Goal: Task Accomplishment & Management: Use online tool/utility

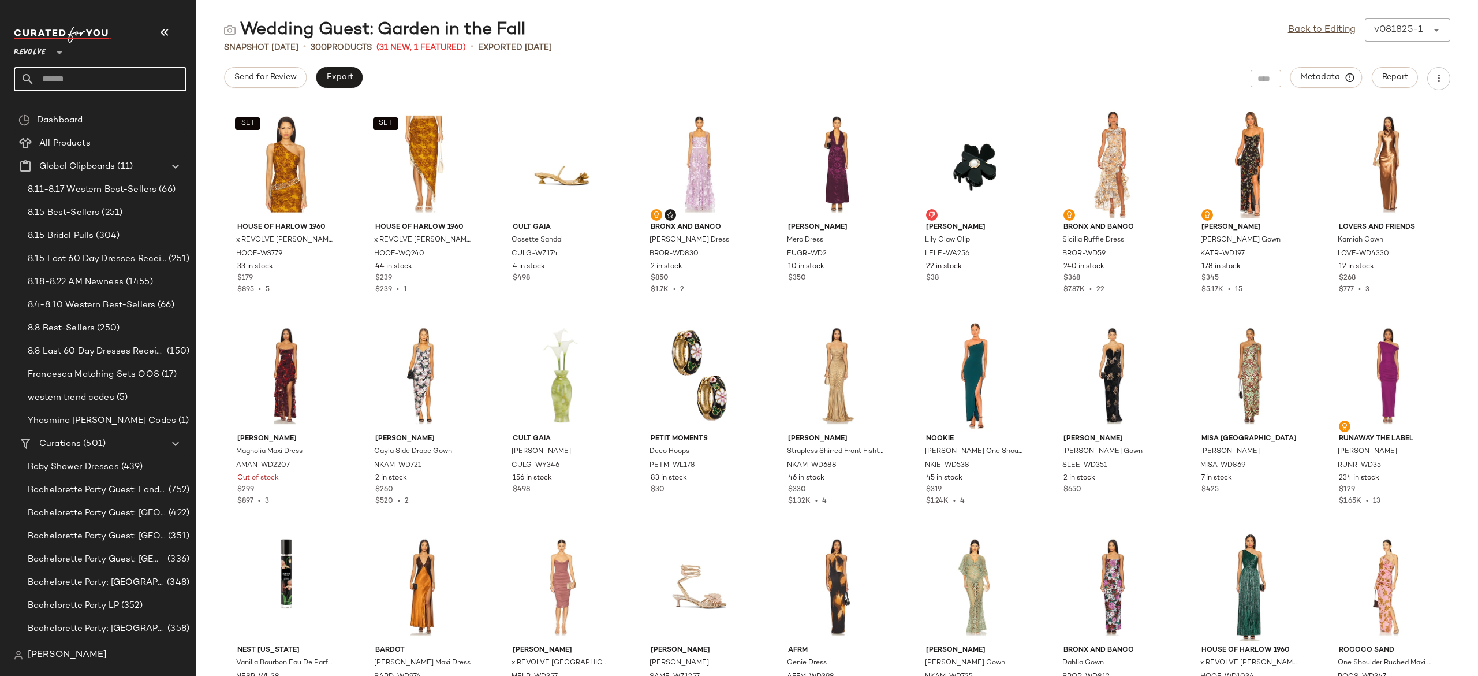
click at [160, 74] on input "text" at bounding box center [111, 79] width 152 height 24
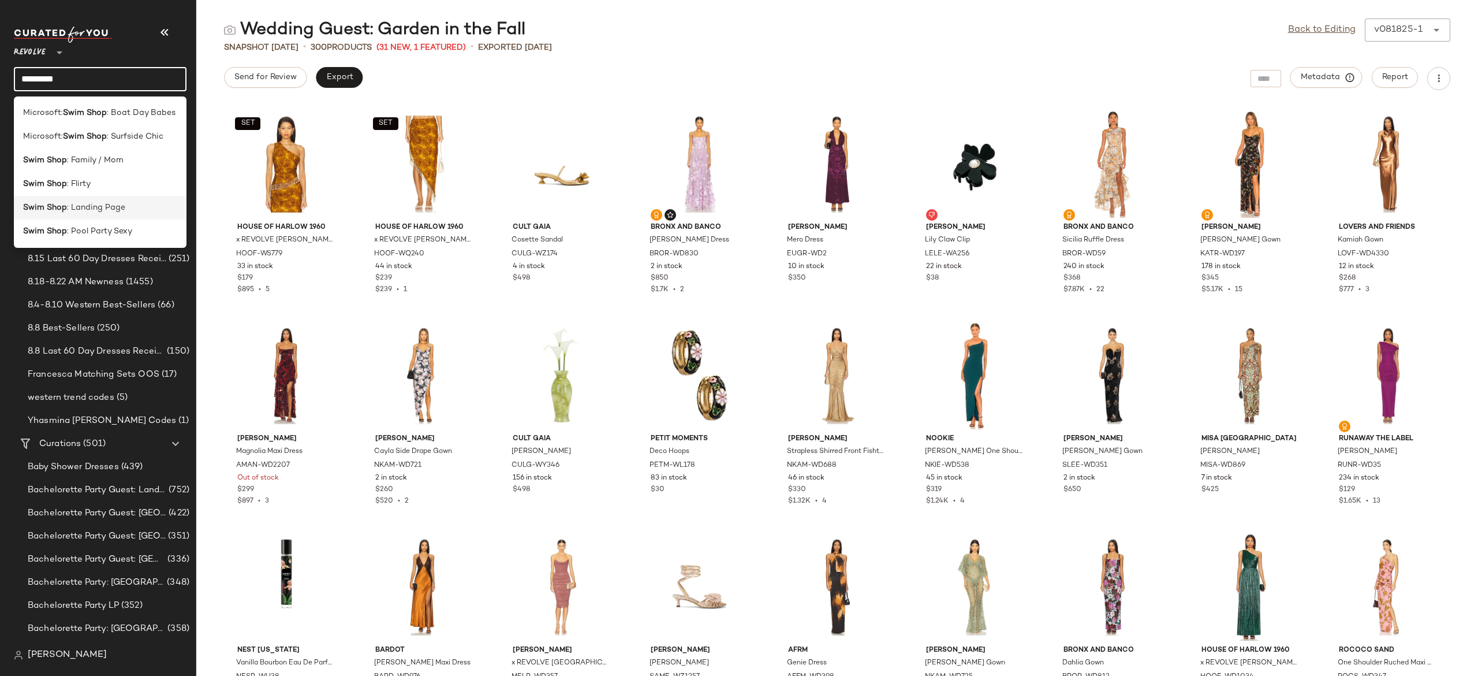
type input "*********"
click at [124, 205] on div "Swim Shop : Landing Page" at bounding box center [100, 208] width 154 height 12
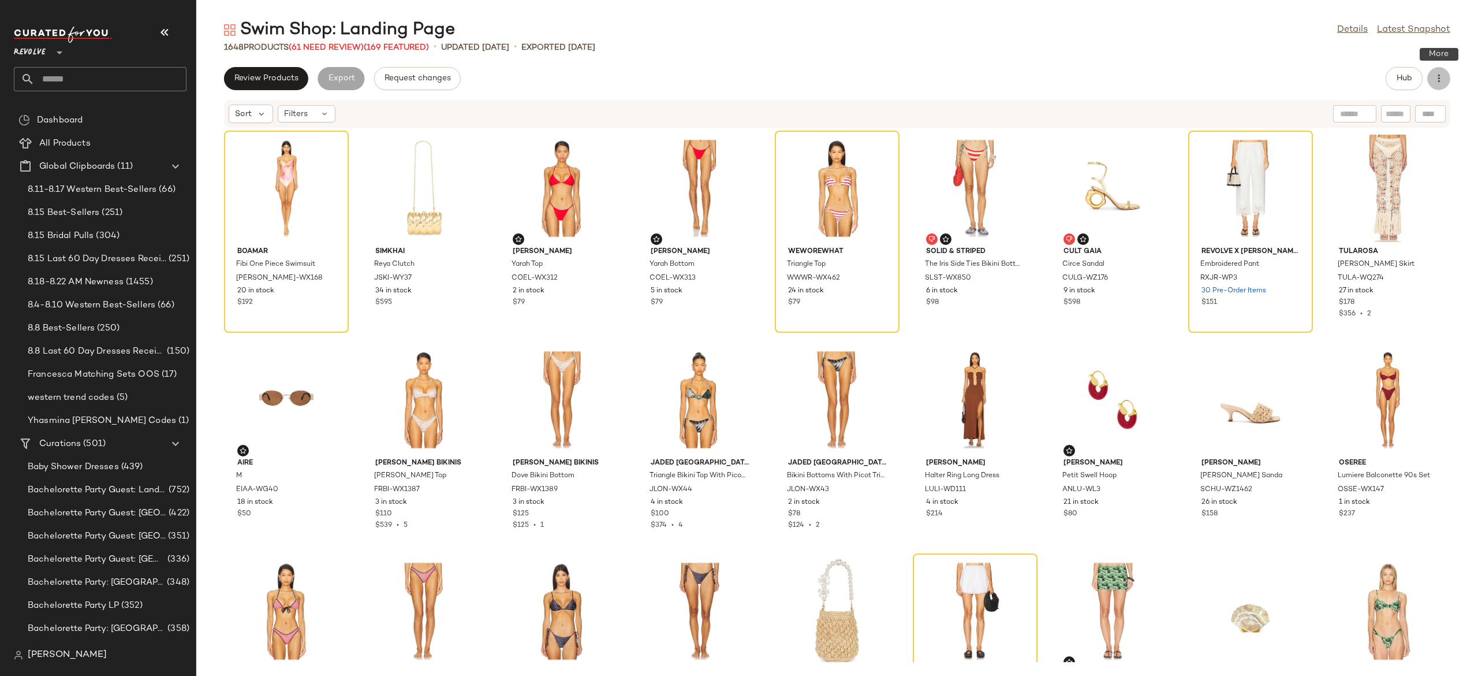
click at [1444, 82] on icon "button" at bounding box center [1439, 79] width 12 height 12
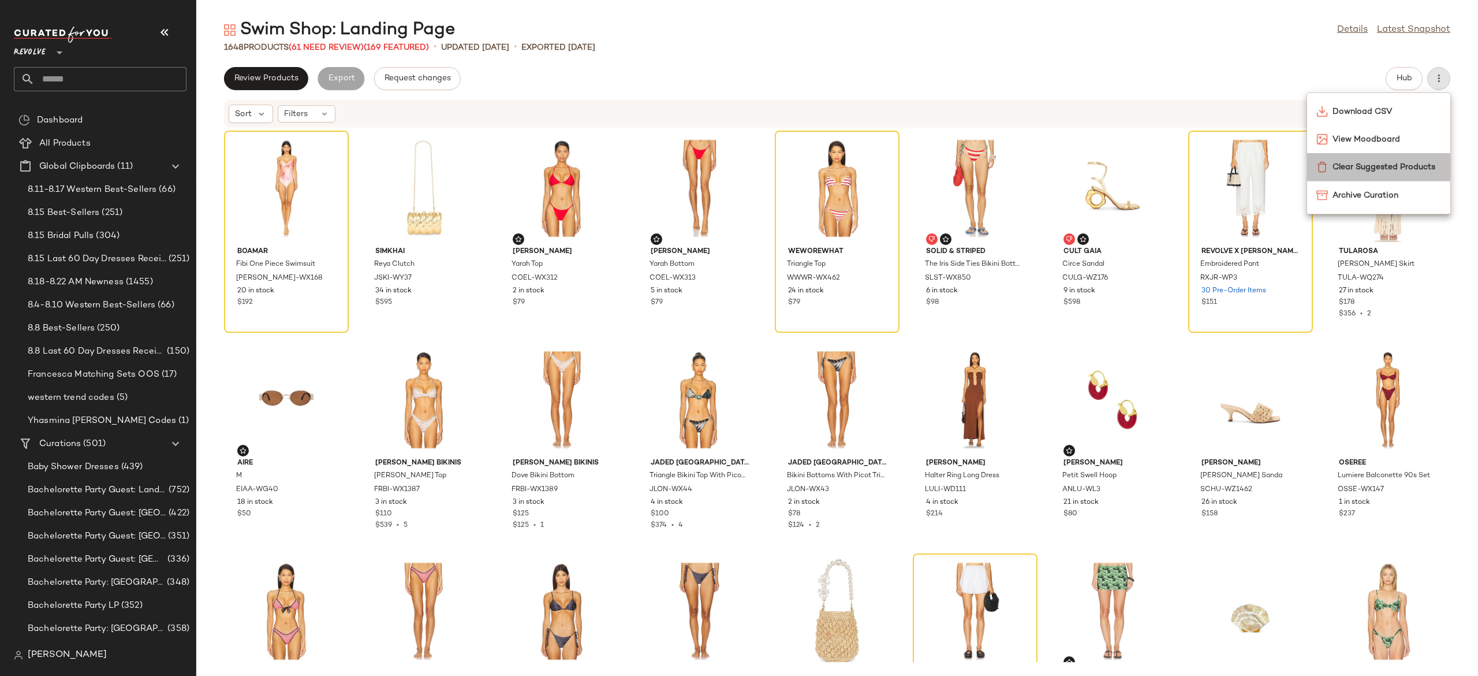
click at [1399, 165] on span "Clear Suggested Products" at bounding box center [1387, 167] width 109 height 12
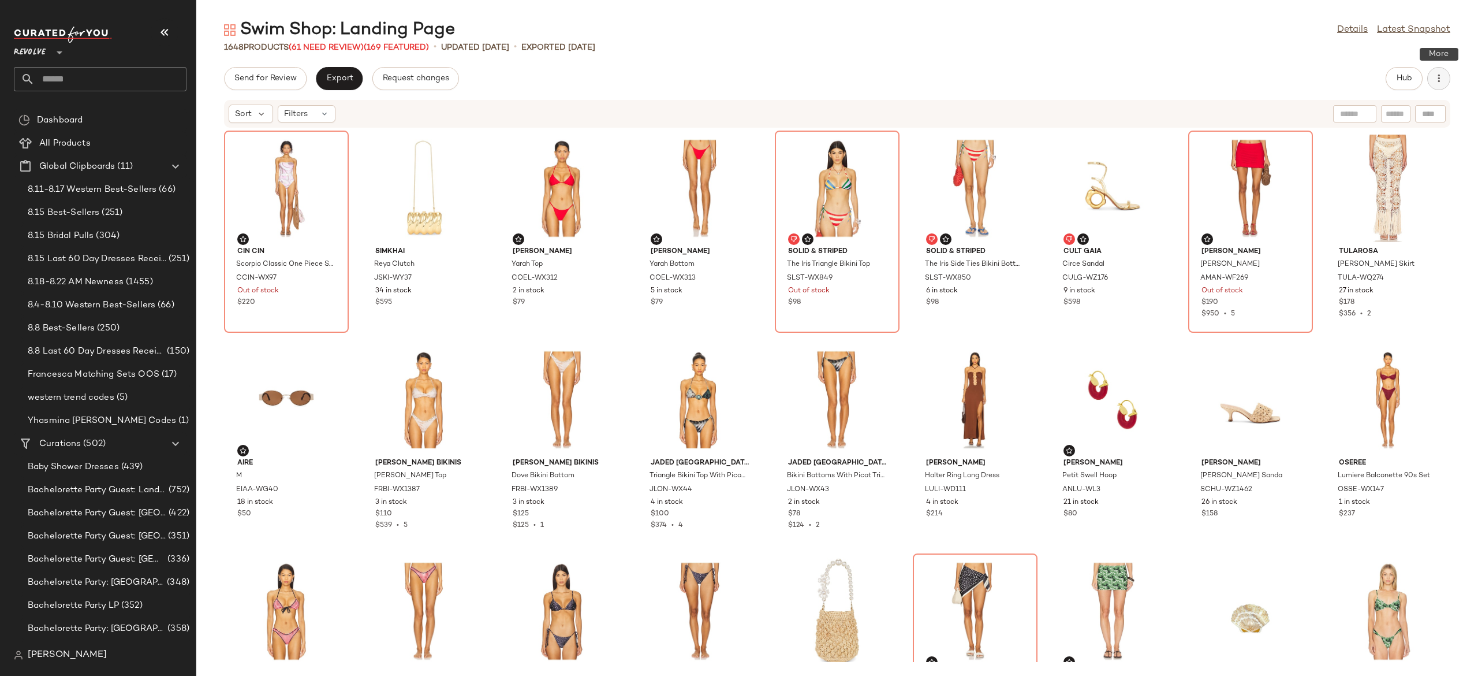
click at [1437, 77] on icon "button" at bounding box center [1439, 79] width 12 height 12
click at [1314, 73] on div "Send for Review Export Request changes Hub" at bounding box center [837, 78] width 1227 height 23
click at [1399, 83] on button "Hub" at bounding box center [1404, 78] width 37 height 23
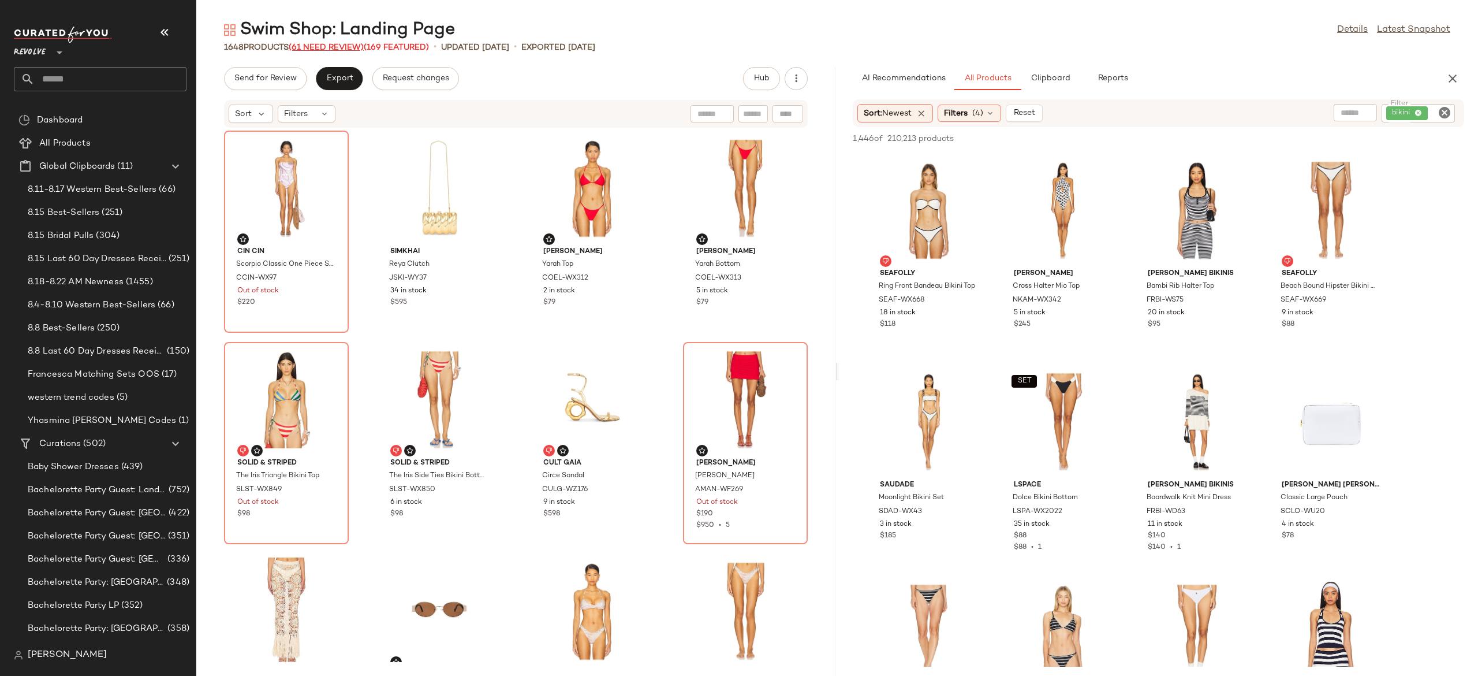
click at [354, 47] on span "(61 Need Review)" at bounding box center [326, 47] width 75 height 9
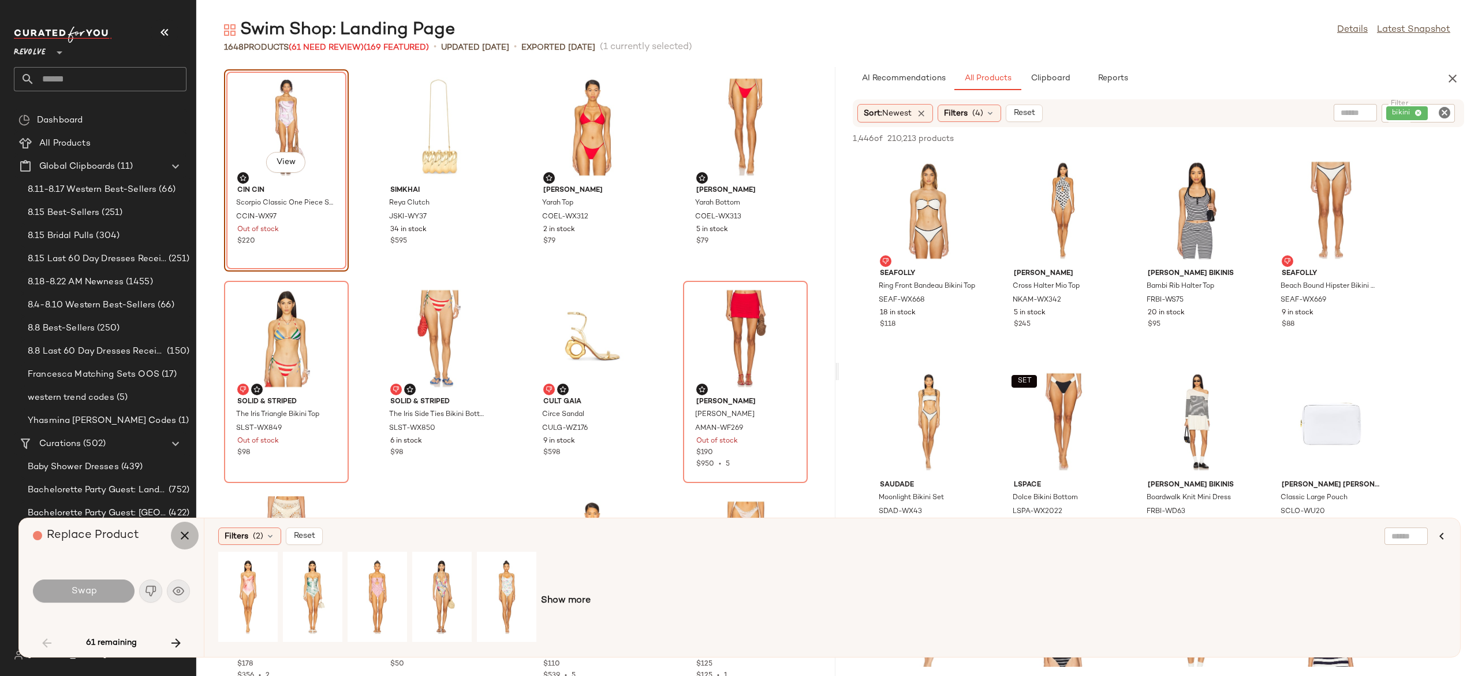
click at [184, 535] on icon "button" at bounding box center [185, 535] width 14 height 14
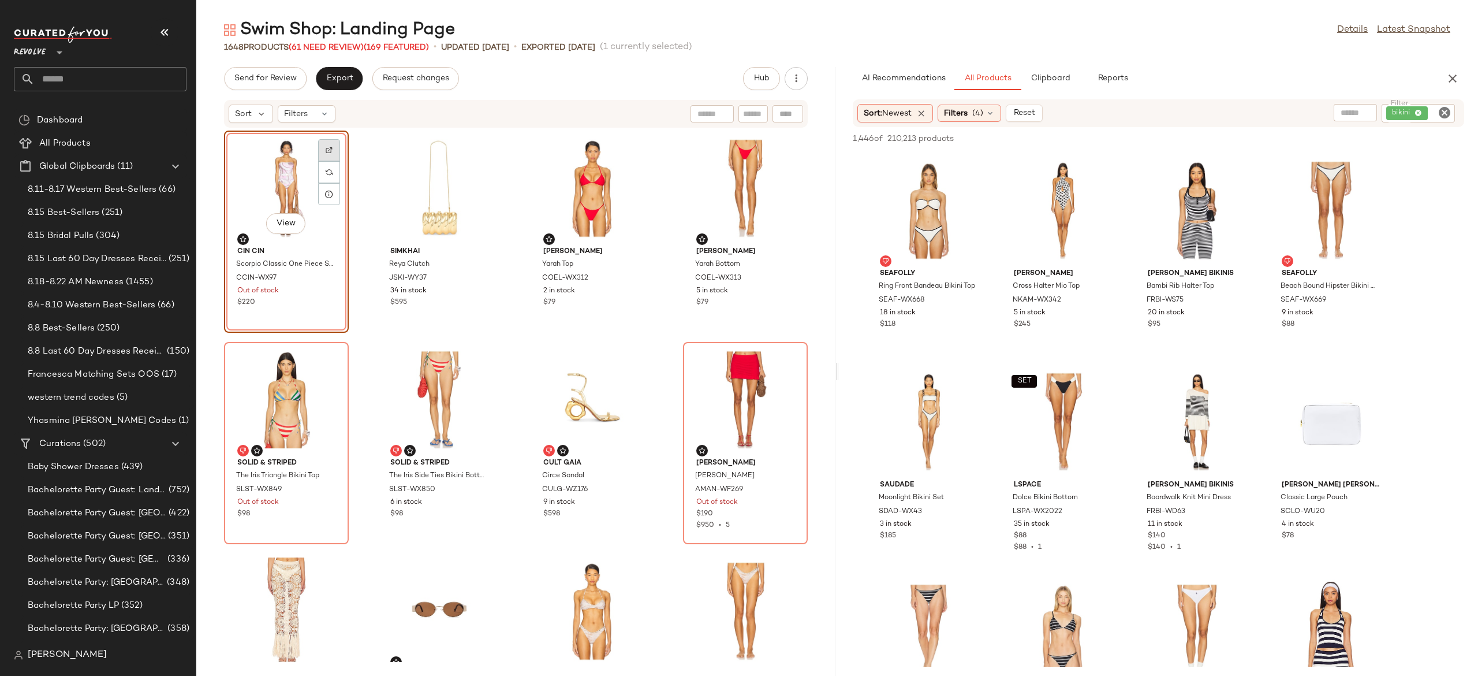
click at [330, 148] on img at bounding box center [329, 150] width 7 height 7
click at [783, 372] on div at bounding box center [788, 383] width 22 height 22
click at [352, 46] on span "(61 Need Review)" at bounding box center [326, 47] width 75 height 9
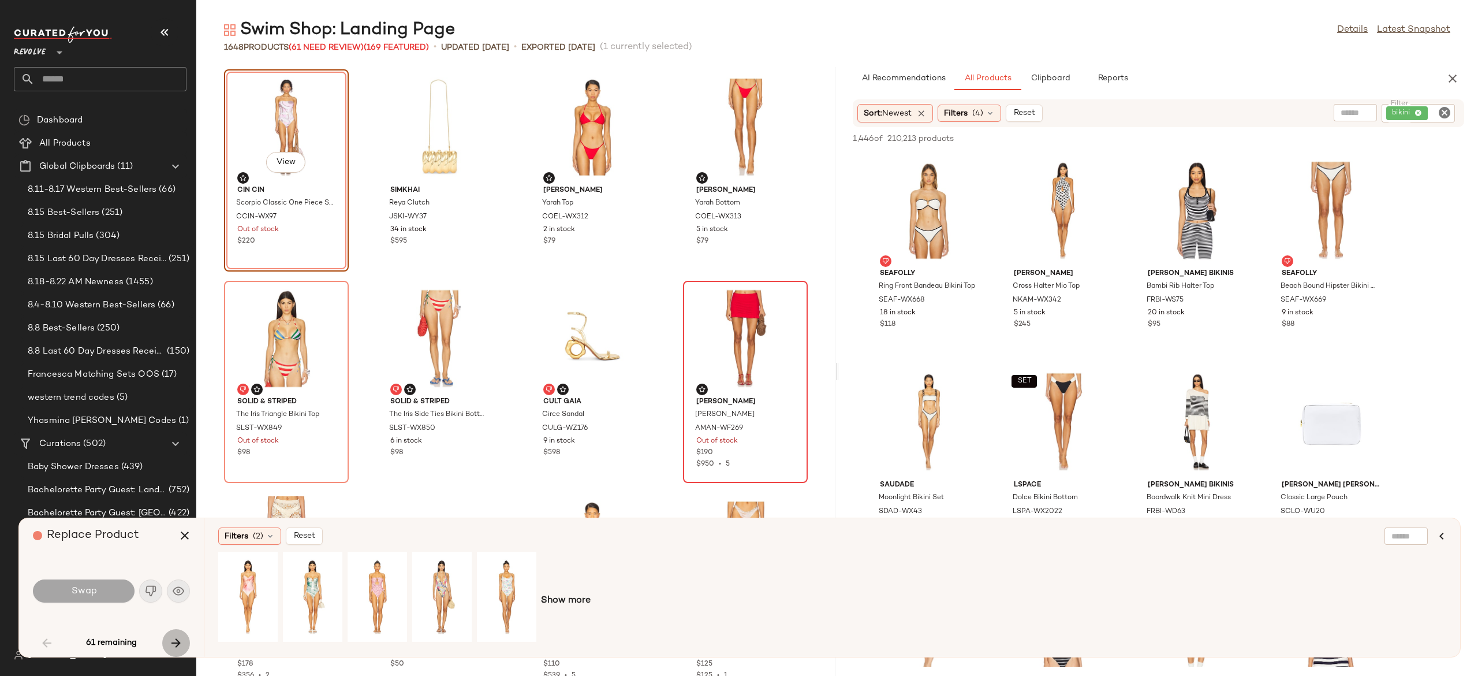
click at [176, 644] on icon "button" at bounding box center [176, 643] width 14 height 14
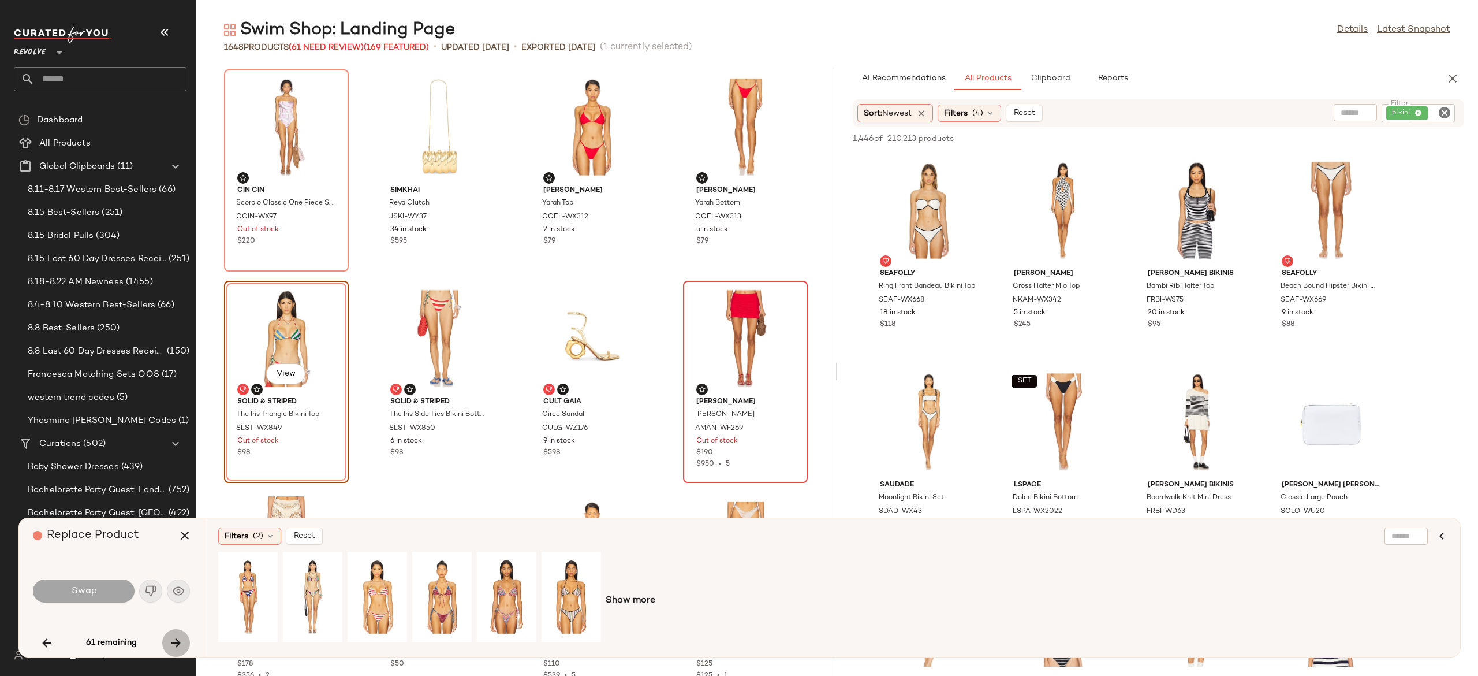
click at [174, 643] on icon "button" at bounding box center [176, 643] width 14 height 14
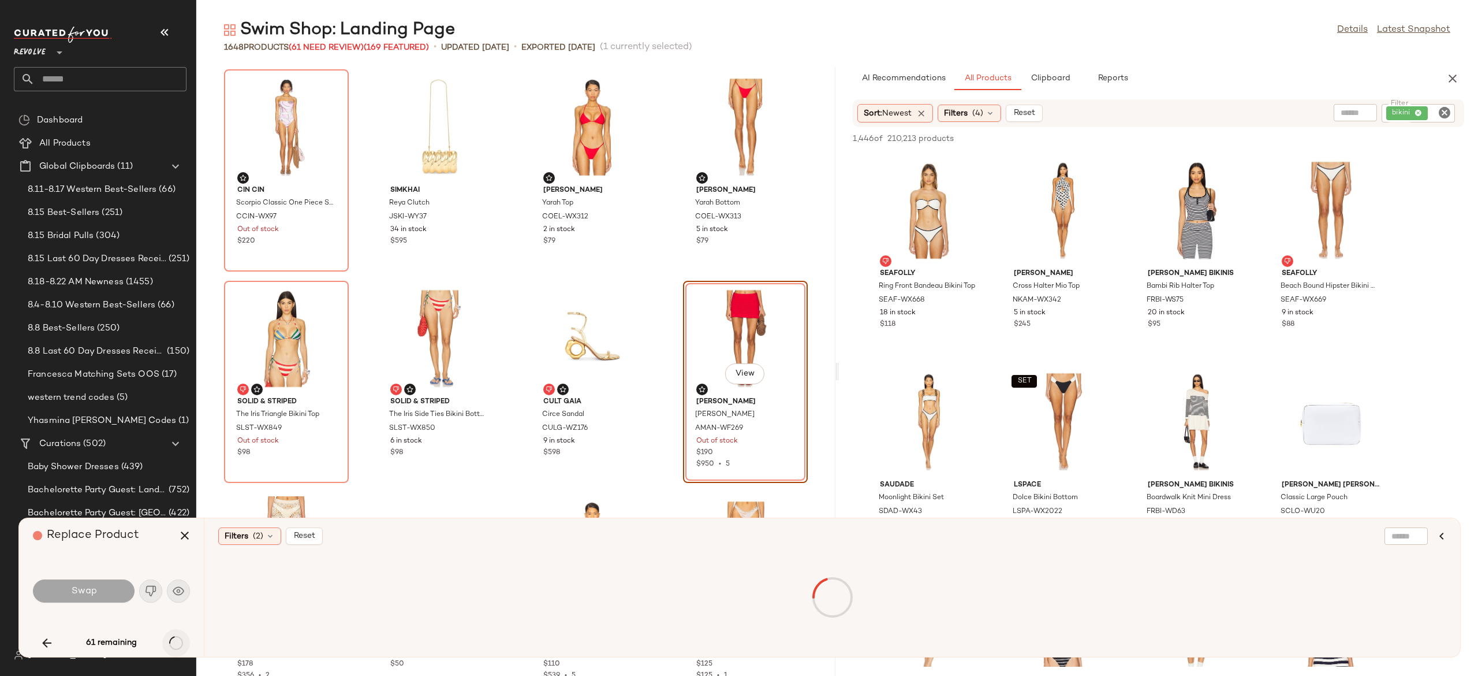
click at [174, 643] on div "61 remaining" at bounding box center [111, 643] width 157 height 28
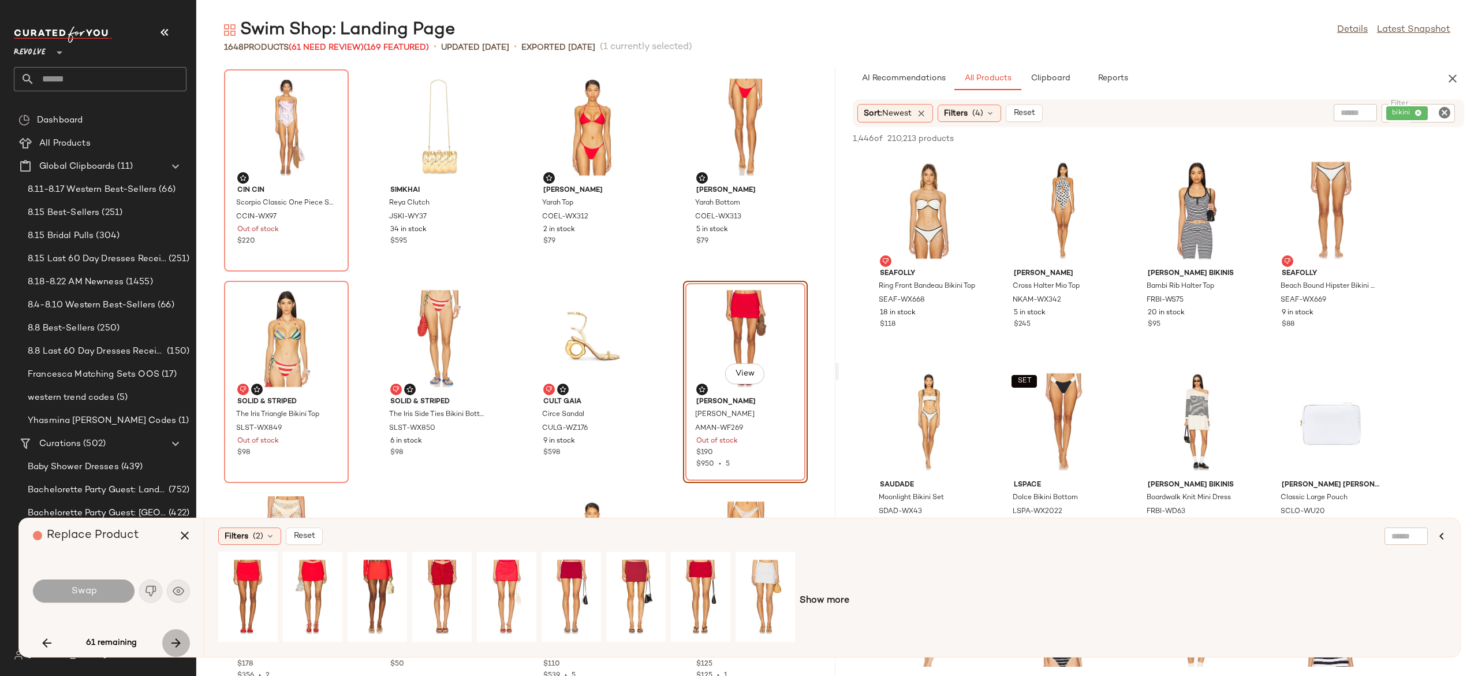
click at [174, 643] on icon "button" at bounding box center [176, 643] width 14 height 14
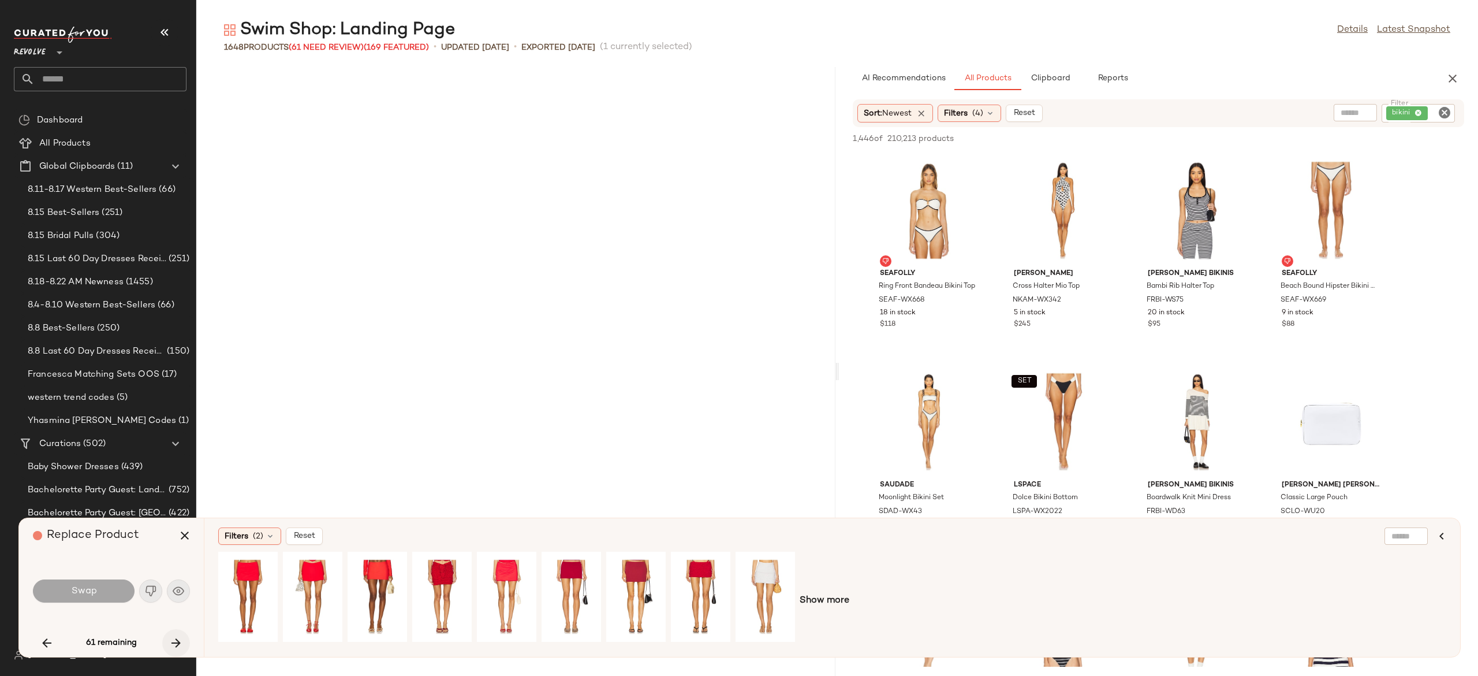
scroll to position [855, 0]
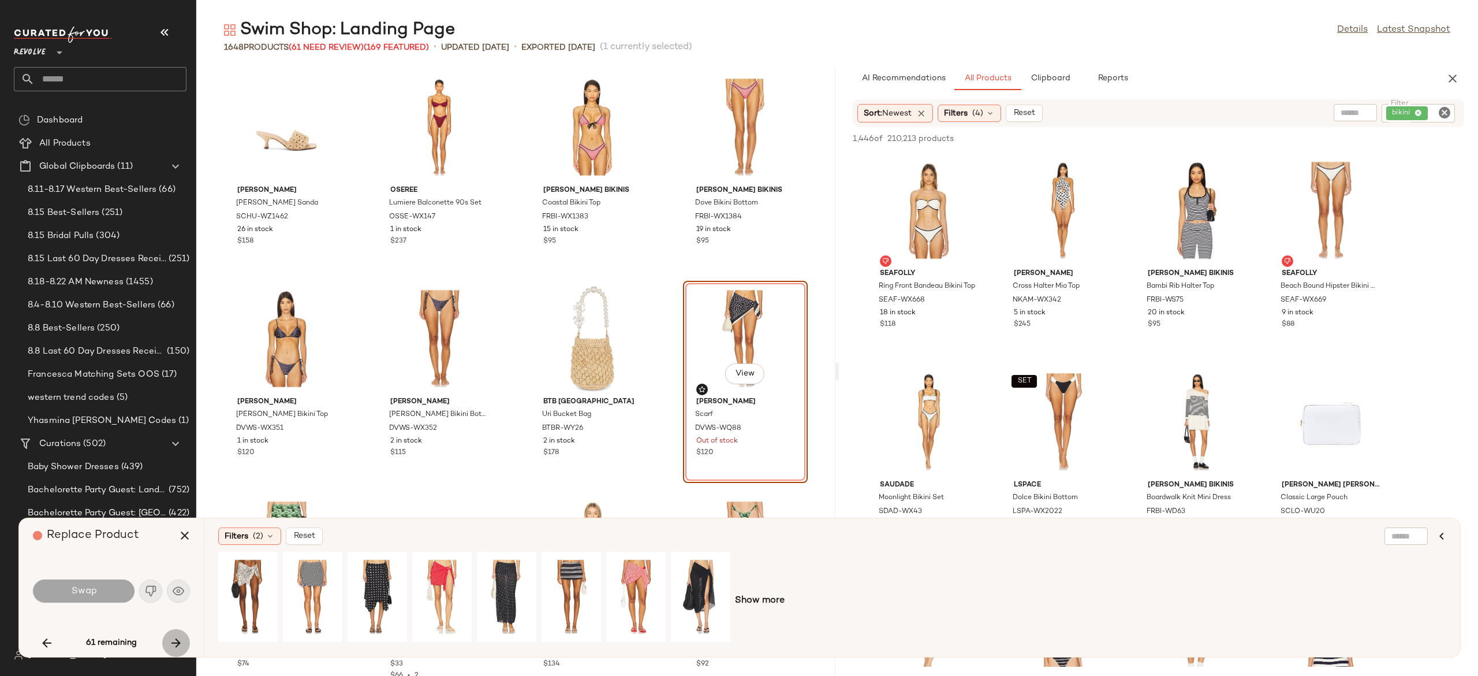
click at [174, 643] on icon "button" at bounding box center [176, 643] width 14 height 14
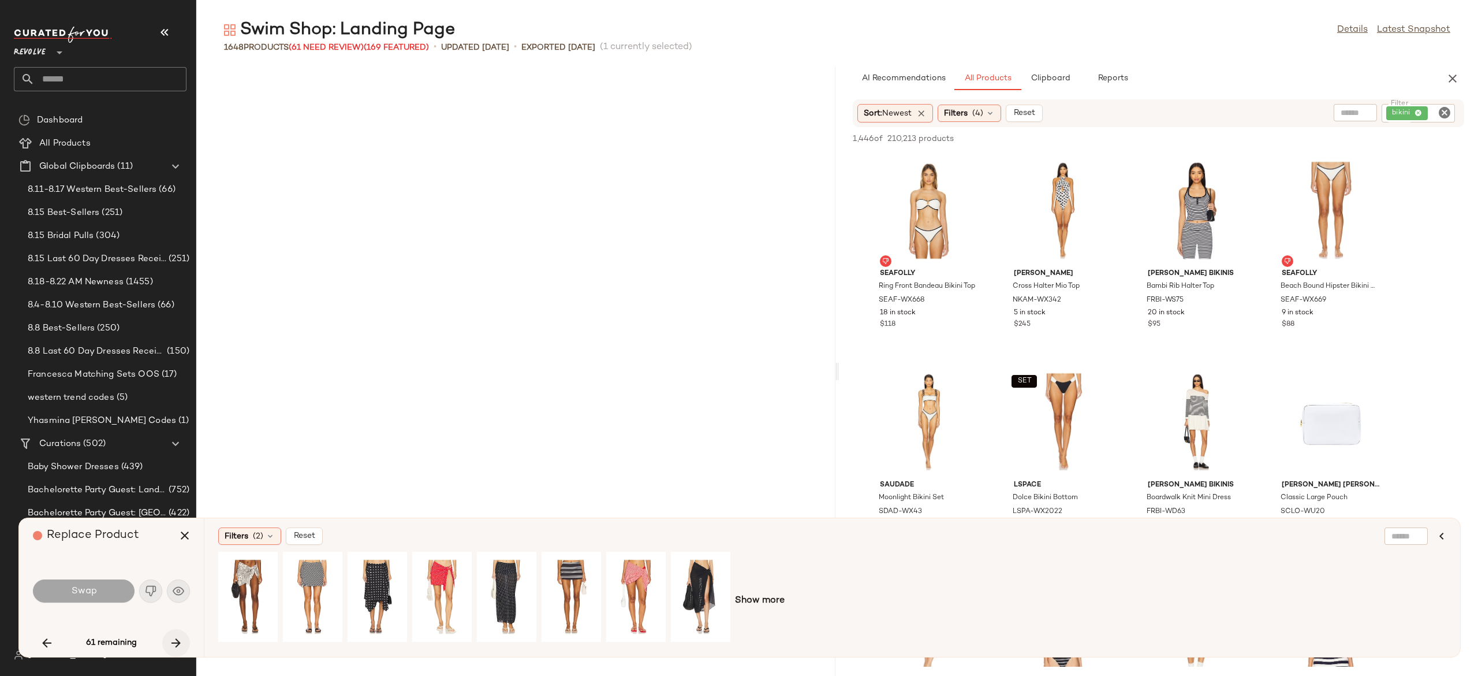
scroll to position [1479, 0]
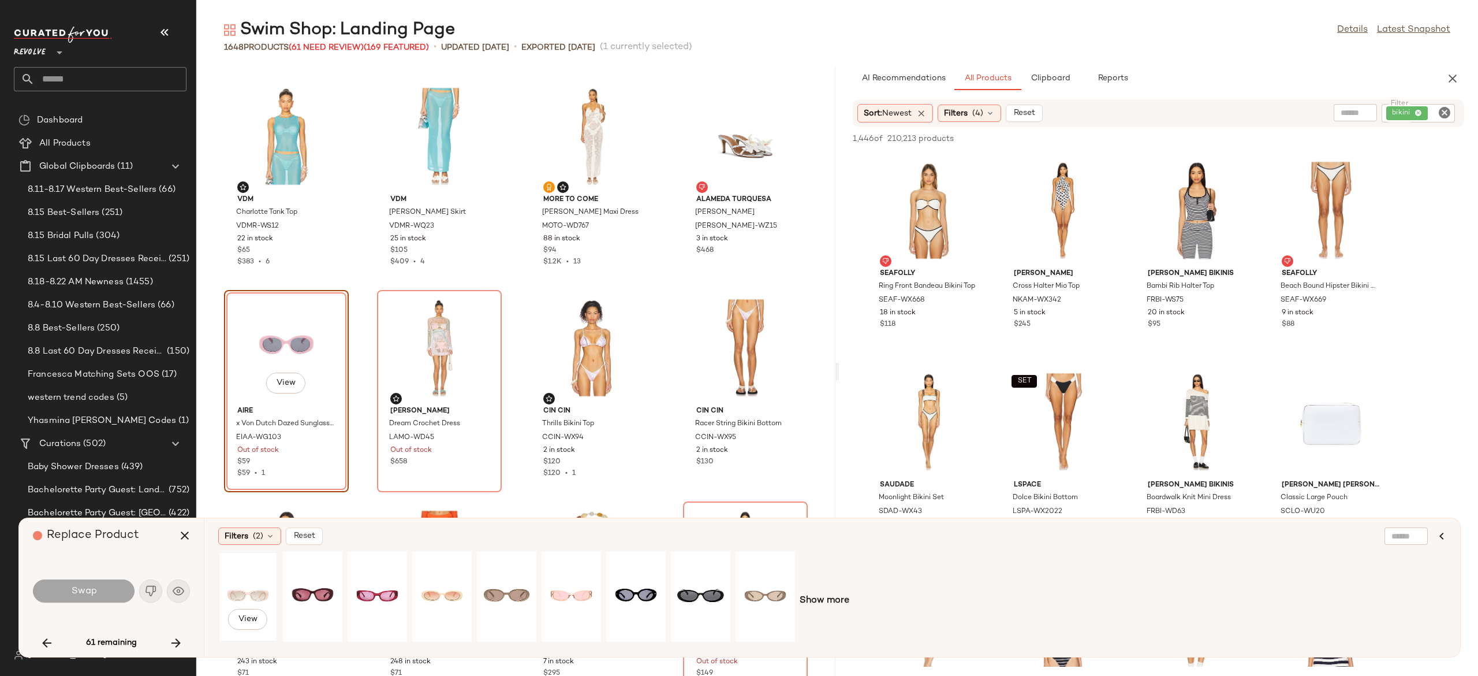
click at [255, 588] on div "View" at bounding box center [247, 597] width 51 height 82
click at [431, 586] on div "View" at bounding box center [441, 597] width 51 height 82
click at [569, 586] on div "View" at bounding box center [571, 597] width 51 height 82
click at [759, 584] on div "View" at bounding box center [765, 597] width 51 height 82
click at [102, 592] on button "Swap" at bounding box center [84, 590] width 102 height 23
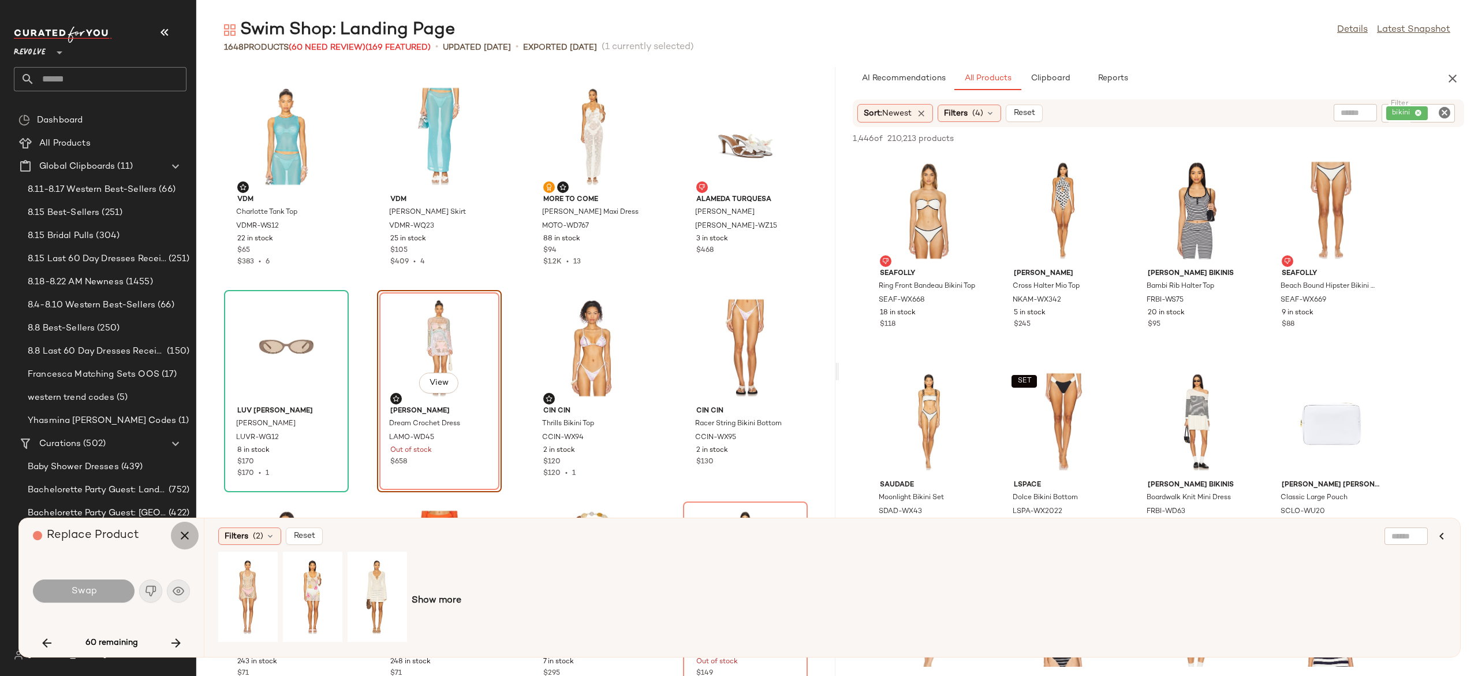
click at [184, 535] on icon "button" at bounding box center [185, 535] width 14 height 14
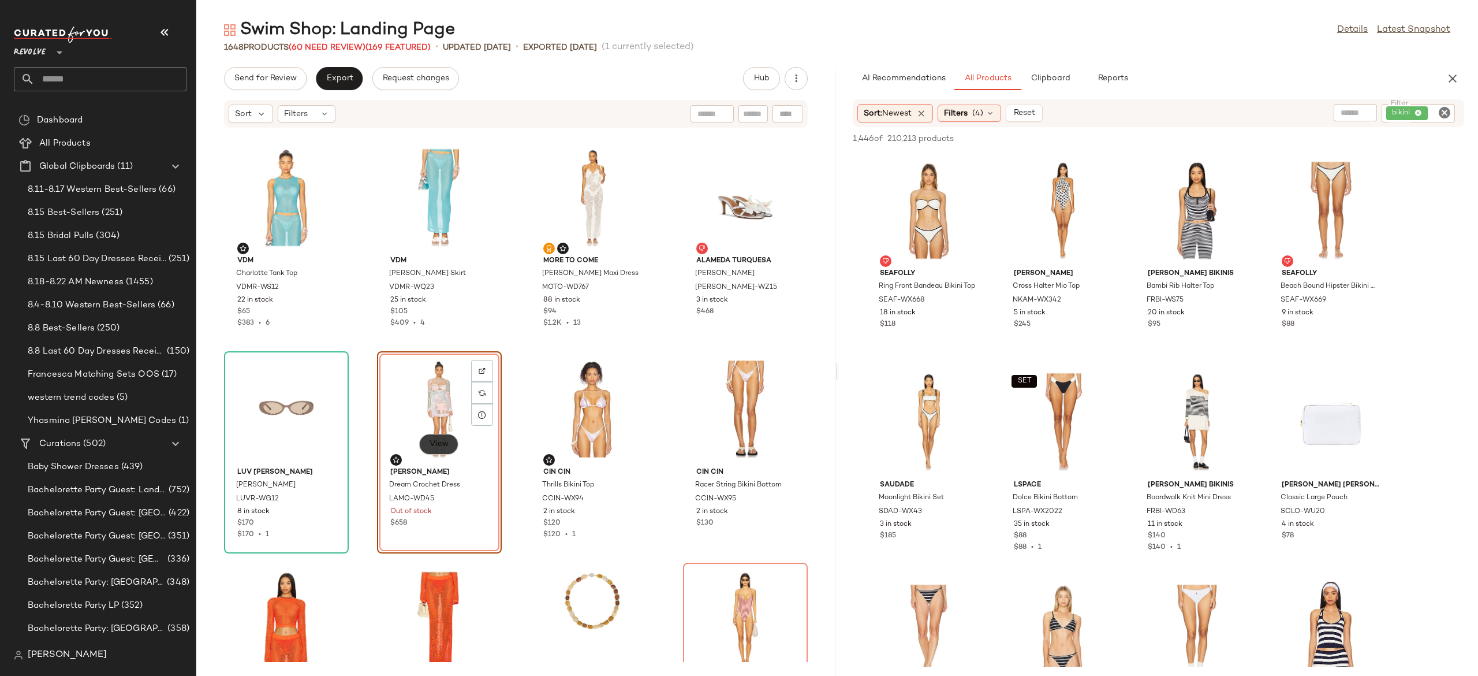
click at [435, 441] on span "View" at bounding box center [439, 443] width 20 height 9
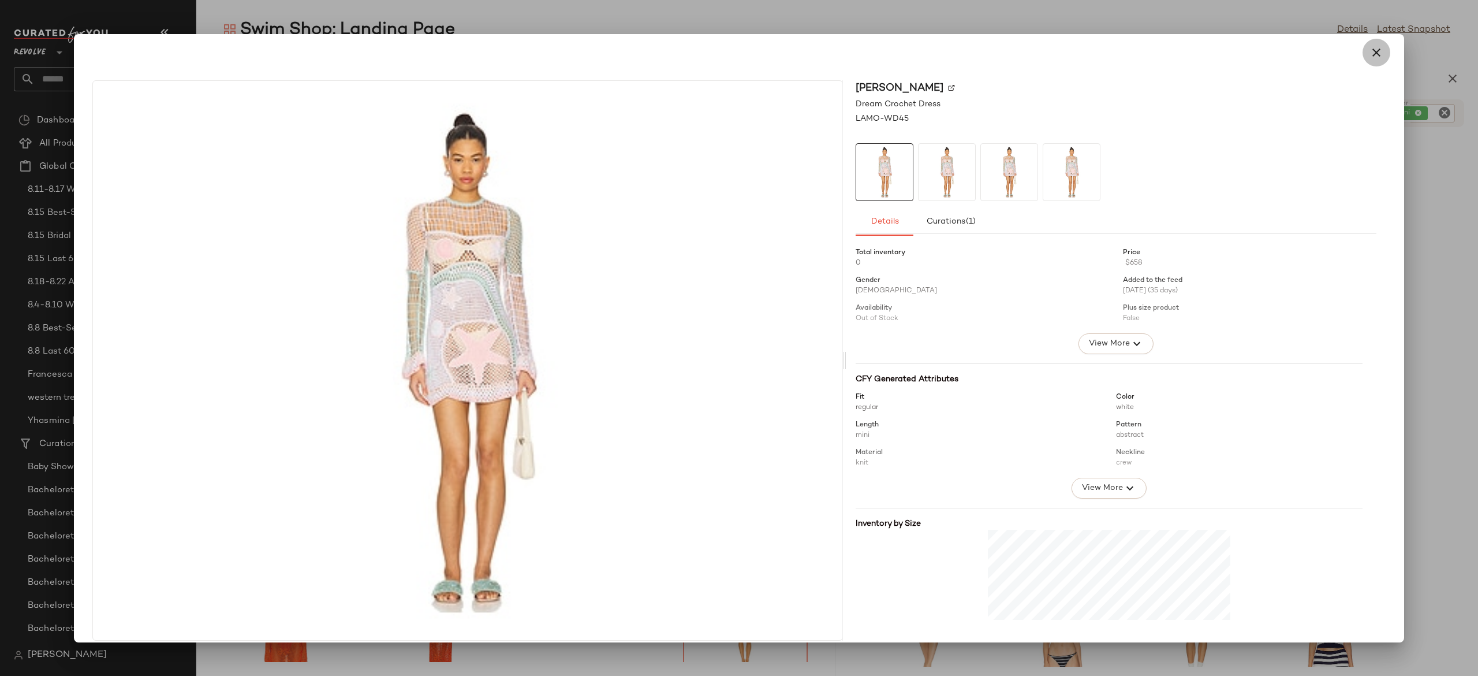
click at [1363, 53] on button "button" at bounding box center [1377, 53] width 28 height 28
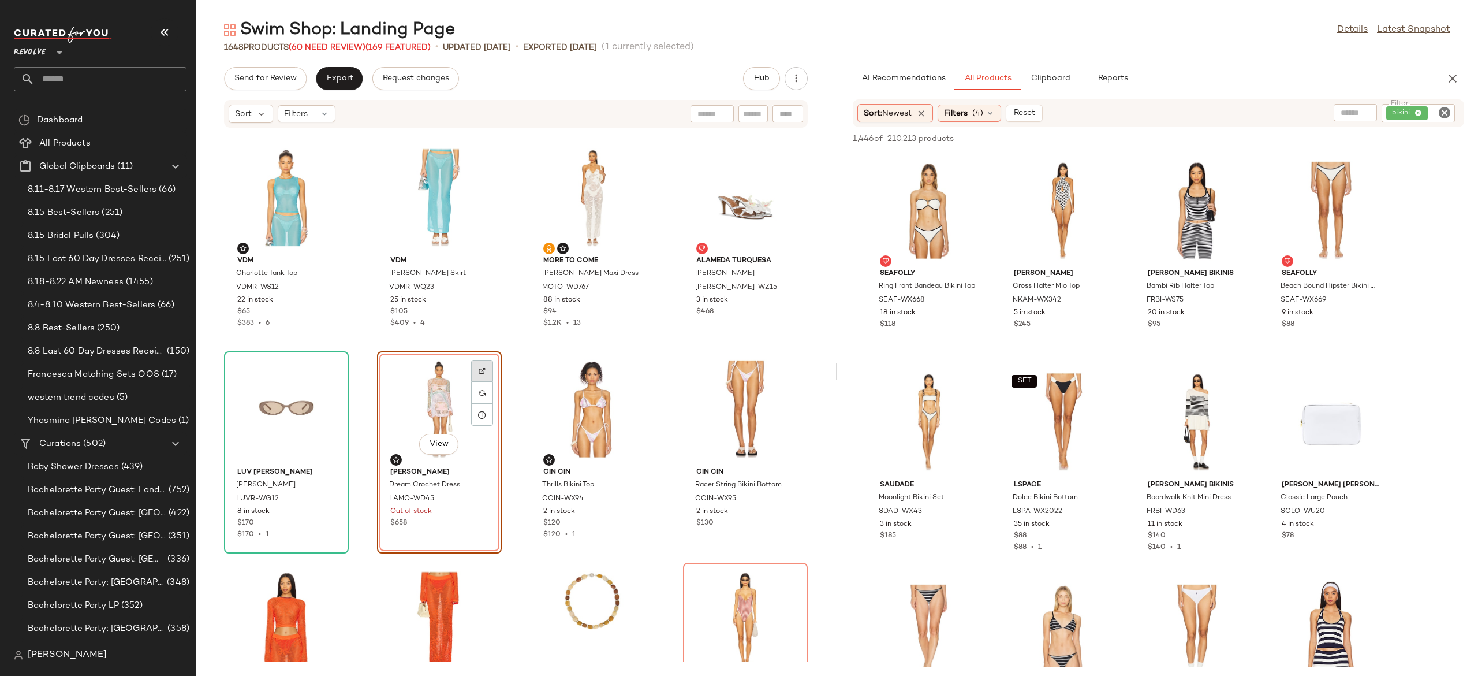
click at [483, 382] on div at bounding box center [482, 393] width 22 height 22
click at [329, 48] on span "(60 Need Review)" at bounding box center [327, 47] width 77 height 9
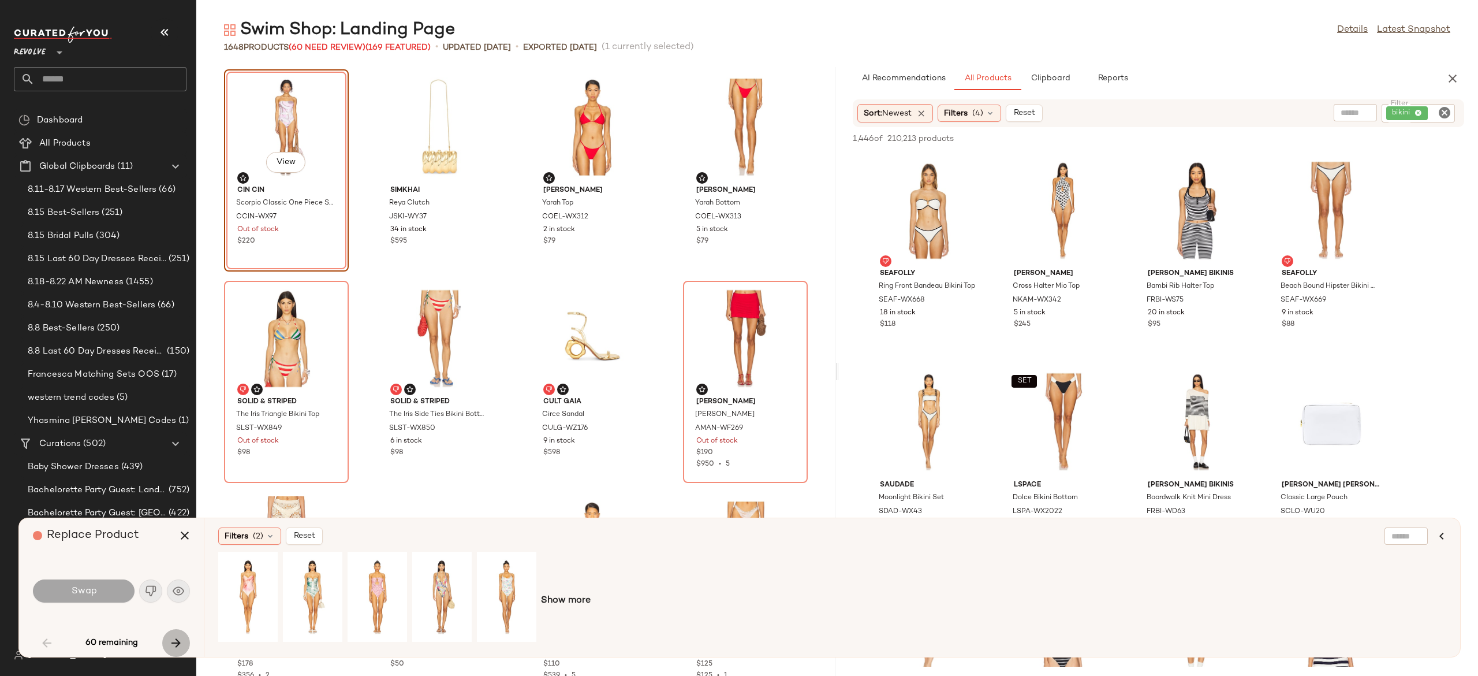
click at [177, 641] on icon "button" at bounding box center [176, 643] width 14 height 14
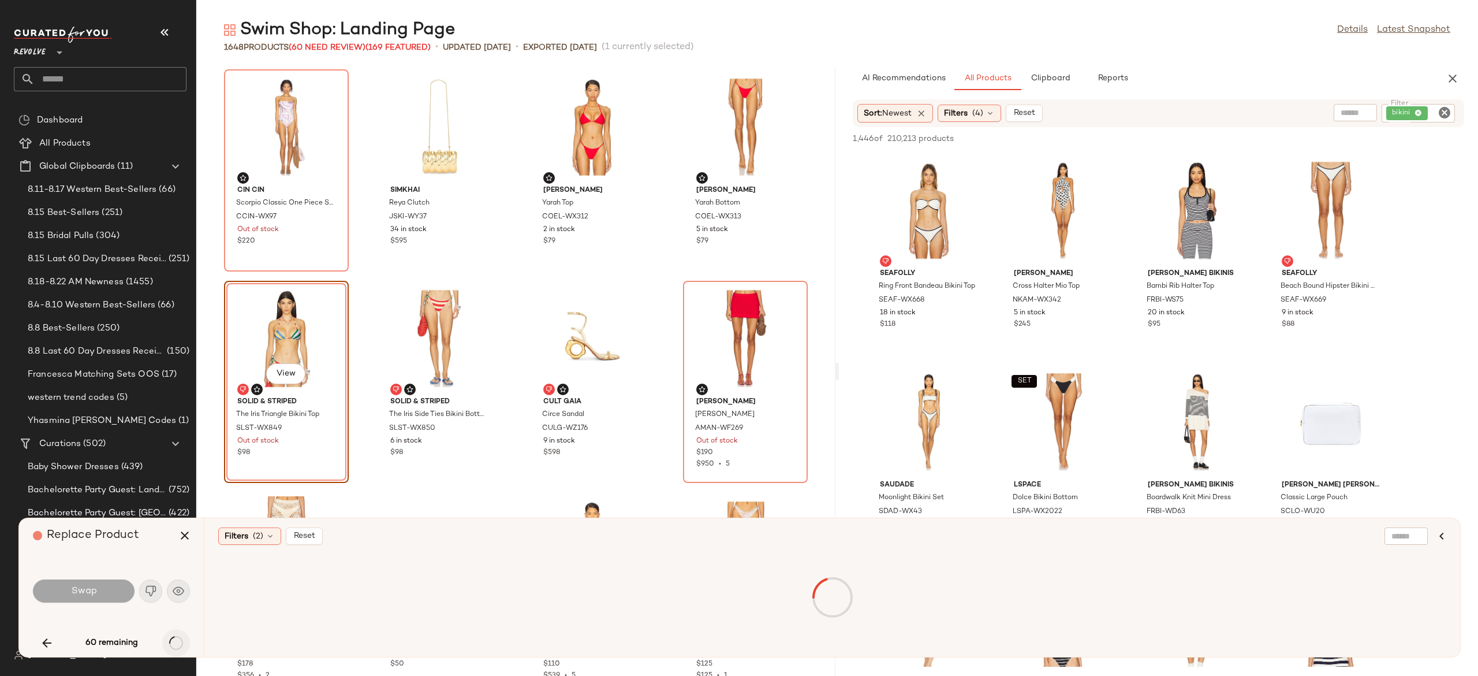
click at [177, 641] on div "60 remaining" at bounding box center [111, 643] width 157 height 28
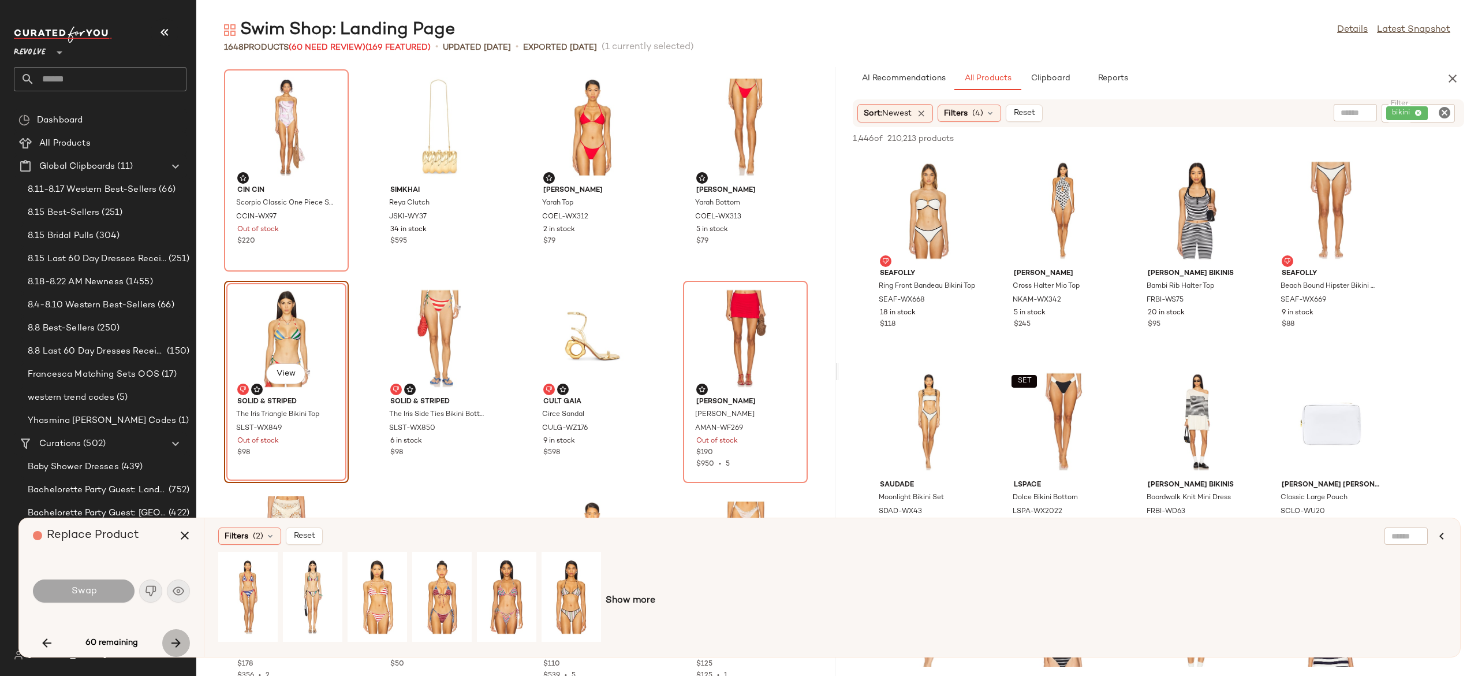
click at [177, 641] on icon "button" at bounding box center [176, 643] width 14 height 14
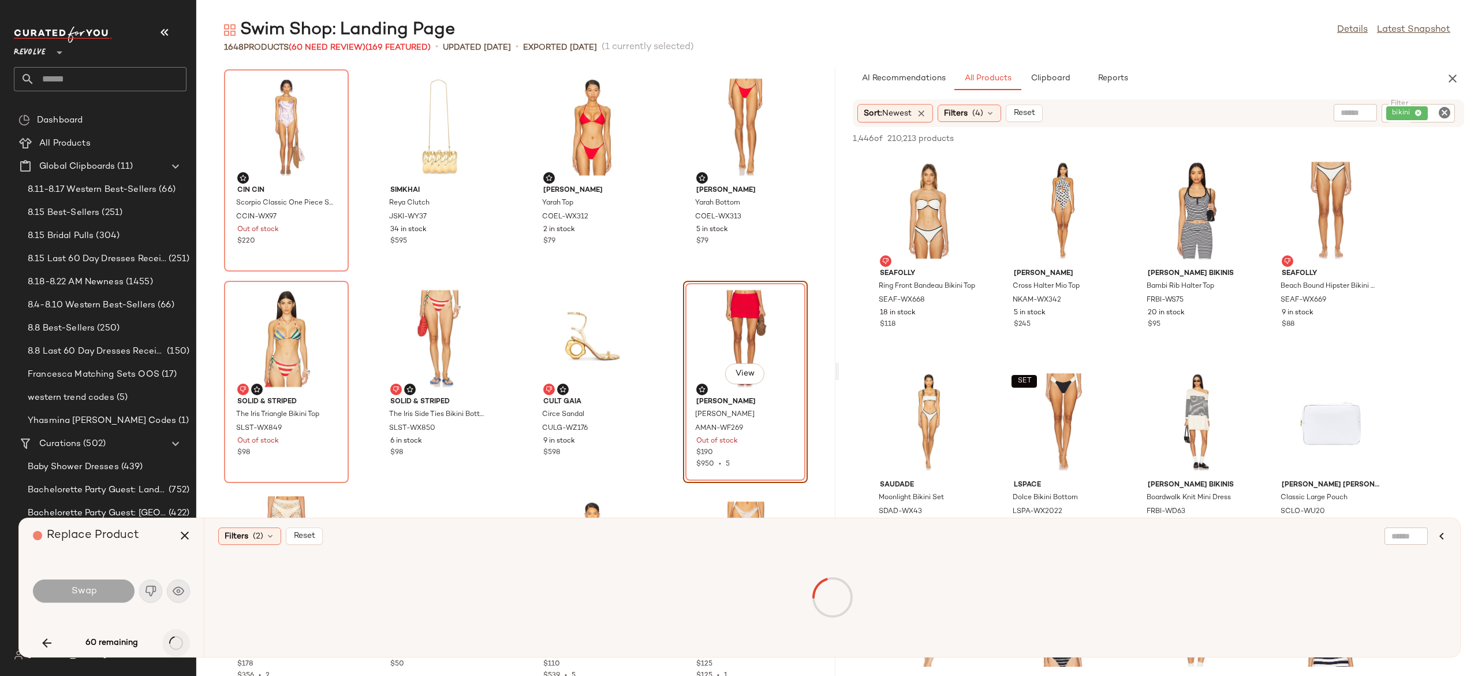
click at [177, 641] on div "60 remaining" at bounding box center [111, 643] width 157 height 28
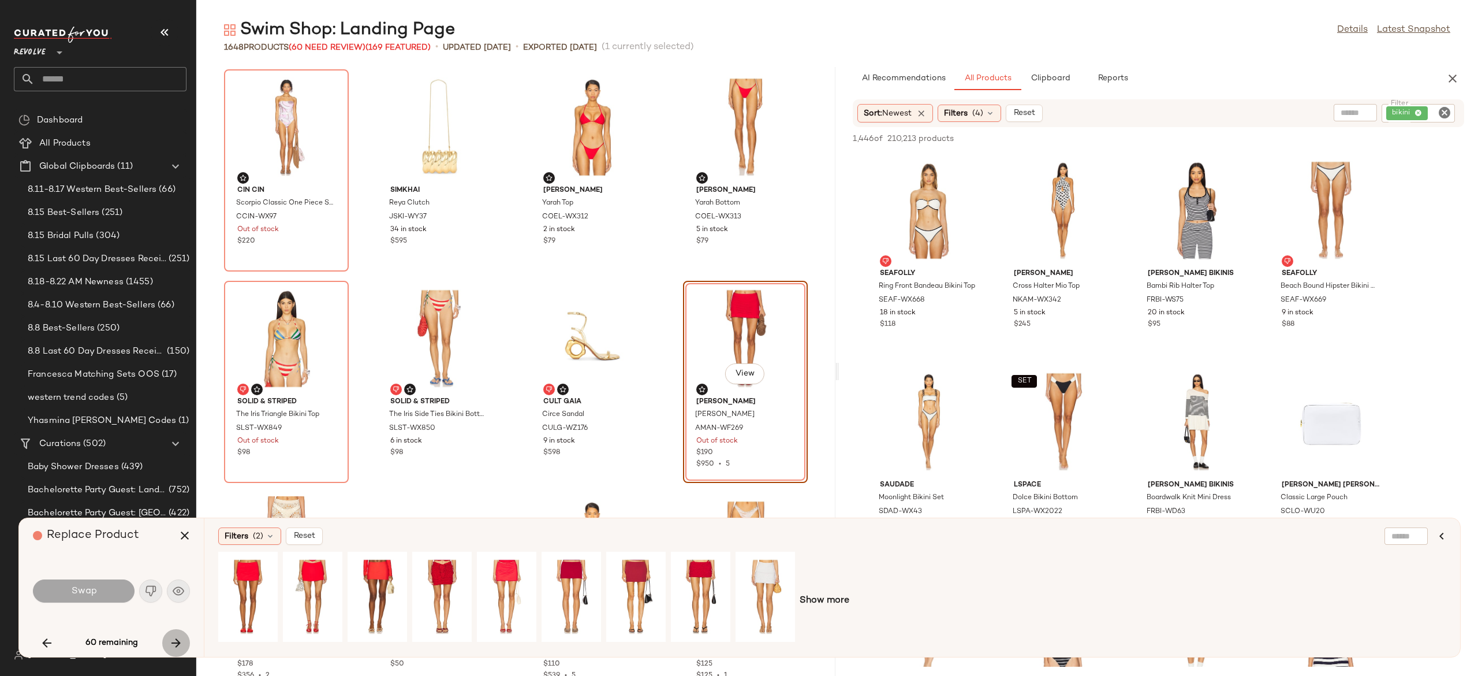
click at [177, 641] on icon "button" at bounding box center [176, 643] width 14 height 14
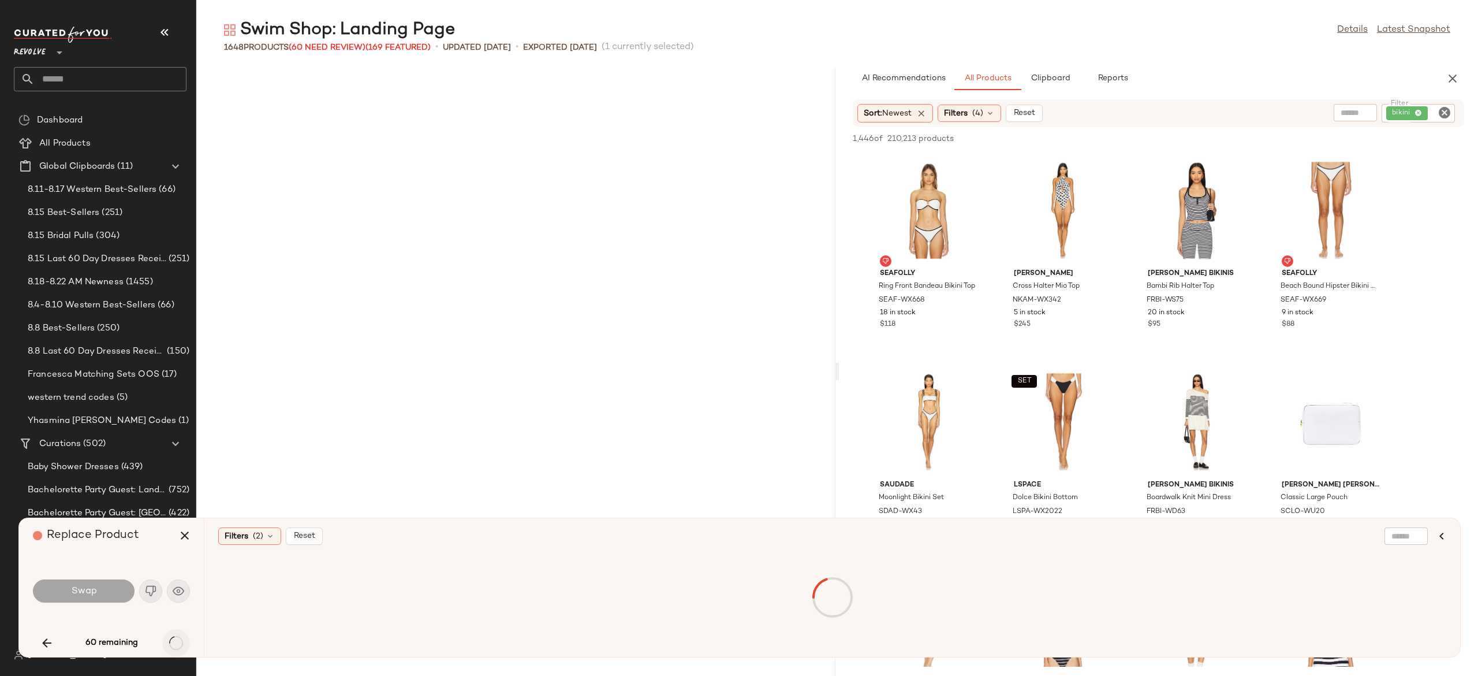
scroll to position [855, 0]
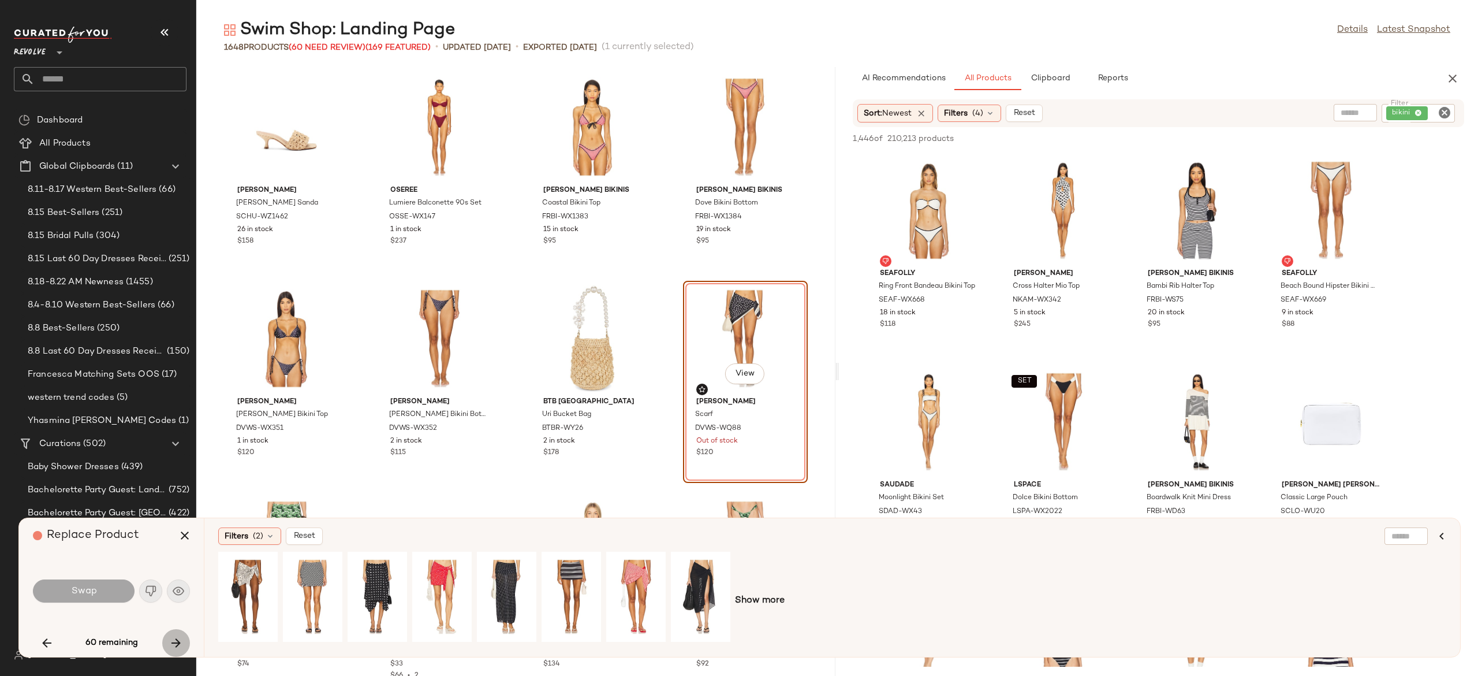
click at [177, 641] on icon "button" at bounding box center [176, 643] width 14 height 14
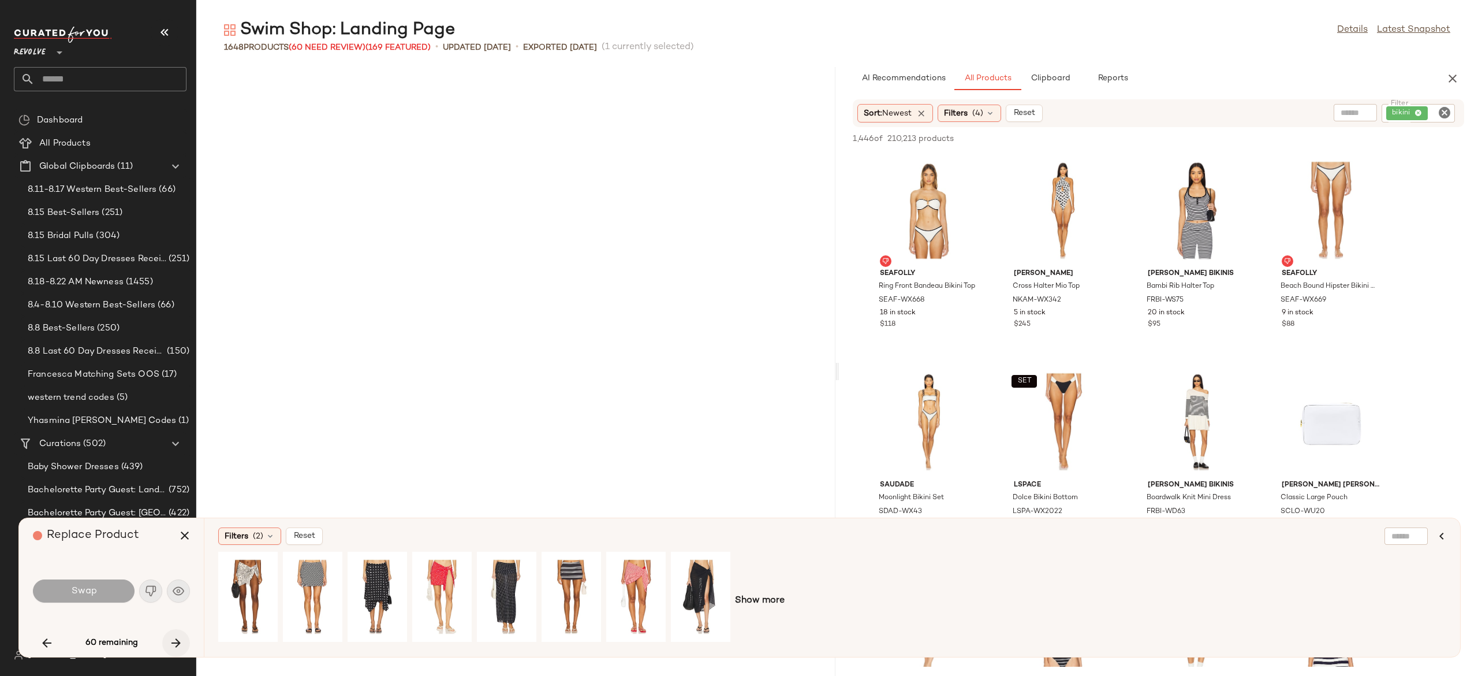
scroll to position [1479, 0]
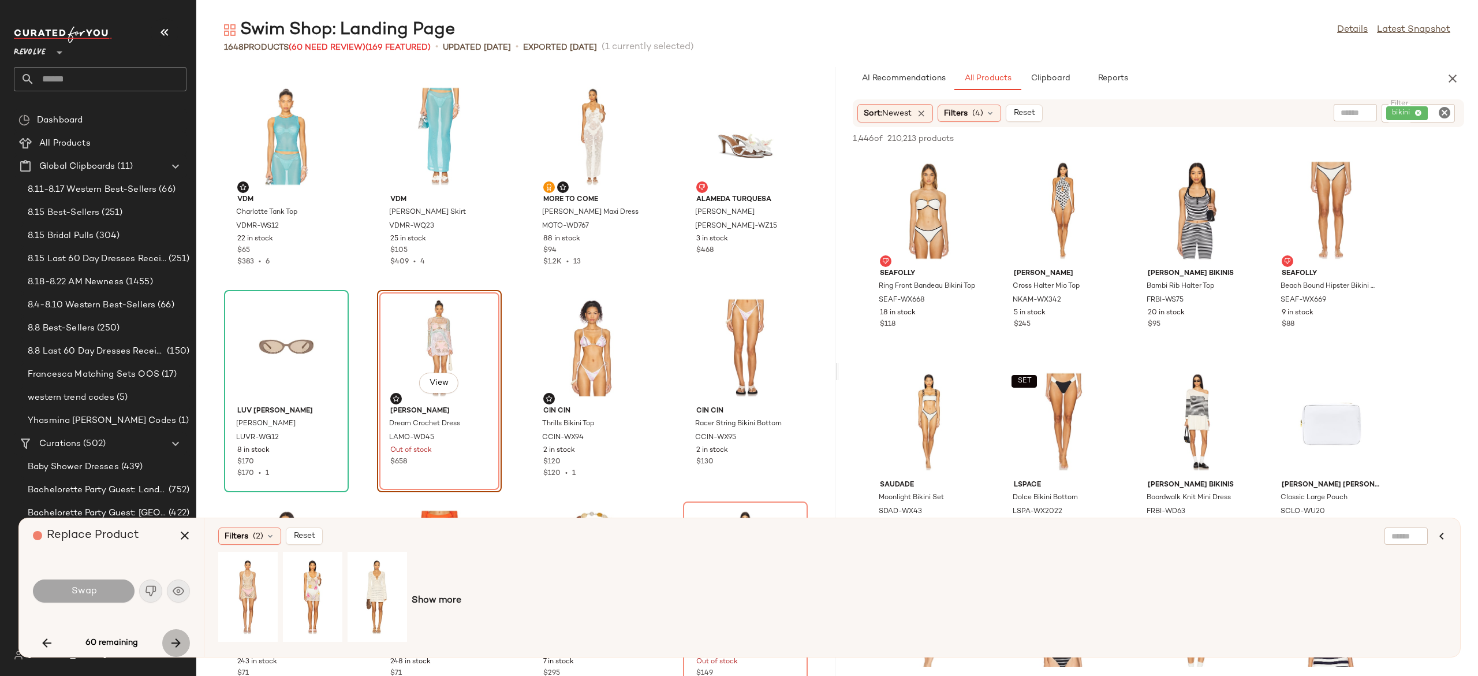
click at [177, 641] on icon "button" at bounding box center [176, 643] width 14 height 14
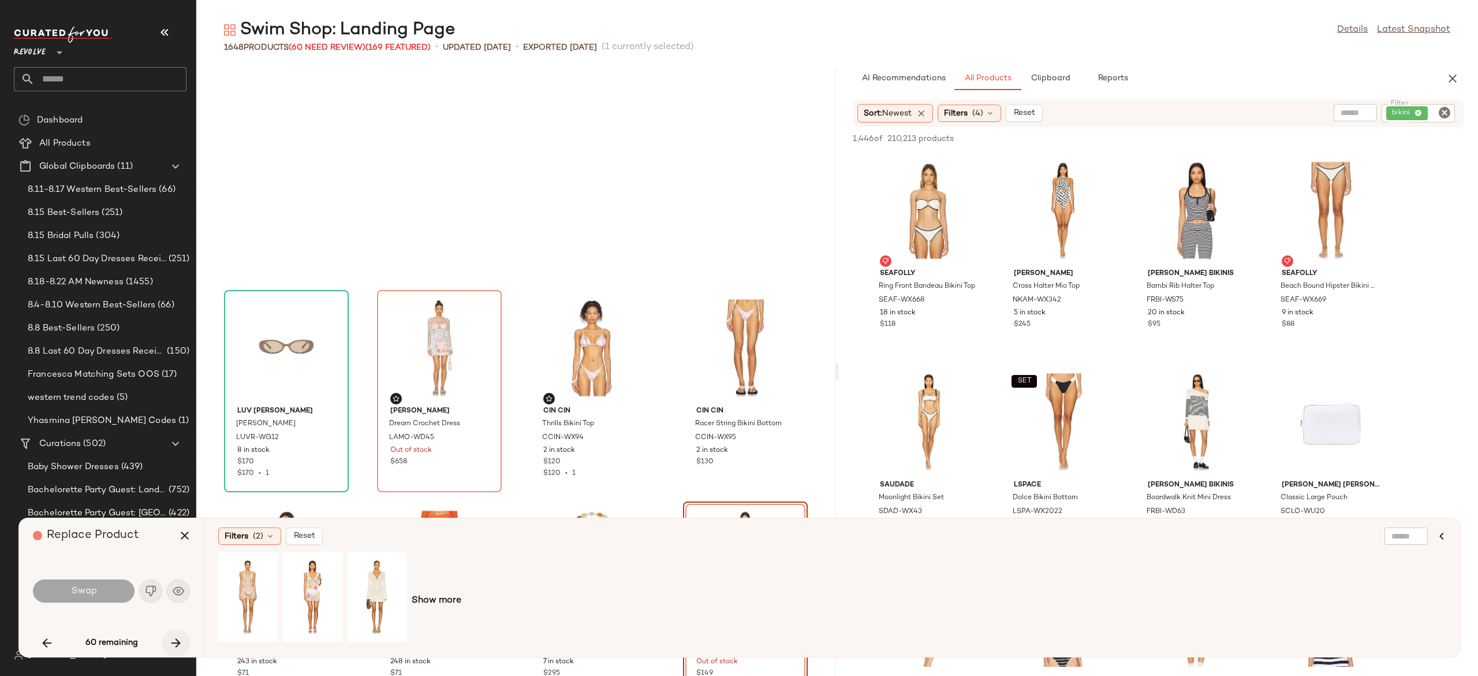
scroll to position [1691, 0]
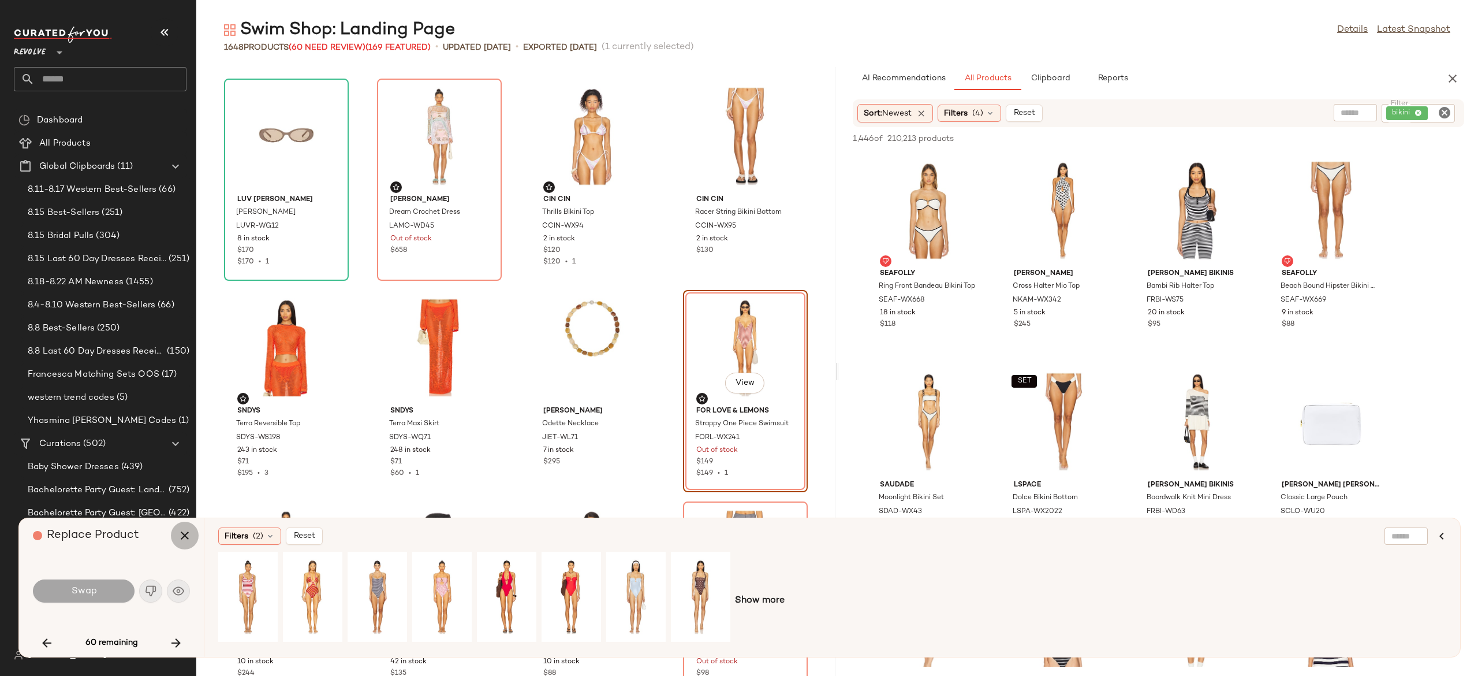
click at [178, 537] on icon "button" at bounding box center [185, 535] width 14 height 14
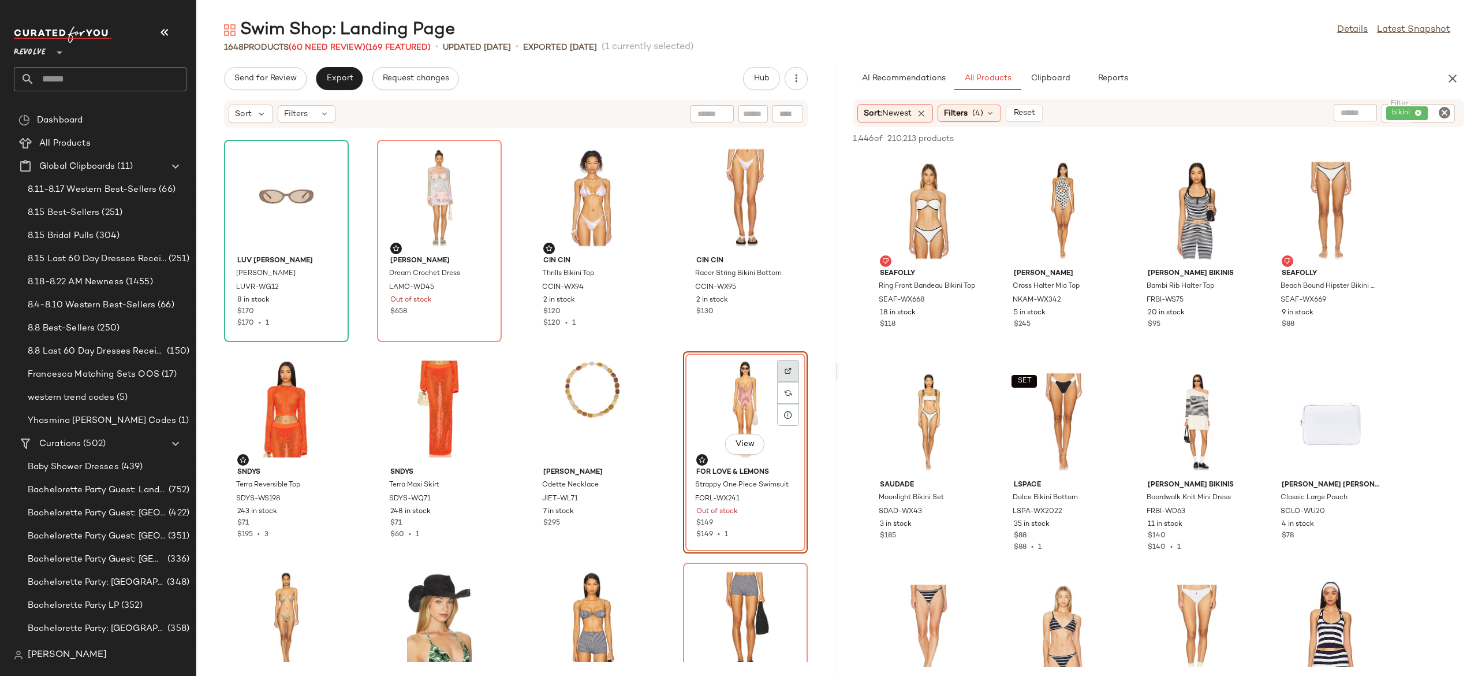
click at [788, 382] on div at bounding box center [788, 393] width 22 height 22
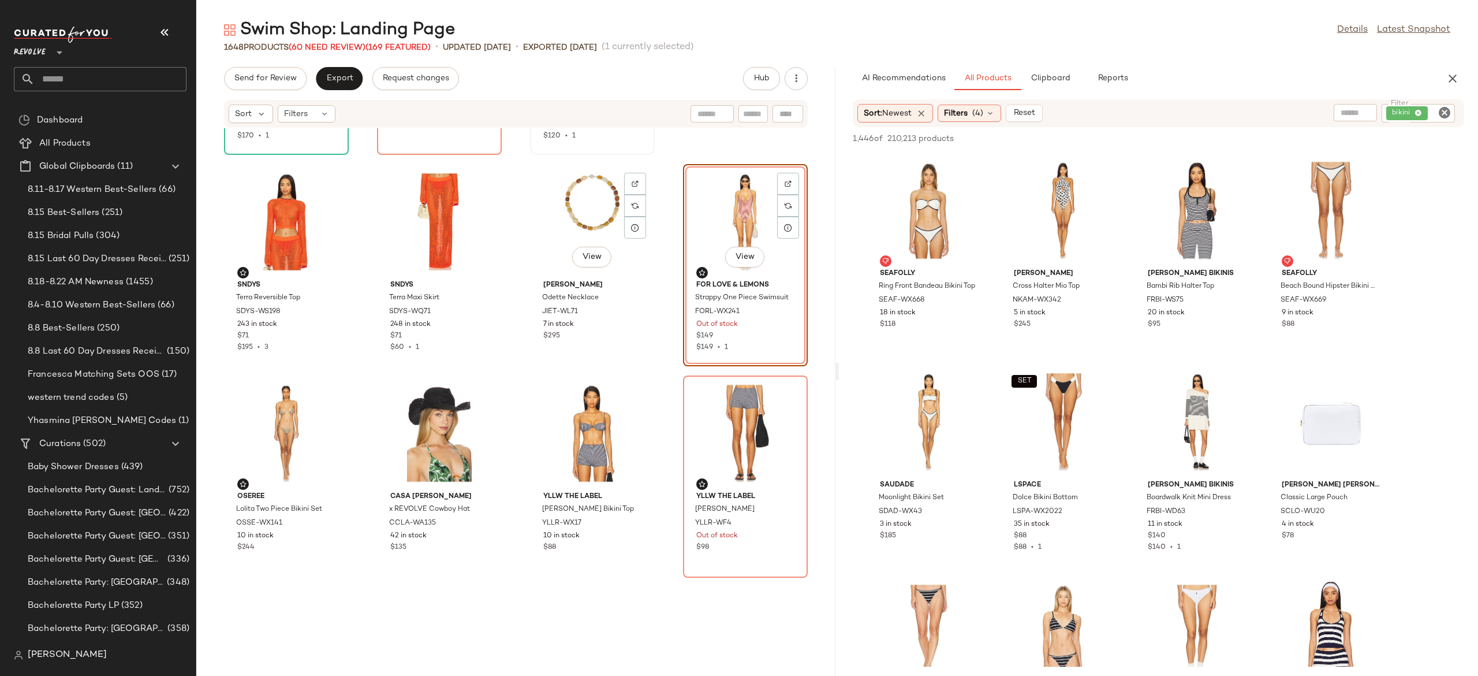
scroll to position [1880, 0]
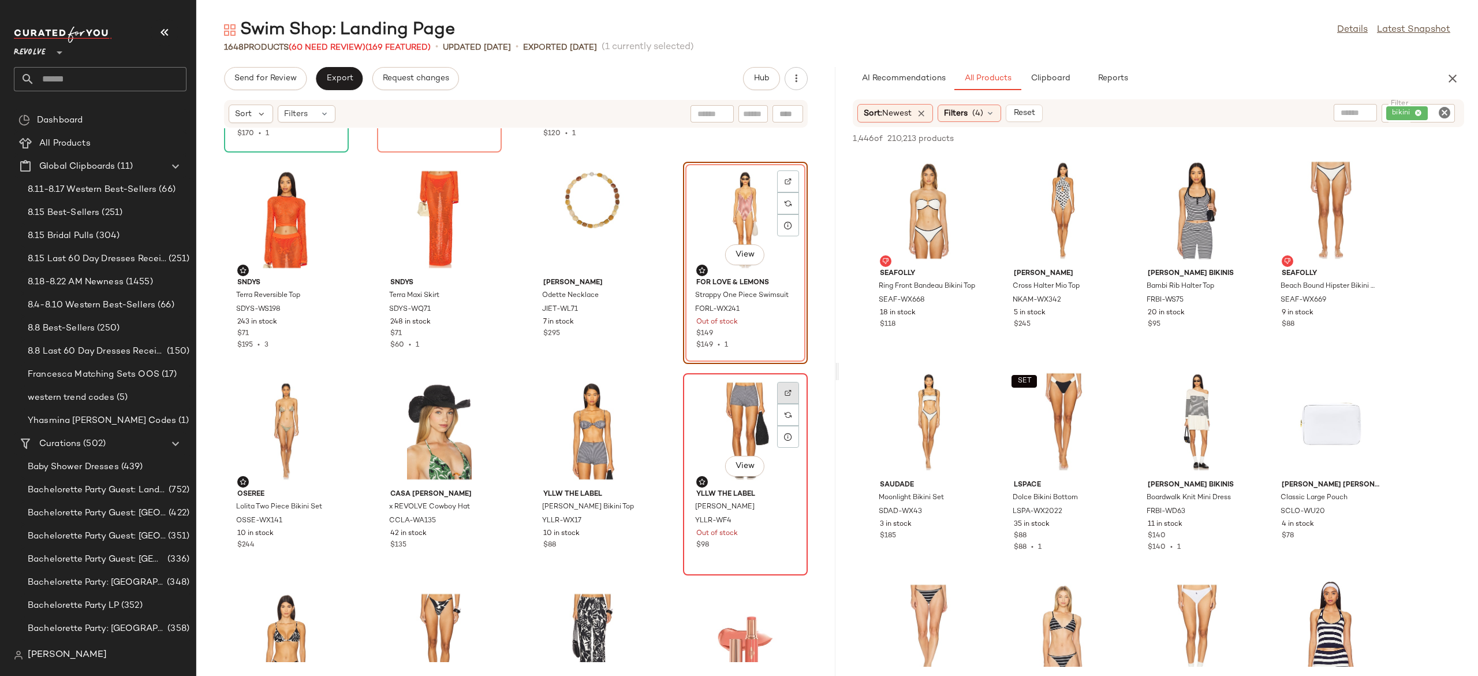
click at [777, 404] on div at bounding box center [788, 415] width 22 height 22
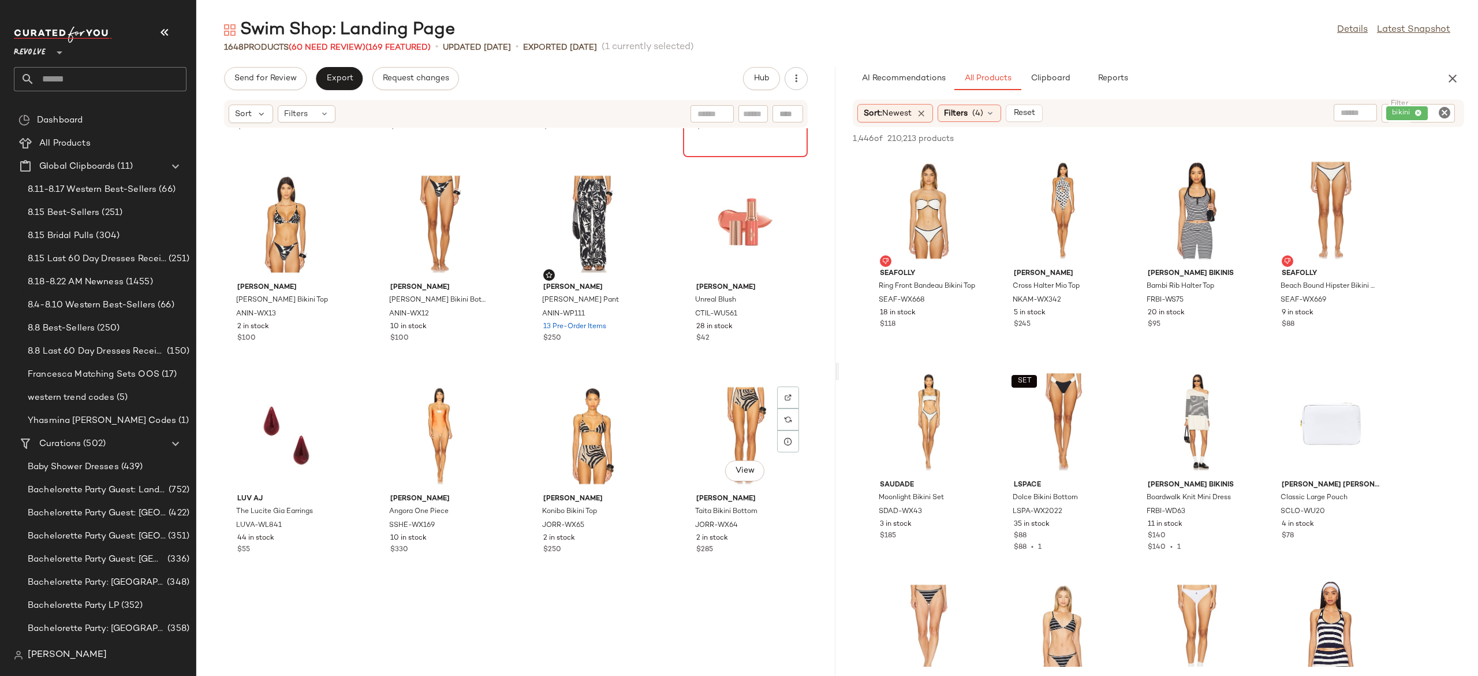
scroll to position [2301, 0]
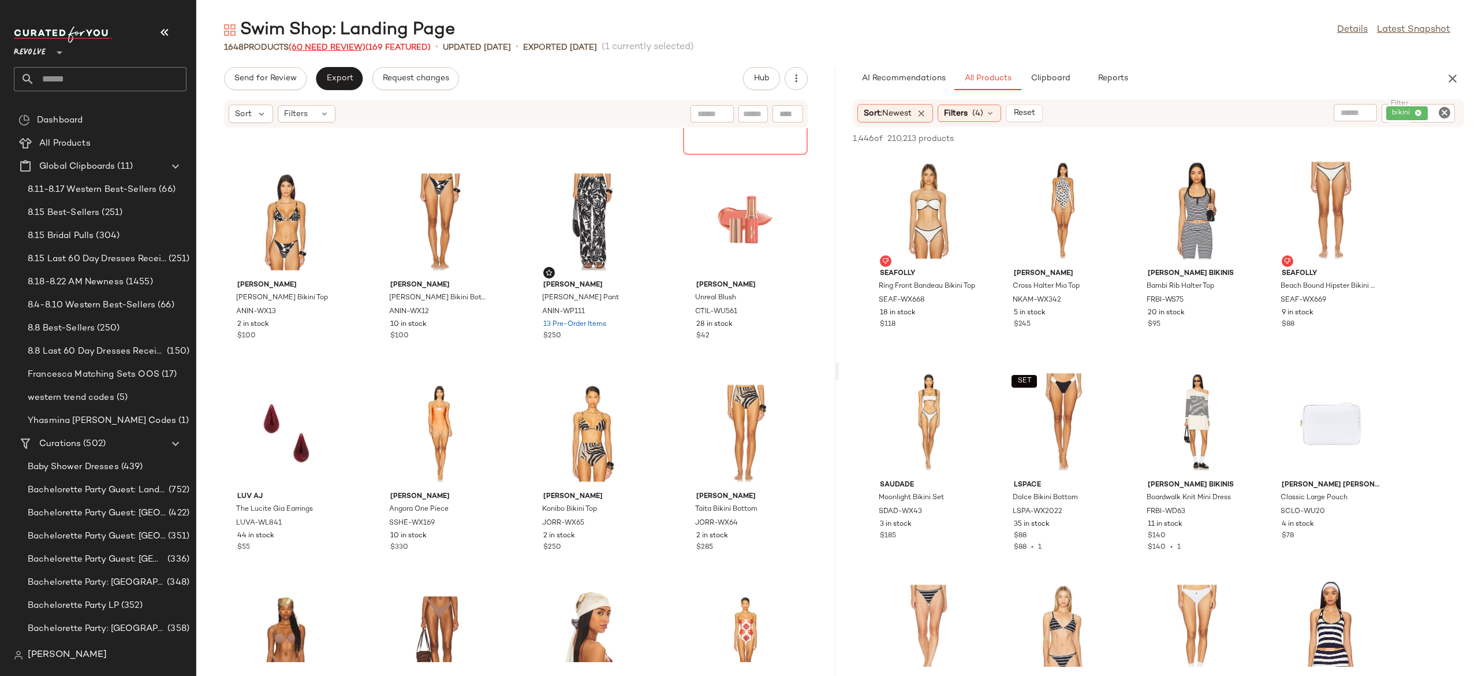
click at [336, 45] on span "(60 Need Review)" at bounding box center [327, 47] width 77 height 9
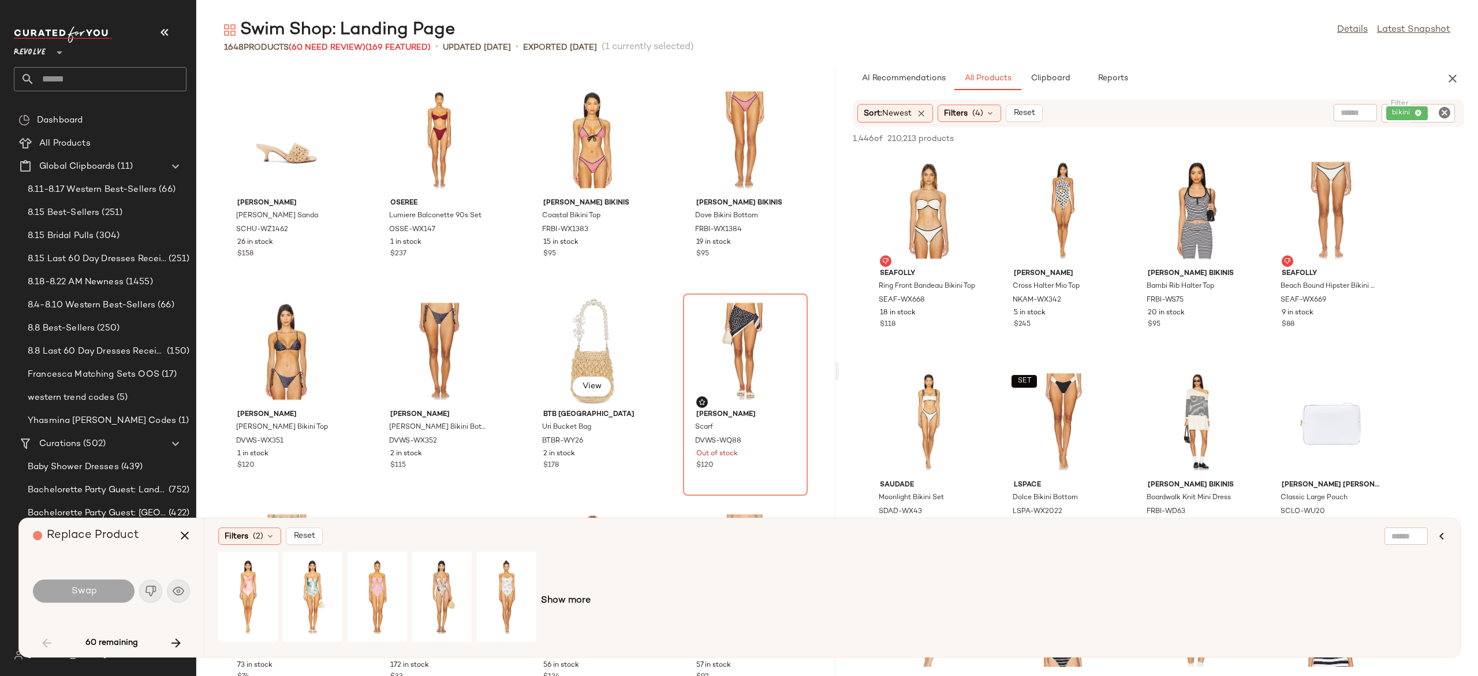
scroll to position [845, 0]
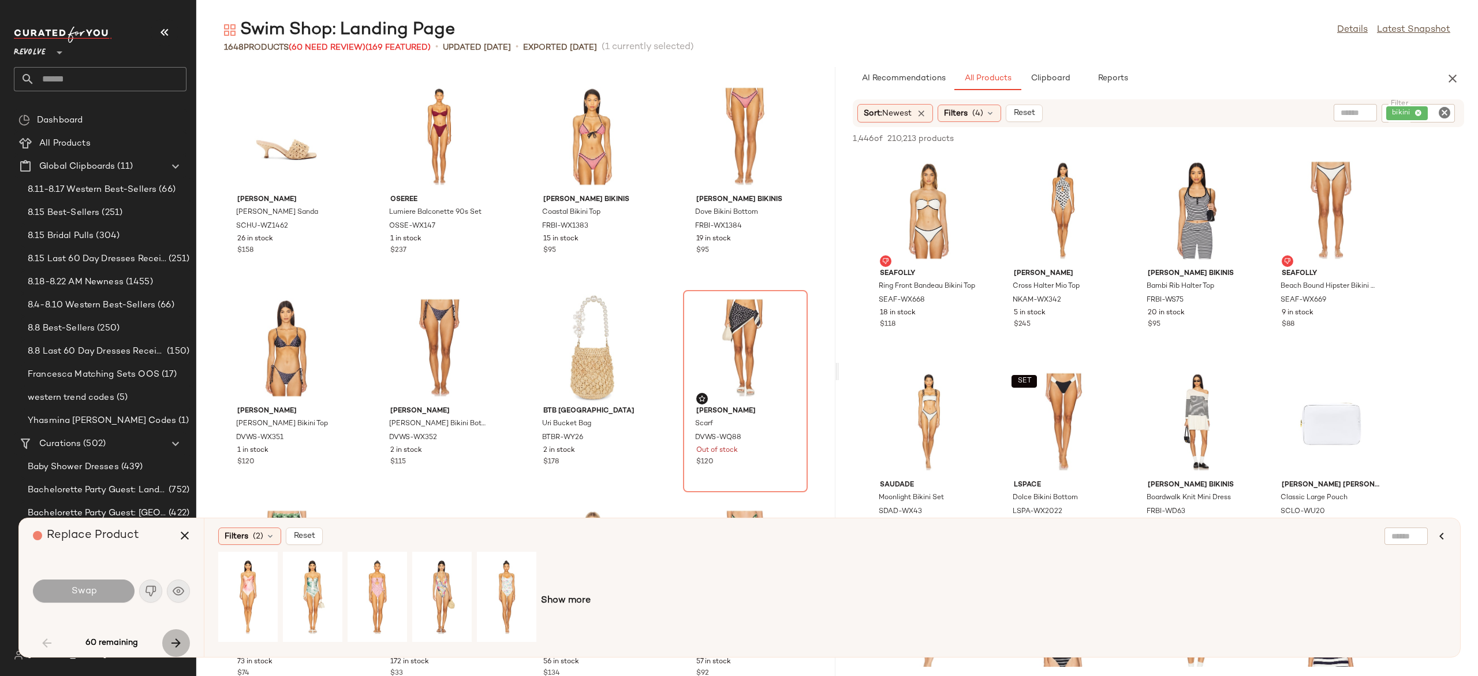
click at [181, 639] on icon "button" at bounding box center [176, 643] width 14 height 14
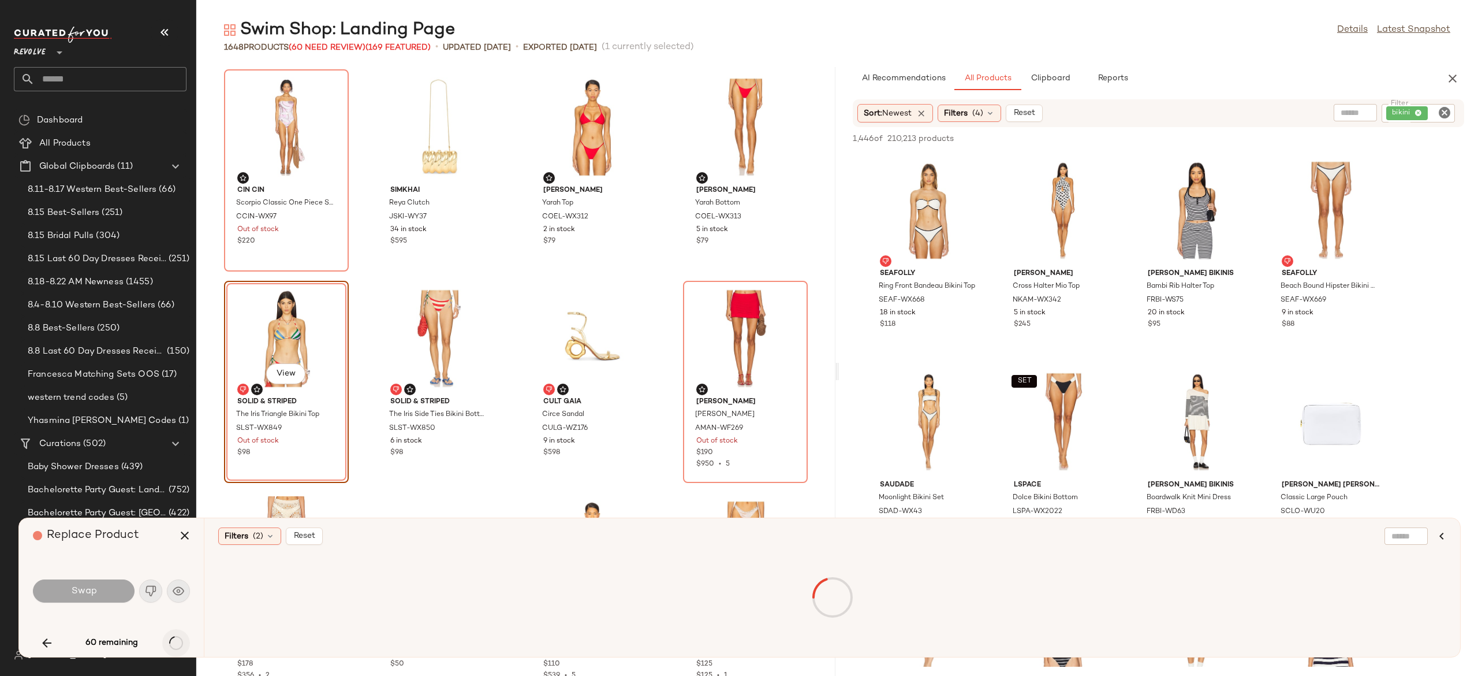
click at [181, 639] on div "60 remaining" at bounding box center [111, 643] width 157 height 28
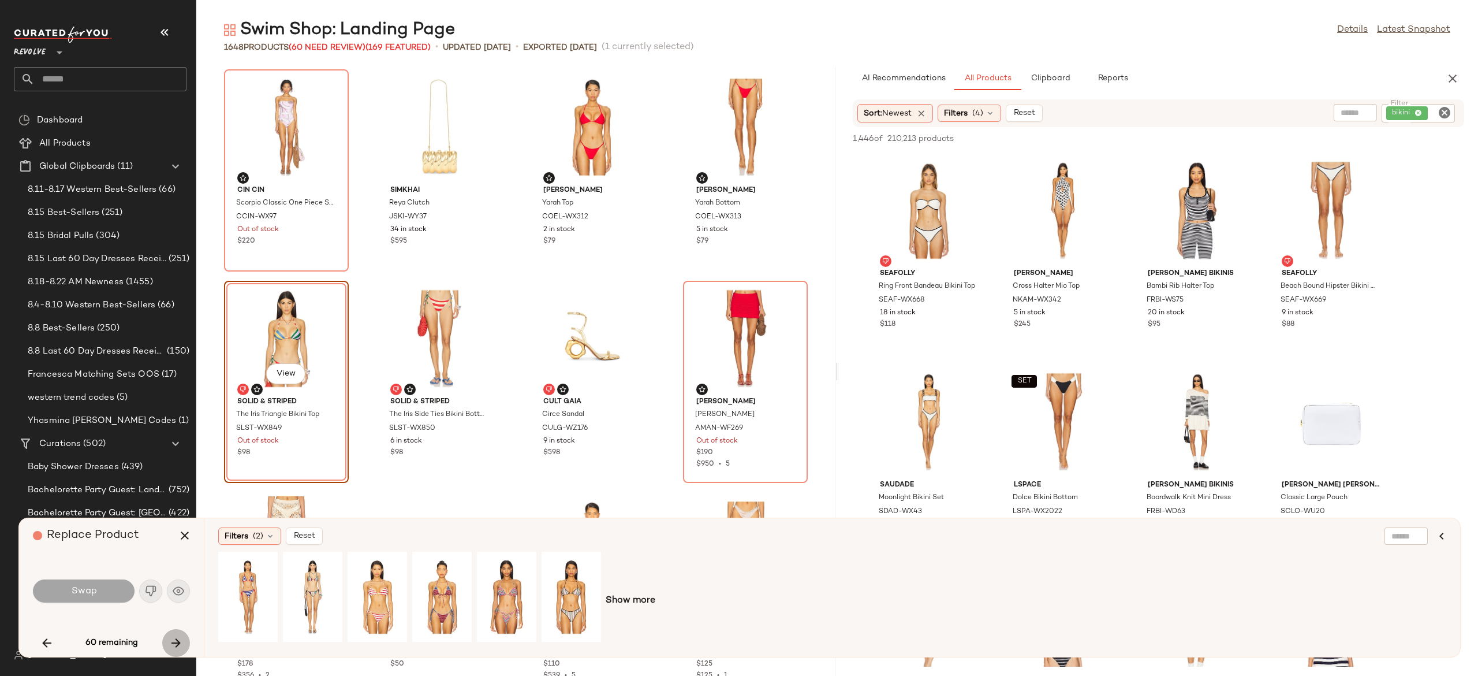
click at [181, 639] on icon "button" at bounding box center [176, 643] width 14 height 14
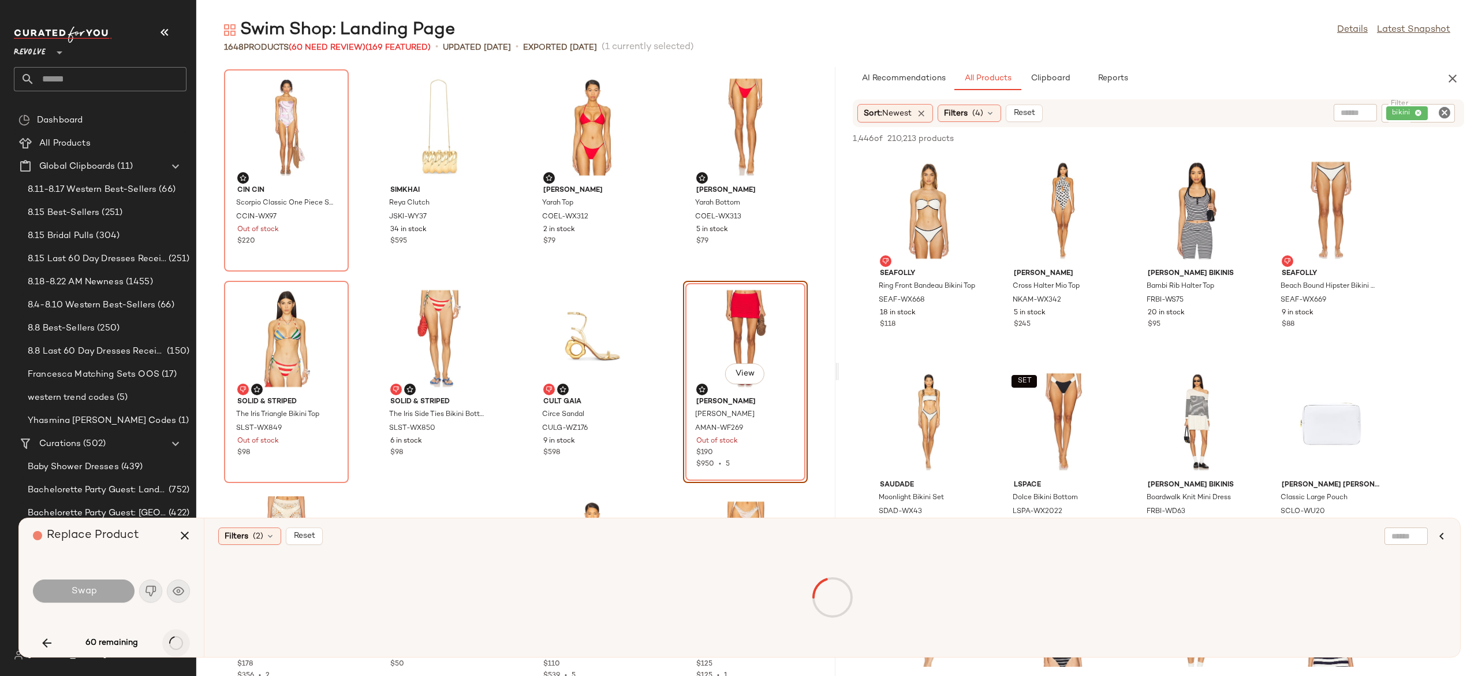
click at [181, 639] on div "60 remaining" at bounding box center [111, 643] width 157 height 28
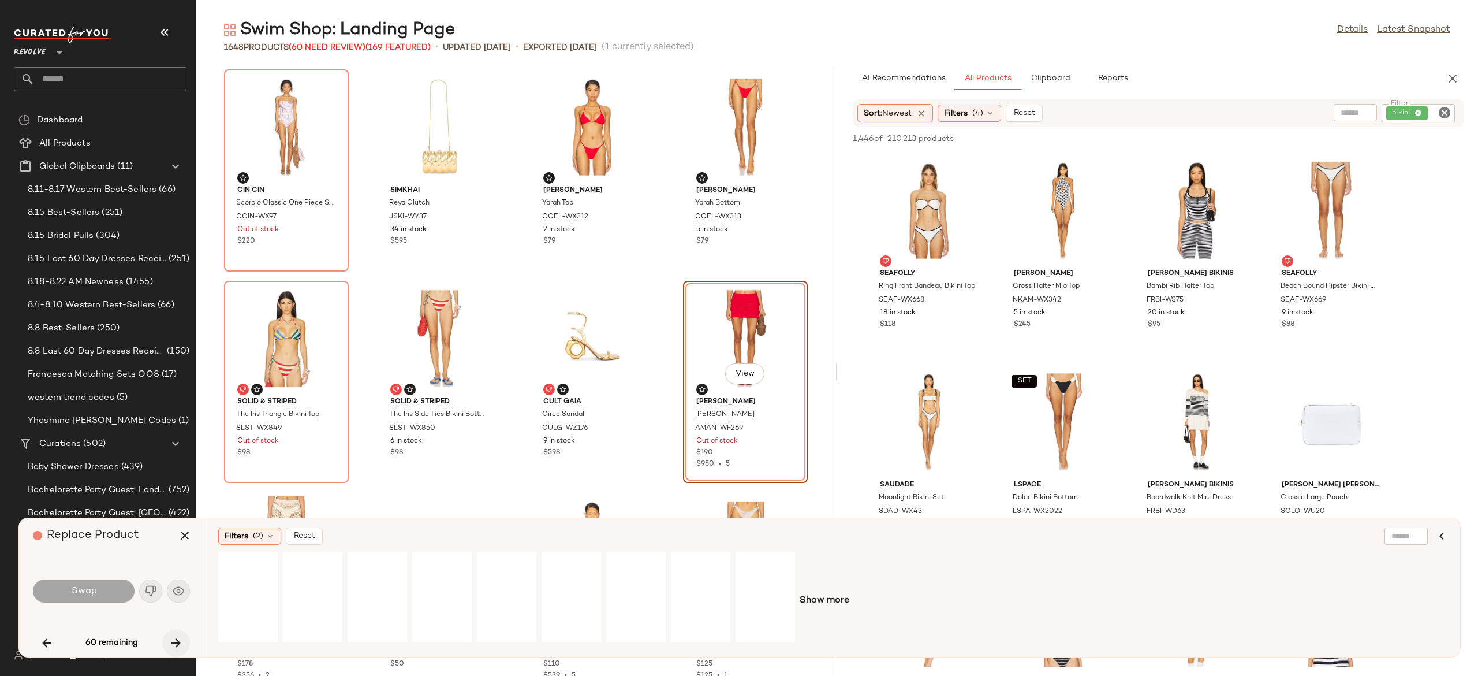
click at [181, 639] on div "60 remaining" at bounding box center [111, 643] width 157 height 28
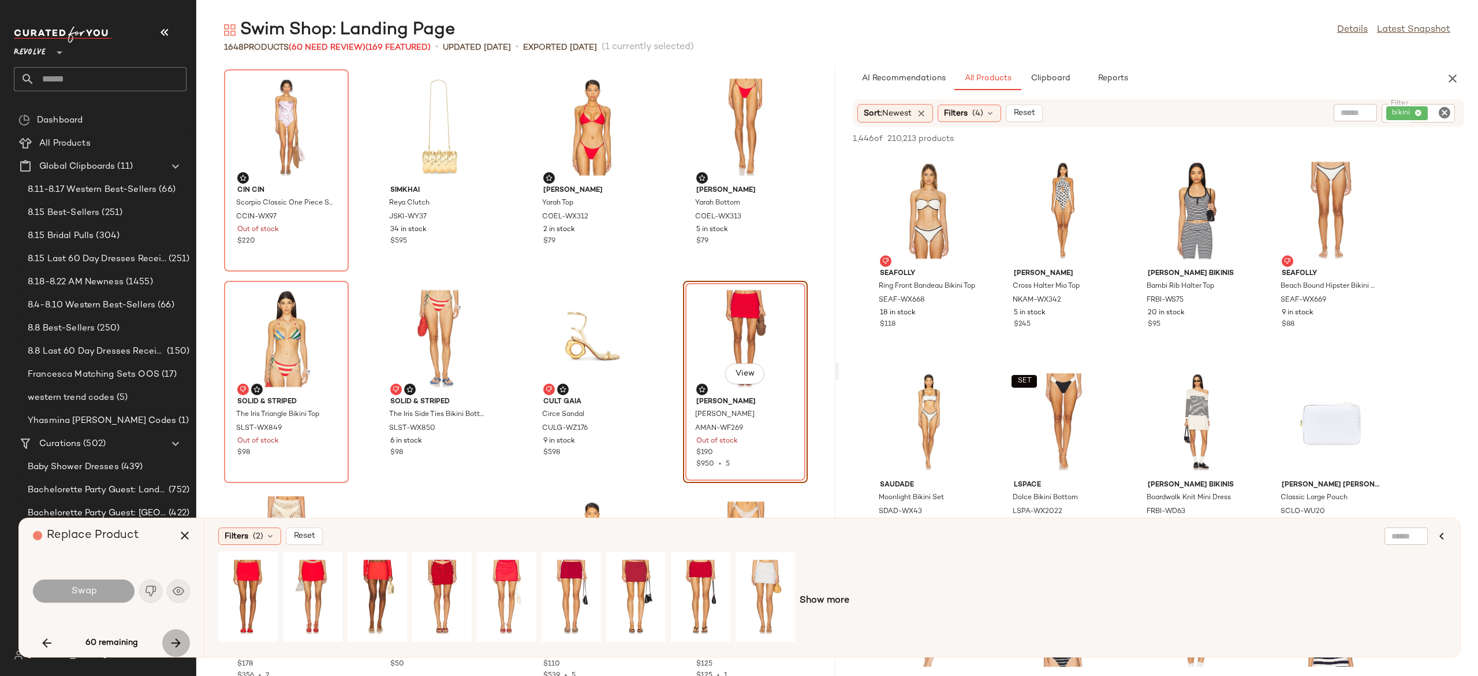
click at [181, 639] on icon "button" at bounding box center [176, 643] width 14 height 14
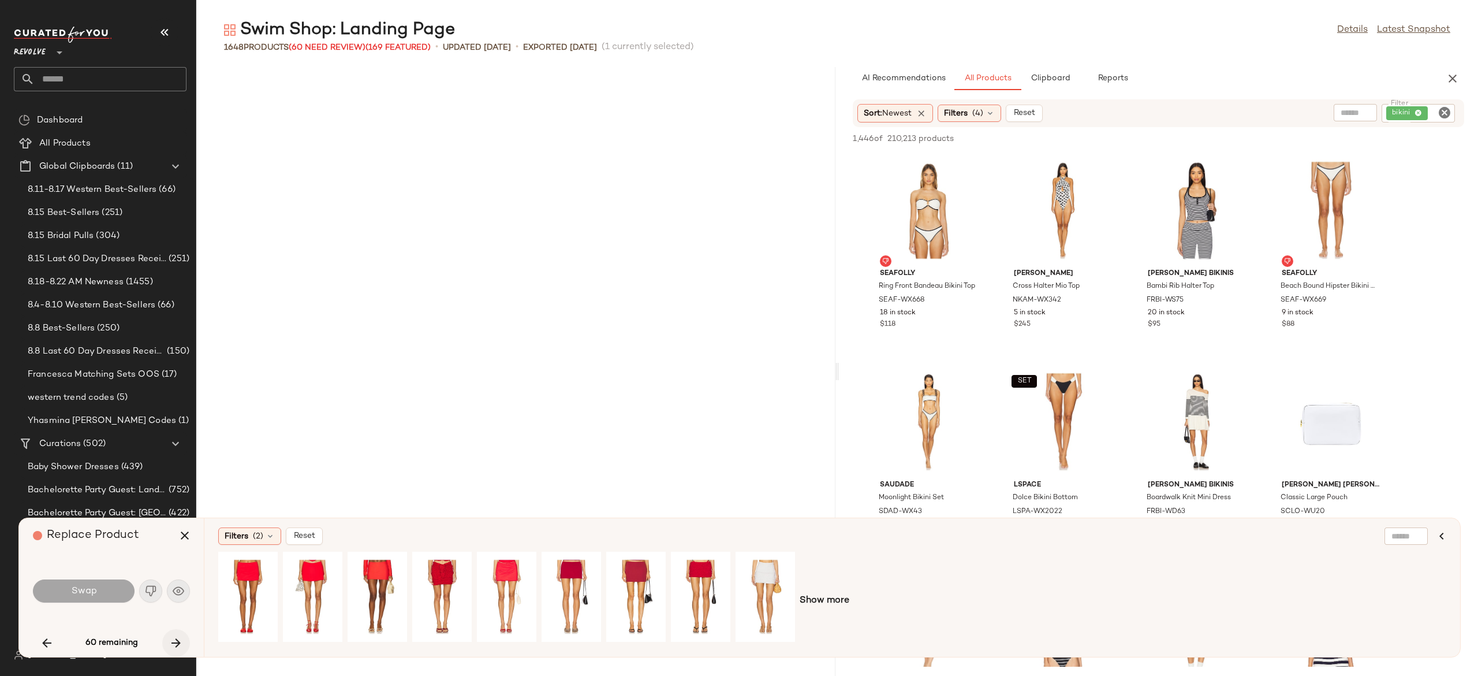
scroll to position [855, 0]
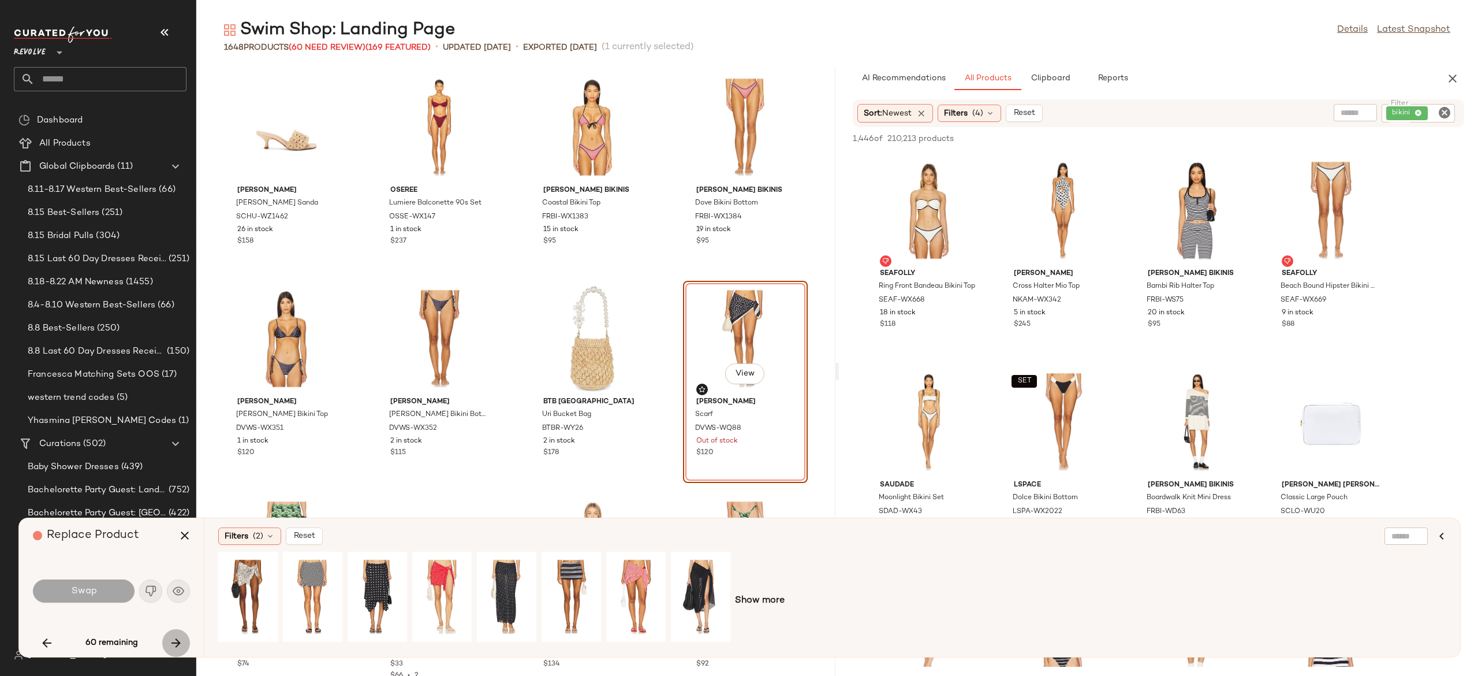
click at [180, 639] on icon "button" at bounding box center [176, 643] width 14 height 14
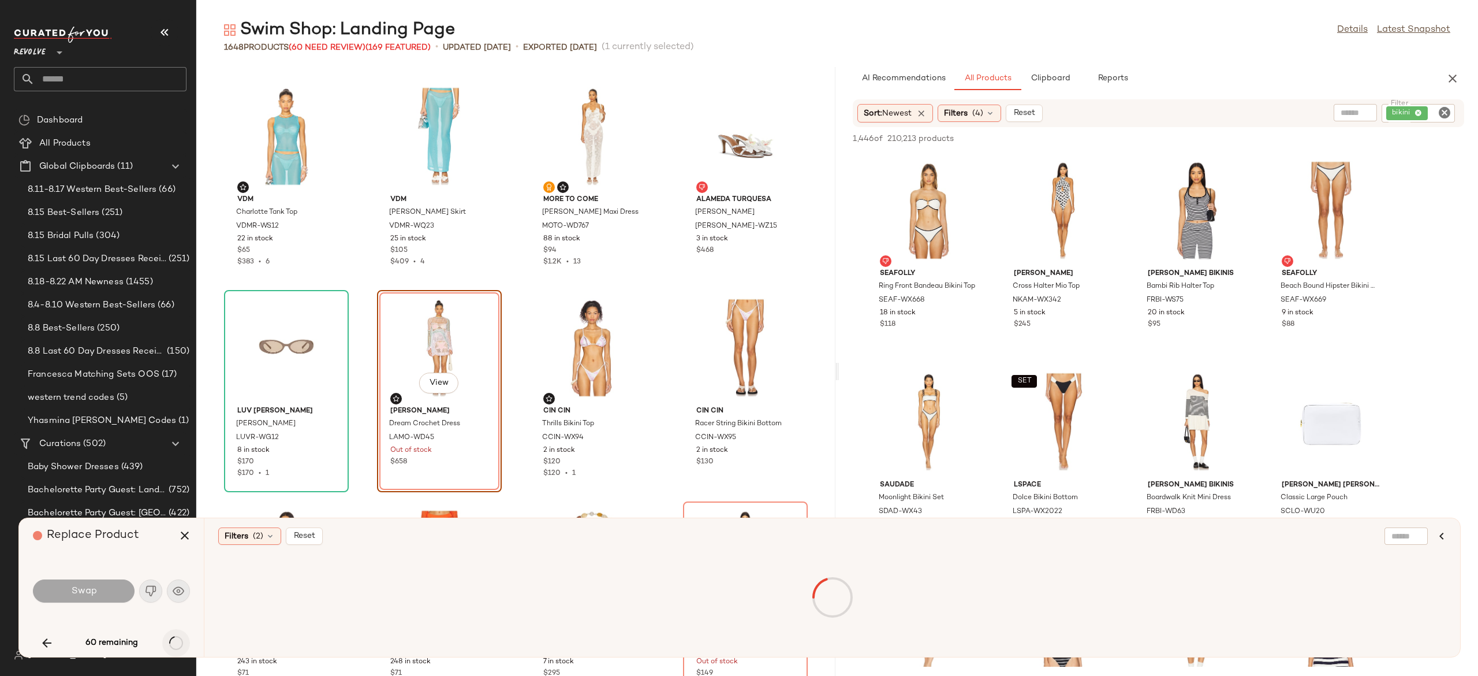
click at [180, 639] on div "60 remaining" at bounding box center [111, 643] width 157 height 28
click at [180, 639] on icon "button" at bounding box center [176, 643] width 14 height 14
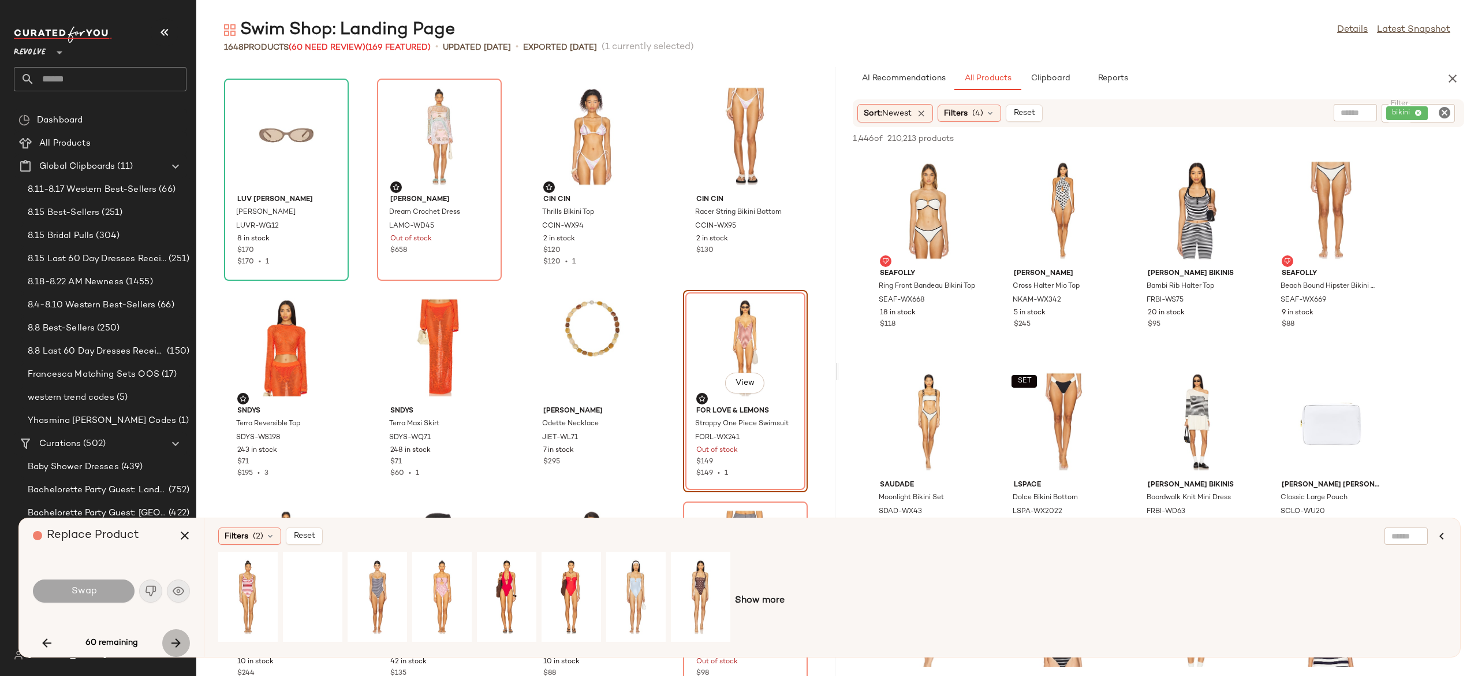
click at [180, 639] on icon "button" at bounding box center [176, 643] width 14 height 14
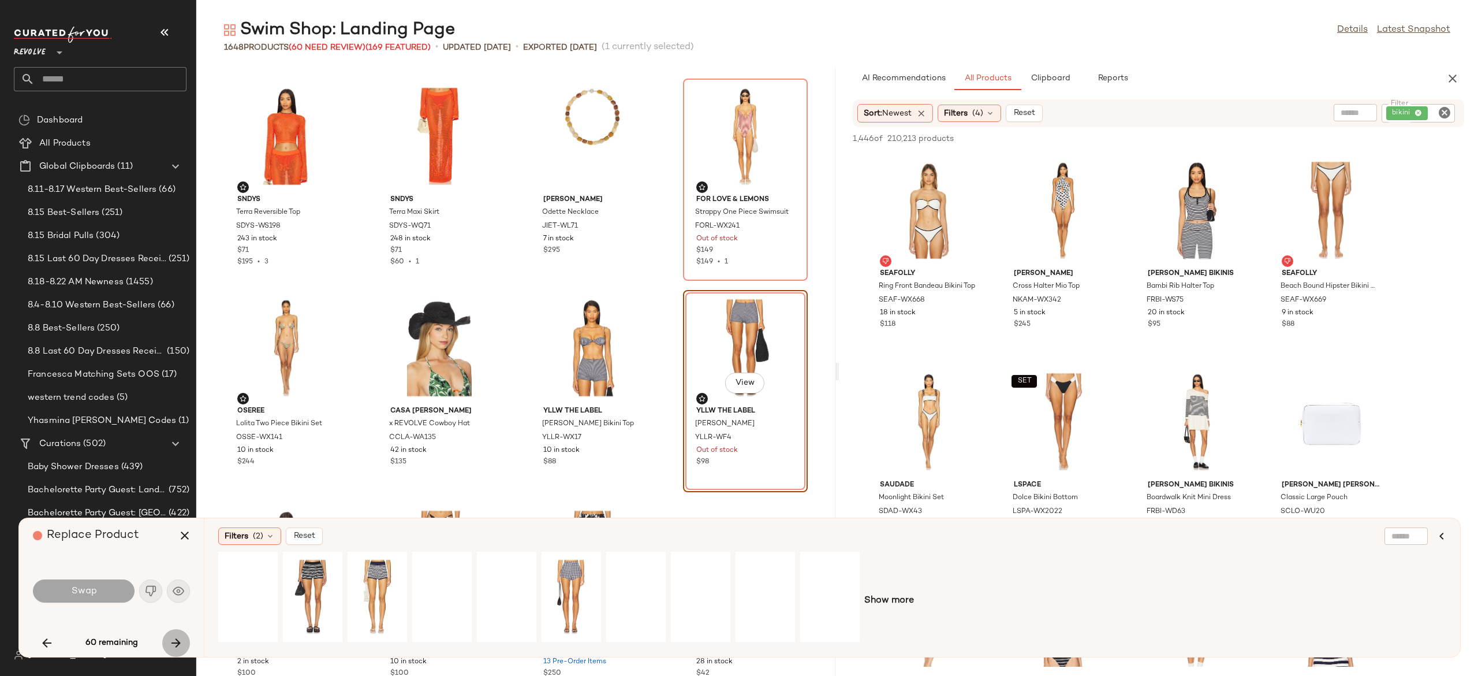
click at [180, 639] on icon "button" at bounding box center [176, 643] width 14 height 14
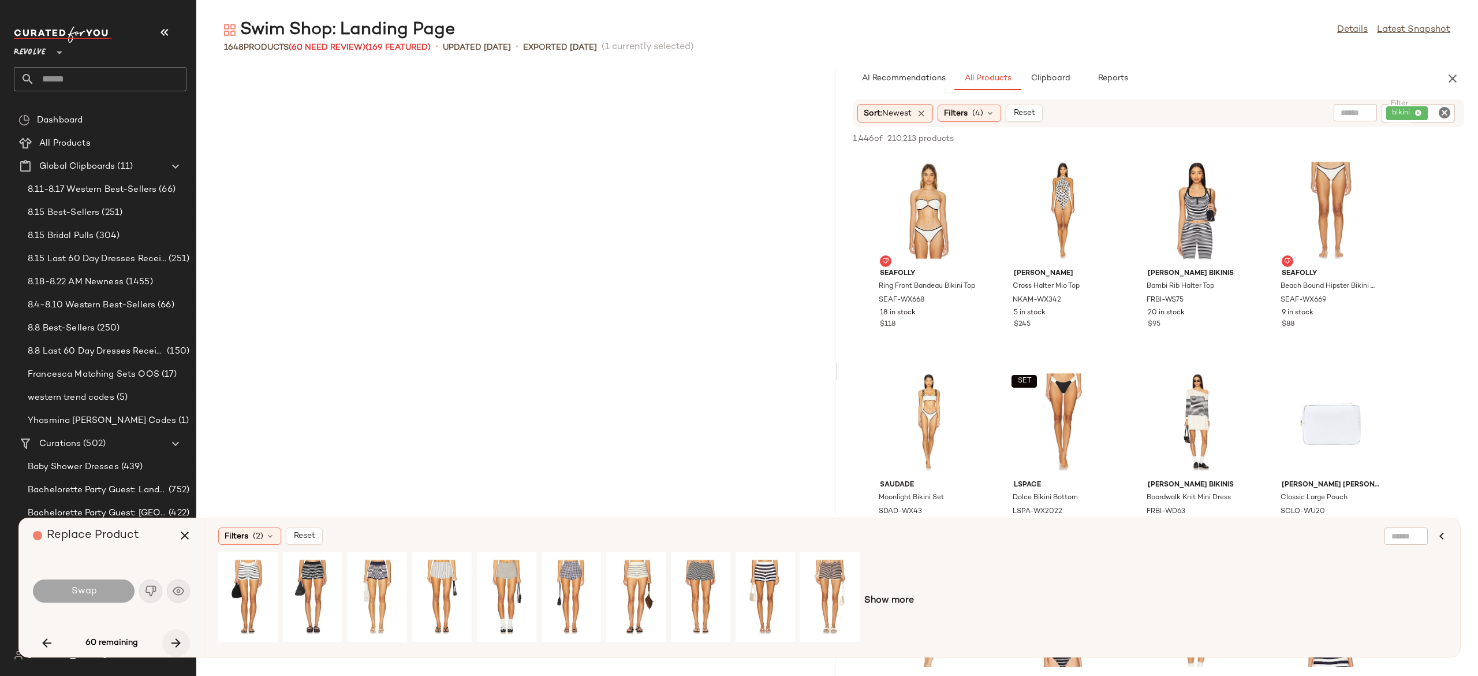
scroll to position [2748, 0]
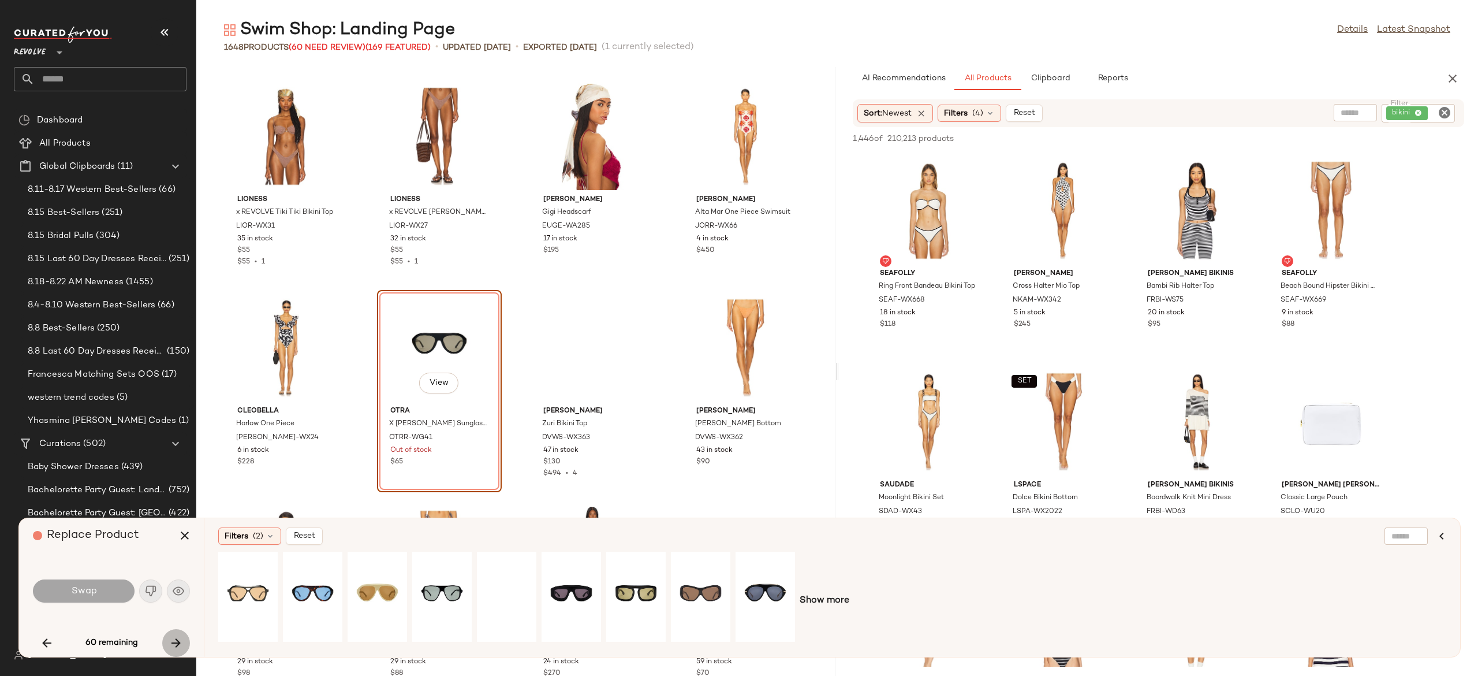
click at [180, 639] on icon "button" at bounding box center [176, 643] width 14 height 14
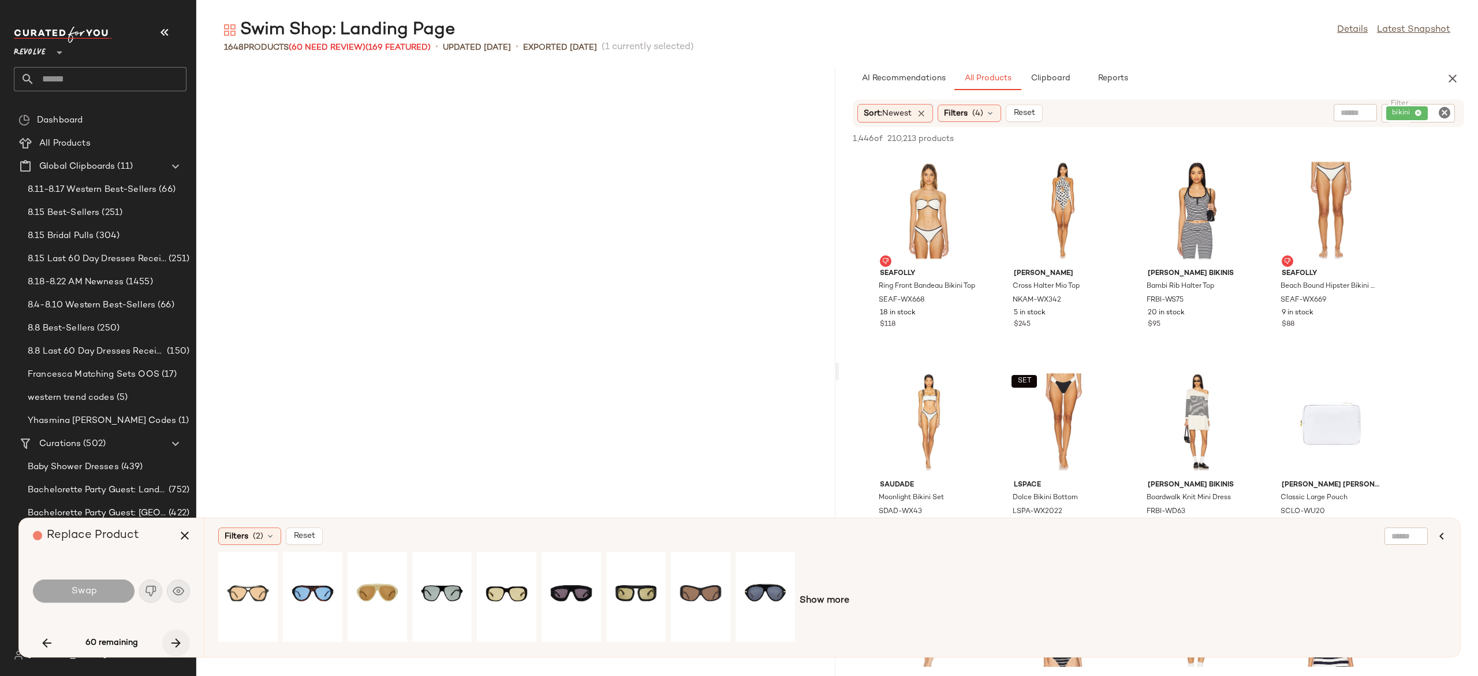
scroll to position [4650, 0]
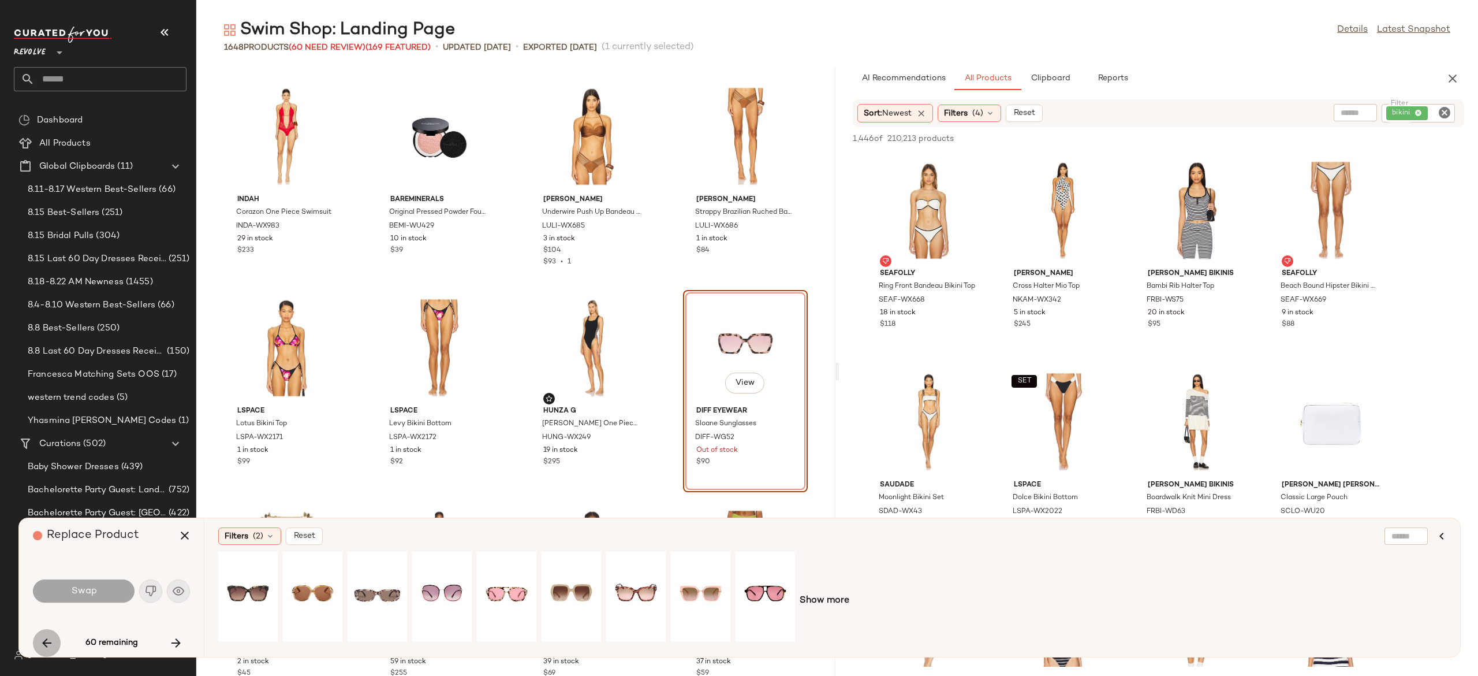
click at [44, 638] on icon "button" at bounding box center [47, 643] width 14 height 14
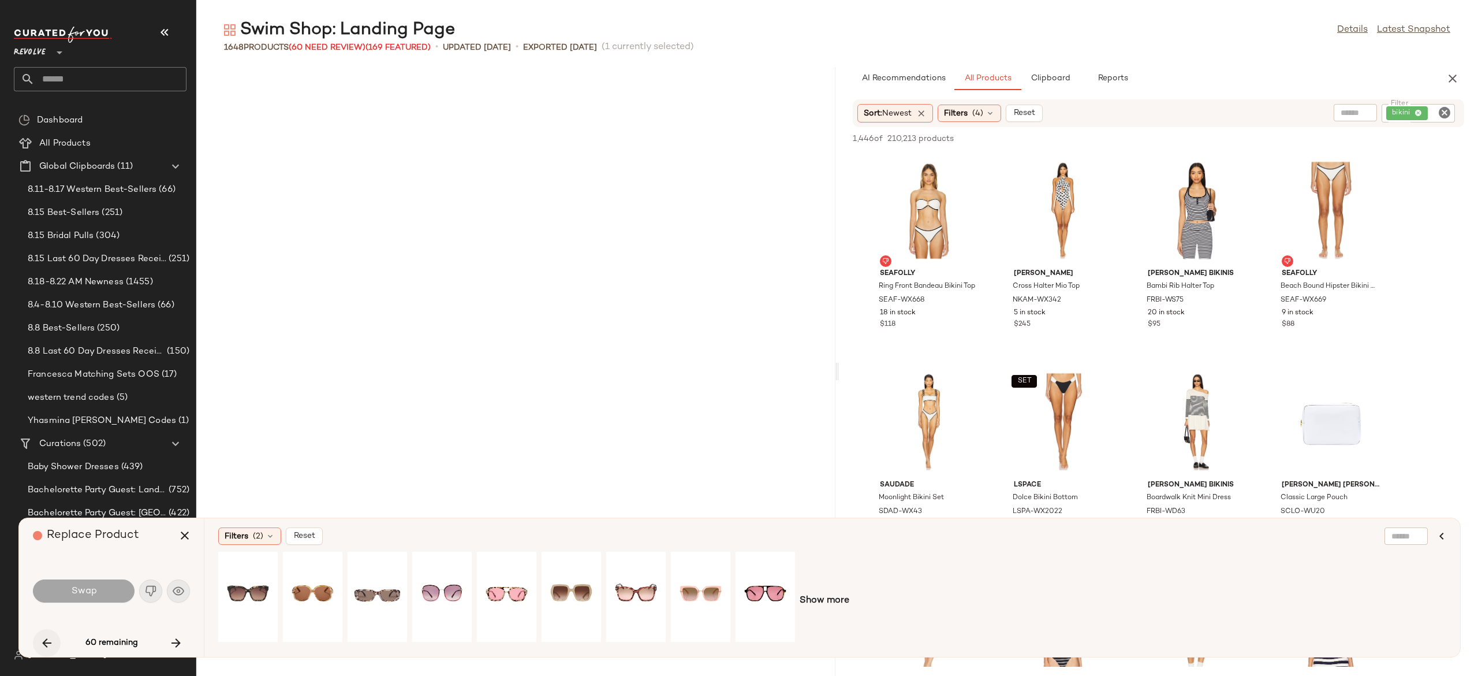
scroll to position [2748, 0]
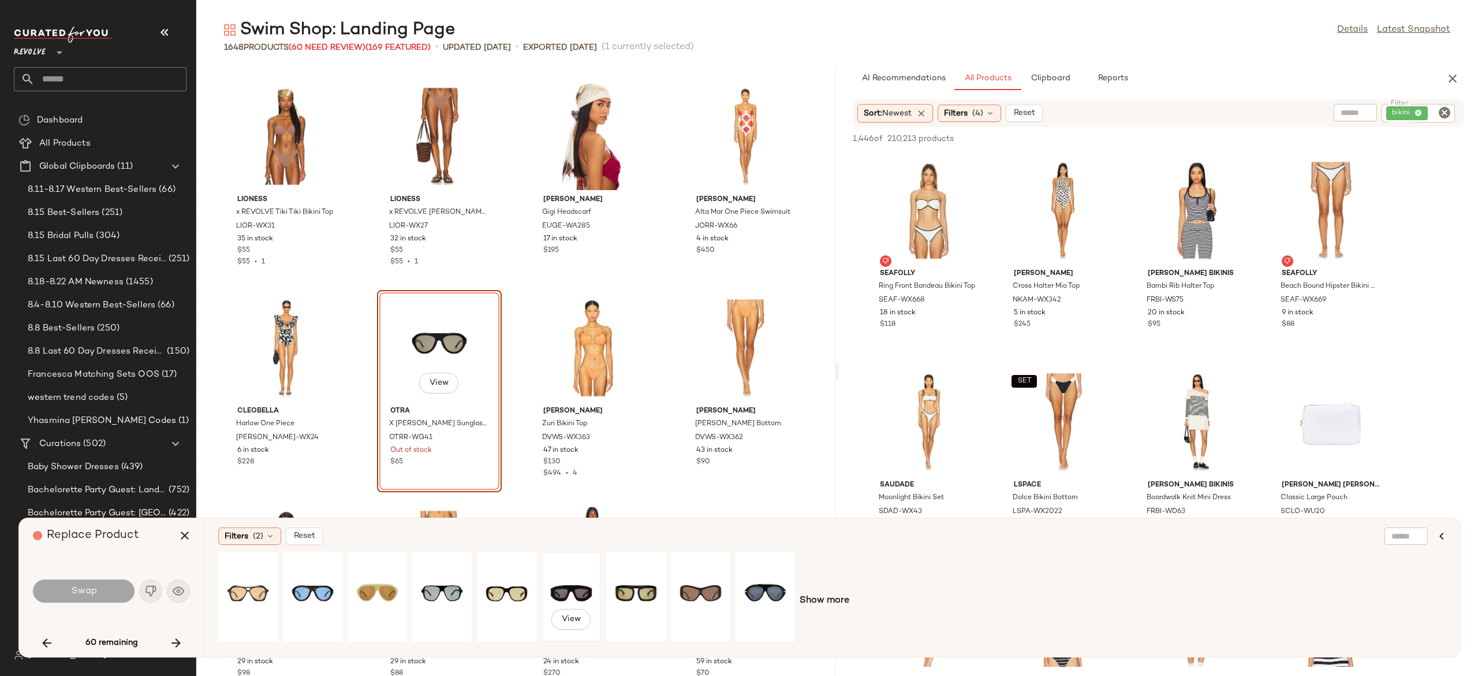
click at [568, 581] on div "View" at bounding box center [571, 597] width 51 height 82
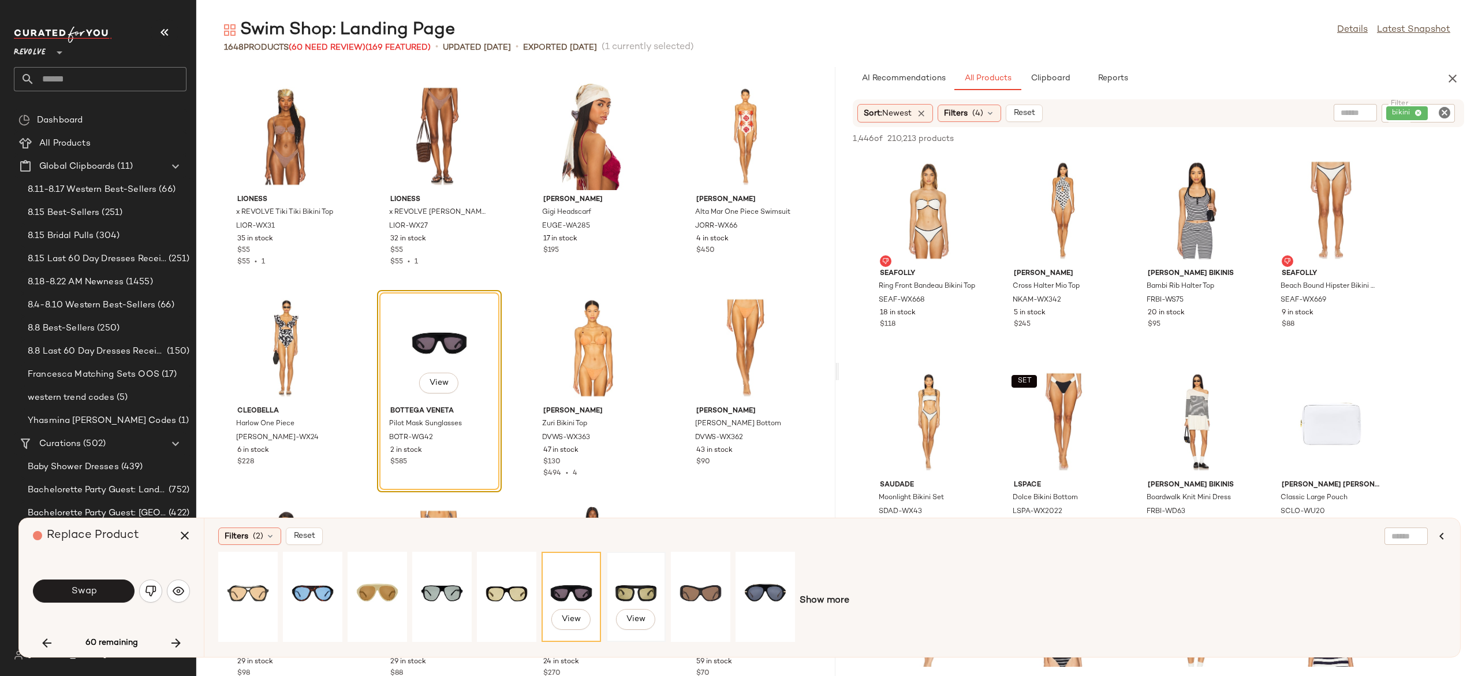
click at [647, 580] on div "View" at bounding box center [635, 597] width 51 height 82
click at [516, 584] on div "View" at bounding box center [506, 597] width 51 height 82
click at [114, 588] on button "Swap" at bounding box center [84, 590] width 102 height 23
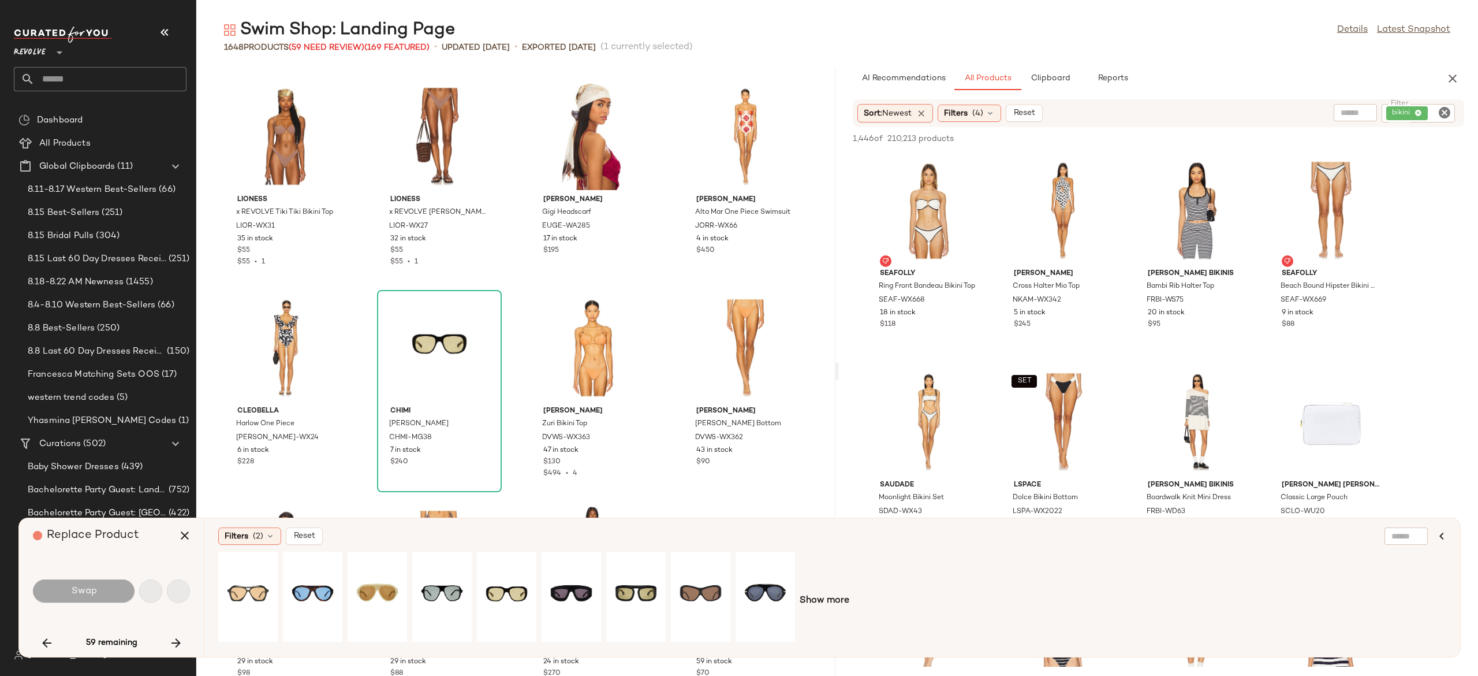
scroll to position [4650, 0]
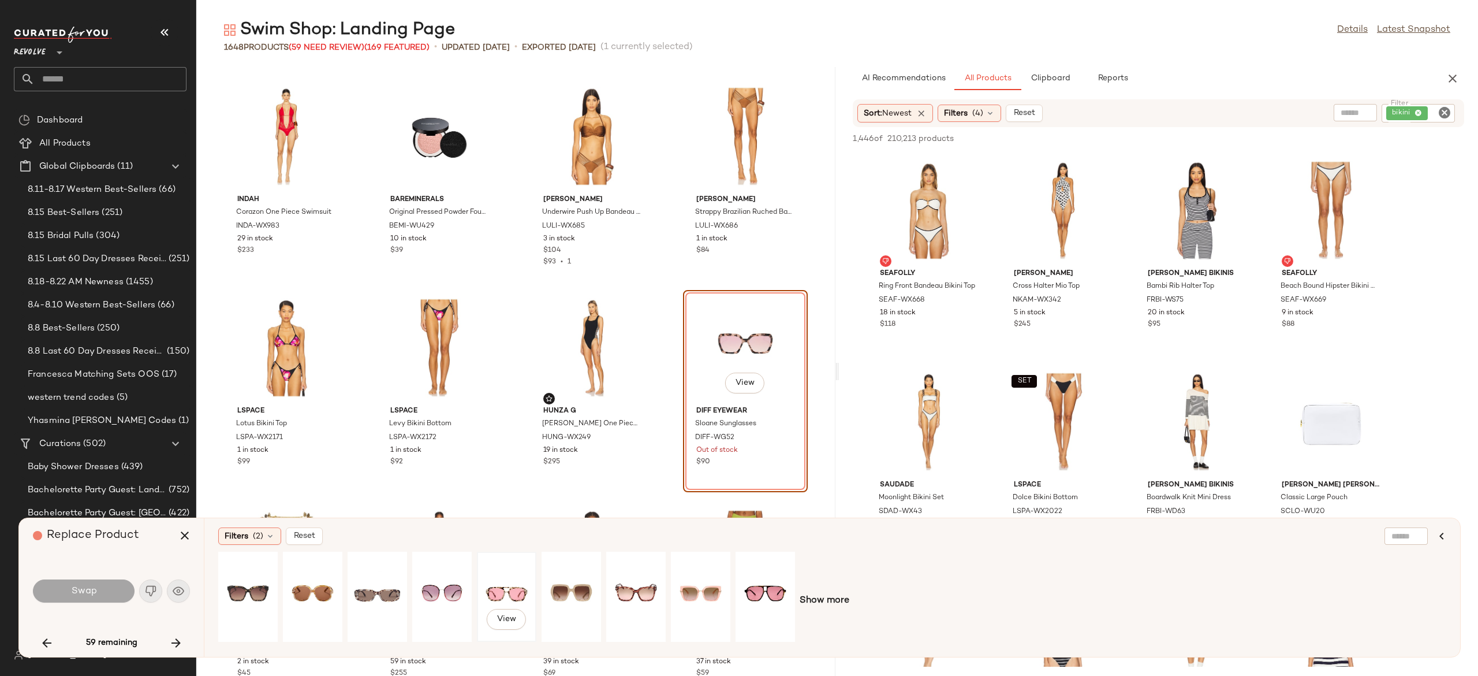
click at [506, 584] on div "View" at bounding box center [506, 597] width 51 height 82
click at [107, 593] on button "Swap" at bounding box center [84, 590] width 102 height 23
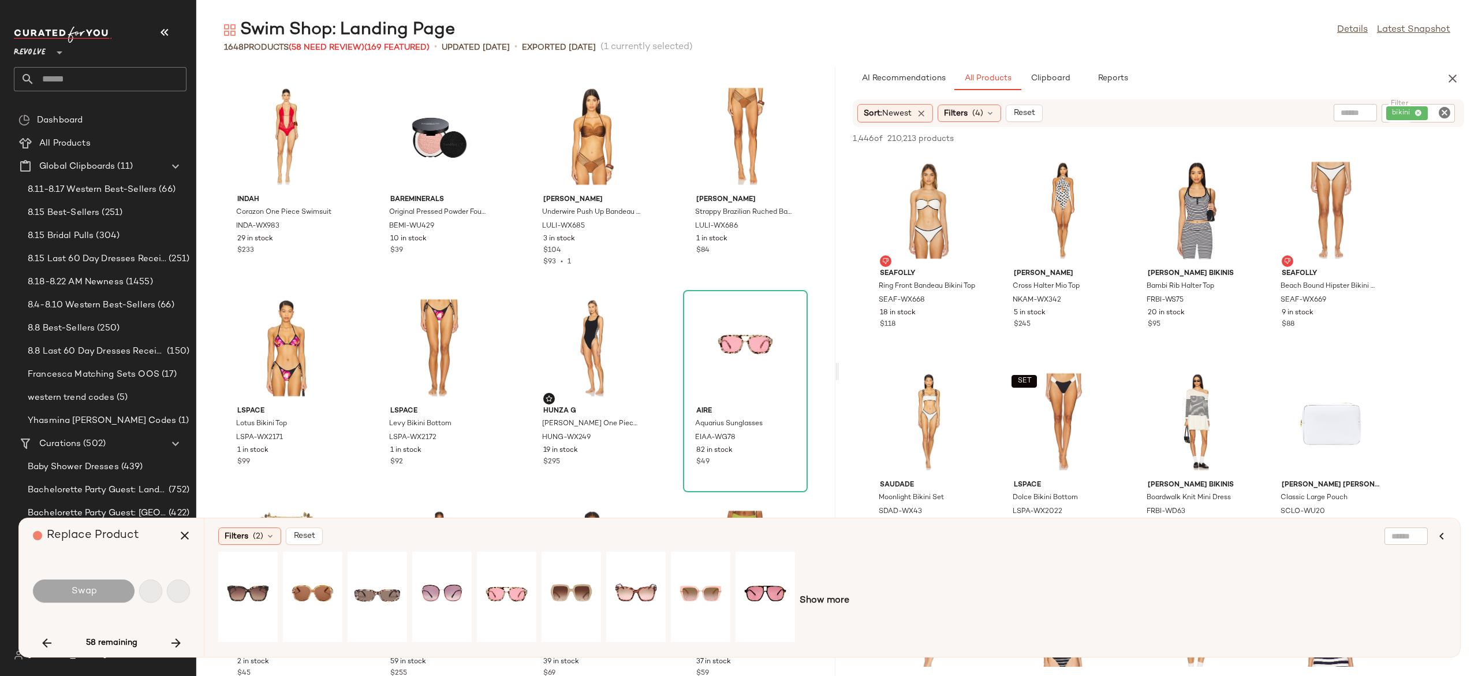
scroll to position [10990, 0]
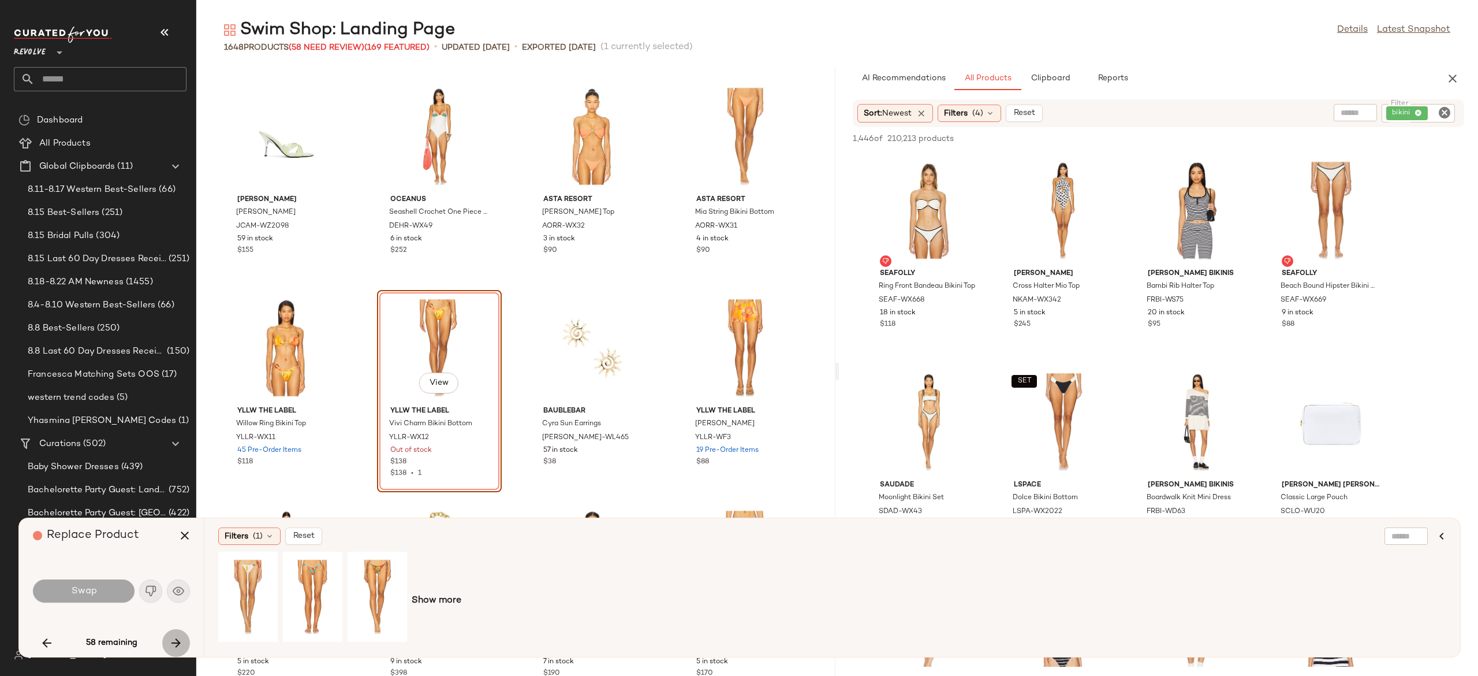
click at [174, 637] on icon "button" at bounding box center [176, 643] width 14 height 14
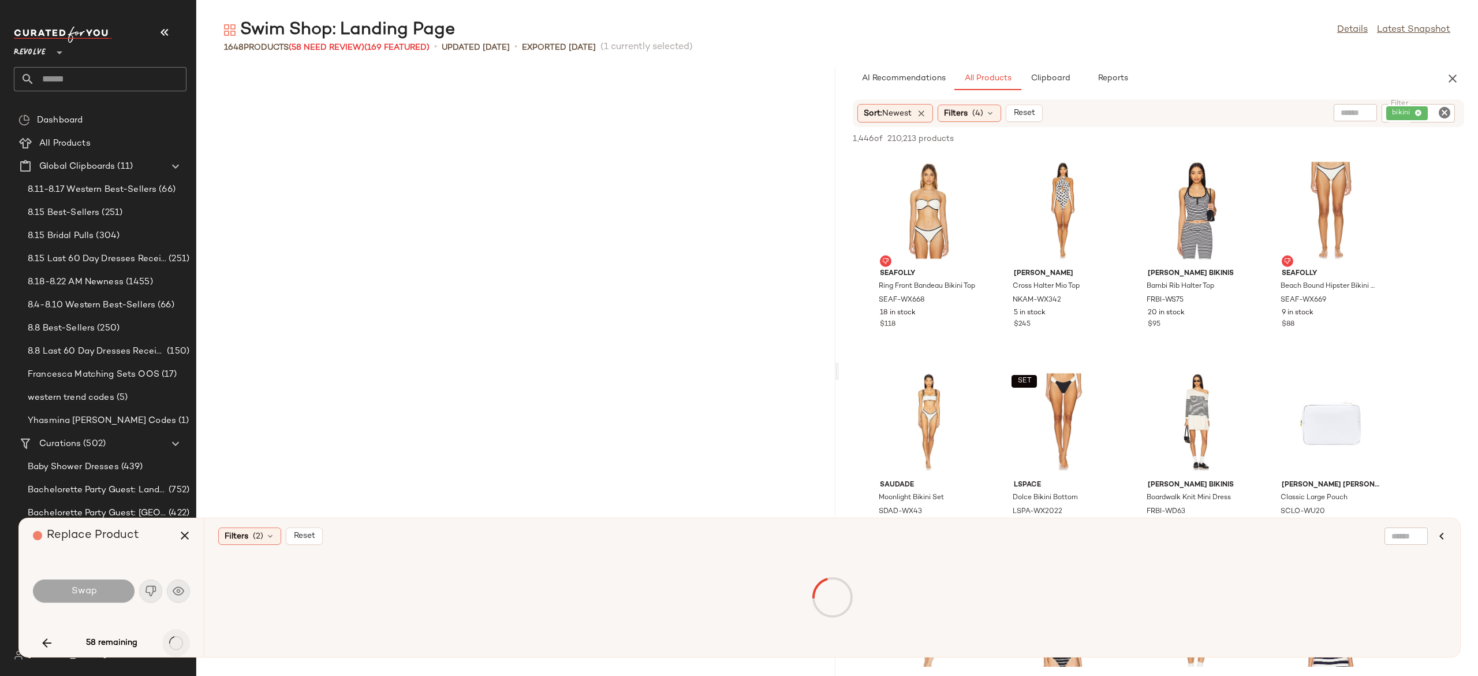
scroll to position [12258, 0]
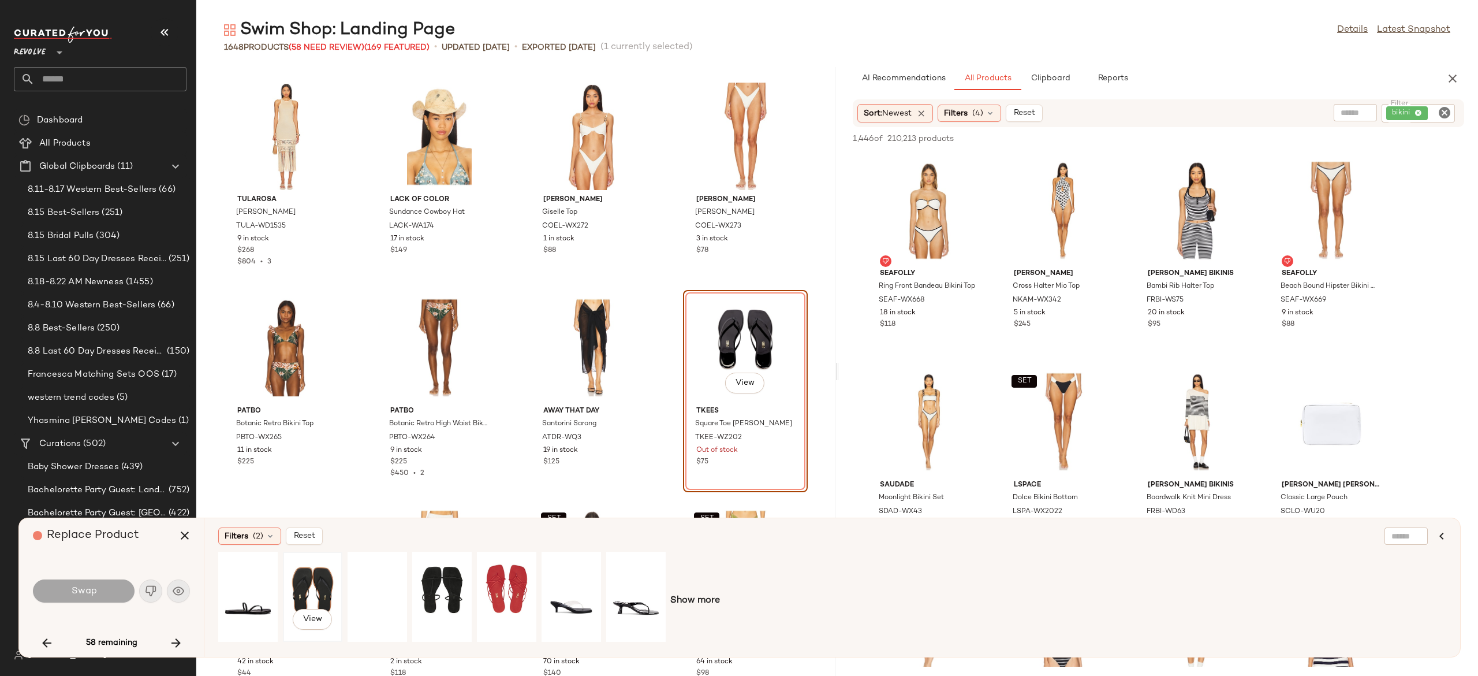
click at [306, 584] on div "View" at bounding box center [312, 597] width 51 height 82
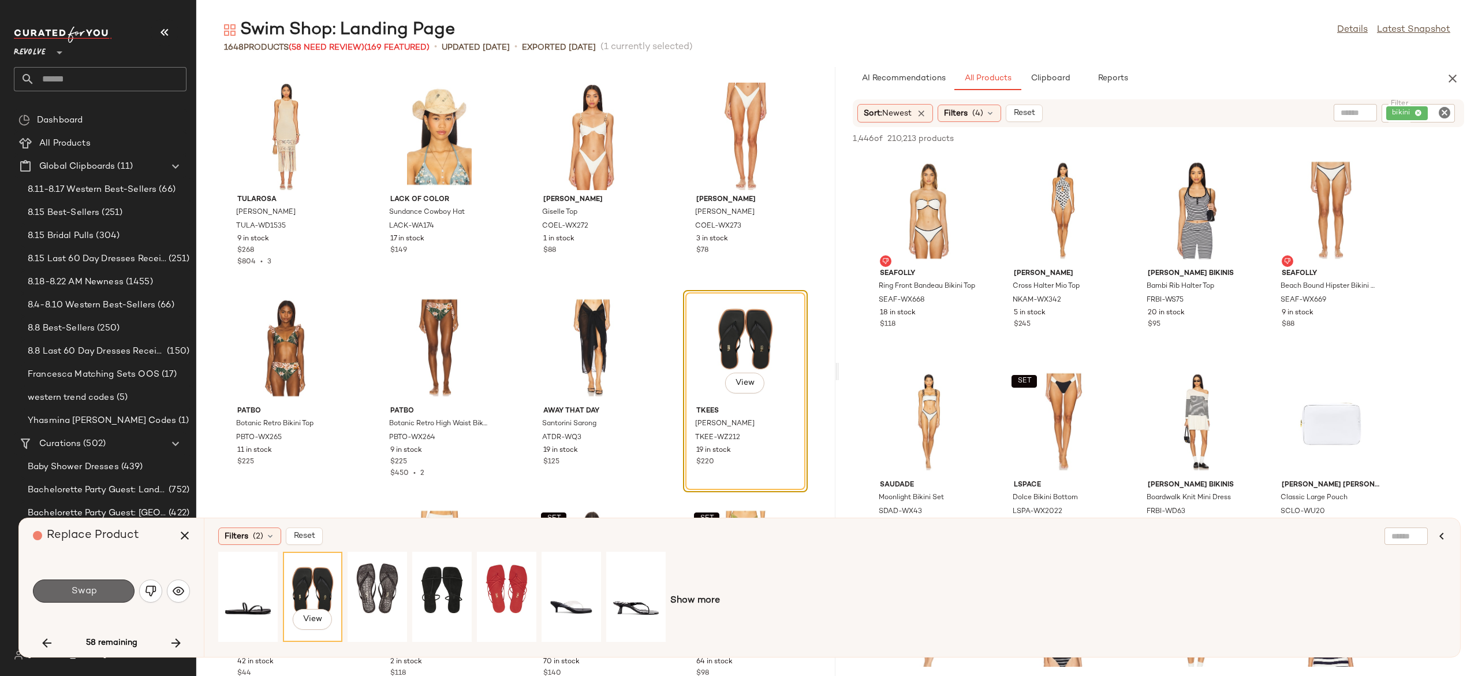
click at [114, 593] on button "Swap" at bounding box center [84, 590] width 102 height 23
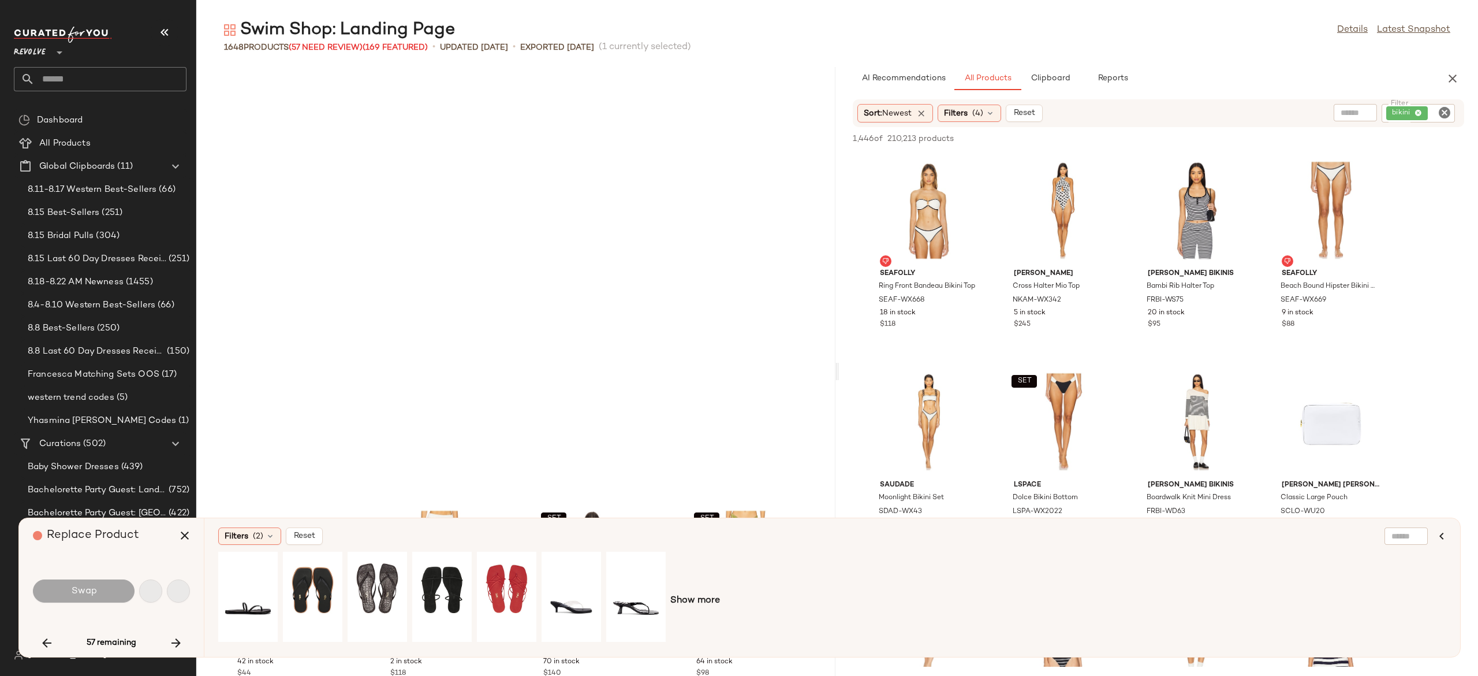
scroll to position [12681, 0]
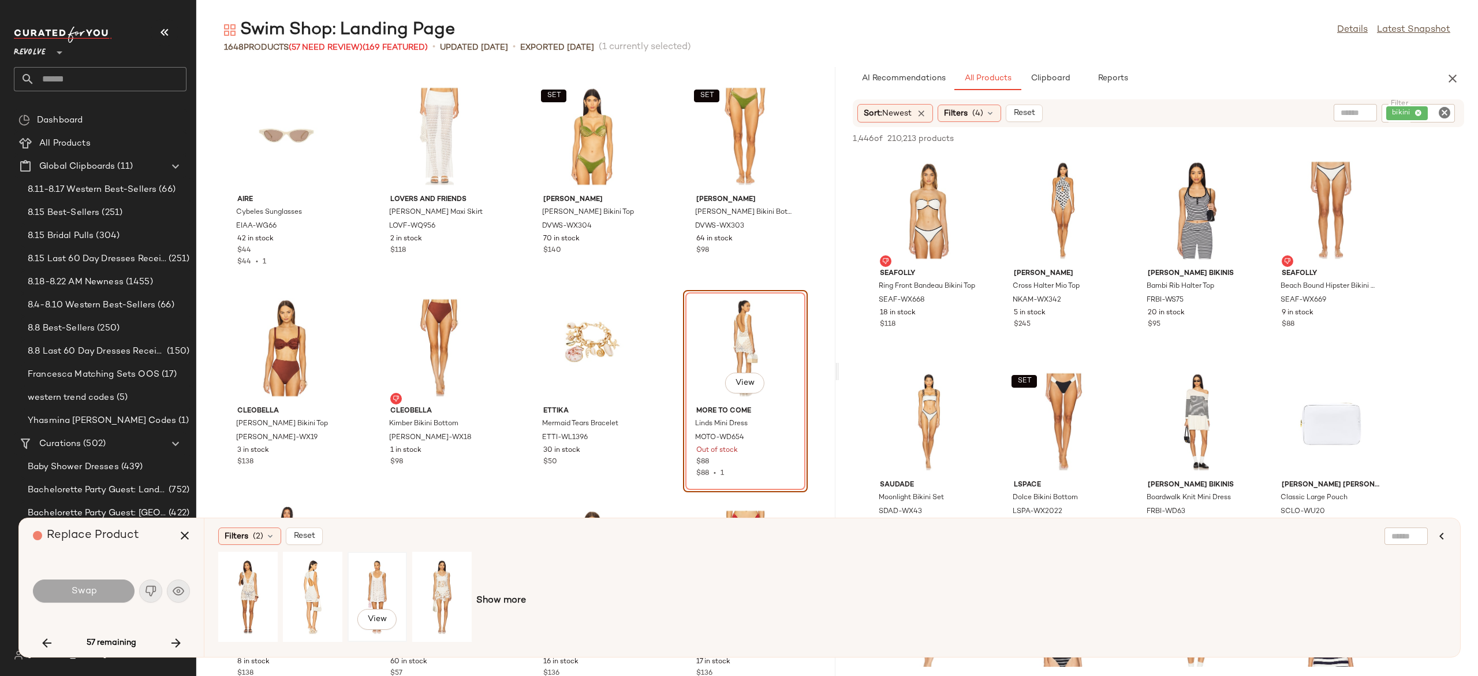
click at [375, 588] on div "View" at bounding box center [377, 597] width 51 height 82
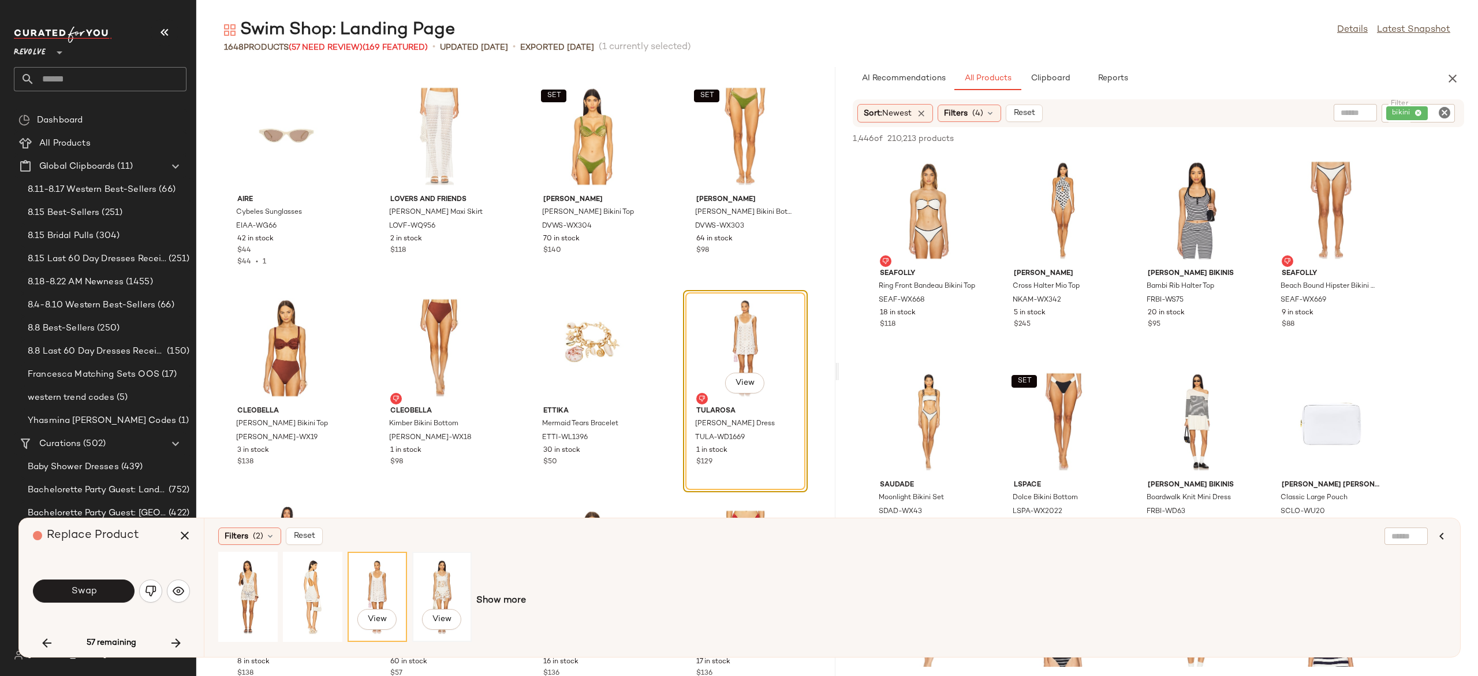
click at [447, 574] on div "View" at bounding box center [441, 597] width 51 height 82
click at [301, 591] on div "View" at bounding box center [312, 597] width 51 height 82
click at [250, 577] on div "View" at bounding box center [247, 597] width 51 height 82
click at [114, 590] on button "Swap" at bounding box center [84, 590] width 102 height 23
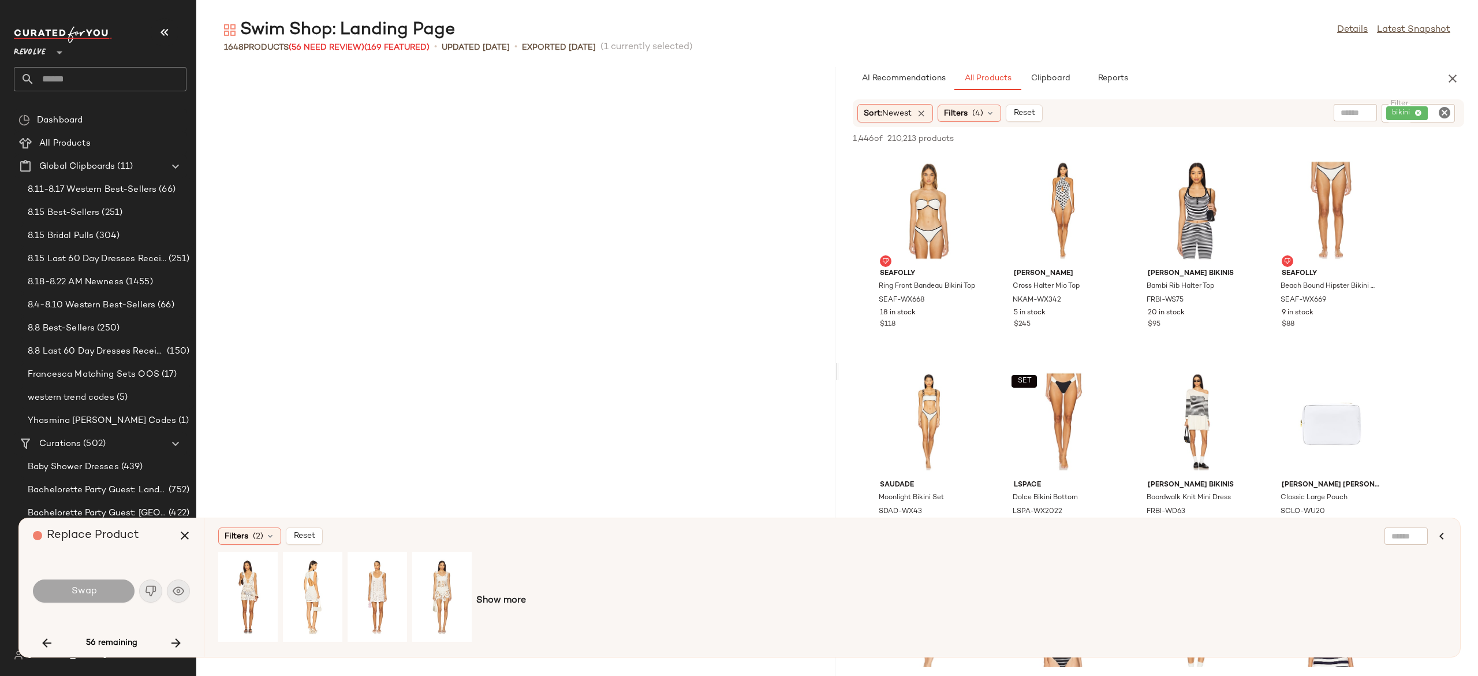
scroll to position [14160, 0]
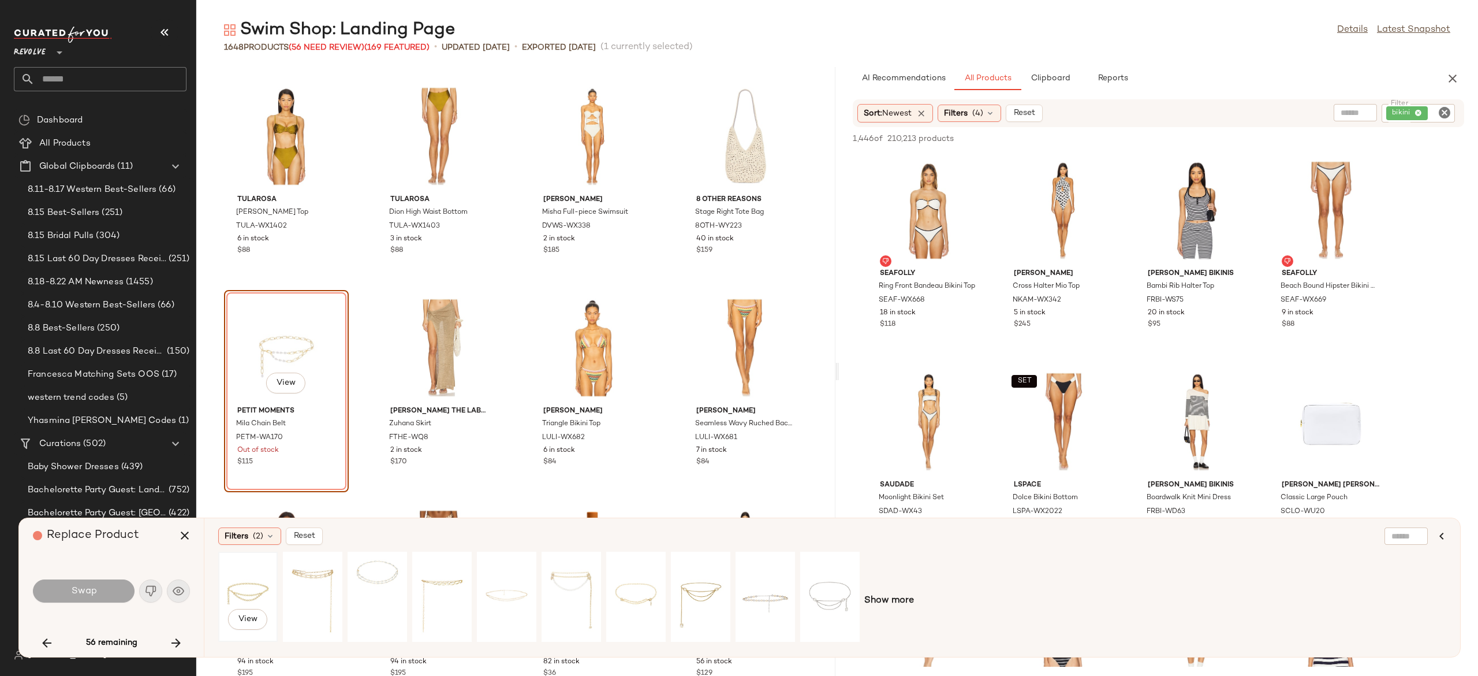
click at [257, 591] on div "View" at bounding box center [247, 597] width 51 height 82
click at [304, 579] on div "View" at bounding box center [312, 597] width 51 height 82
click at [364, 575] on div "View" at bounding box center [377, 597] width 51 height 82
click at [437, 565] on div "View" at bounding box center [441, 597] width 51 height 82
click at [507, 570] on div "View" at bounding box center [506, 597] width 51 height 82
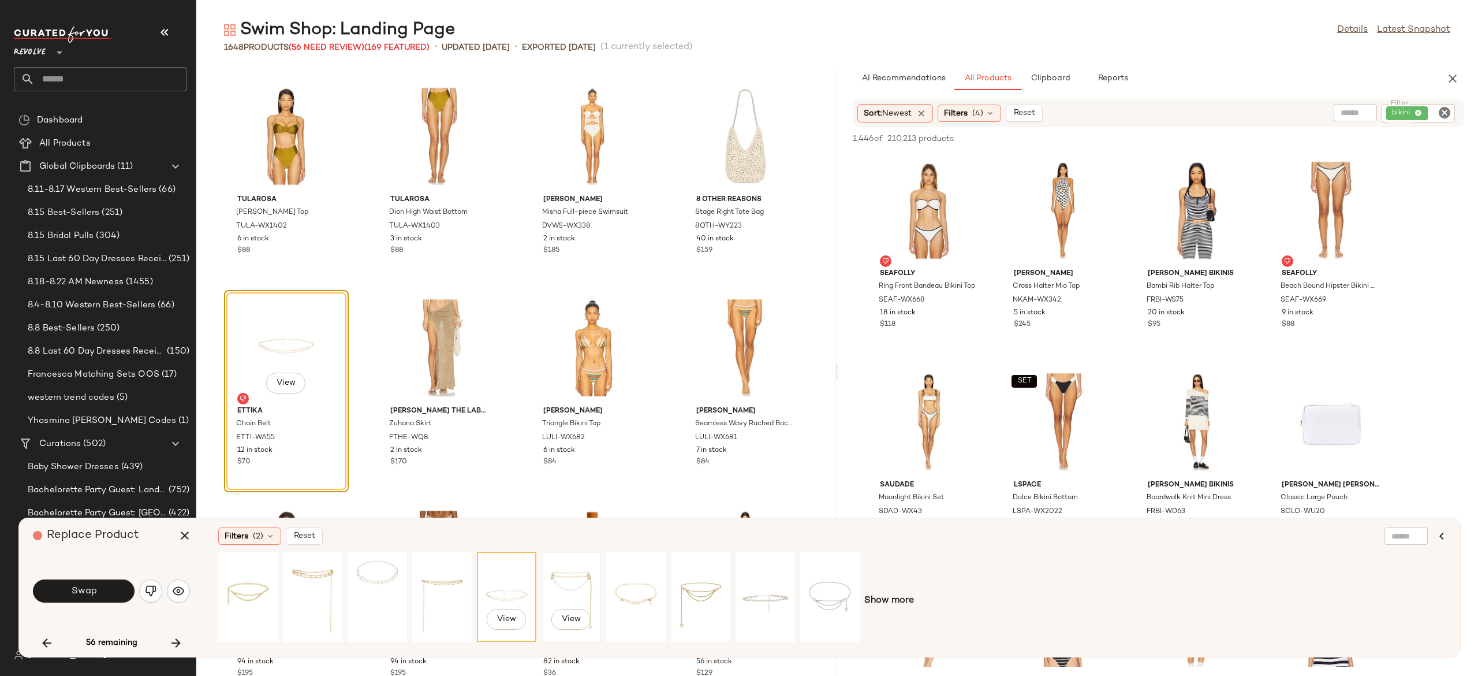
click at [569, 579] on div "View" at bounding box center [571, 597] width 51 height 82
click at [633, 587] on div "View" at bounding box center [635, 597] width 51 height 82
click at [694, 588] on div "View" at bounding box center [700, 597] width 51 height 82
click at [111, 587] on button "Swap" at bounding box center [84, 590] width 102 height 23
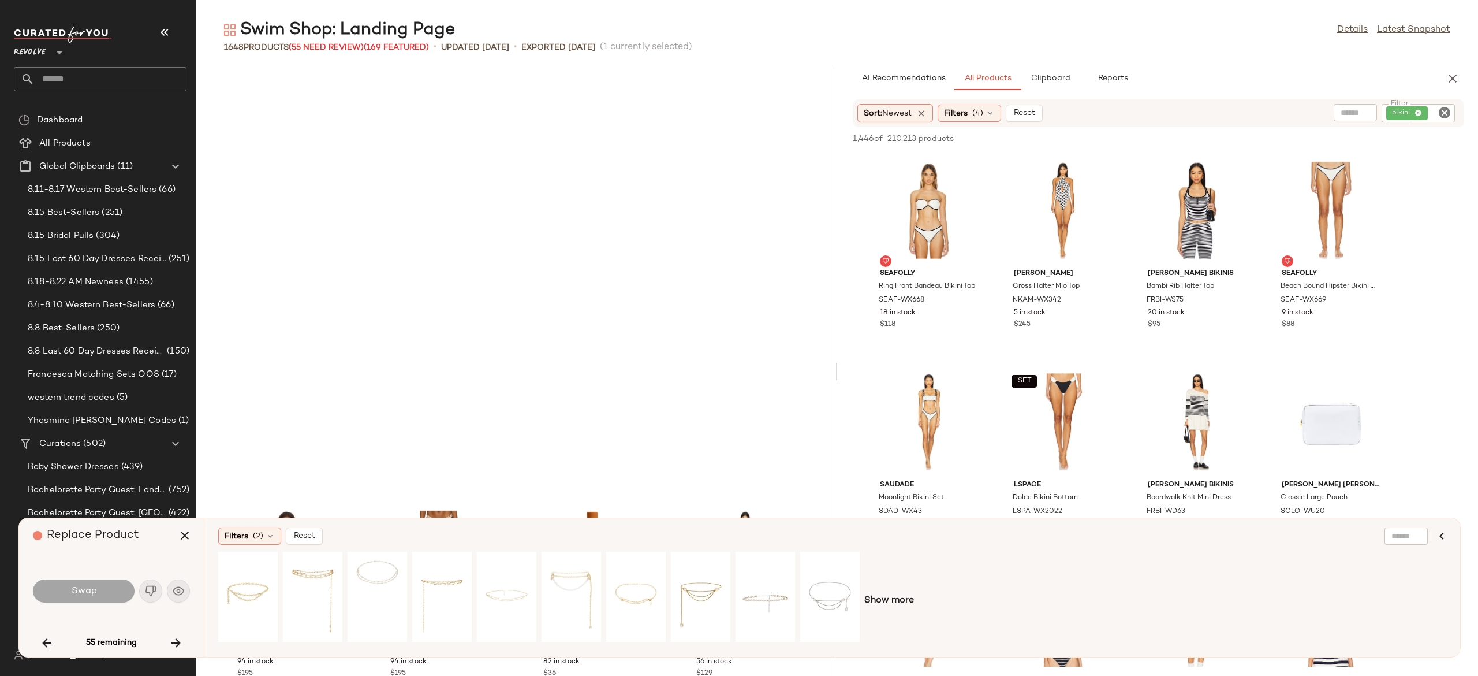
scroll to position [14583, 0]
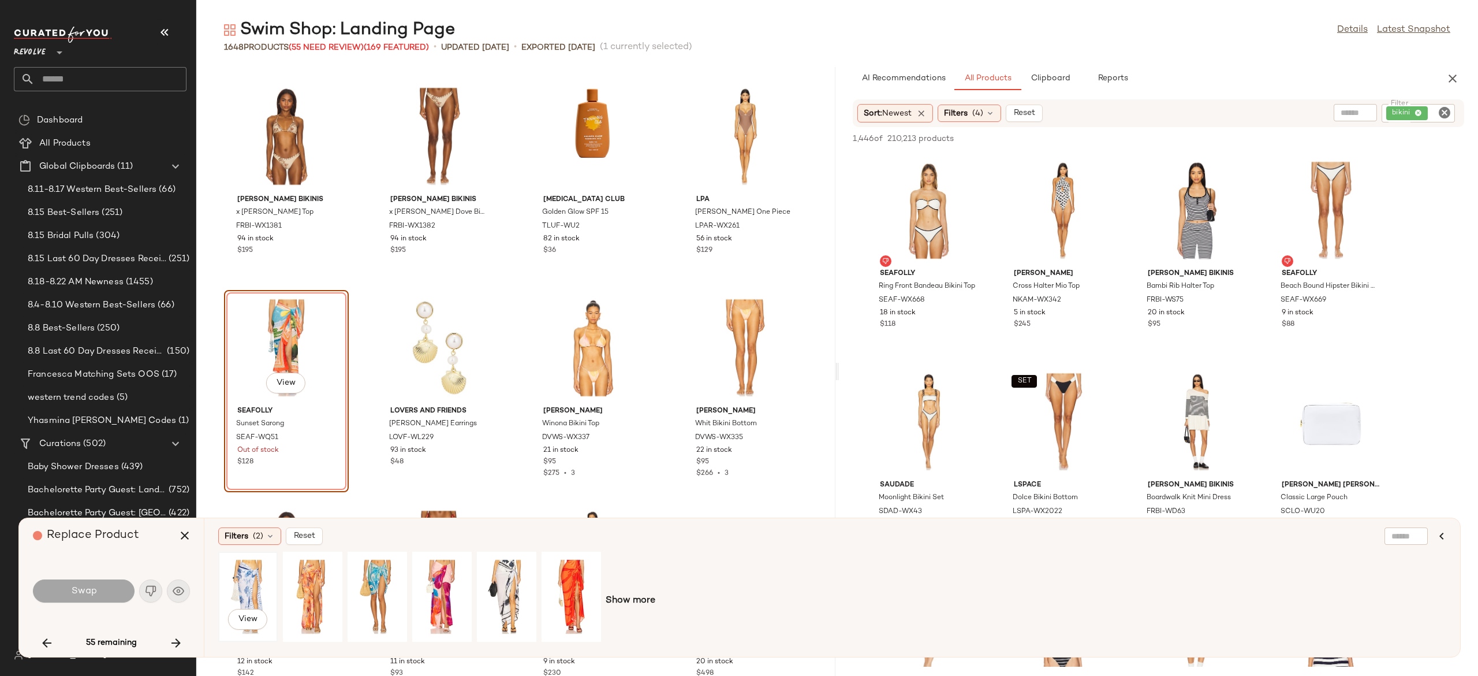
click at [250, 581] on div "View" at bounding box center [247, 597] width 51 height 82
click at [445, 583] on div "View" at bounding box center [441, 597] width 51 height 82
click at [514, 581] on div "View" at bounding box center [506, 597] width 51 height 82
click at [622, 598] on span "Show more" at bounding box center [631, 601] width 50 height 14
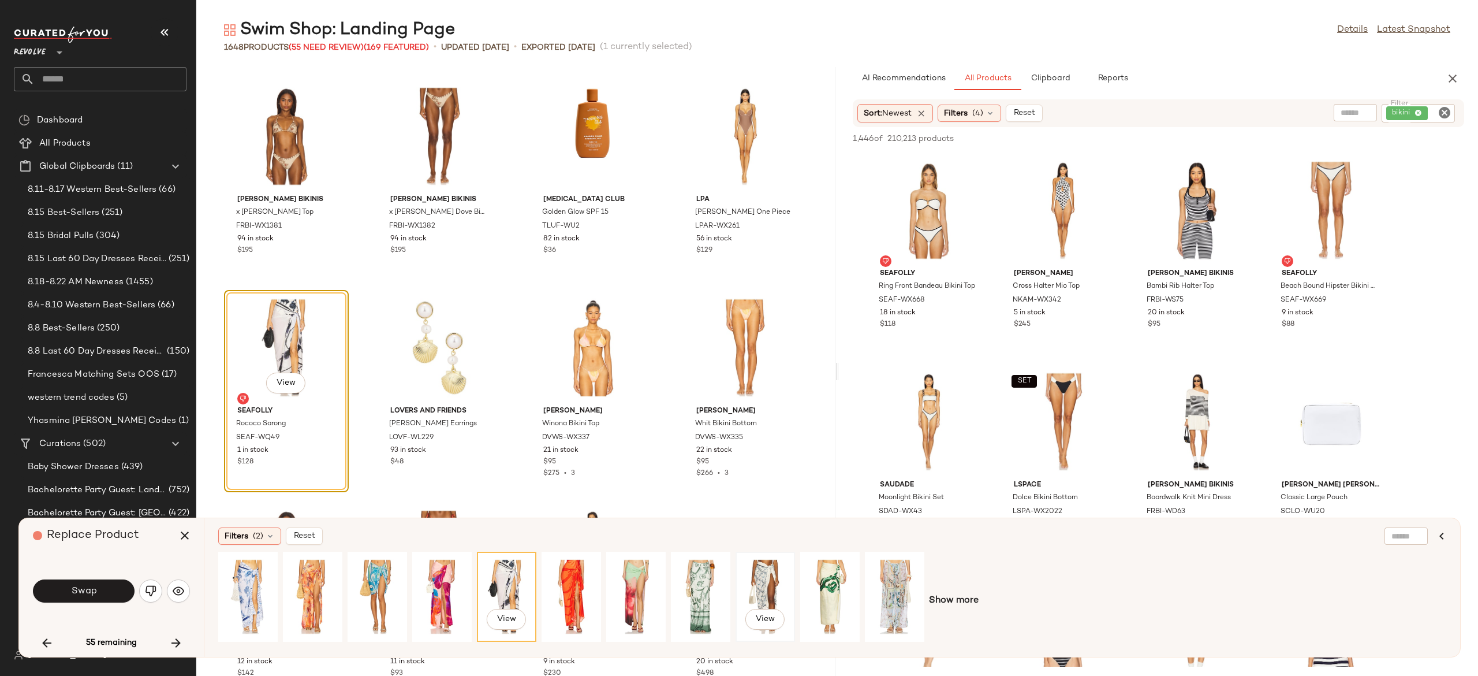
click at [758, 581] on div "View" at bounding box center [765, 597] width 51 height 82
click at [105, 587] on button "Swap" at bounding box center [84, 590] width 102 height 23
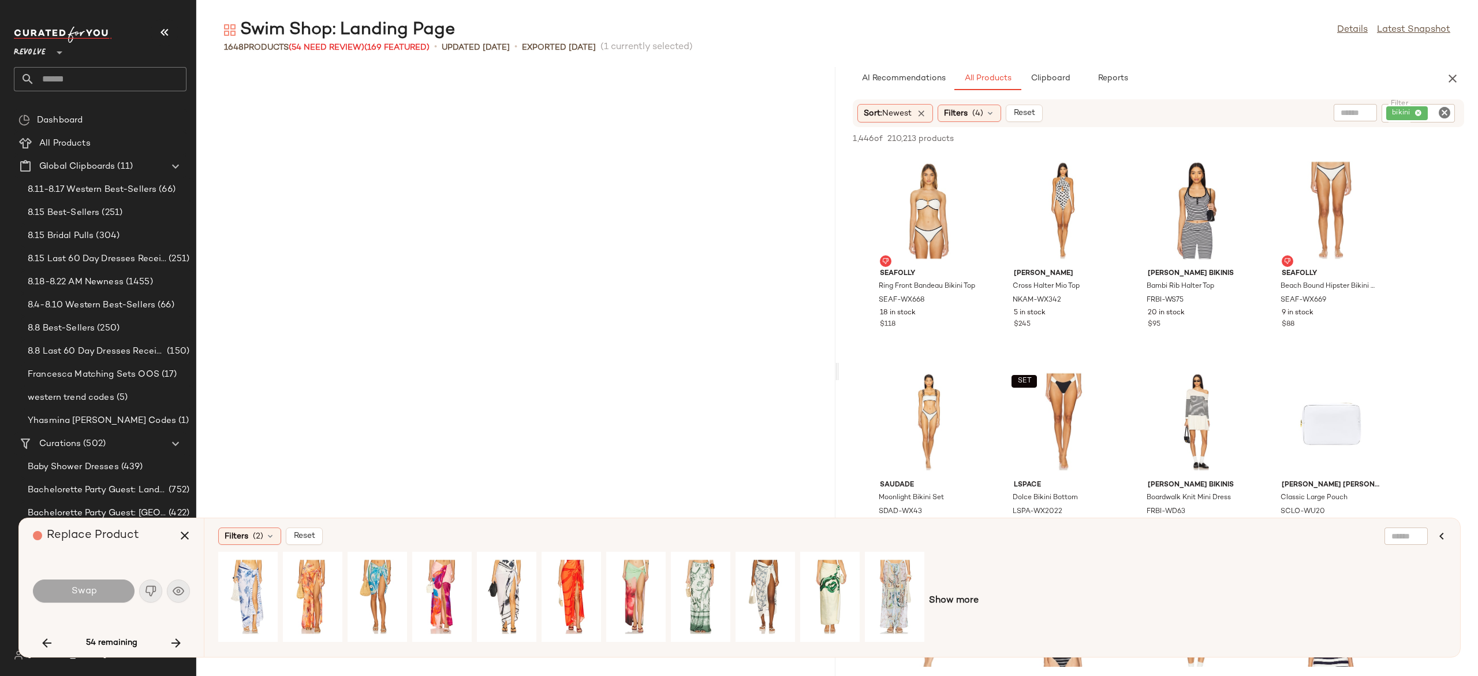
scroll to position [16485, 0]
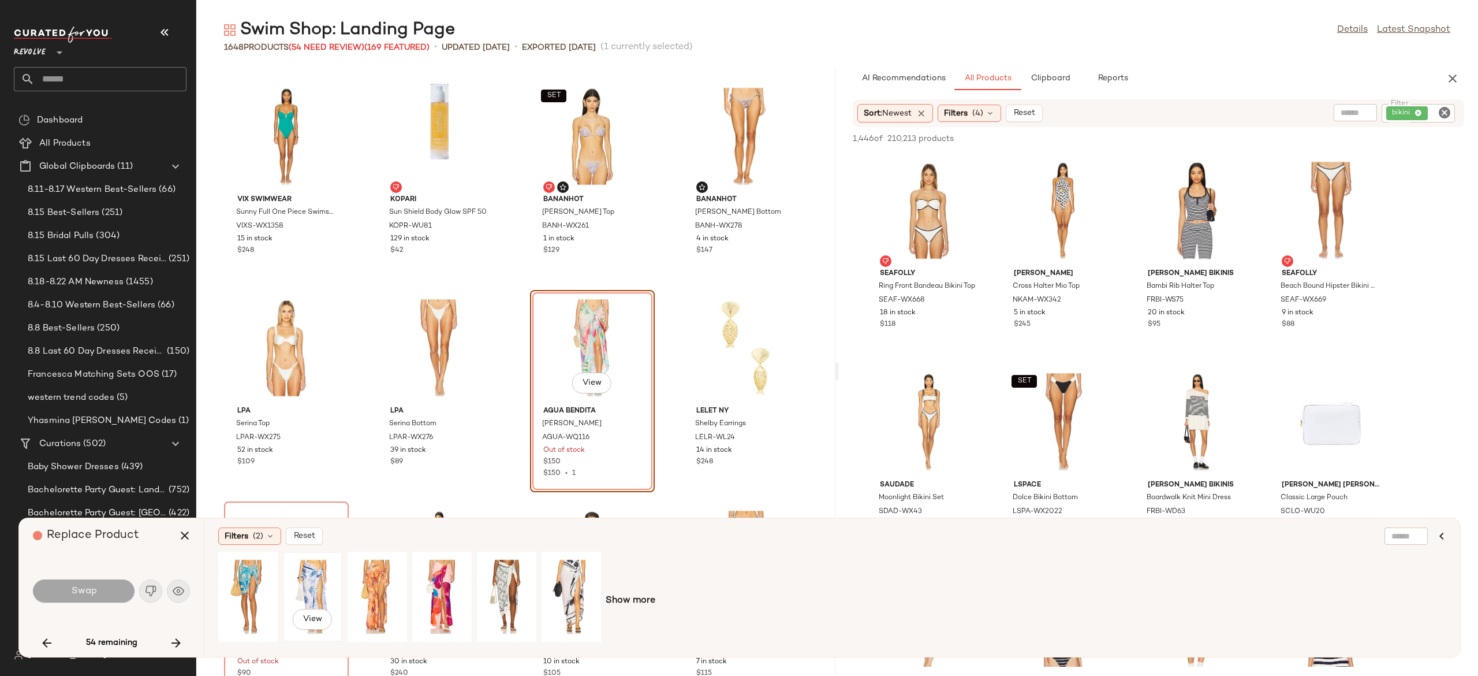
click at [316, 575] on div "View" at bounding box center [312, 597] width 51 height 82
click at [508, 576] on div "View" at bounding box center [506, 597] width 51 height 82
click at [573, 577] on div "View" at bounding box center [571, 597] width 51 height 82
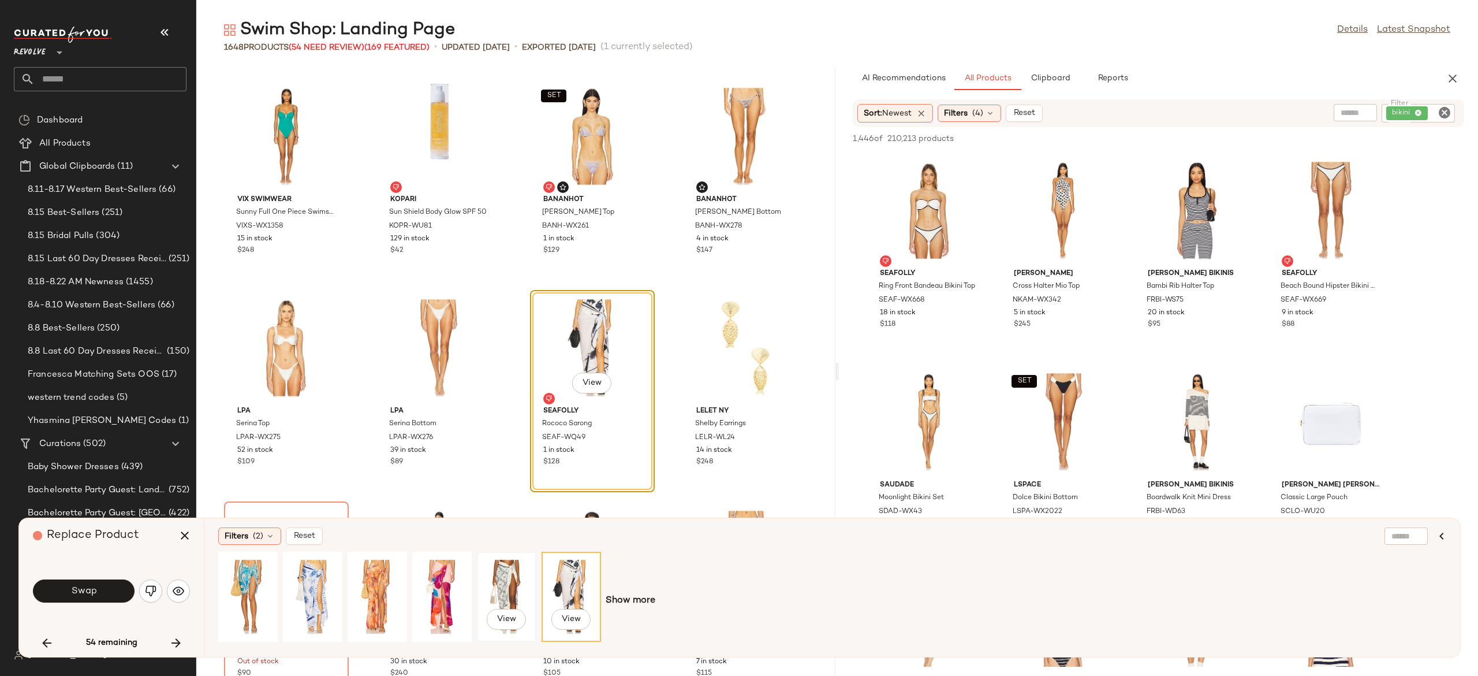
click at [505, 577] on div "View" at bounding box center [506, 597] width 51 height 82
click at [104, 586] on button "Swap" at bounding box center [84, 590] width 102 height 23
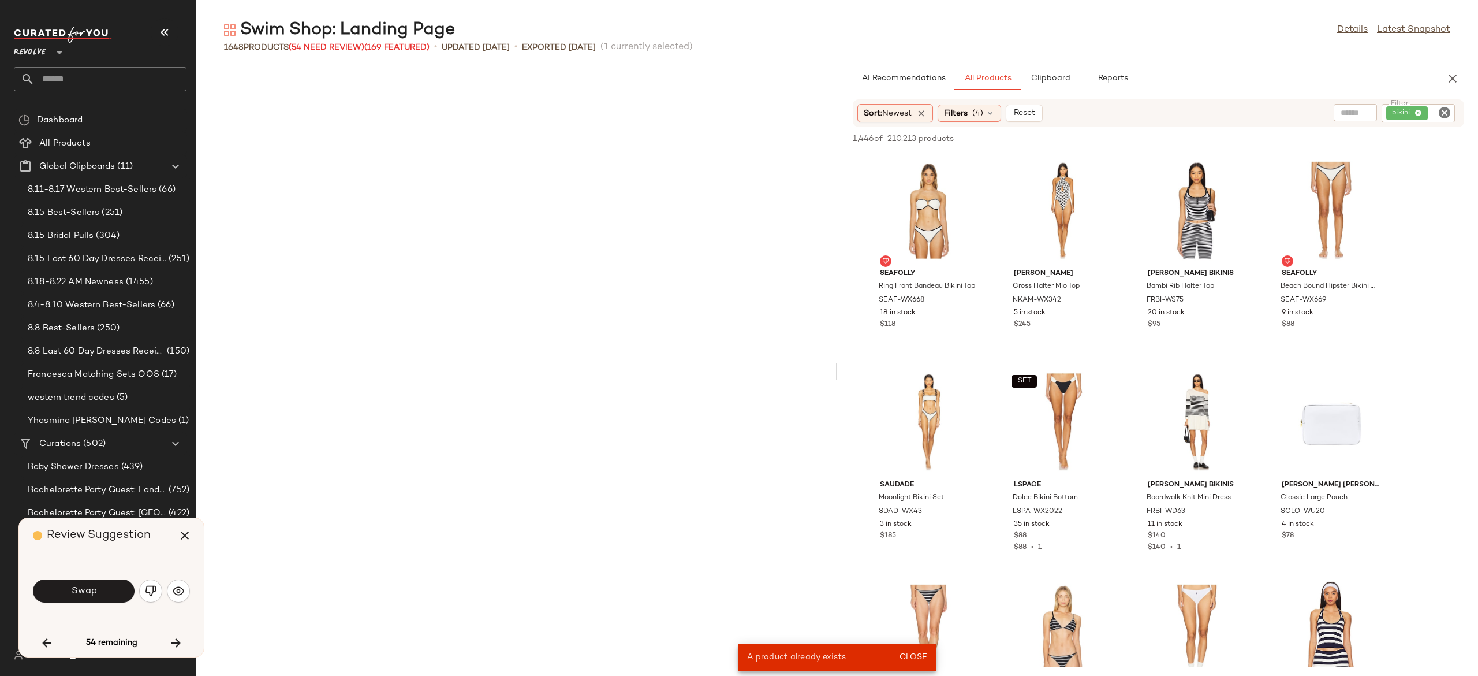
scroll to position [14583, 0]
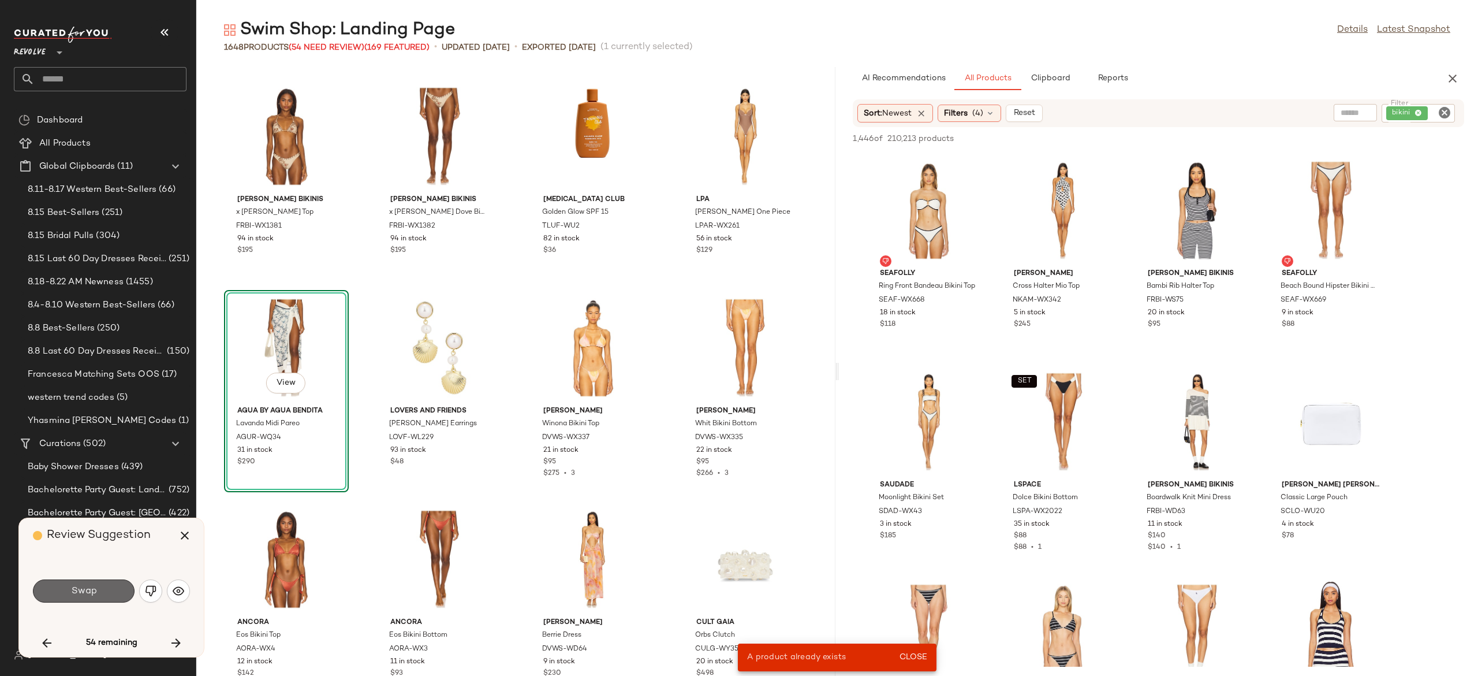
click at [111, 587] on button "Swap" at bounding box center [84, 590] width 102 height 23
click at [176, 642] on icon "button" at bounding box center [176, 643] width 14 height 14
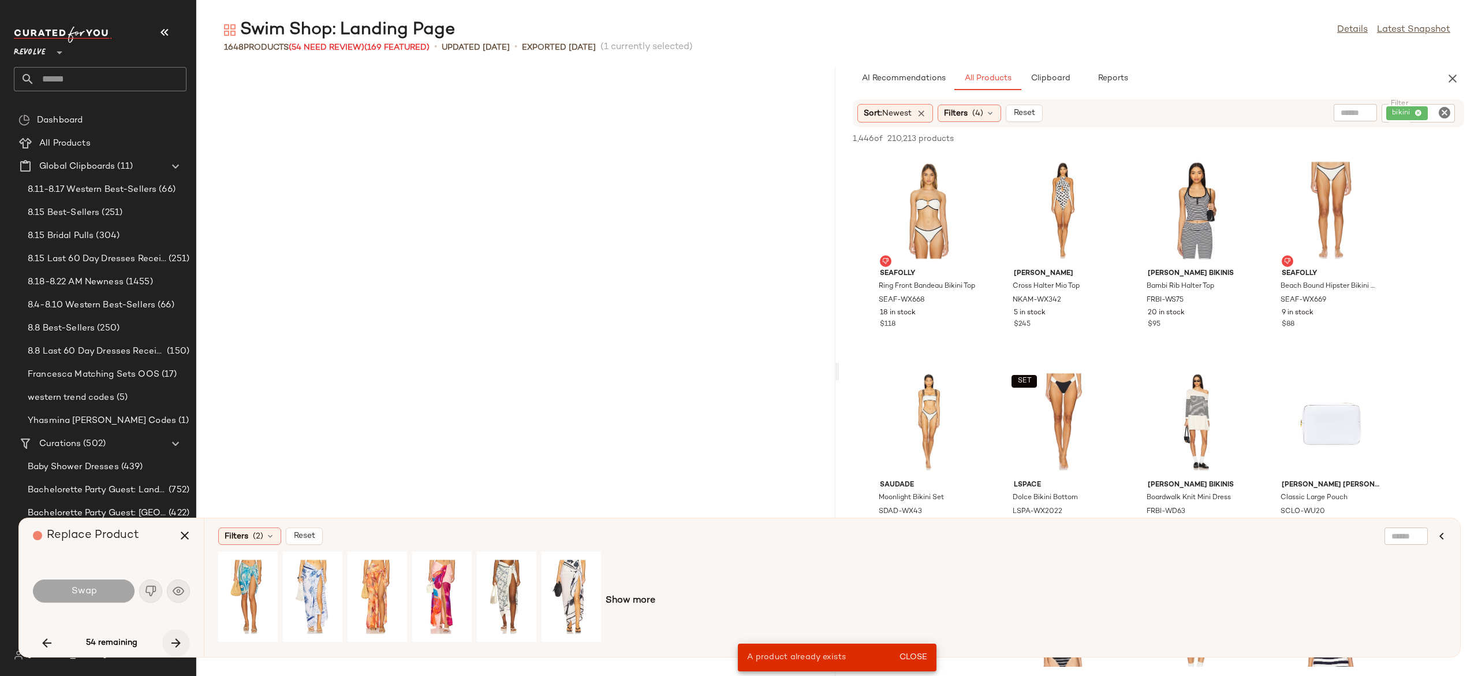
scroll to position [16696, 0]
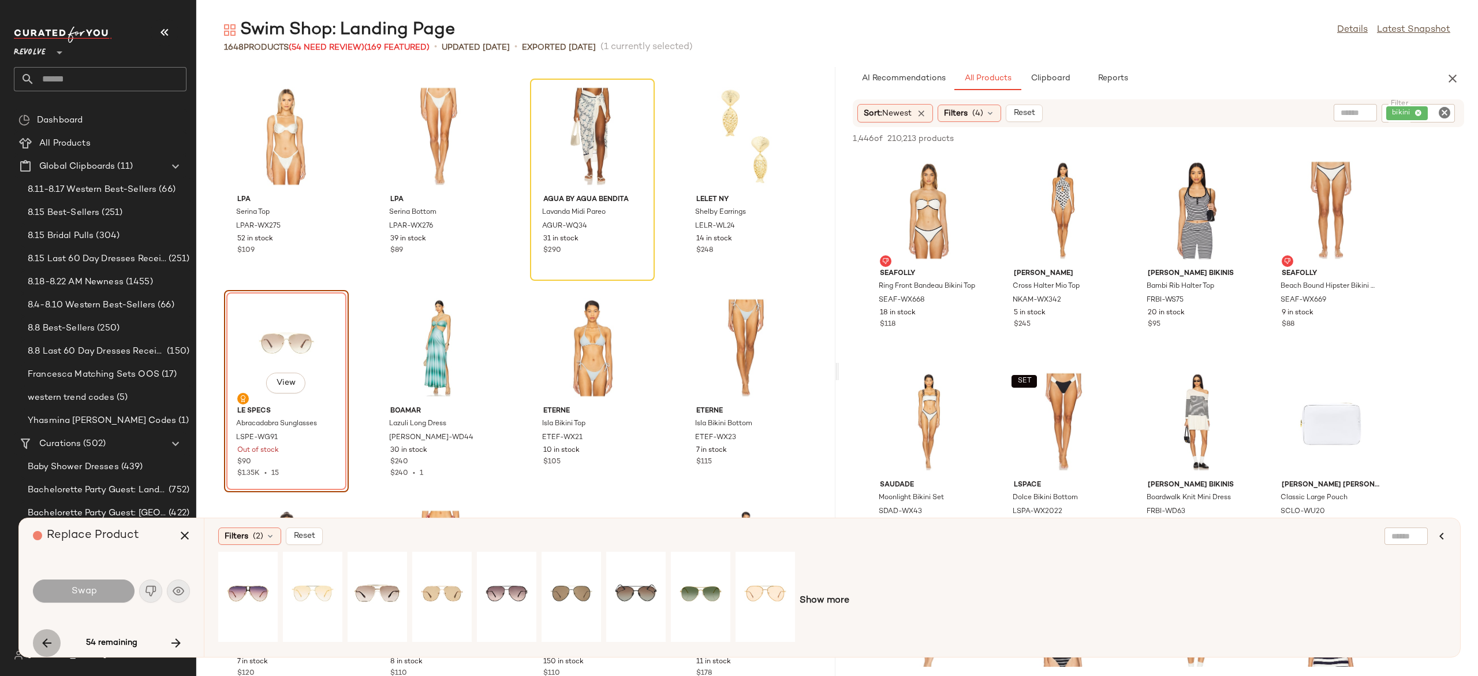
click at [42, 638] on icon "button" at bounding box center [47, 643] width 14 height 14
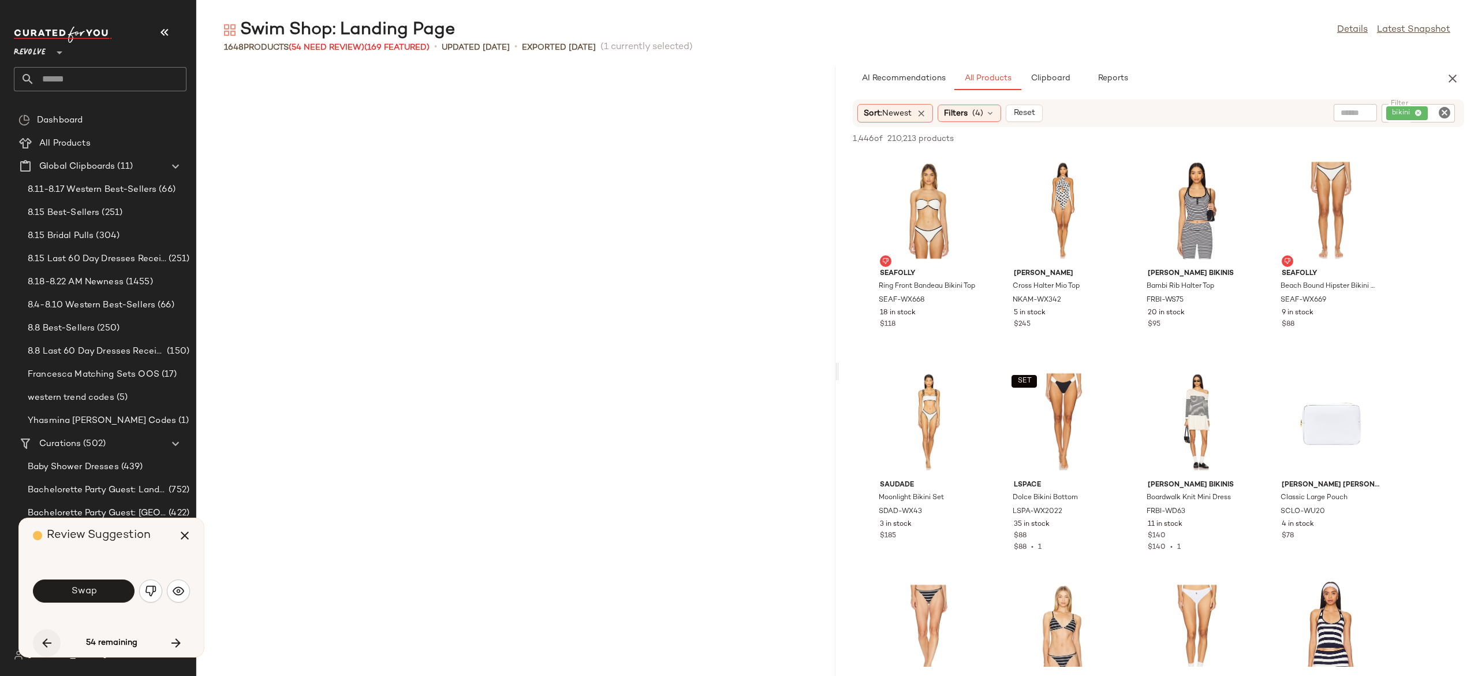
scroll to position [14583, 0]
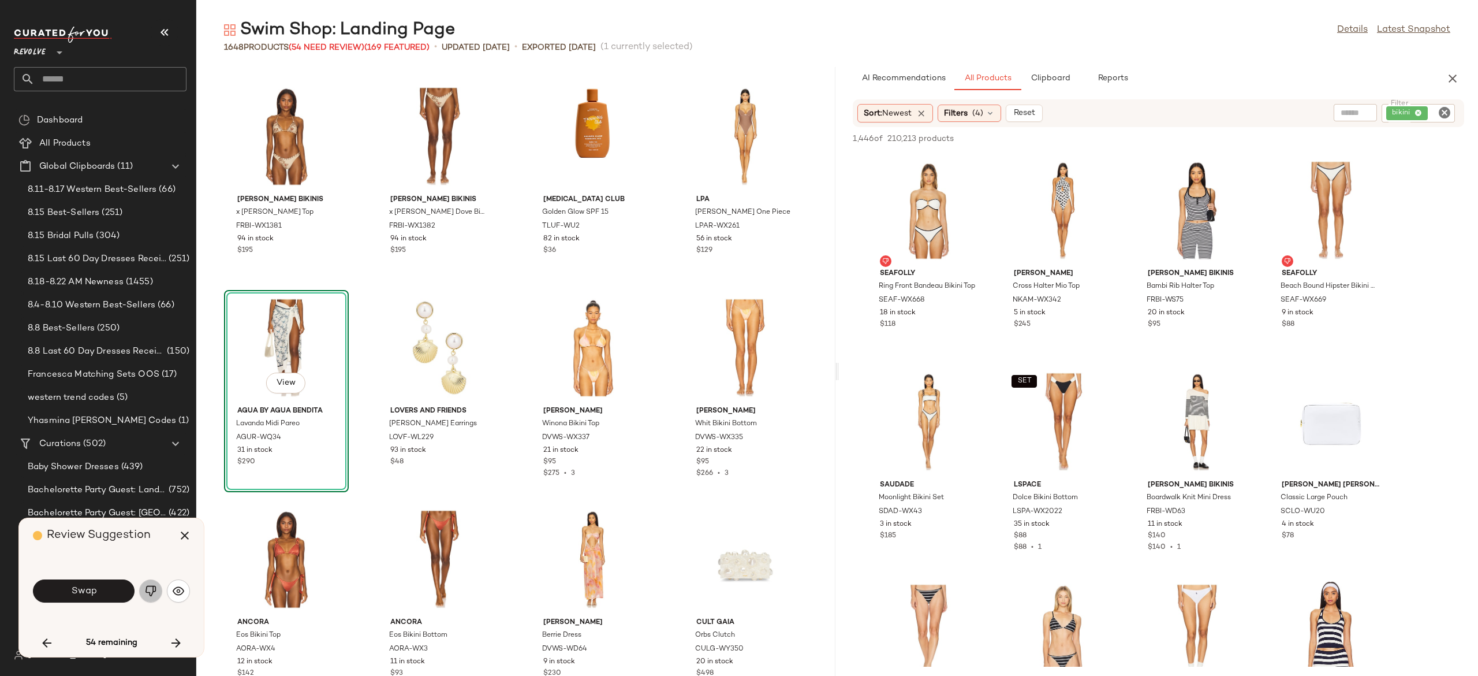
click at [152, 595] on img "button" at bounding box center [151, 591] width 12 height 12
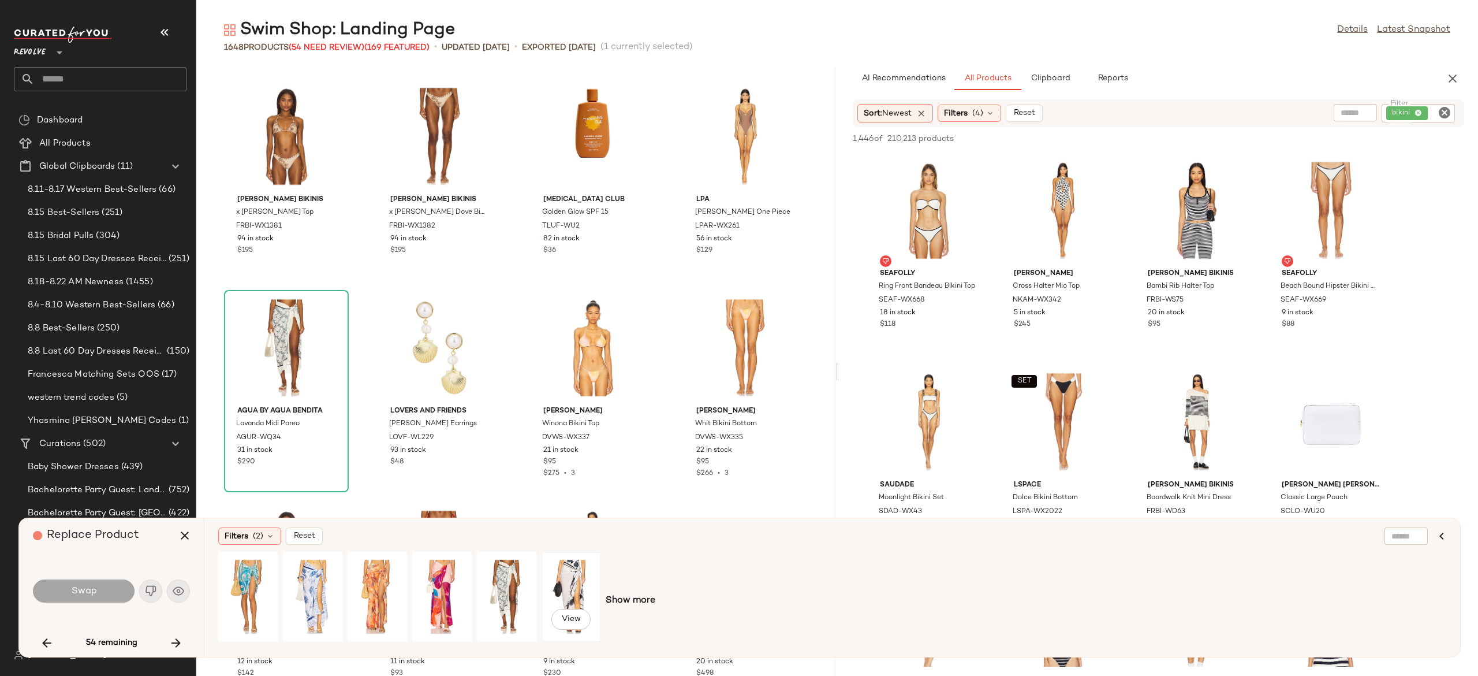
click at [569, 580] on div "View" at bounding box center [571, 597] width 51 height 82
click at [115, 591] on button "Swap" at bounding box center [84, 590] width 102 height 23
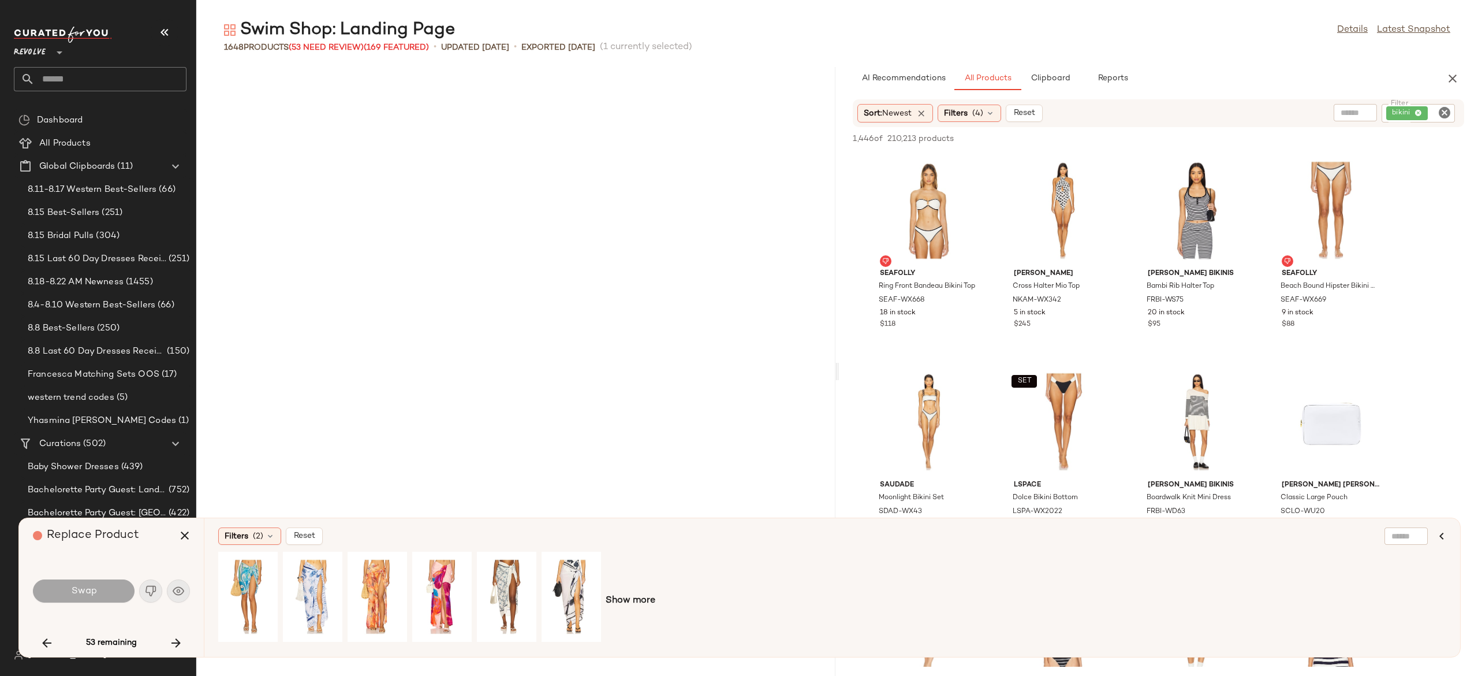
scroll to position [16696, 0]
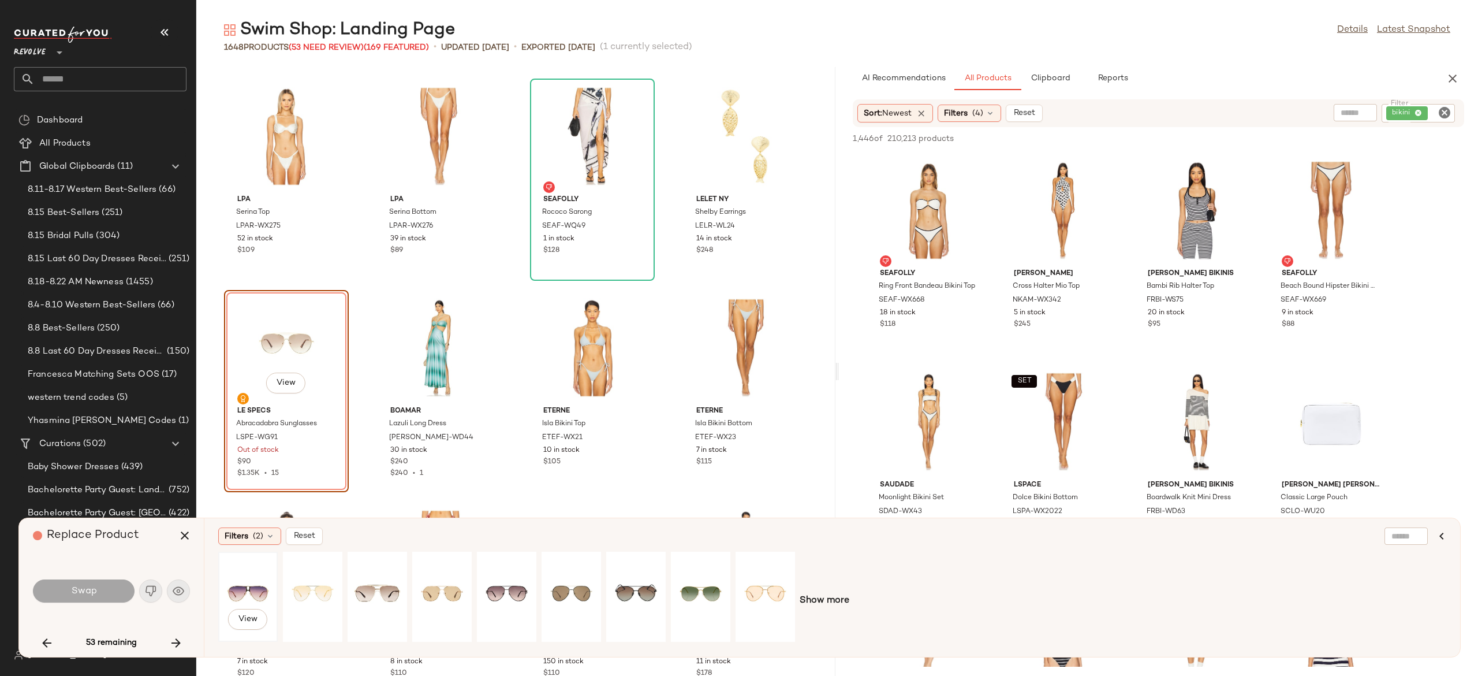
click at [249, 583] on div "View" at bounding box center [247, 597] width 51 height 82
click at [320, 588] on div "View" at bounding box center [312, 597] width 51 height 82
click at [116, 591] on button "Swap" at bounding box center [84, 590] width 102 height 23
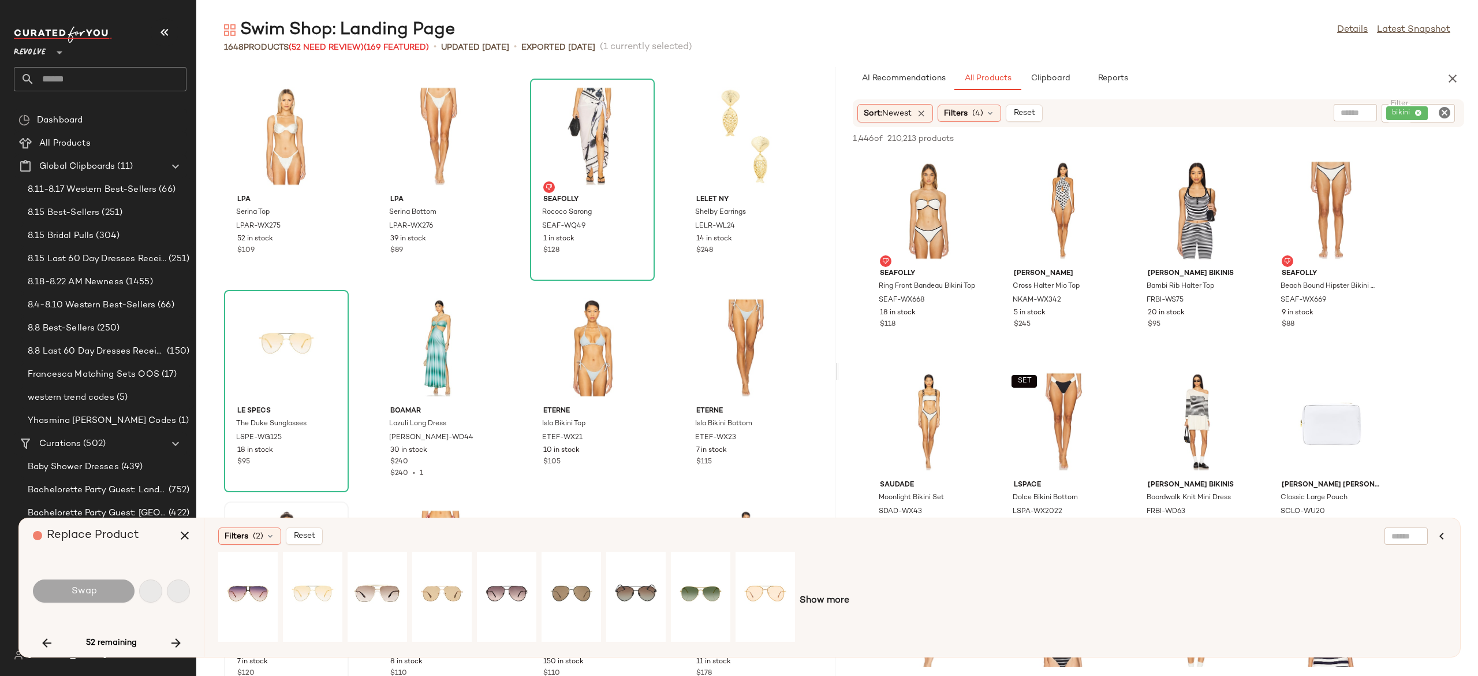
scroll to position [18387, 0]
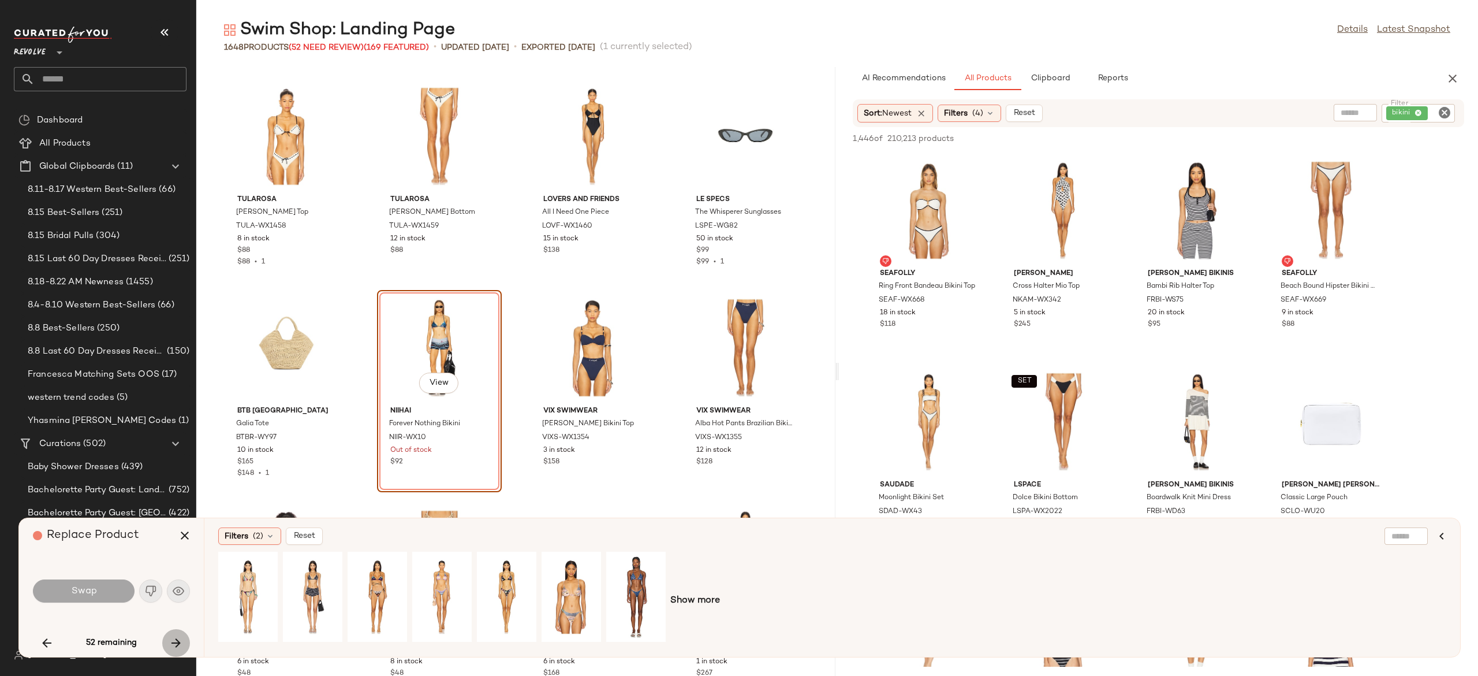
click at [171, 644] on icon "button" at bounding box center [176, 643] width 14 height 14
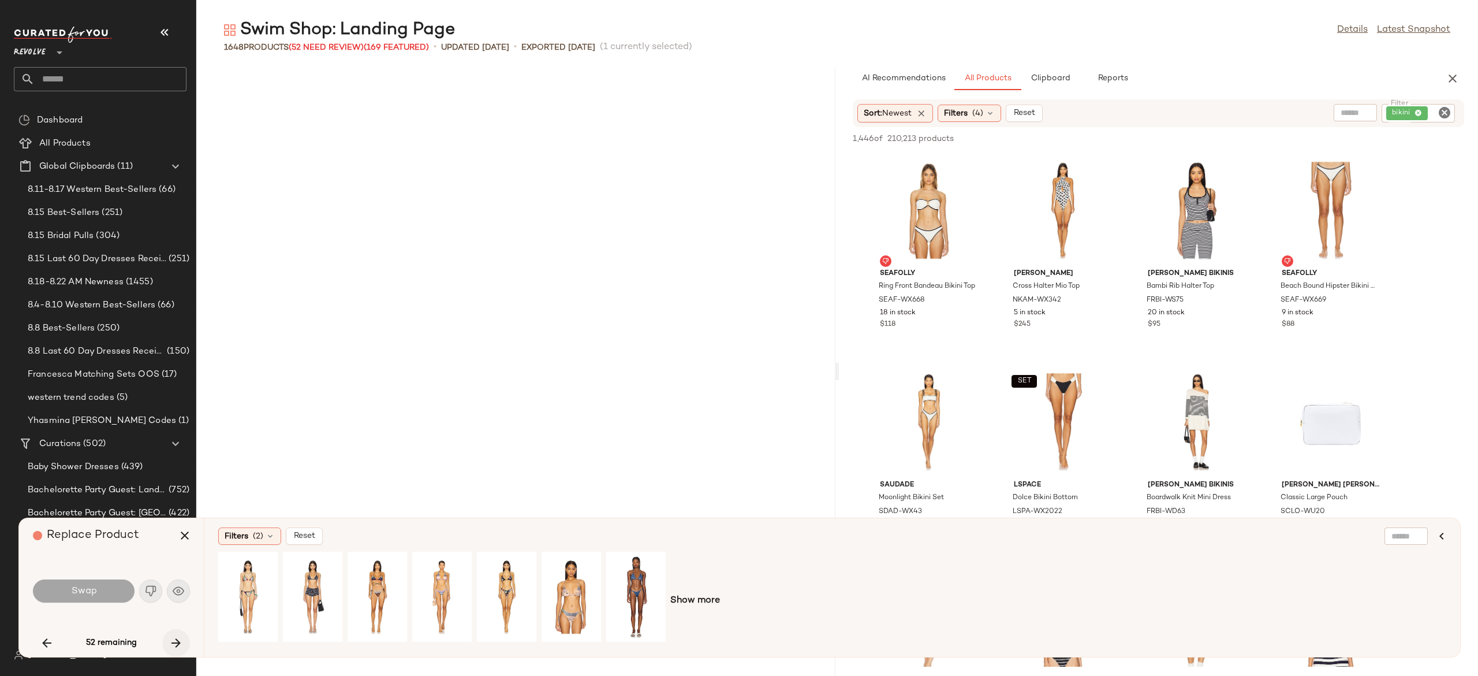
scroll to position [21135, 0]
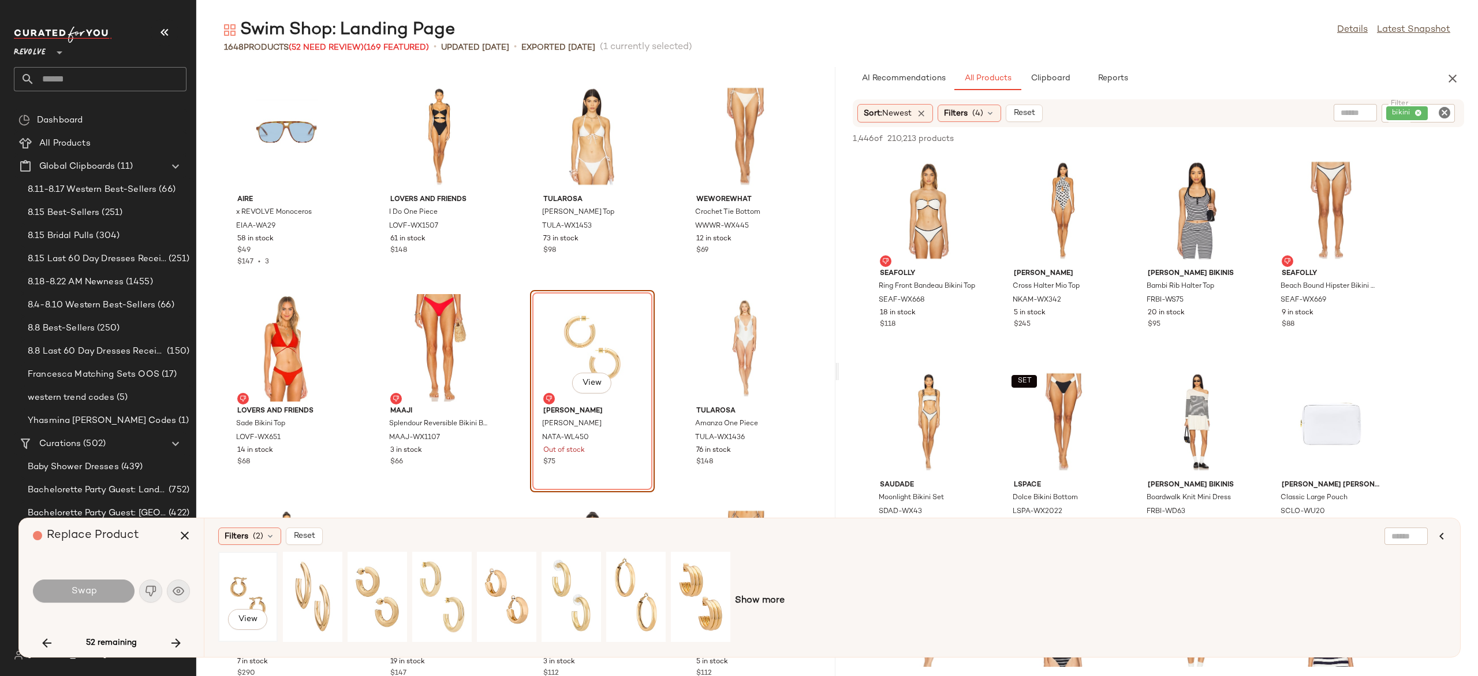
click at [260, 588] on div "View" at bounding box center [247, 597] width 51 height 82
click at [303, 577] on div "View" at bounding box center [312, 597] width 51 height 82
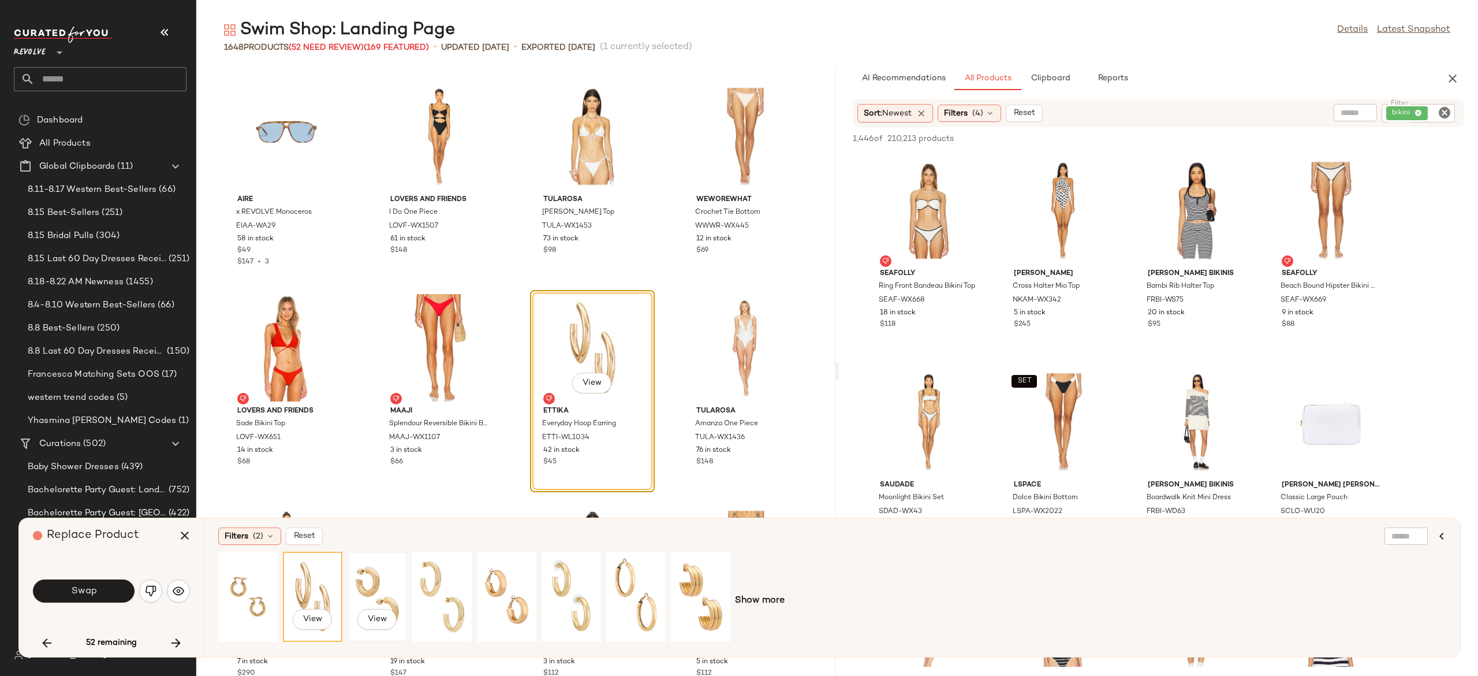
click at [354, 575] on div "View" at bounding box center [377, 597] width 51 height 82
click at [119, 588] on button "Swap" at bounding box center [84, 590] width 102 height 23
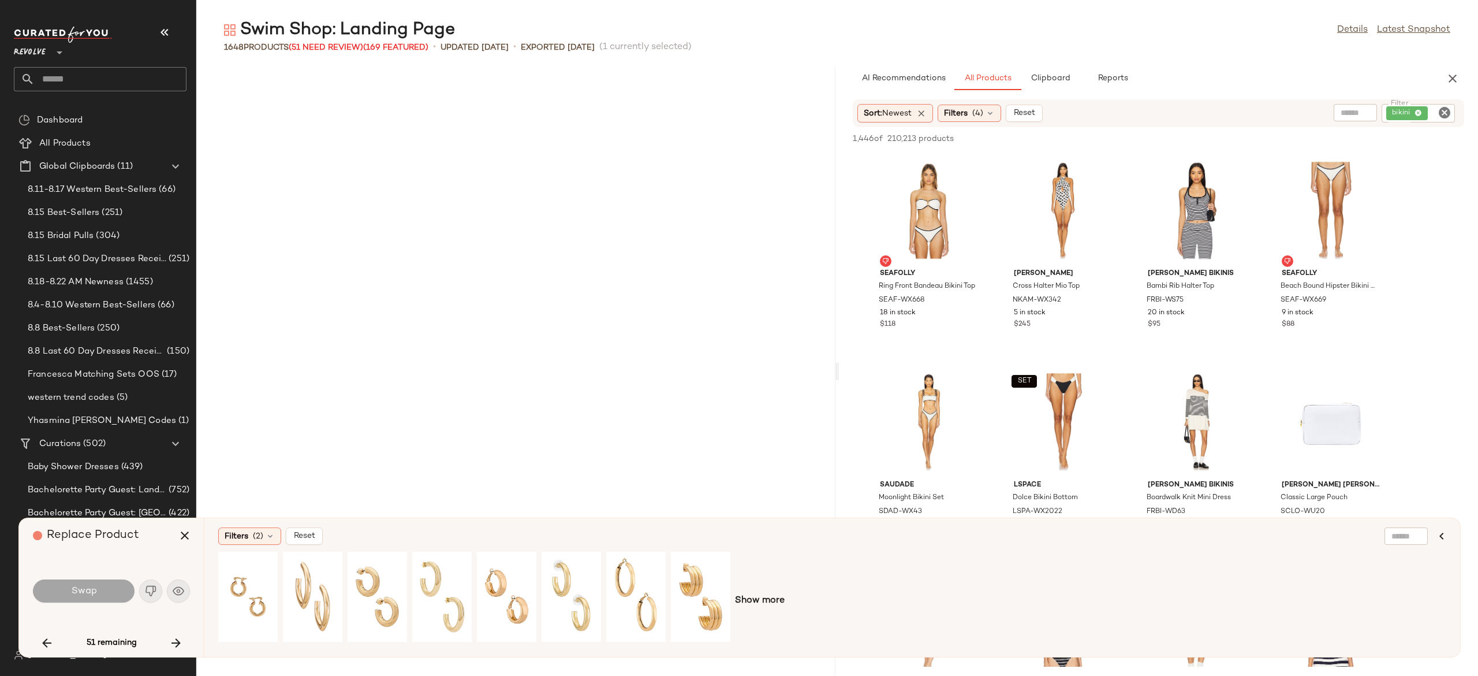
scroll to position [21769, 0]
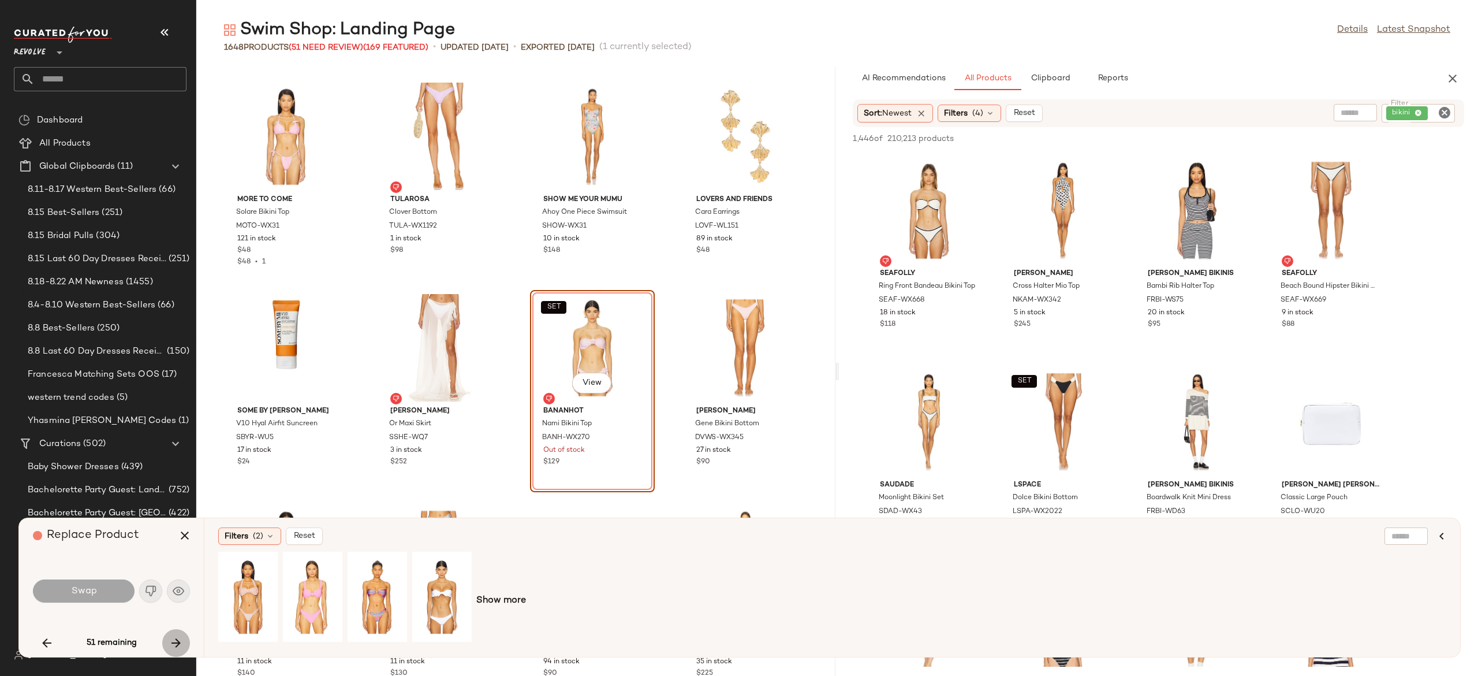
click at [171, 639] on icon "button" at bounding box center [176, 643] width 14 height 14
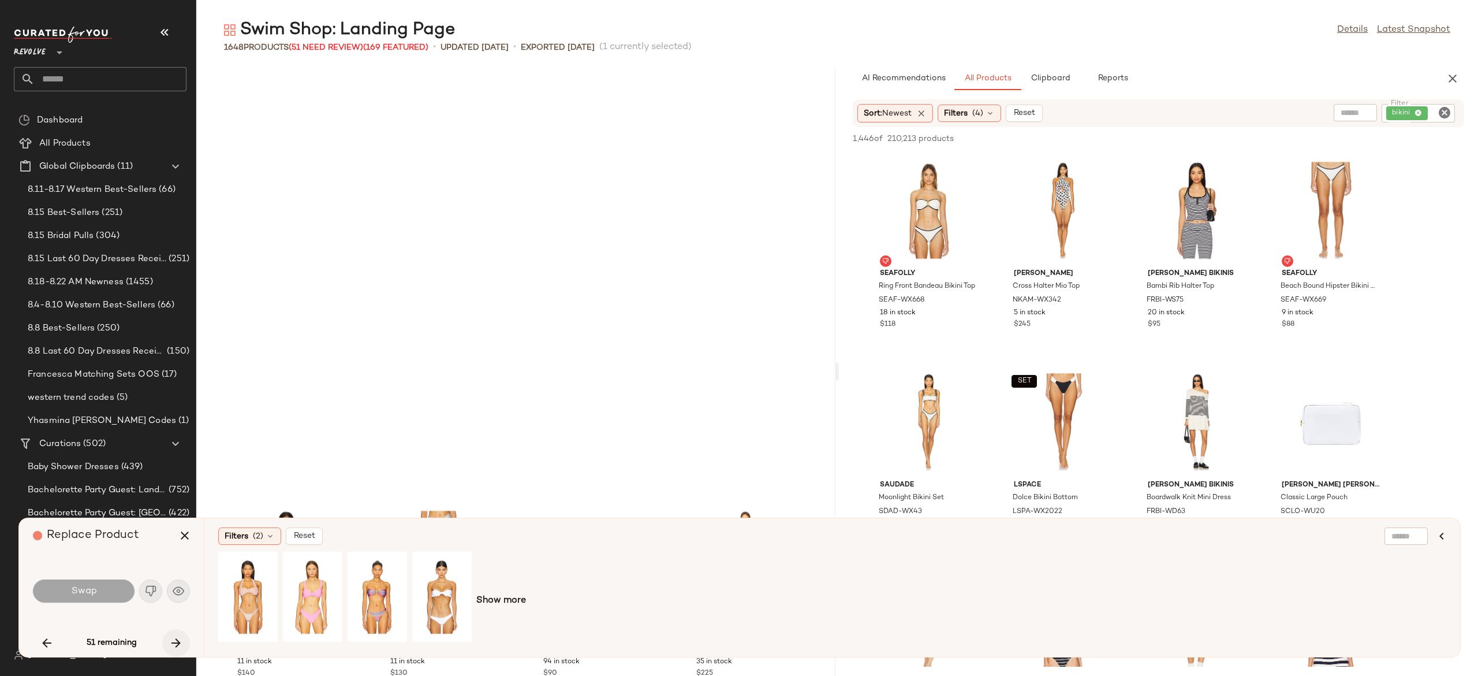
scroll to position [22191, 0]
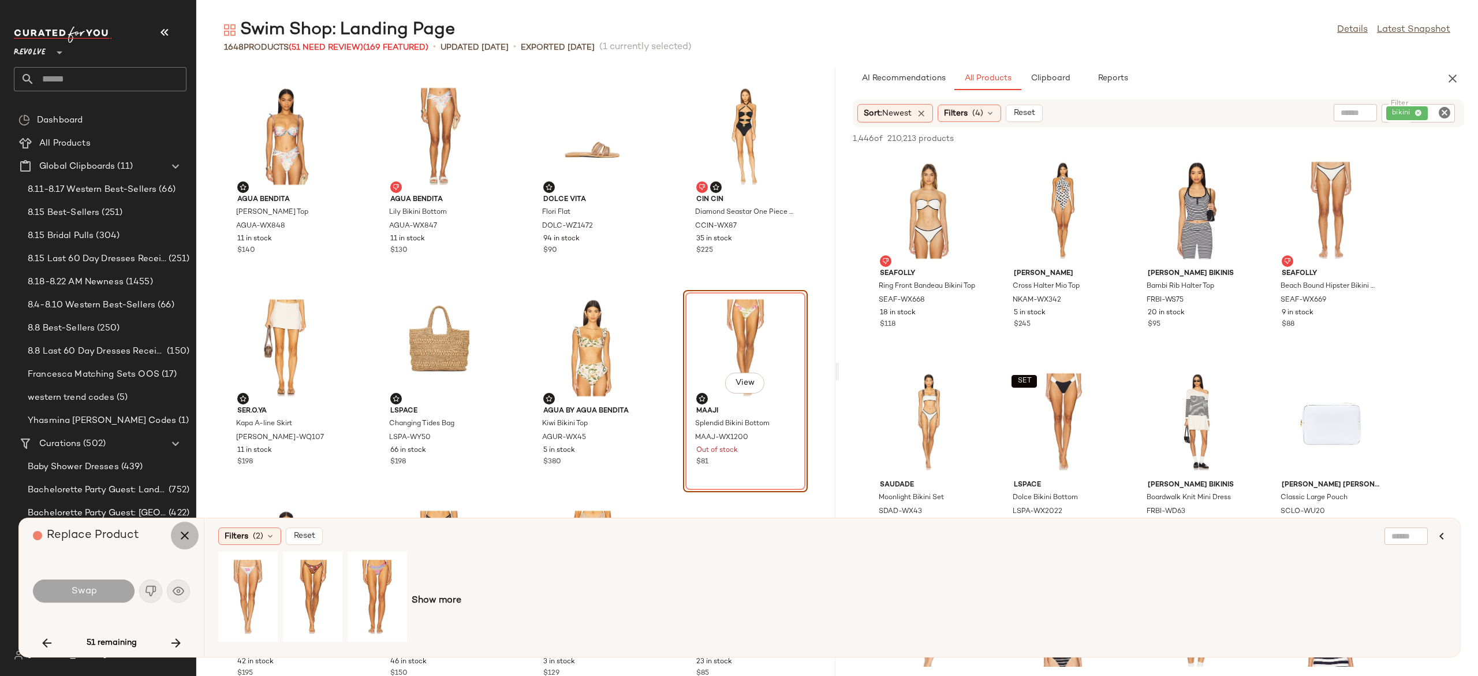
click at [183, 528] on icon "button" at bounding box center [185, 535] width 14 height 14
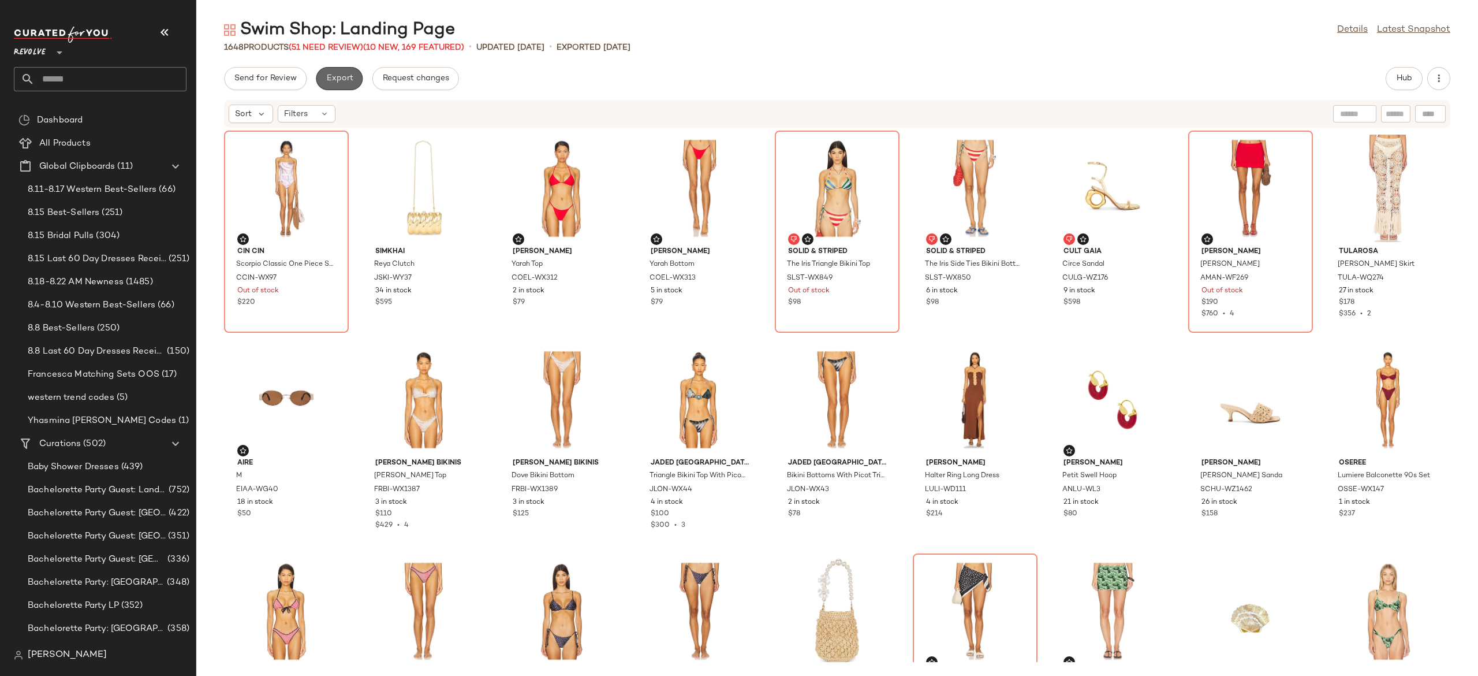
click at [344, 80] on span "Export" at bounding box center [339, 78] width 27 height 9
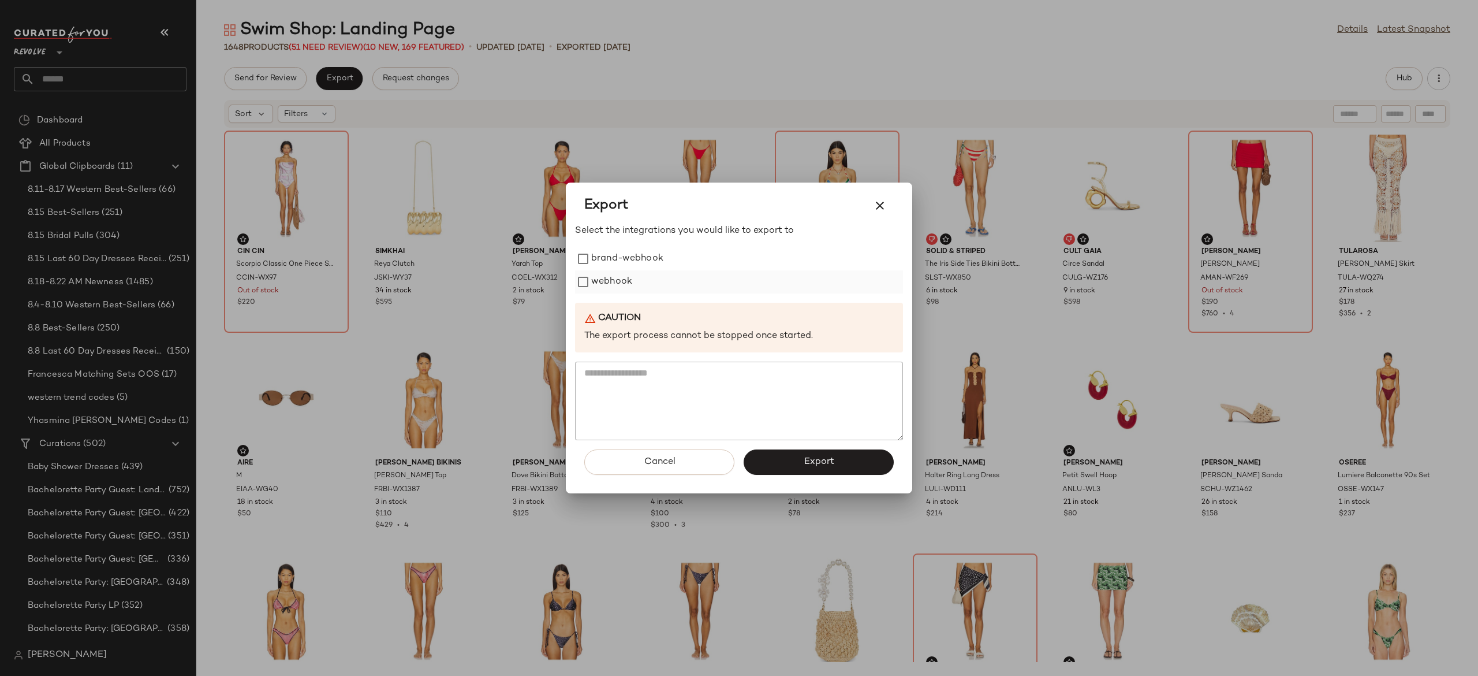
click at [617, 275] on label "webhook" at bounding box center [611, 281] width 41 height 23
click at [775, 457] on button "Export" at bounding box center [819, 461] width 150 height 25
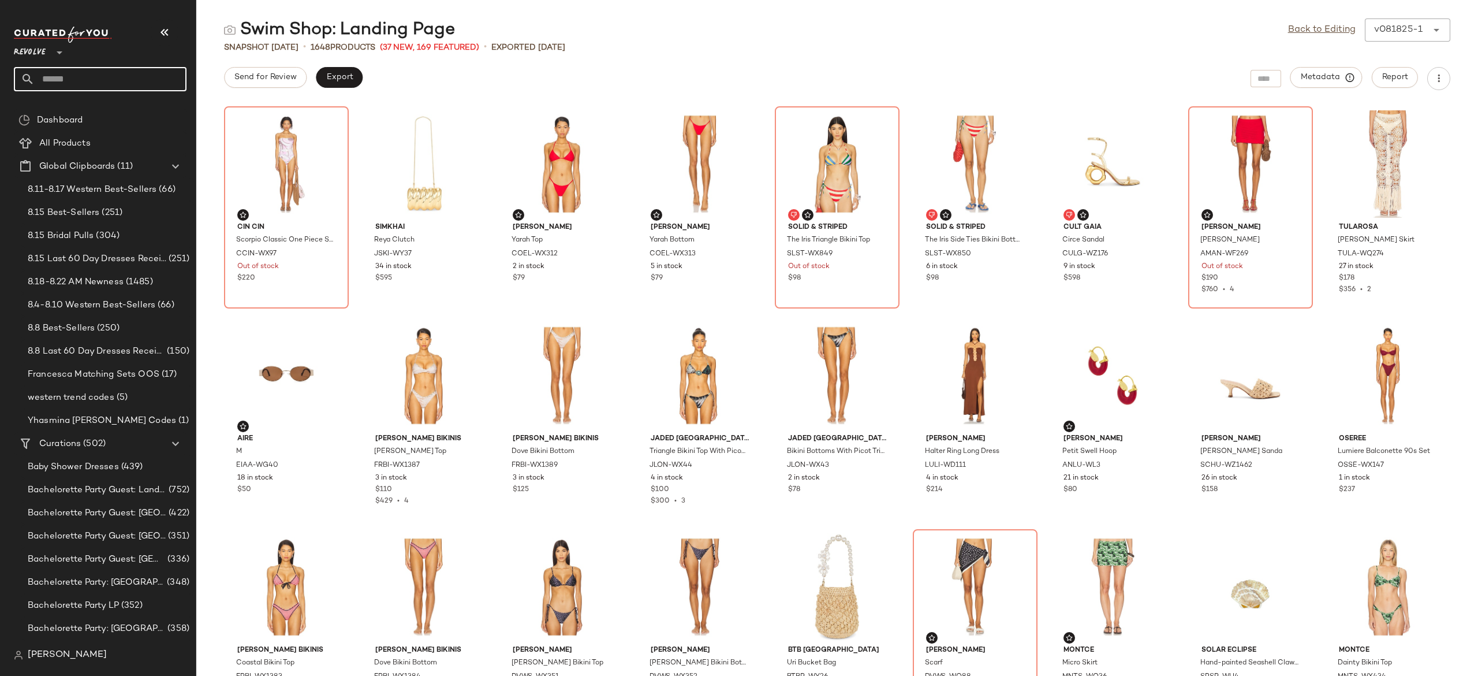
click at [146, 77] on input "text" at bounding box center [111, 79] width 152 height 24
type input "*"
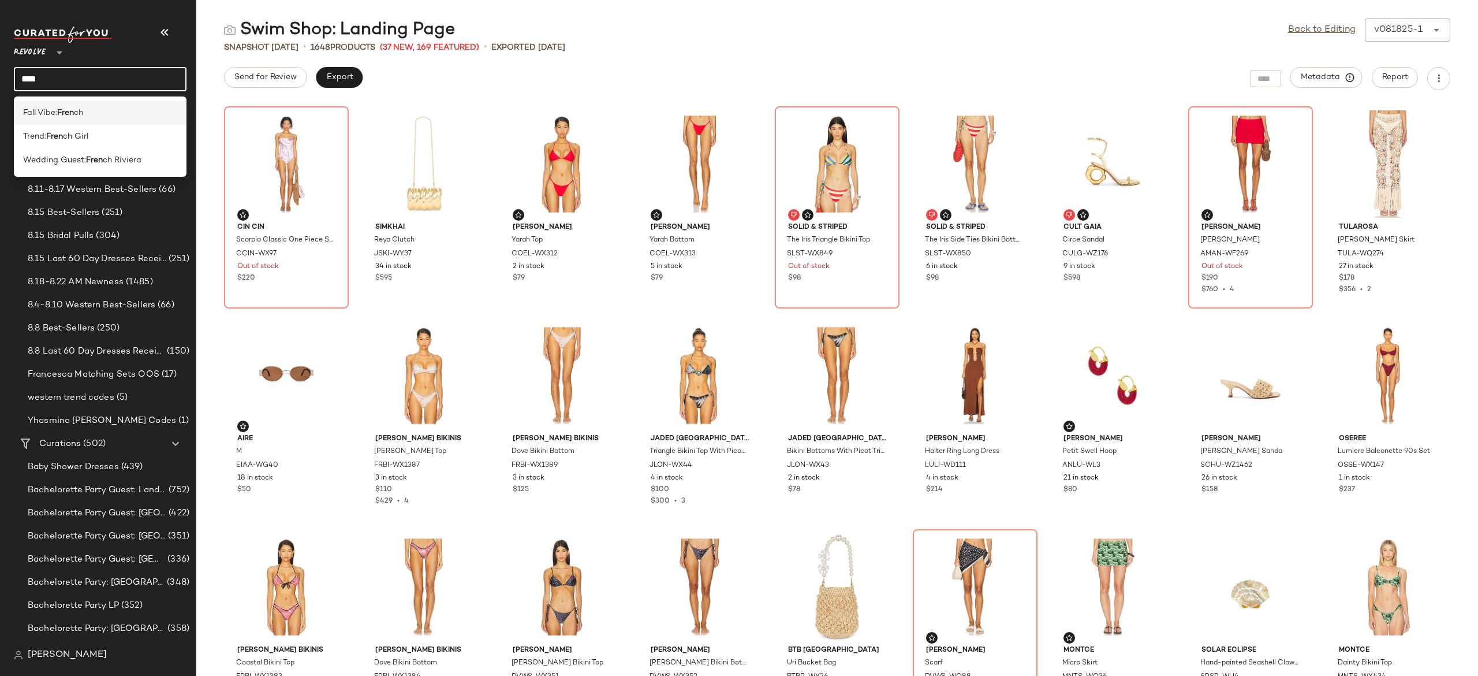
type input "****"
click at [102, 111] on div "Fall Vibe: Fren ch" at bounding box center [100, 113] width 154 height 12
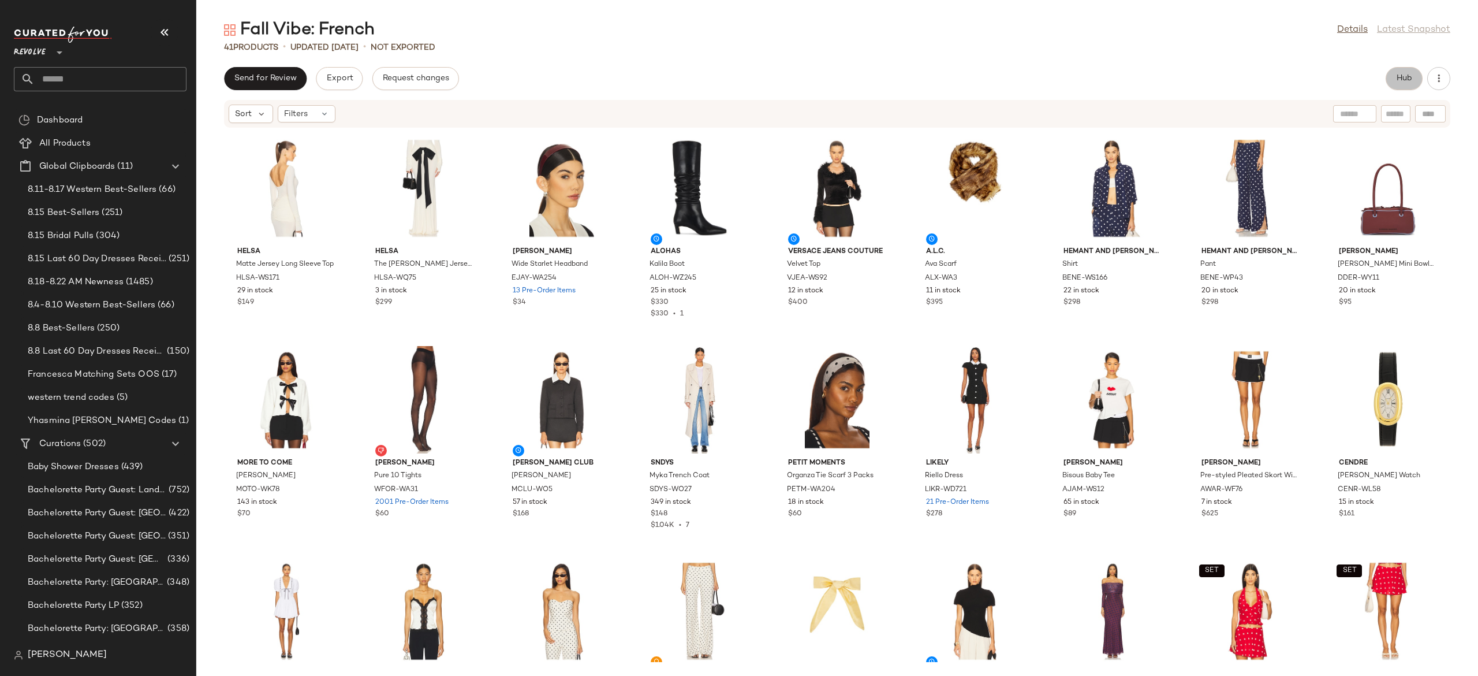
click at [1397, 77] on span "Hub" at bounding box center [1404, 78] width 16 height 9
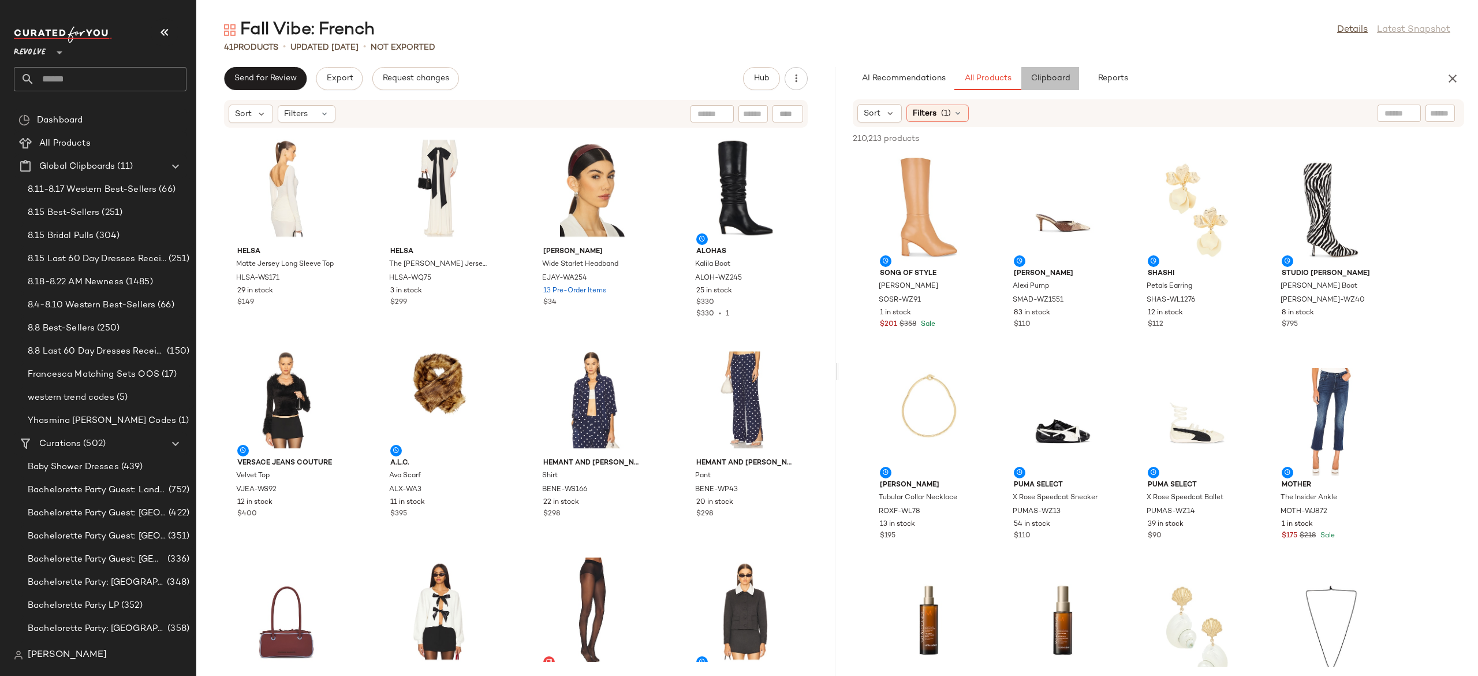
click at [1063, 80] on span "Clipboard" at bounding box center [1050, 78] width 40 height 9
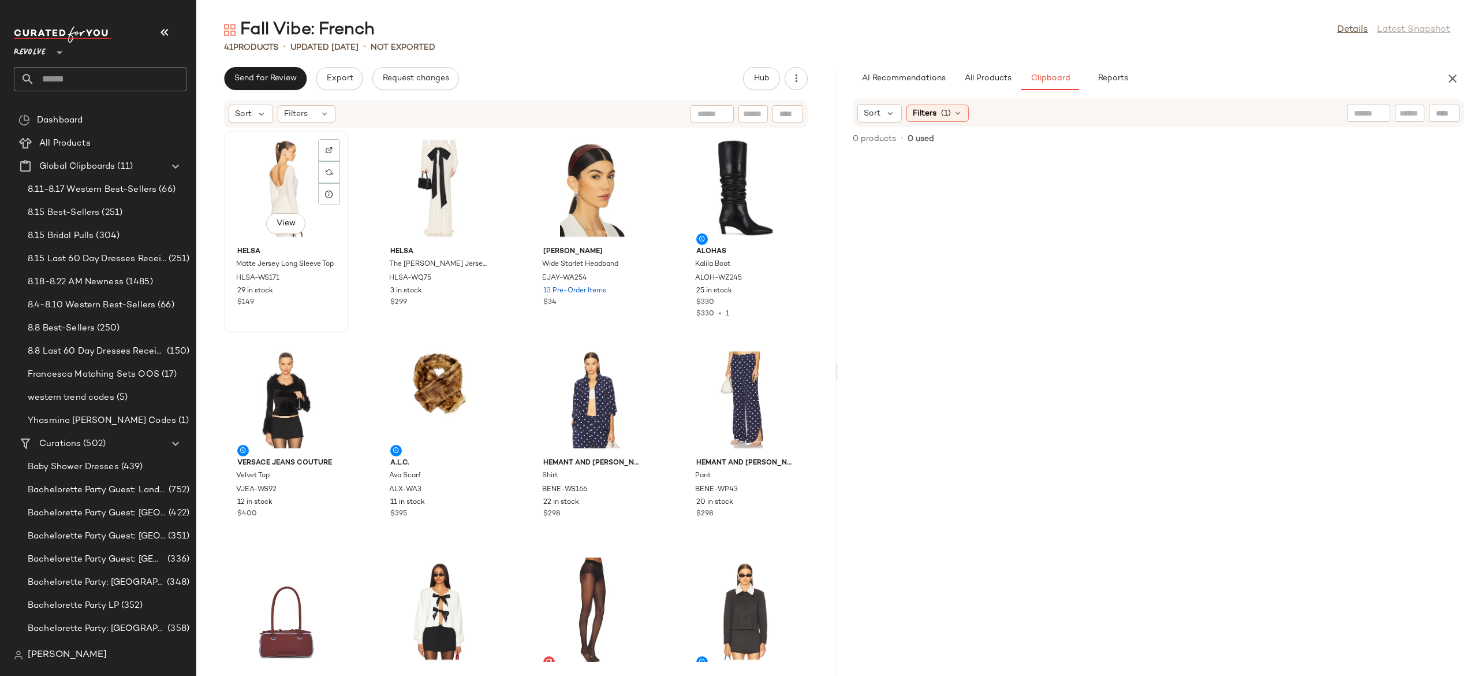
click at [290, 180] on div "View" at bounding box center [286, 188] width 117 height 107
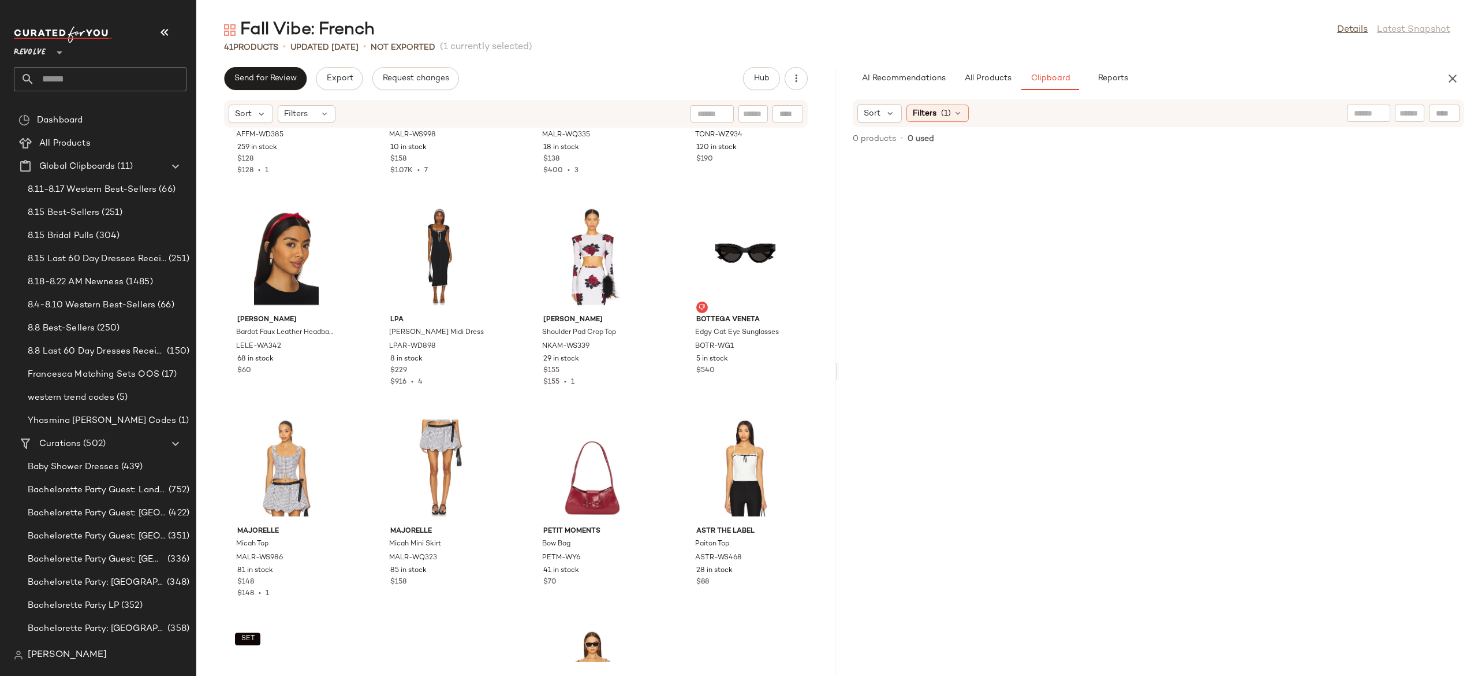
scroll to position [1793, 0]
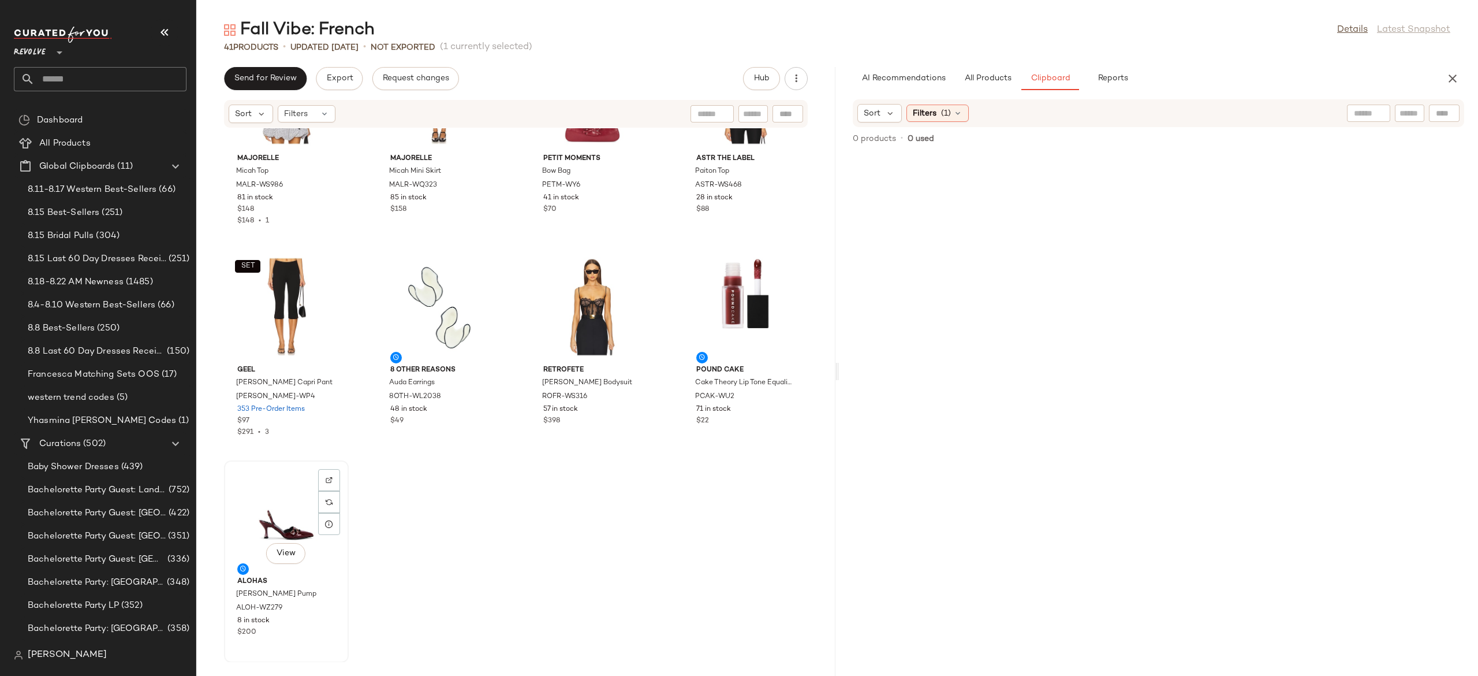
click at [275, 512] on div "View" at bounding box center [286, 517] width 117 height 107
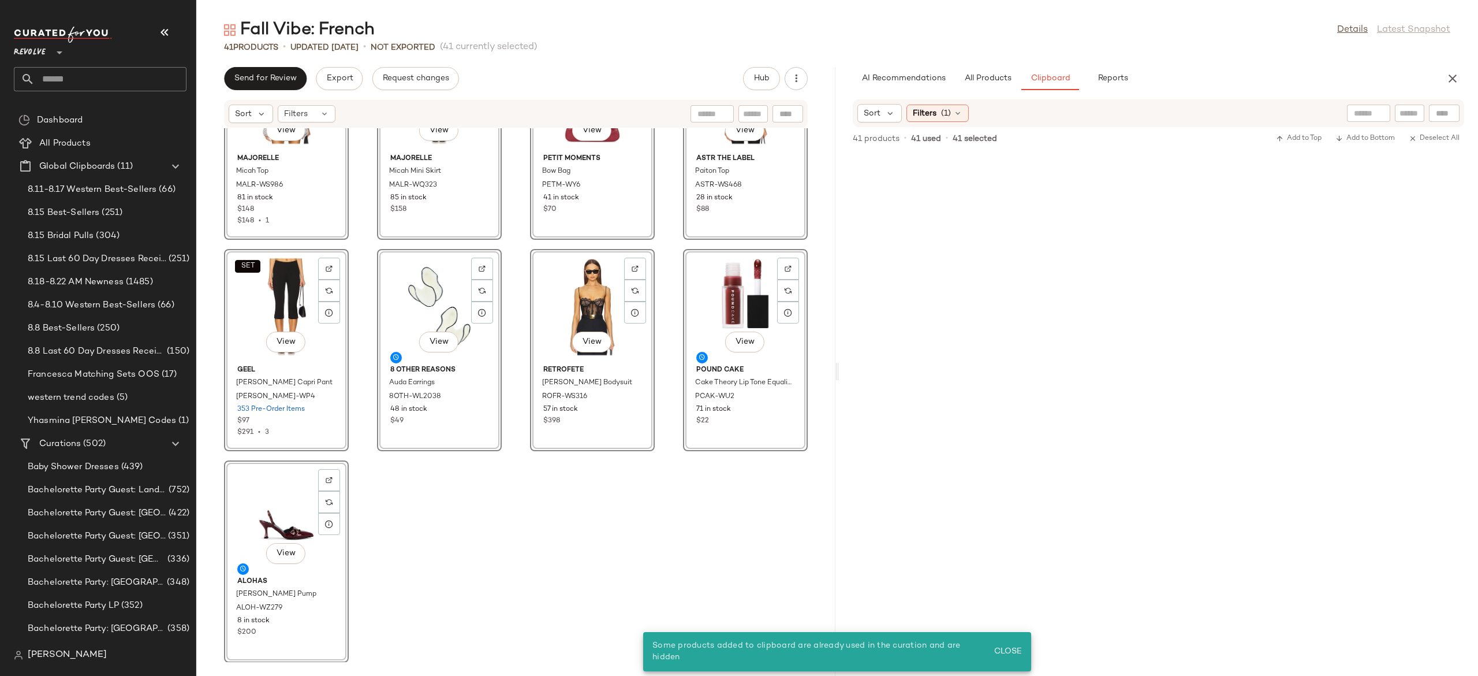
click at [575, 497] on div "View MAJORELLE Micah Top MALR-WS986 81 in stock $148 $148 • 1 View MAJORELLE Mi…" at bounding box center [515, 395] width 639 height 534
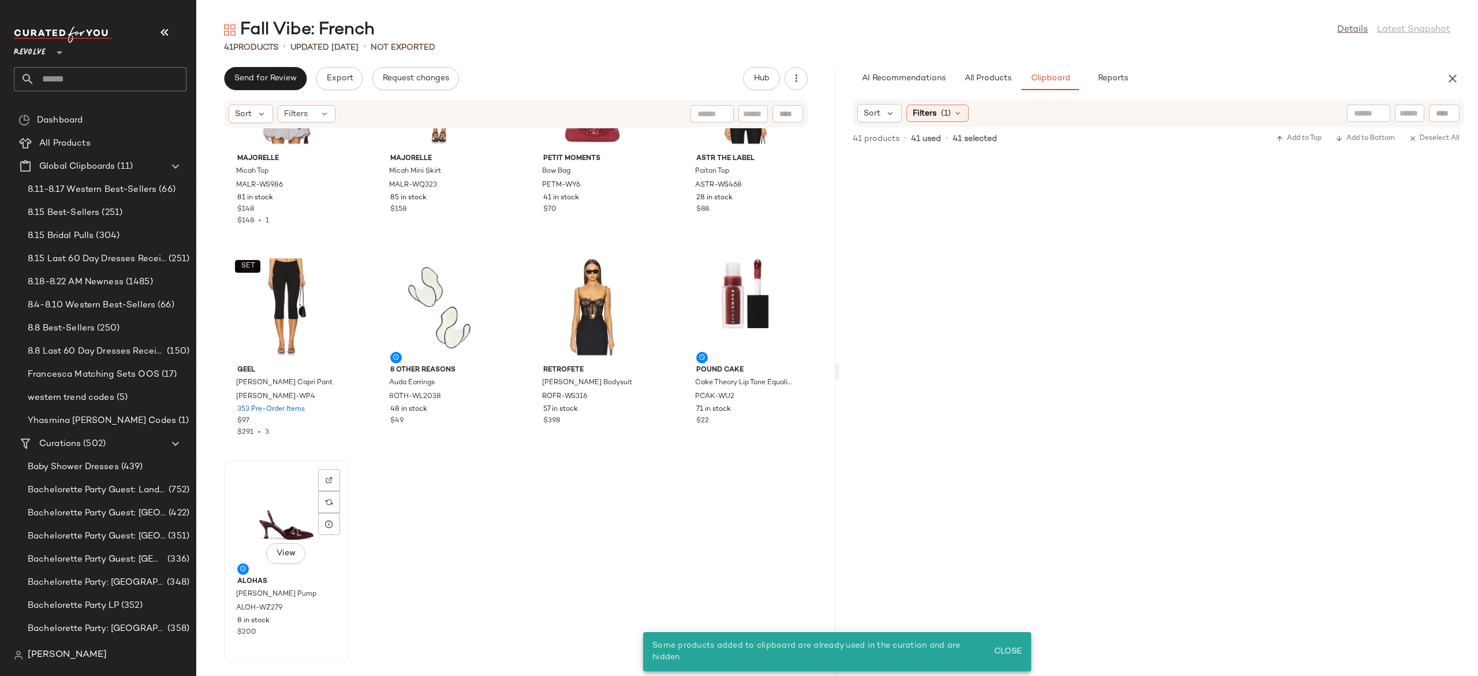
click at [298, 513] on div "View" at bounding box center [286, 517] width 117 height 107
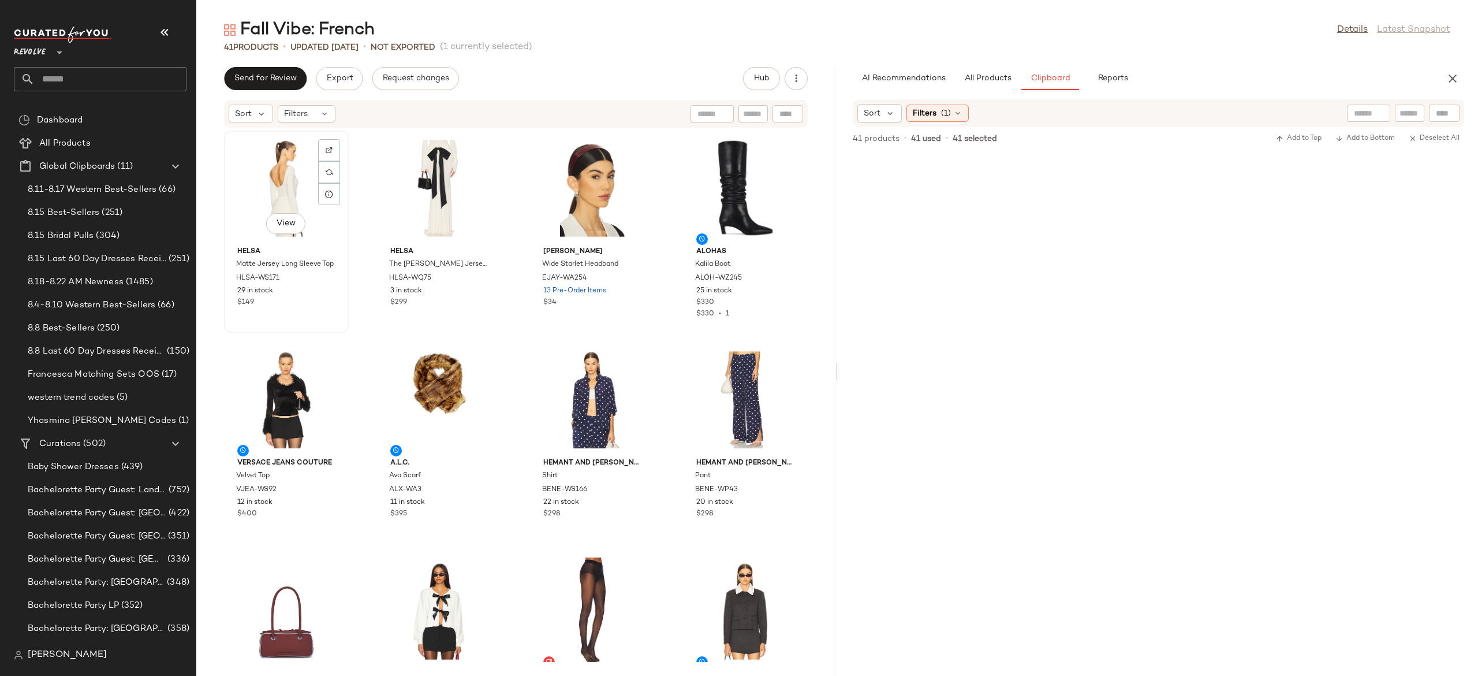
click at [273, 184] on div "View" at bounding box center [286, 188] width 117 height 107
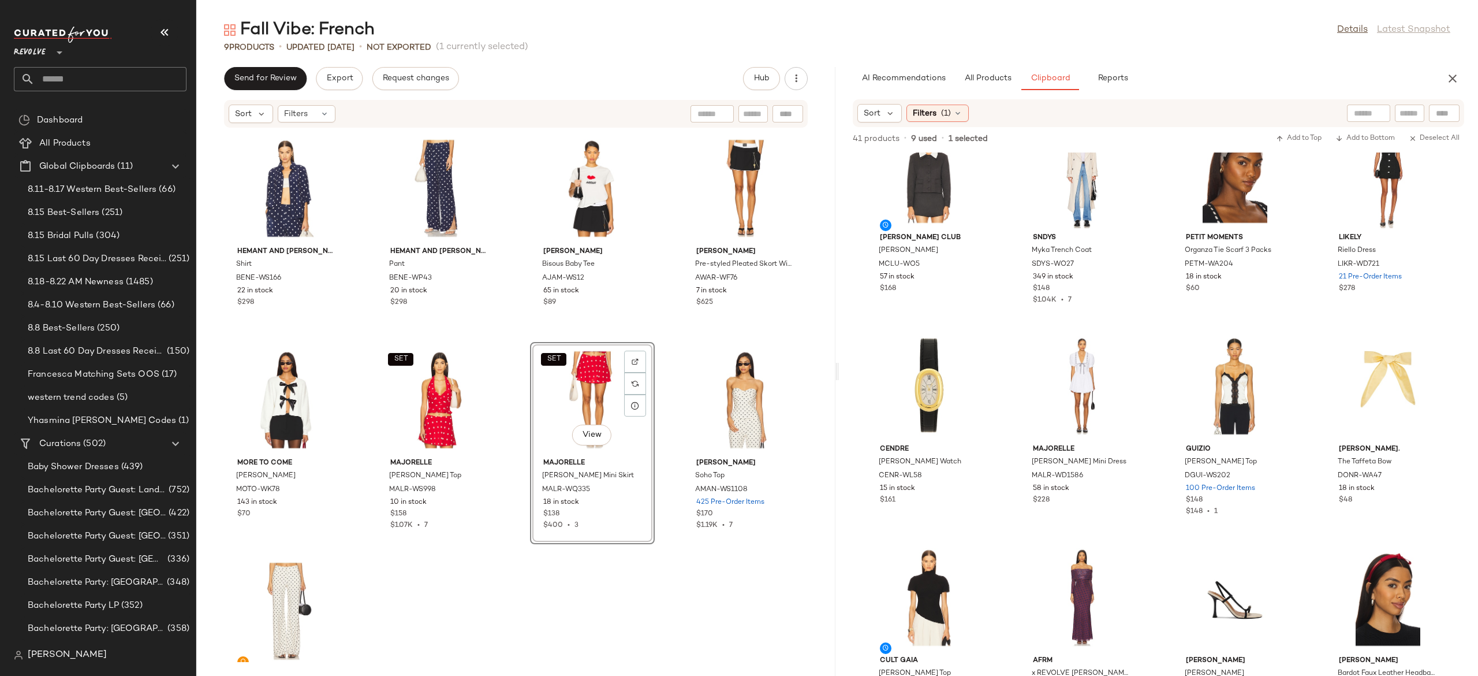
scroll to position [93, 0]
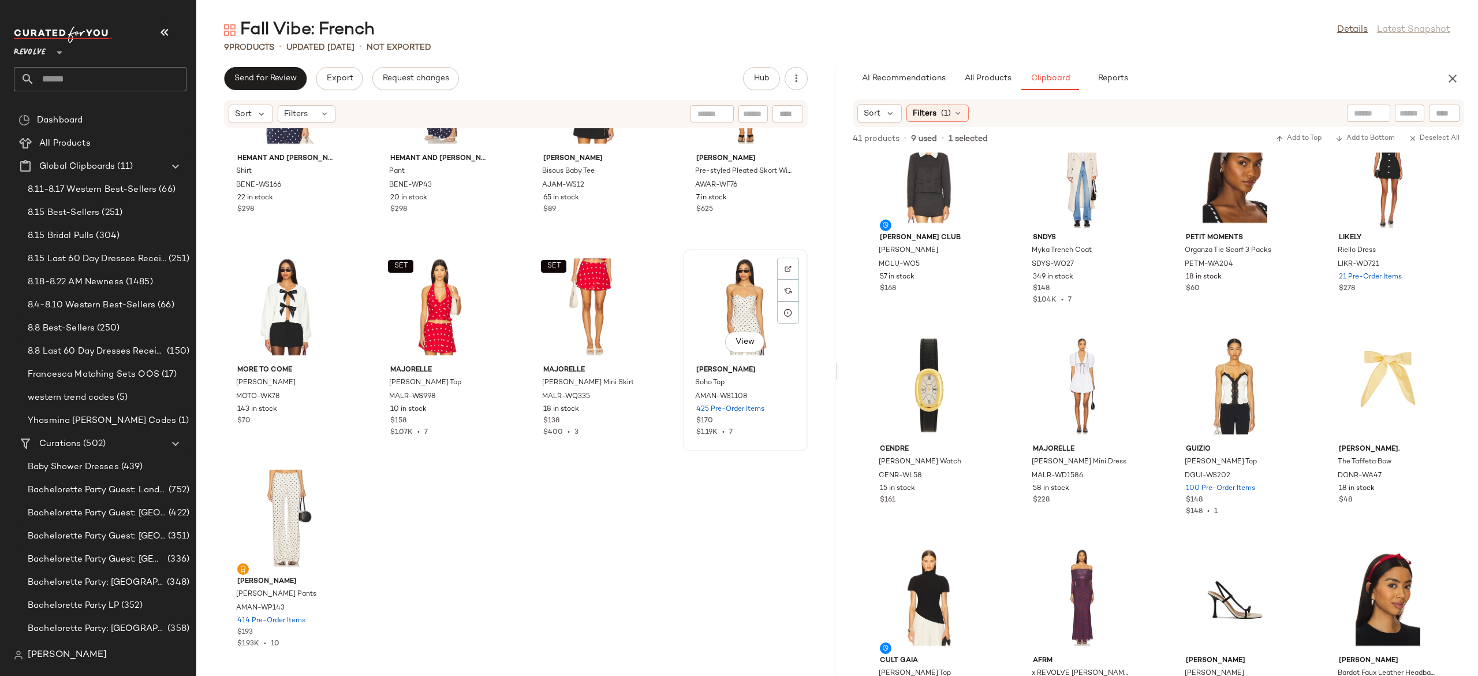
click at [733, 305] on div "View" at bounding box center [745, 306] width 117 height 107
click at [289, 497] on div "View" at bounding box center [286, 517] width 117 height 107
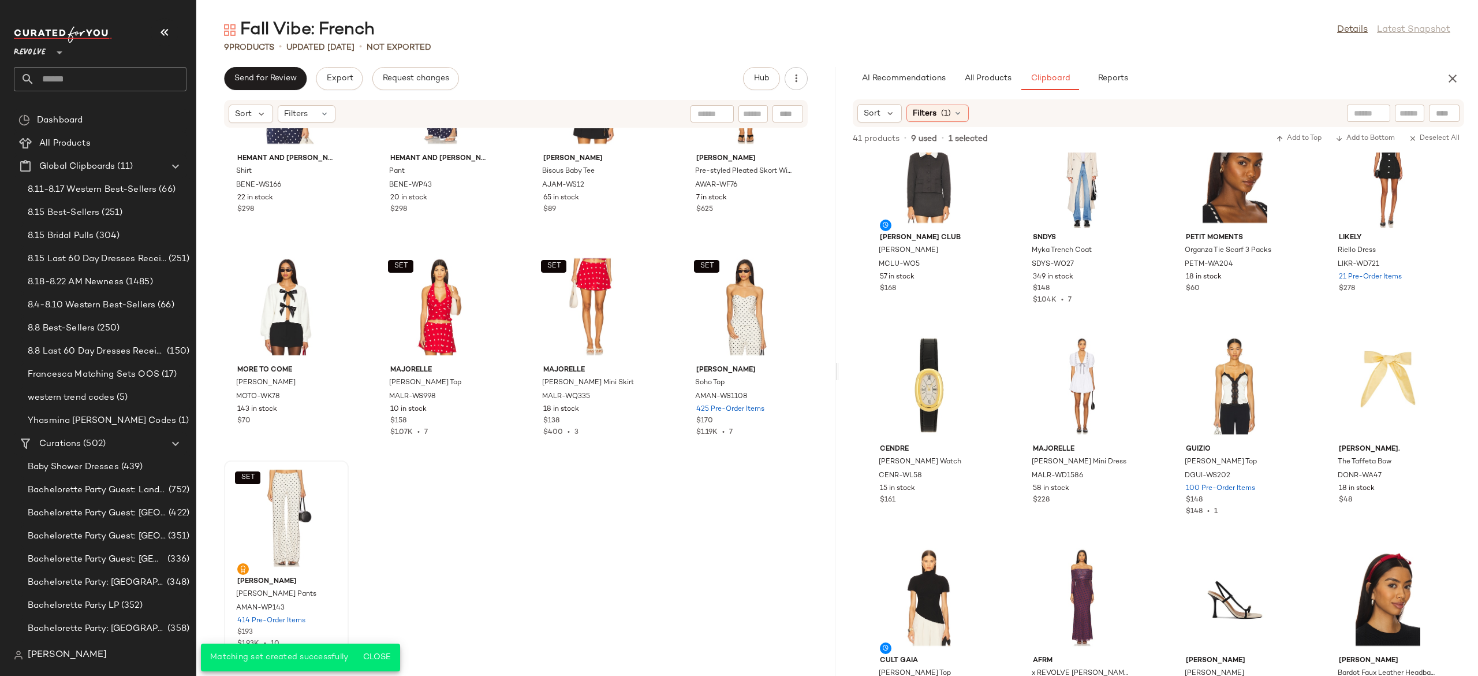
click at [439, 494] on div "HEMANT AND [PERSON_NAME] Shirt BENE-WS166 22 in stock $298 HEMANT AND [PERSON_N…" at bounding box center [515, 395] width 639 height 534
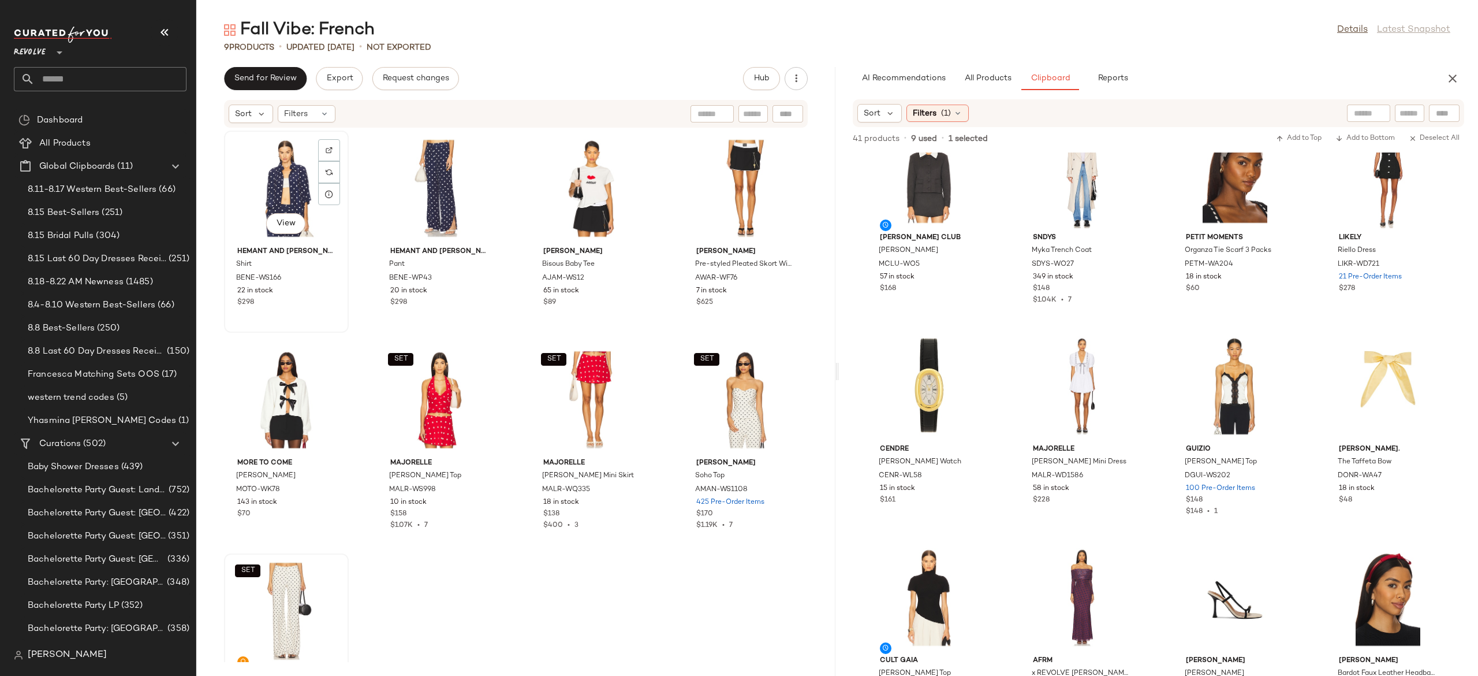
click at [298, 182] on div "View" at bounding box center [286, 188] width 117 height 107
click at [426, 180] on div "View" at bounding box center [439, 188] width 117 height 107
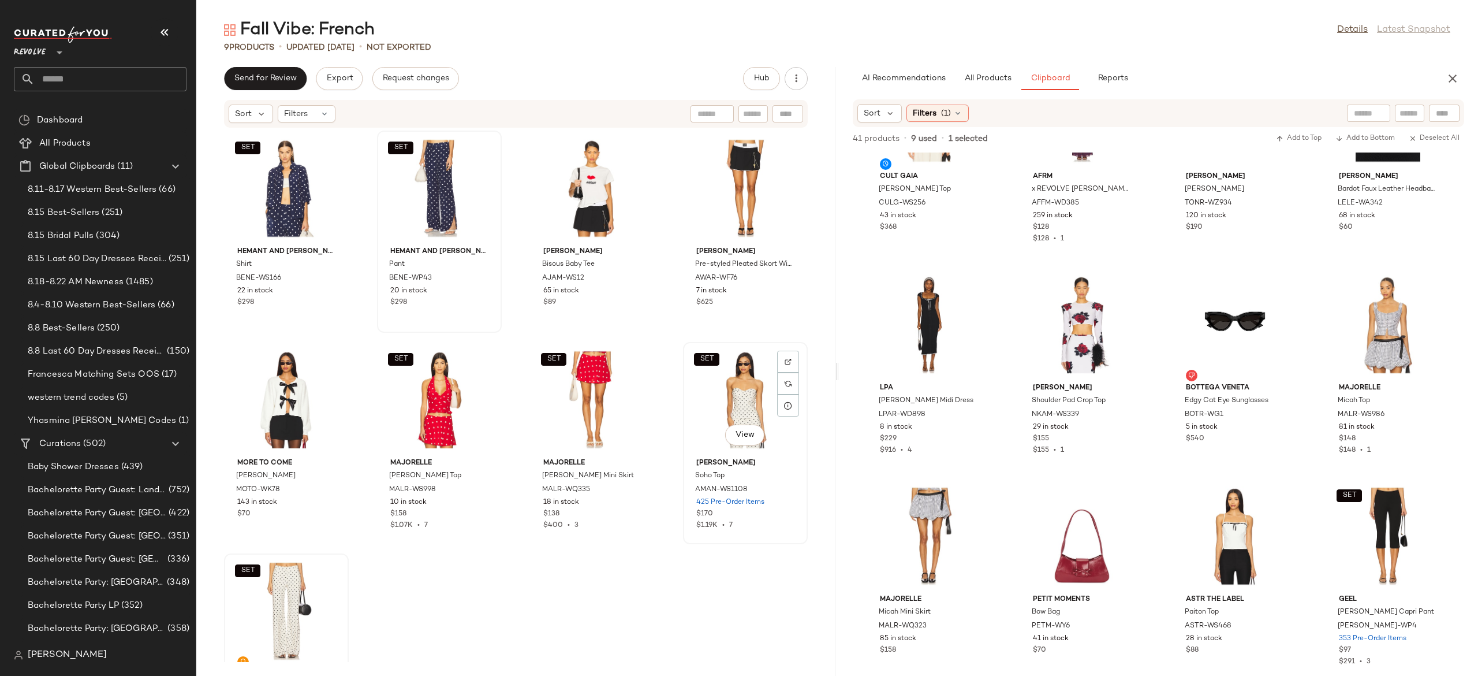
scroll to position [93, 0]
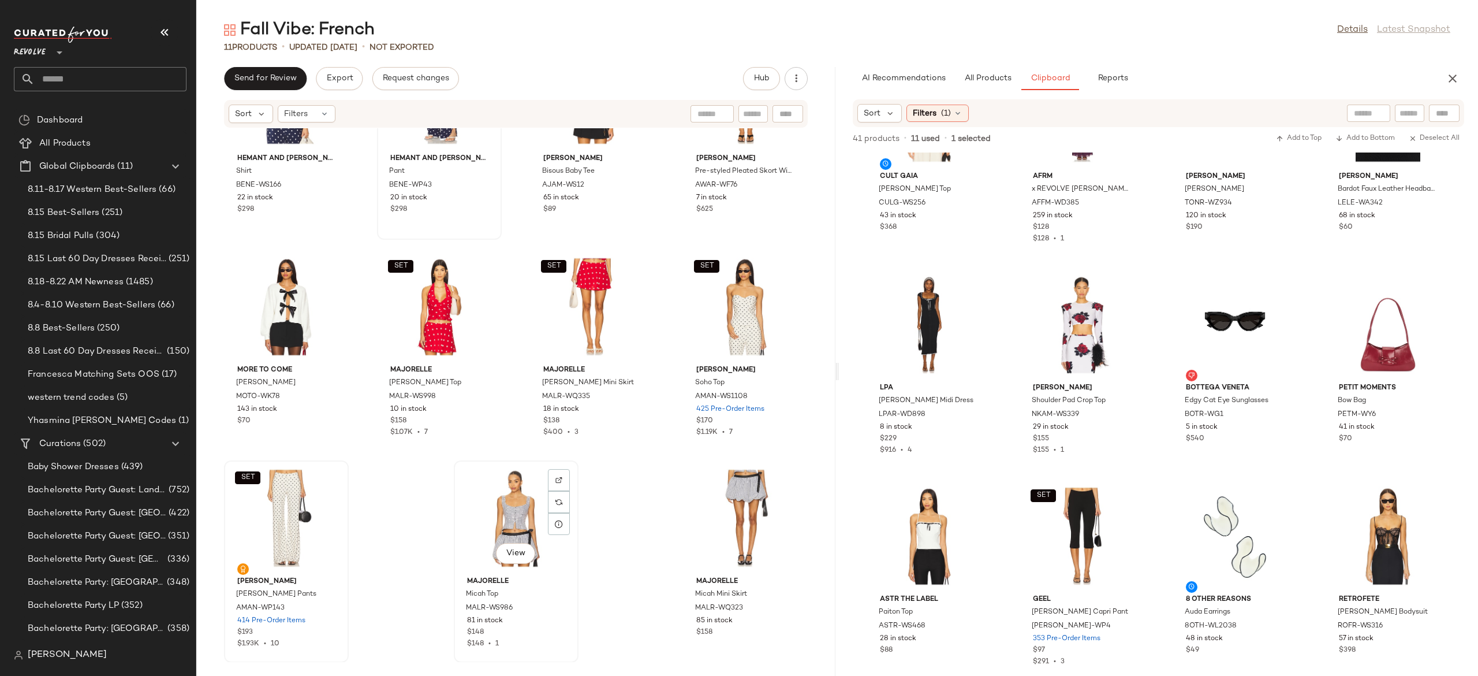
click at [522, 510] on div "View" at bounding box center [516, 517] width 117 height 107
click at [730, 494] on div "View" at bounding box center [745, 517] width 117 height 107
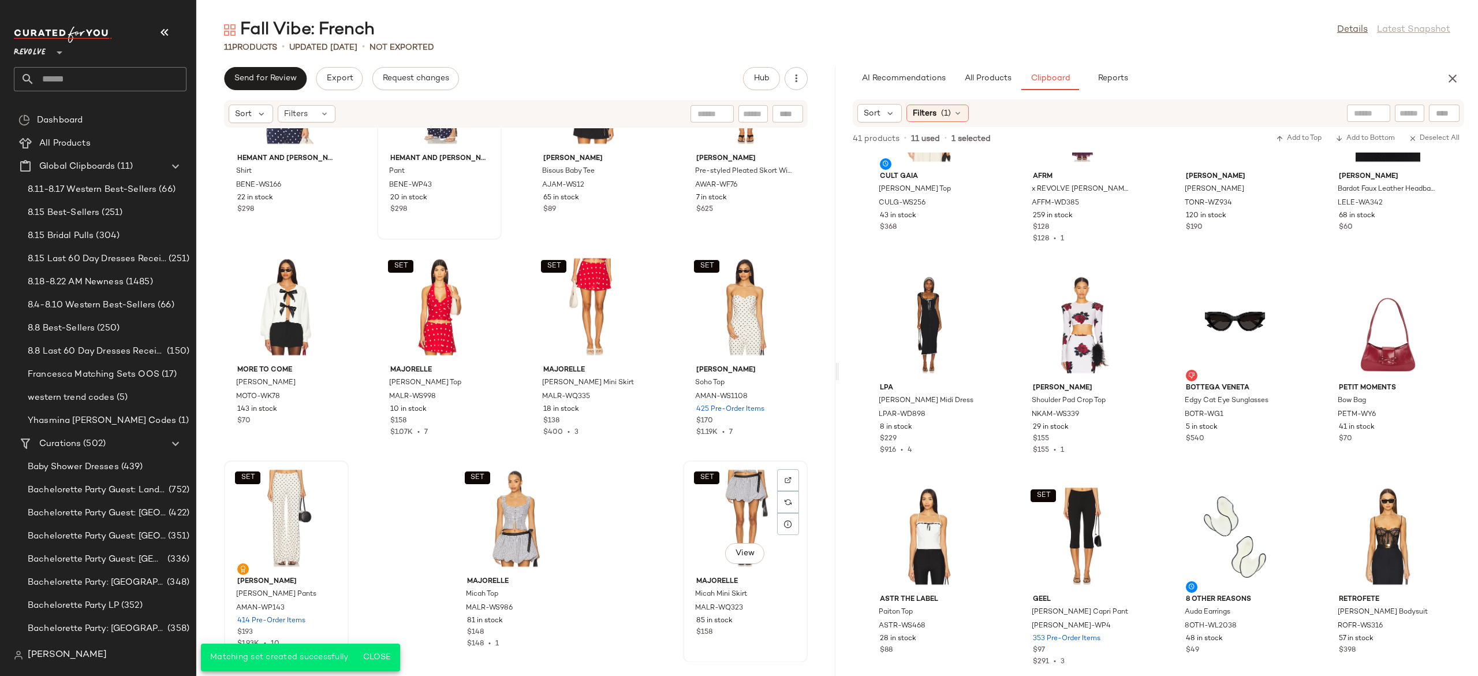
scroll to position [74, 0]
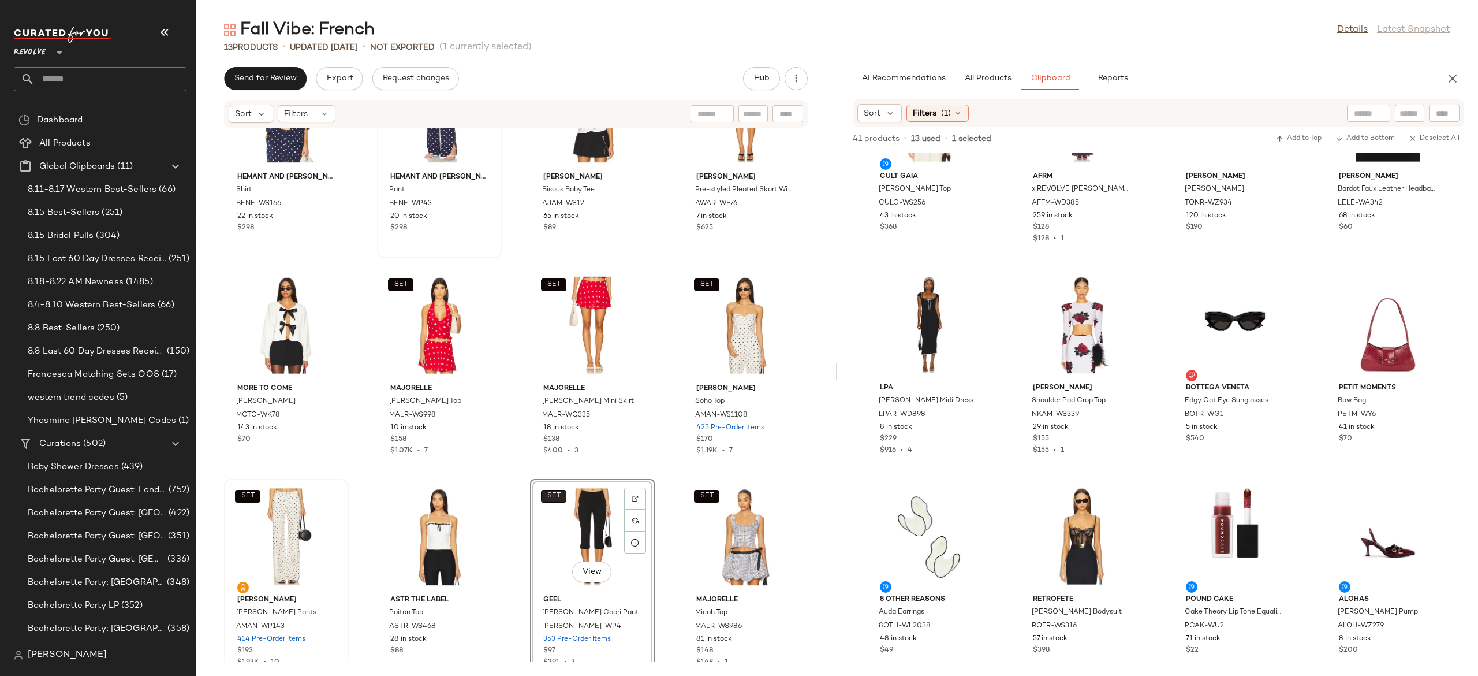
click at [552, 496] on body "Revolve ** Dashboard All Products Global Clipboards (11) 8.11-8.17 Western Best…" at bounding box center [739, 338] width 1478 height 676
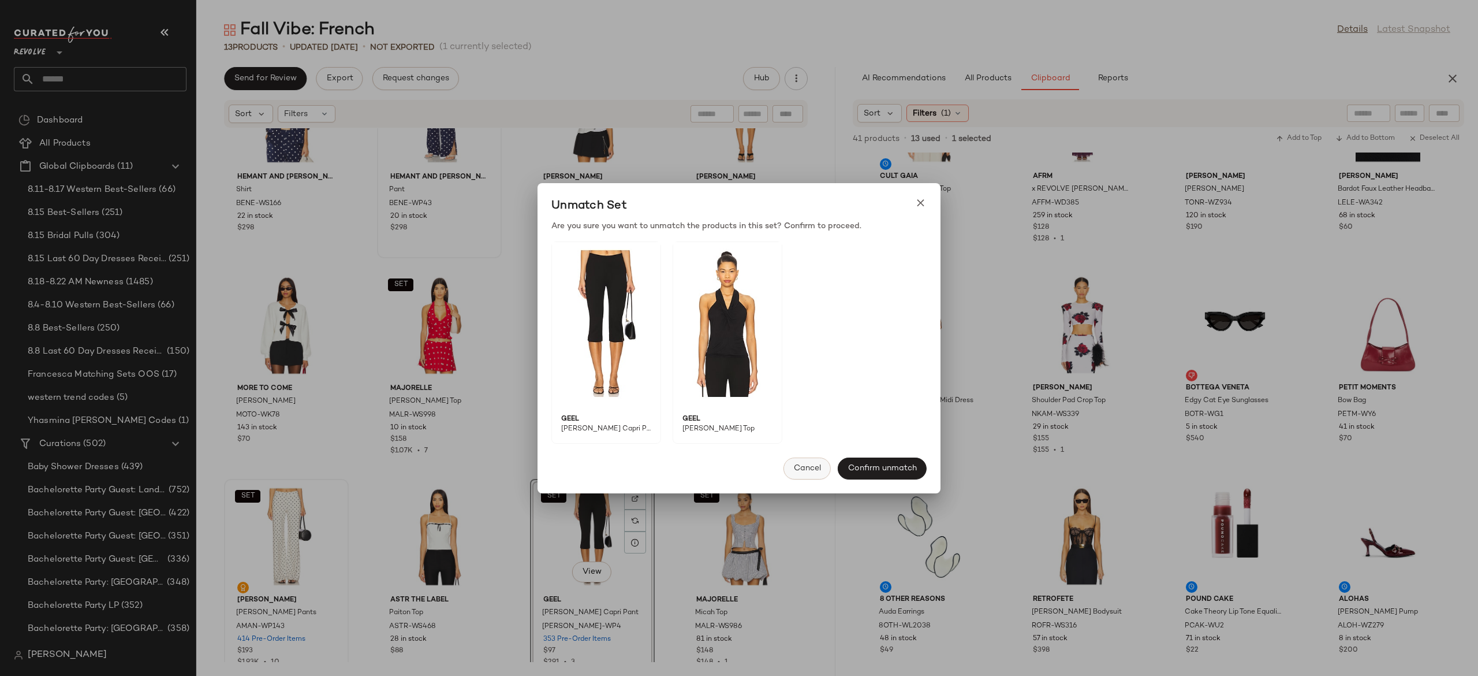
click at [817, 464] on span "Cancel" at bounding box center [807, 468] width 28 height 9
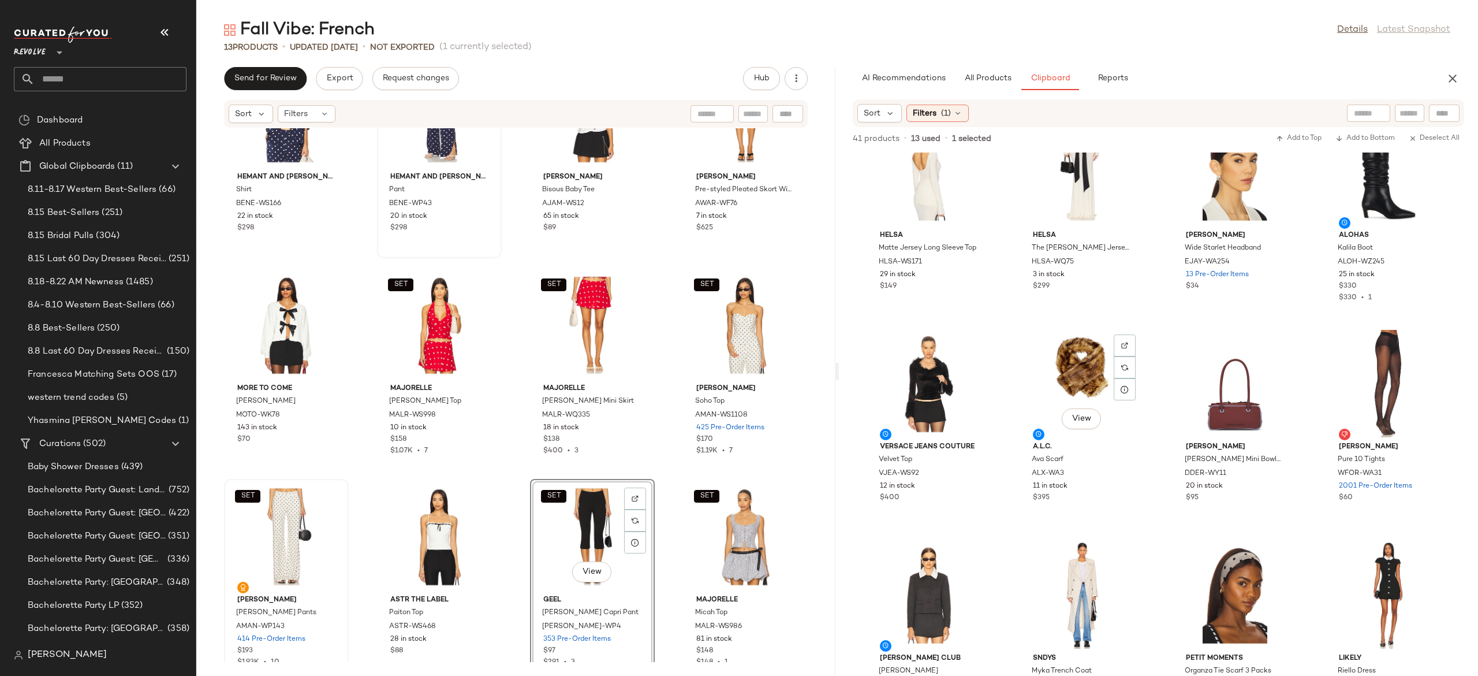
scroll to position [0, 0]
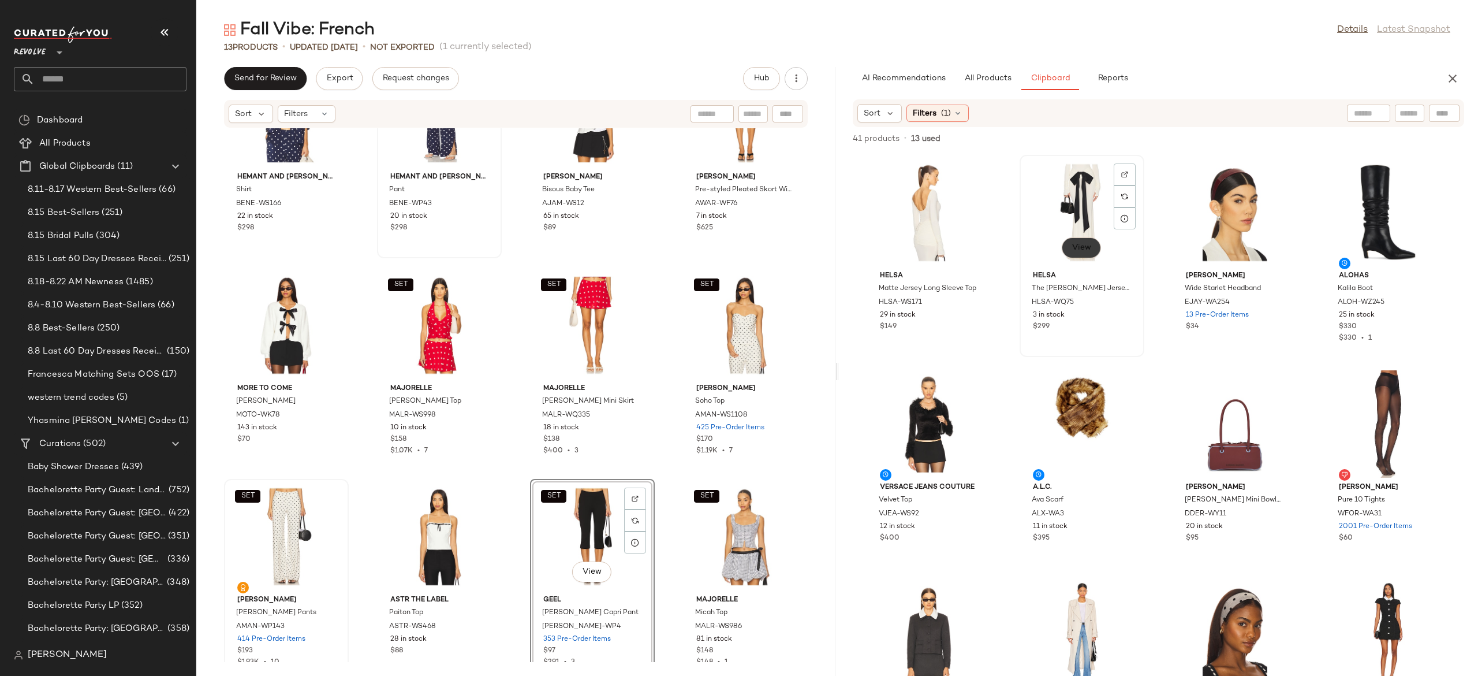
click at [1084, 248] on span "View" at bounding box center [1082, 247] width 20 height 9
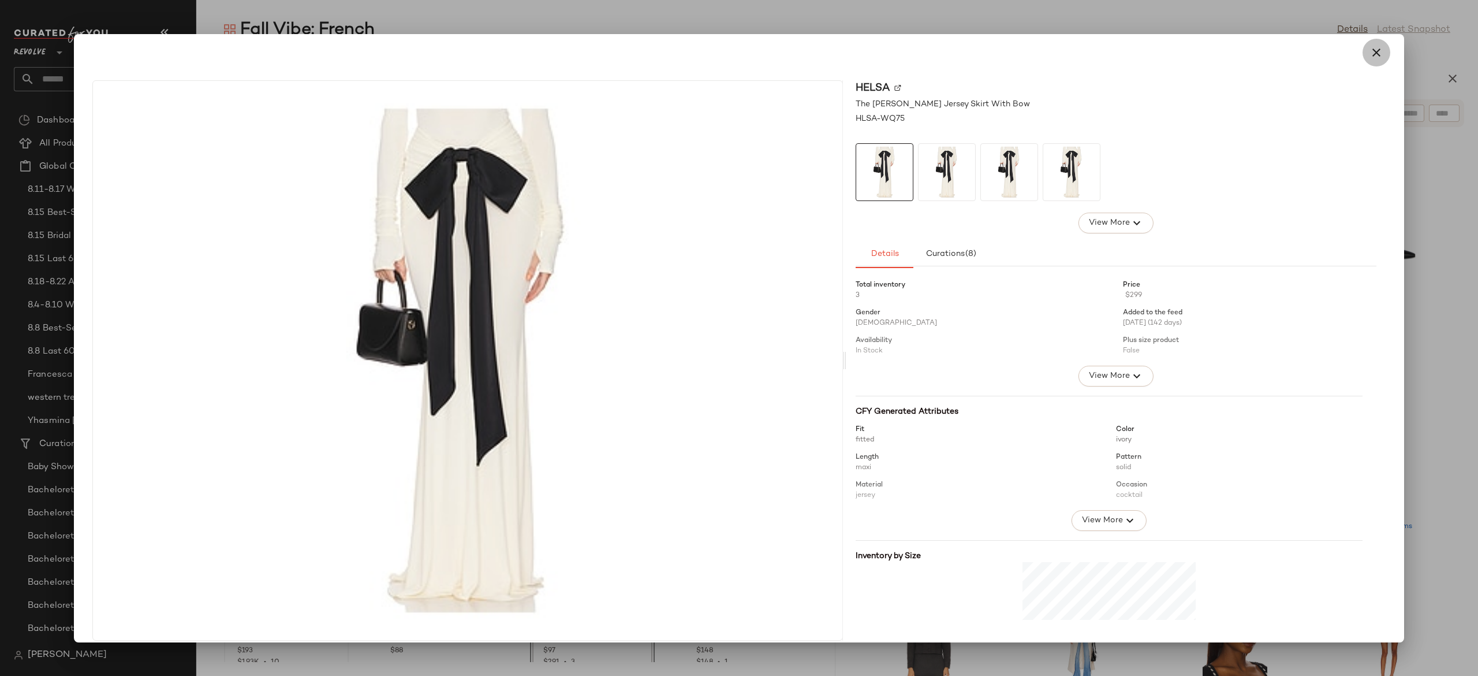
click at [1370, 53] on icon "button" at bounding box center [1377, 53] width 14 height 14
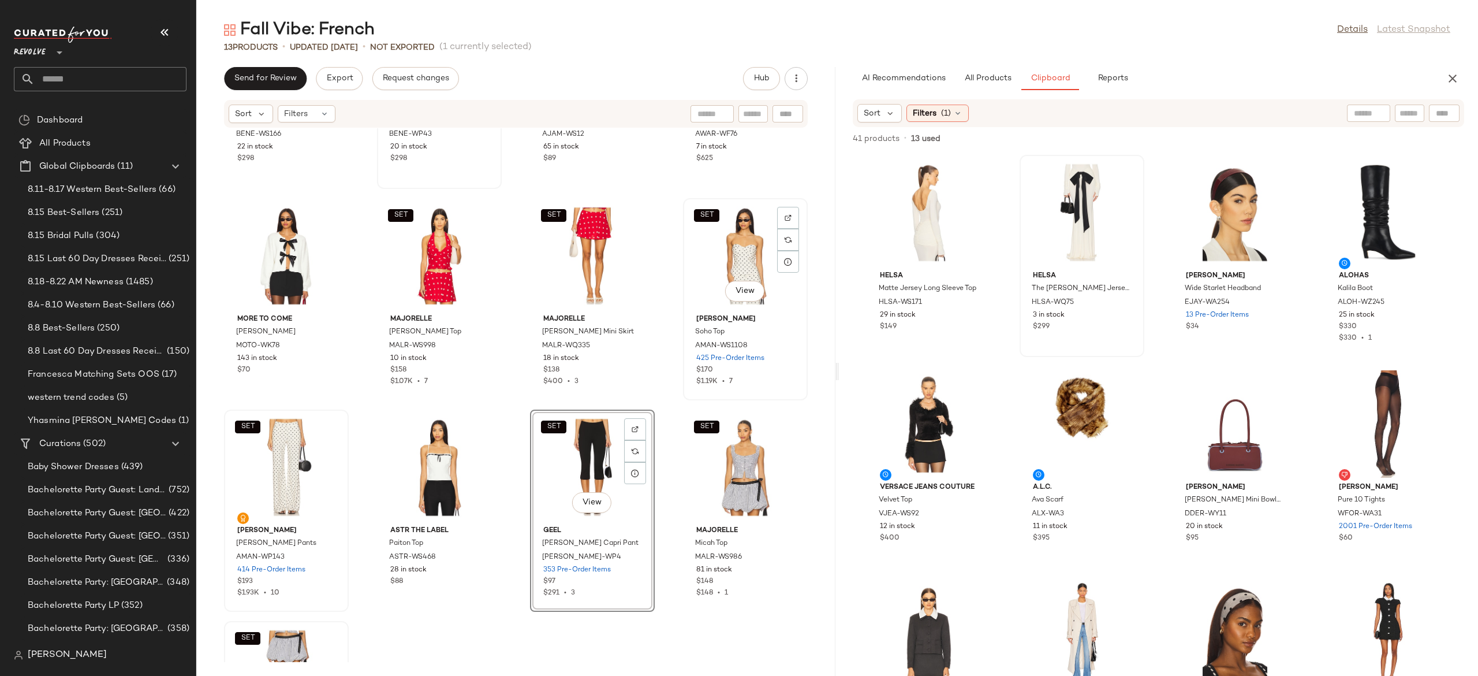
scroll to position [313, 0]
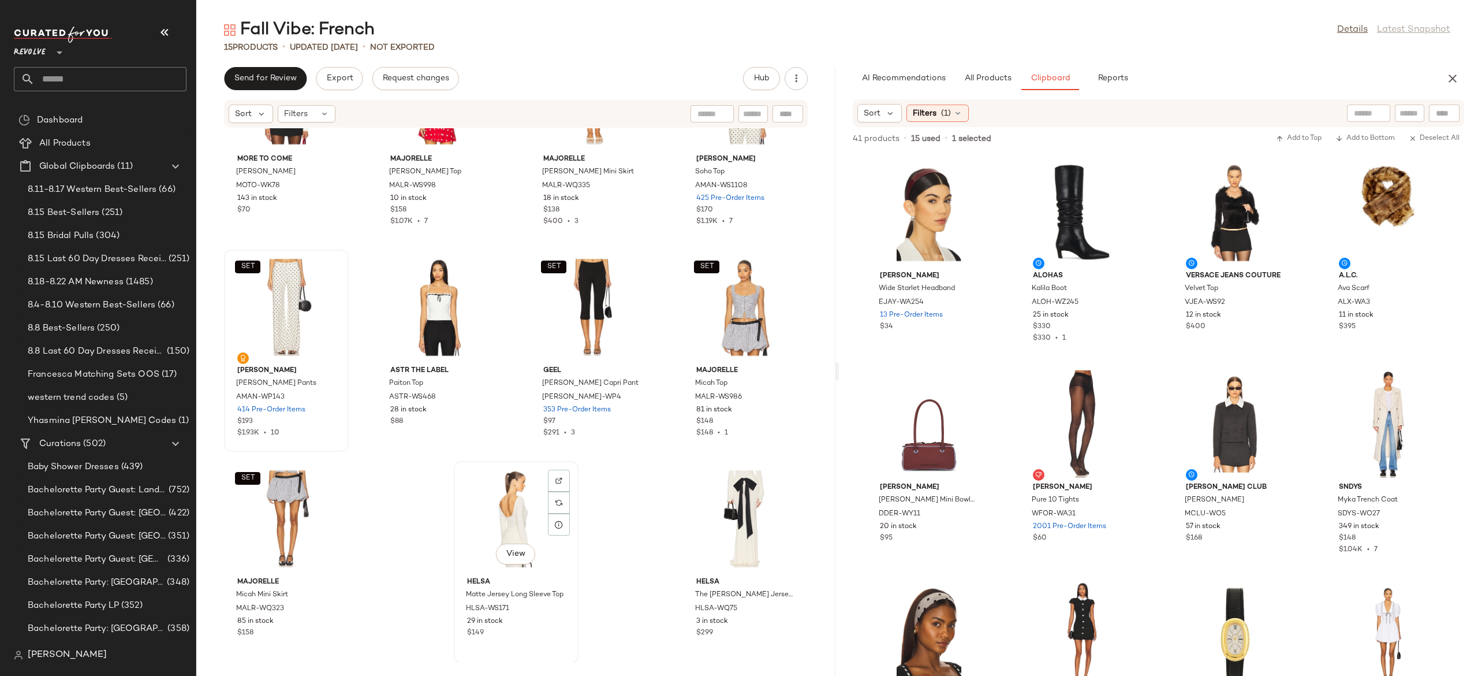
click at [512, 504] on div "View" at bounding box center [516, 518] width 117 height 107
click at [736, 512] on div "View" at bounding box center [745, 518] width 117 height 107
click at [640, 501] on div "MORE TO COME [PERSON_NAME] MOTO-WK78 143 in stock $70 SET MAJORELLE [PERSON_NAM…" at bounding box center [515, 395] width 639 height 534
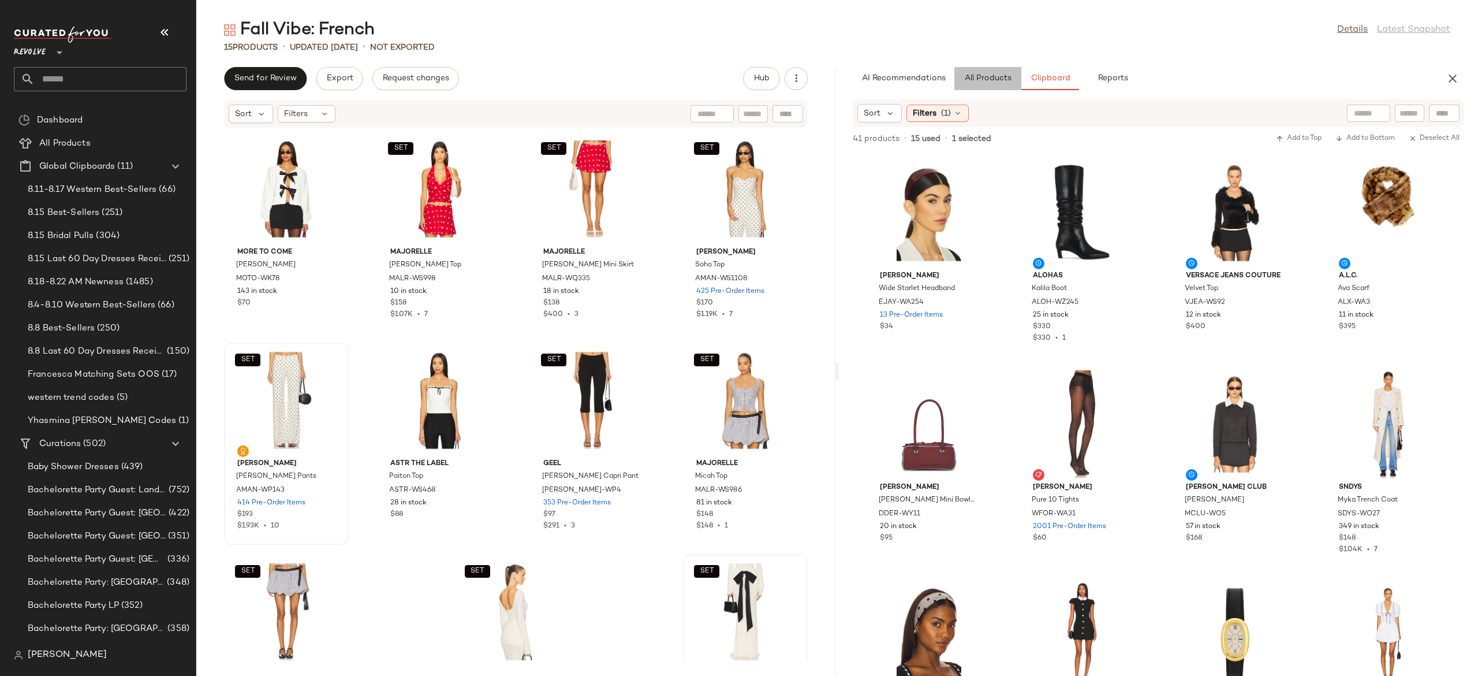
click at [996, 78] on span "All Products" at bounding box center [987, 78] width 47 height 9
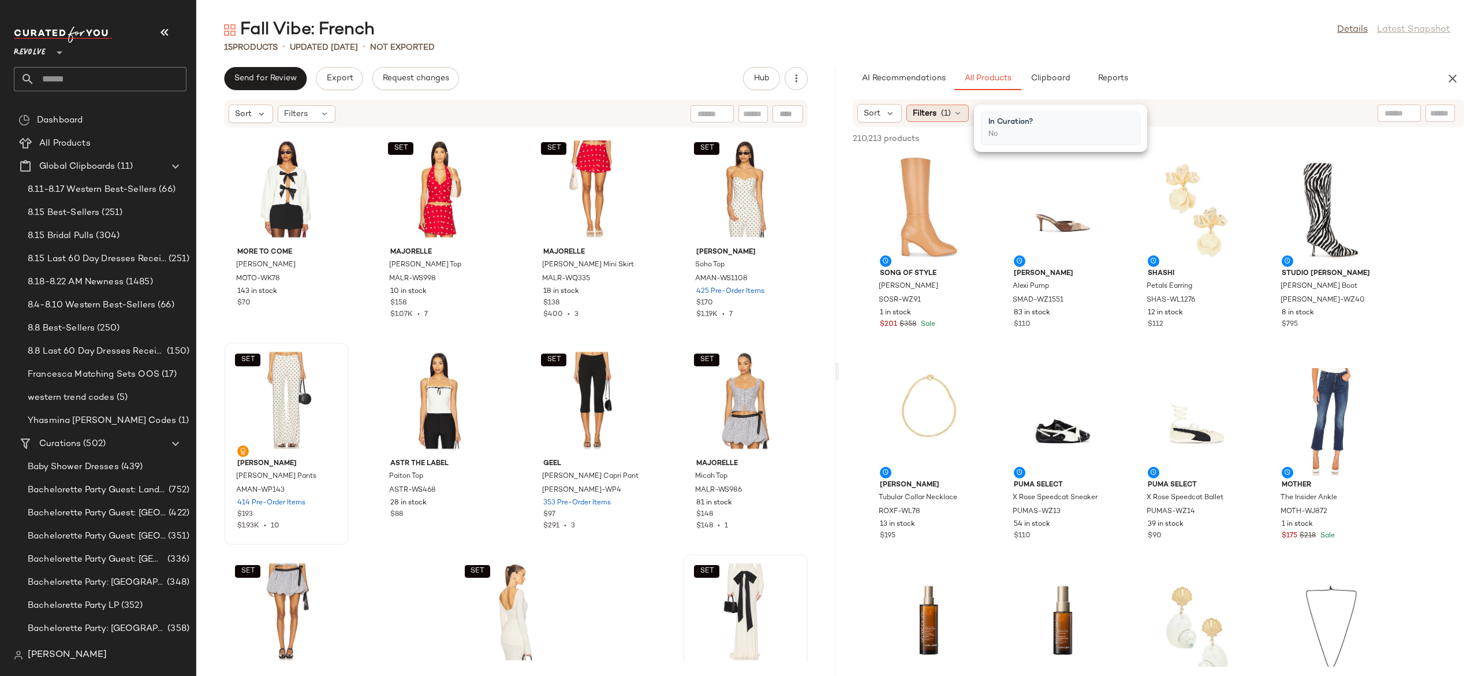
click at [961, 109] on icon at bounding box center [957, 113] width 9 height 9
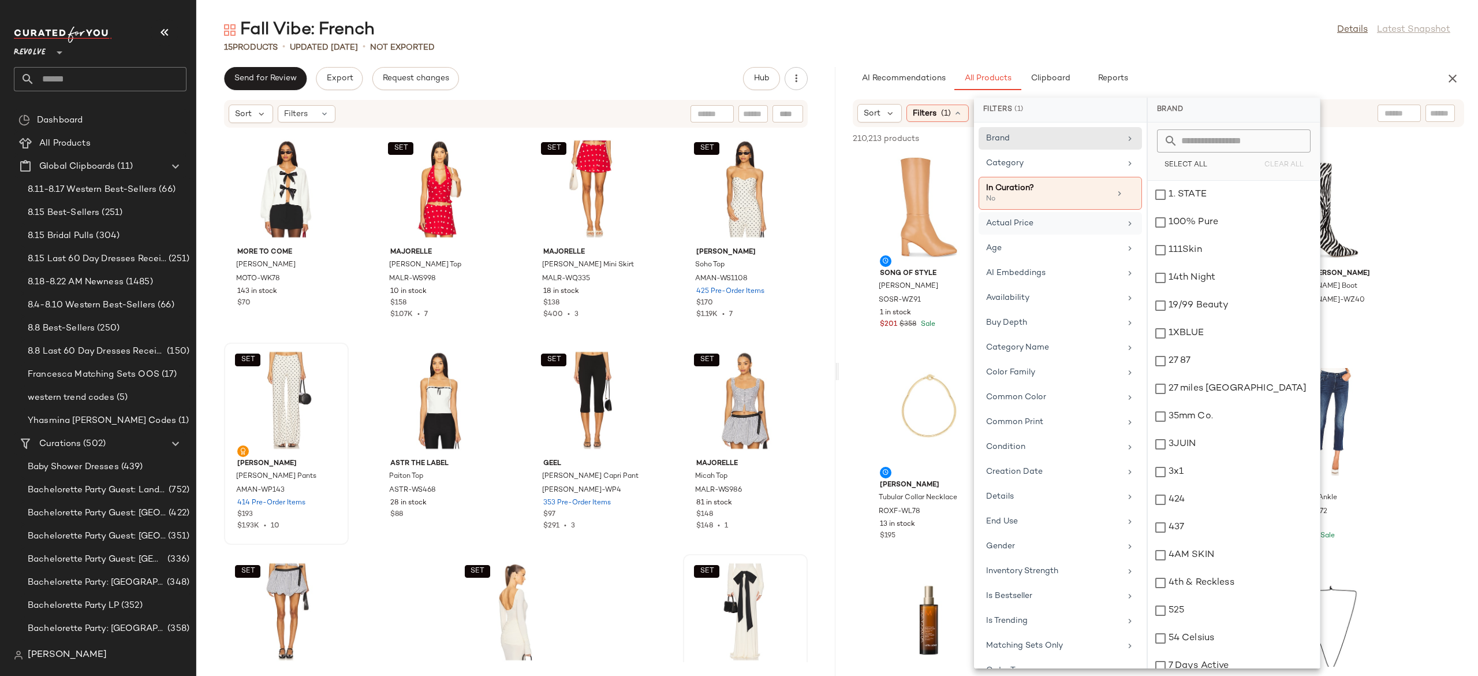
scroll to position [177, 0]
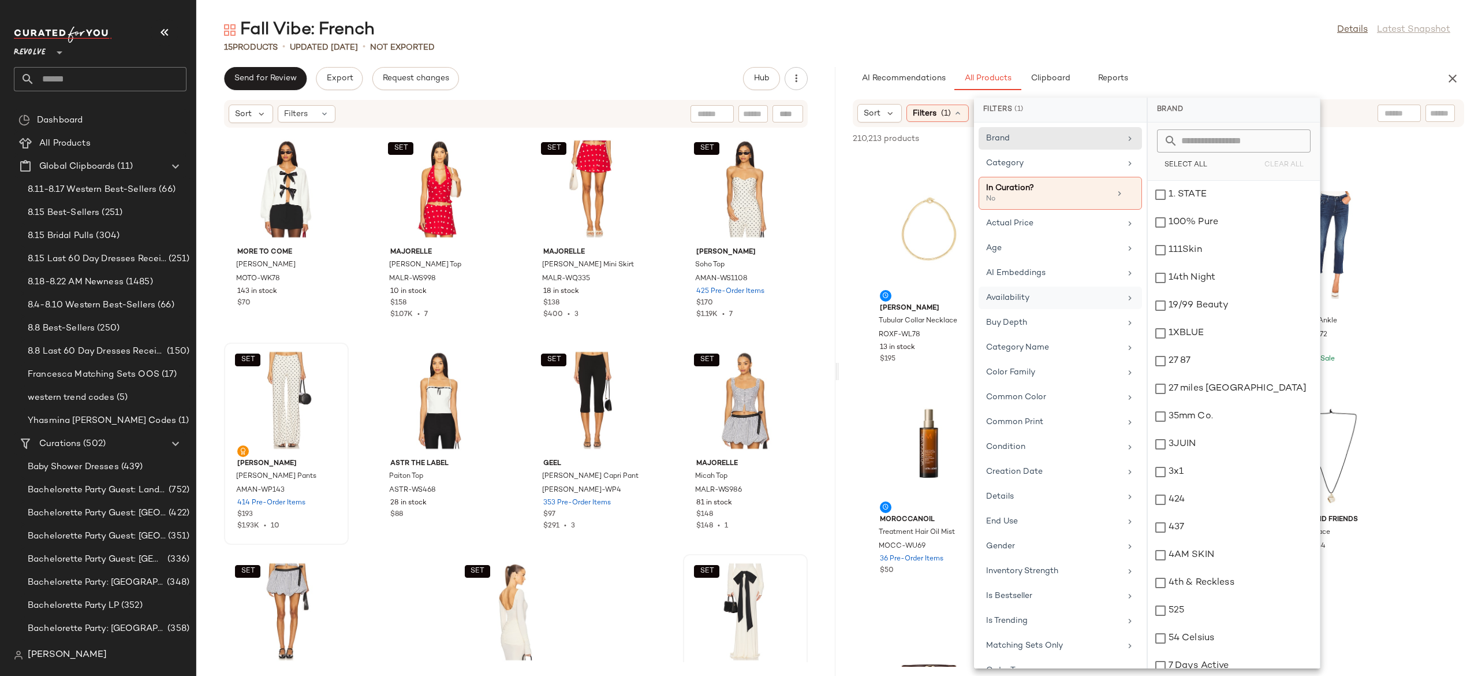
click at [1020, 300] on div "Availability" at bounding box center [1053, 298] width 135 height 12
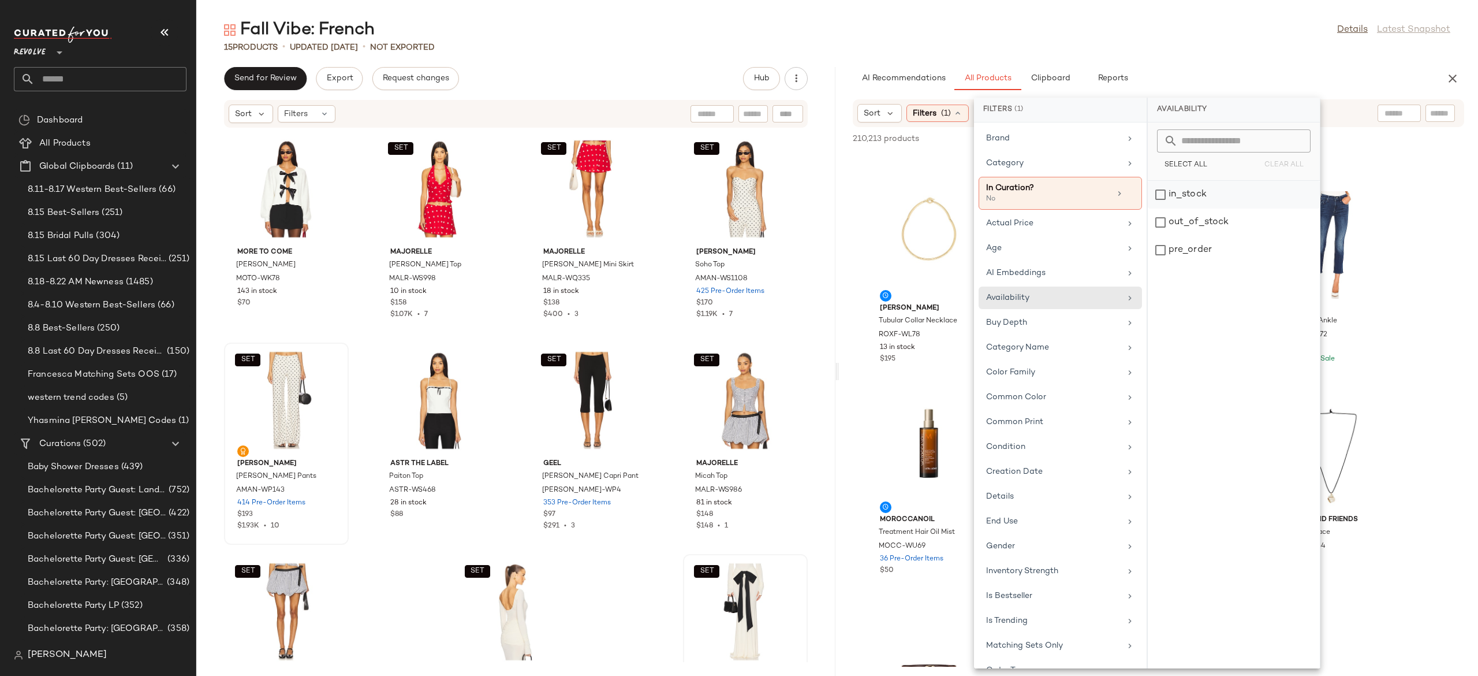
click at [1167, 208] on div "in_stock" at bounding box center [1234, 222] width 172 height 28
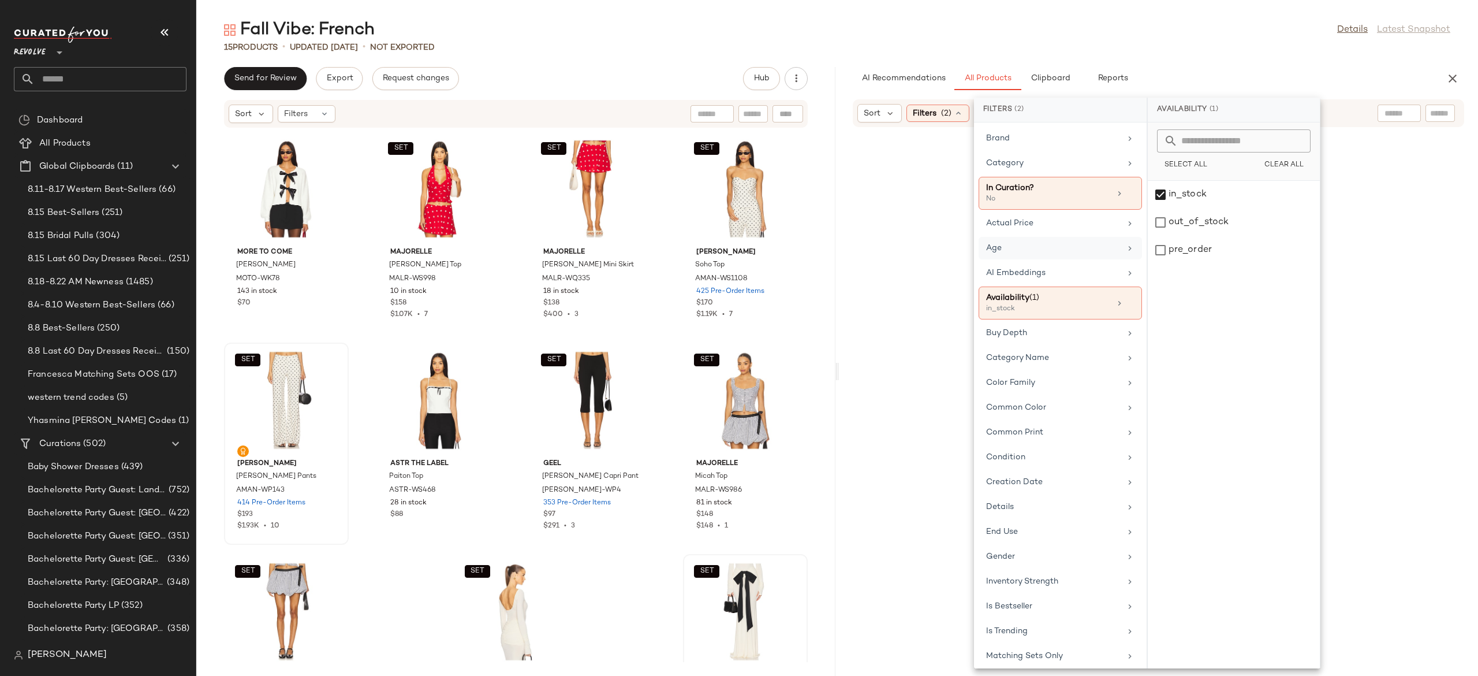
click at [1031, 254] on div "Age" at bounding box center [1053, 248] width 135 height 12
click at [1162, 208] on div "adult" at bounding box center [1234, 222] width 172 height 28
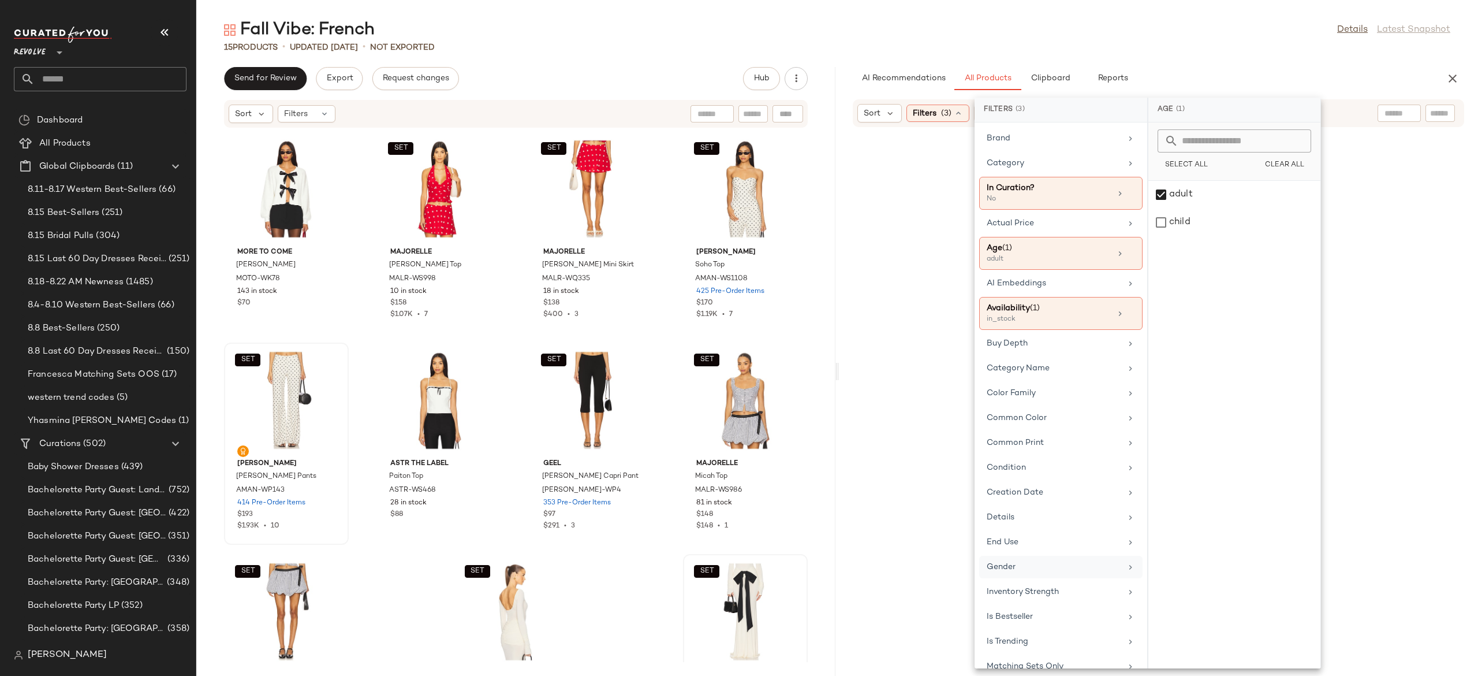
click at [1022, 580] on div "Gender" at bounding box center [1060, 591] width 163 height 23
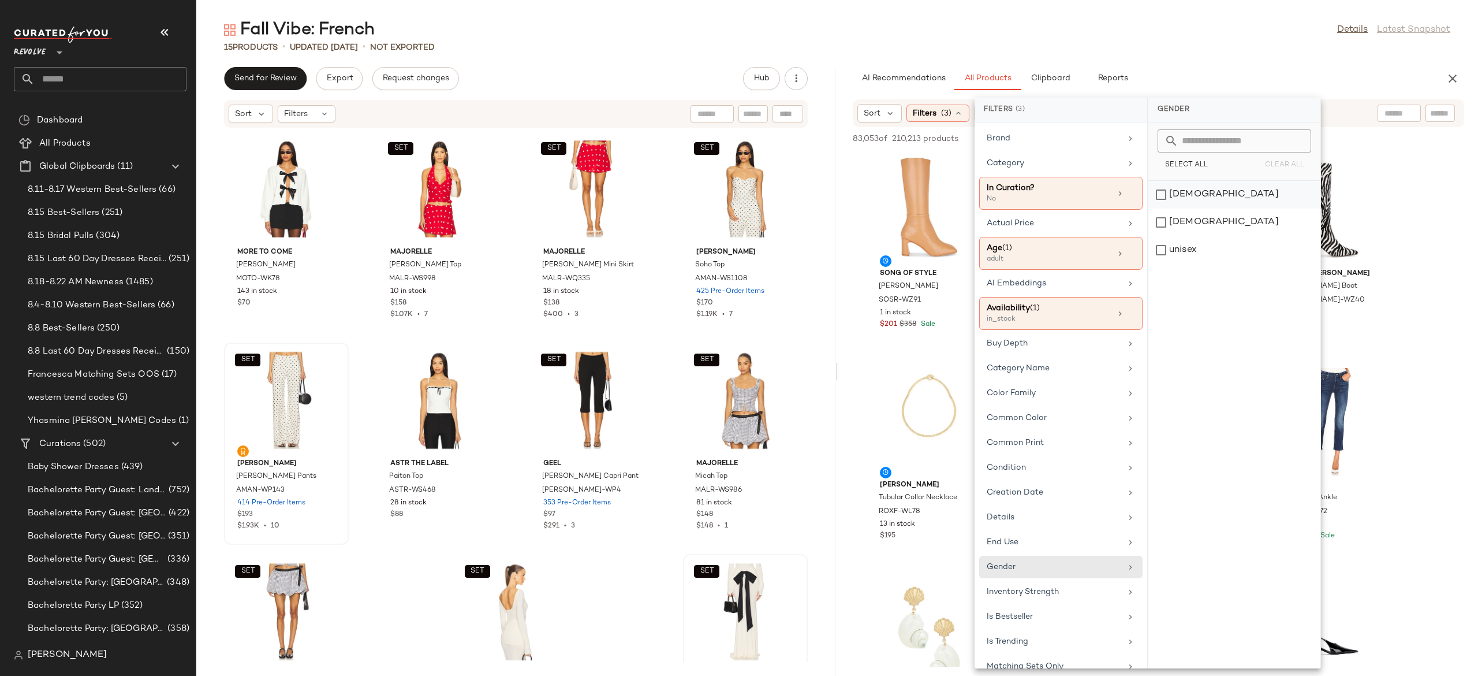
click at [1197, 208] on div "[DEMOGRAPHIC_DATA]" at bounding box center [1235, 222] width 172 height 28
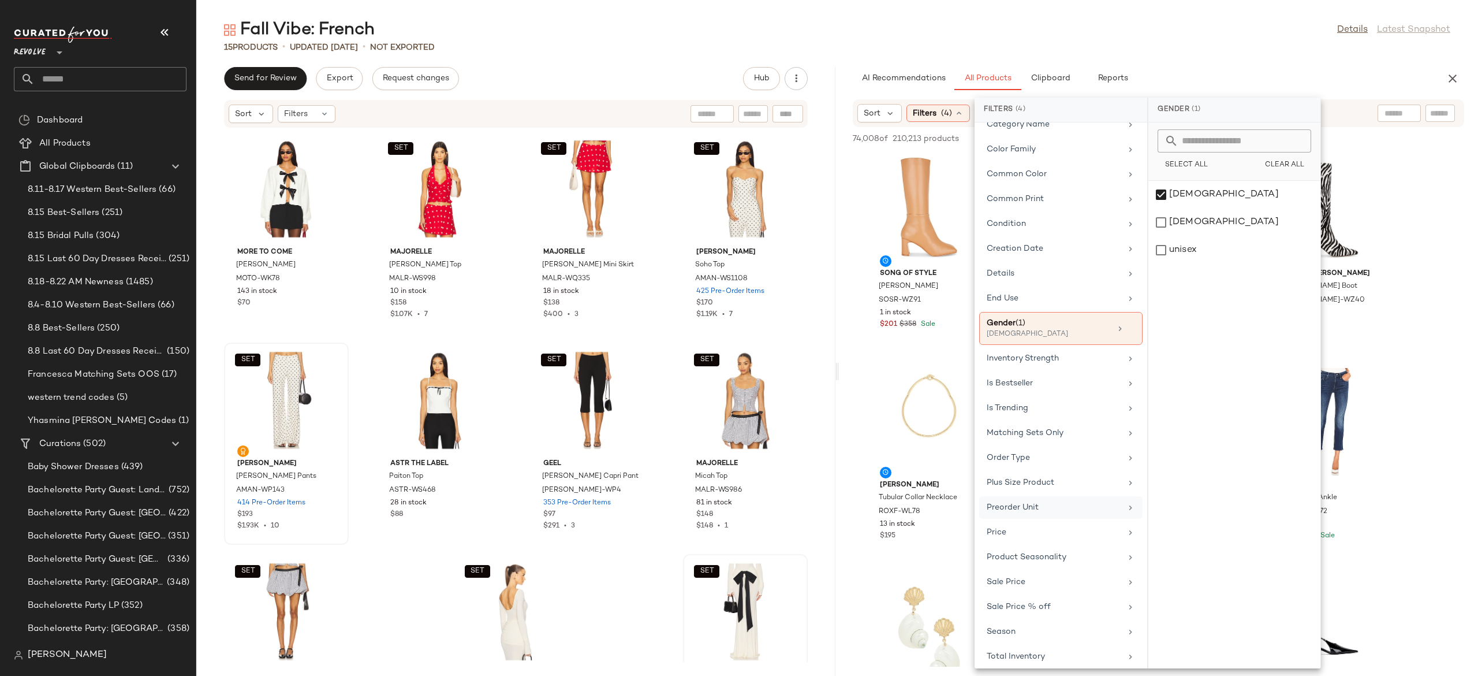
scroll to position [245, 0]
click at [1022, 587] on div "Sale Price" at bounding box center [1054, 581] width 135 height 12
click at [1220, 162] on div "Not on sale" at bounding box center [1234, 158] width 163 height 21
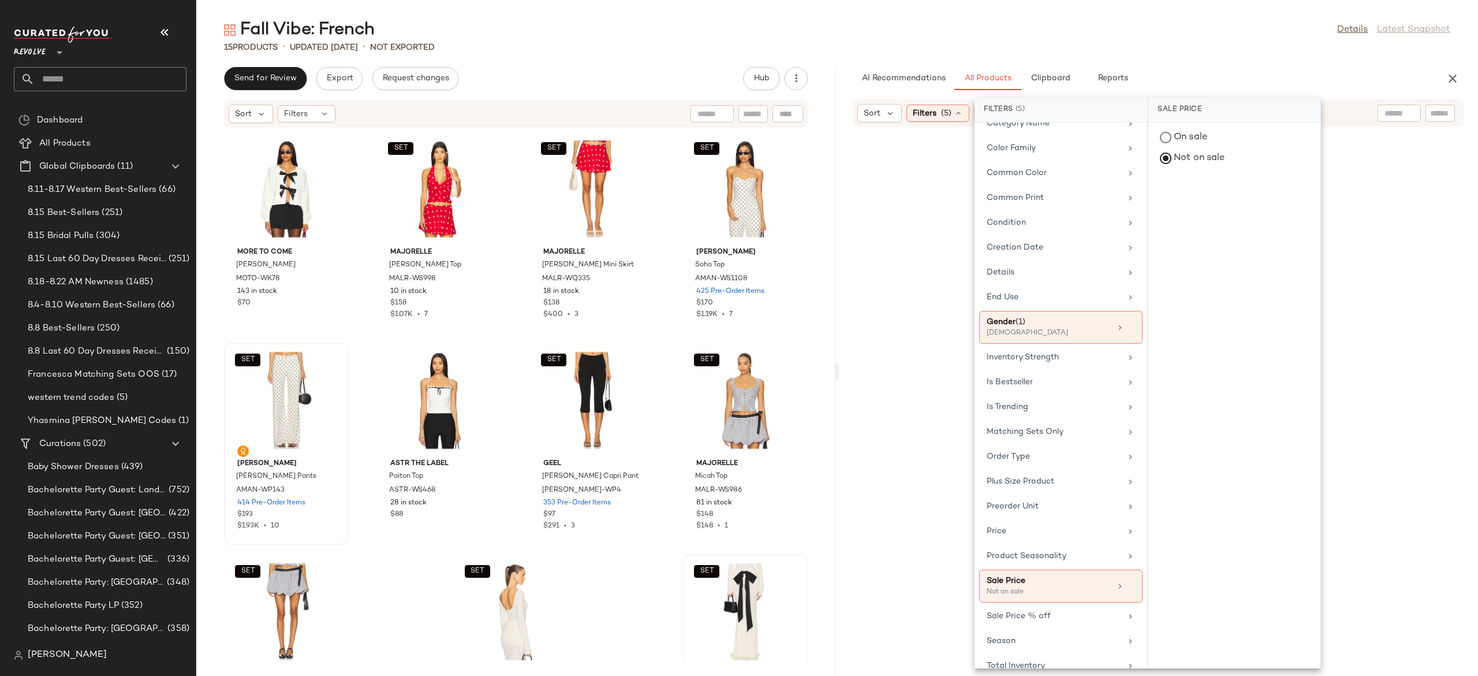
scroll to position [0, 0]
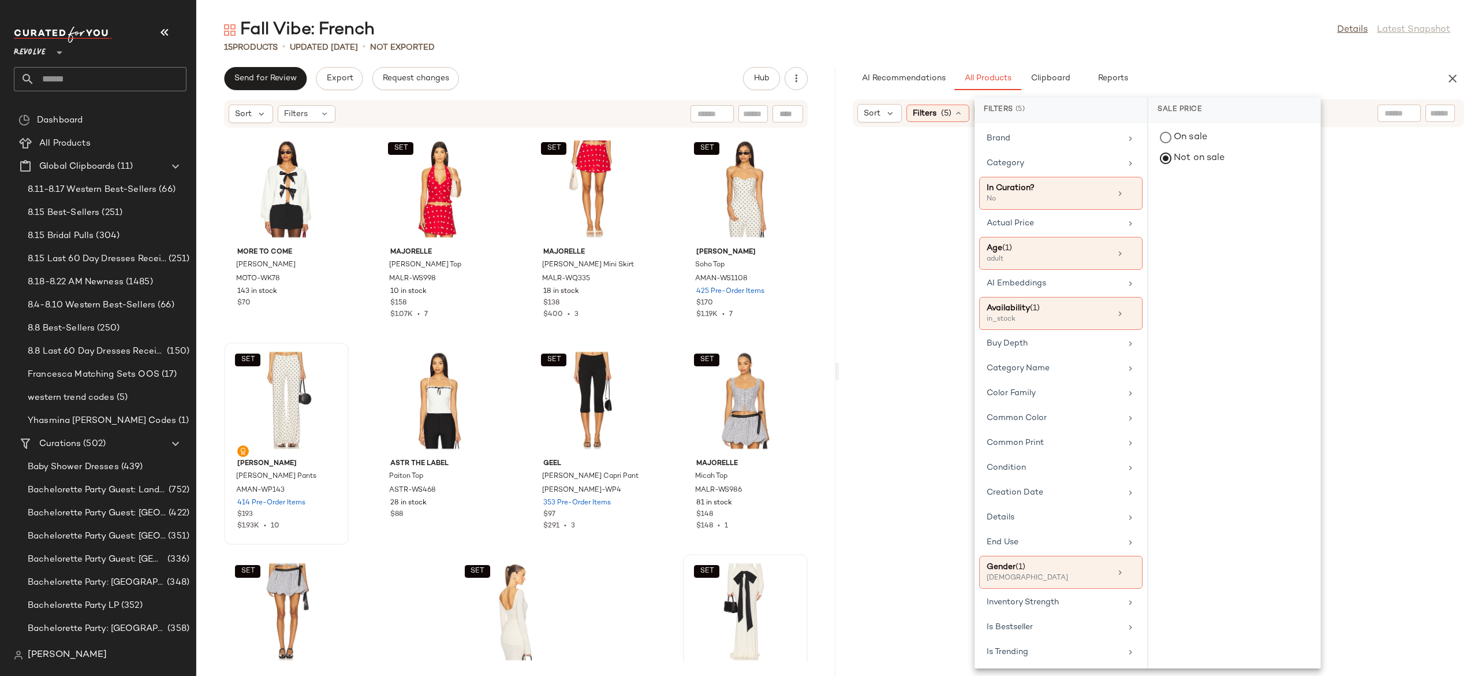
click at [1340, 82] on div "AI Recommendations All Products Clipboard Reports" at bounding box center [1140, 78] width 575 height 23
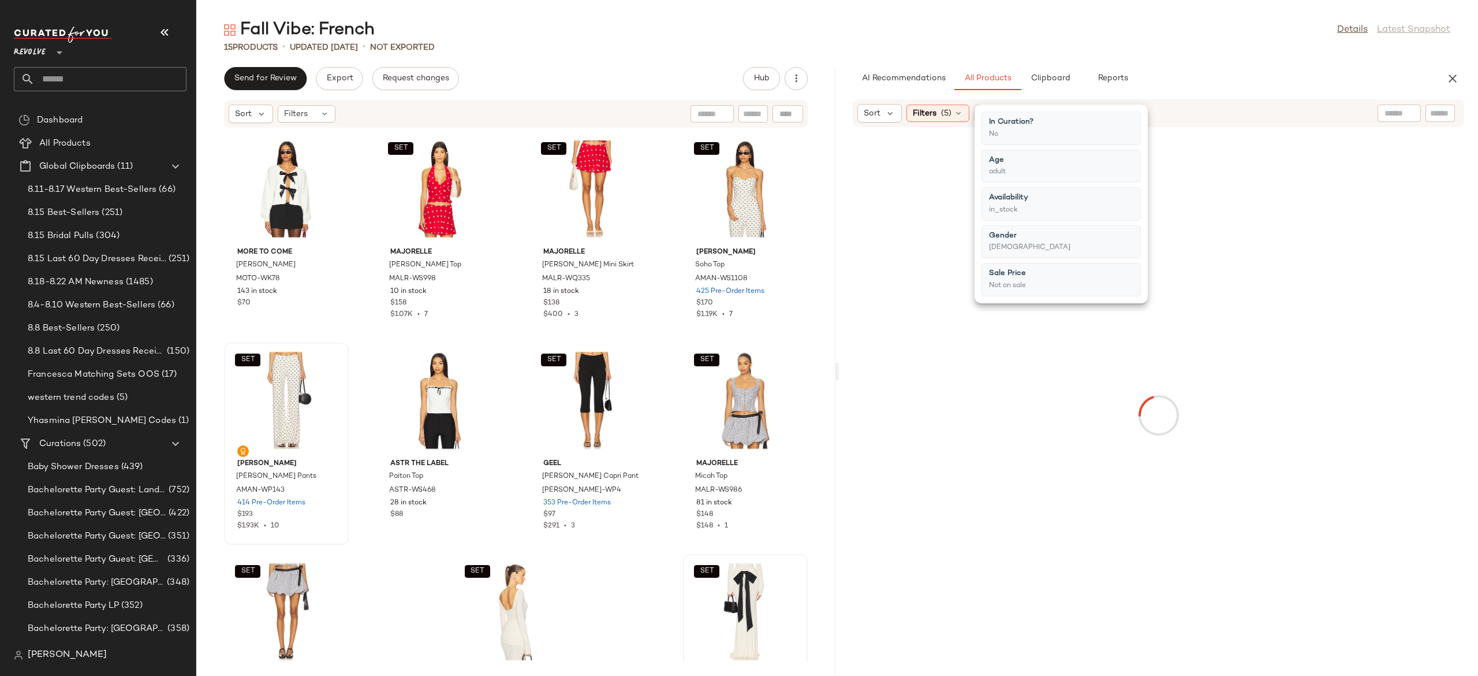
click at [1310, 120] on div "Sort Filters (5) Reset" at bounding box center [1159, 113] width 612 height 28
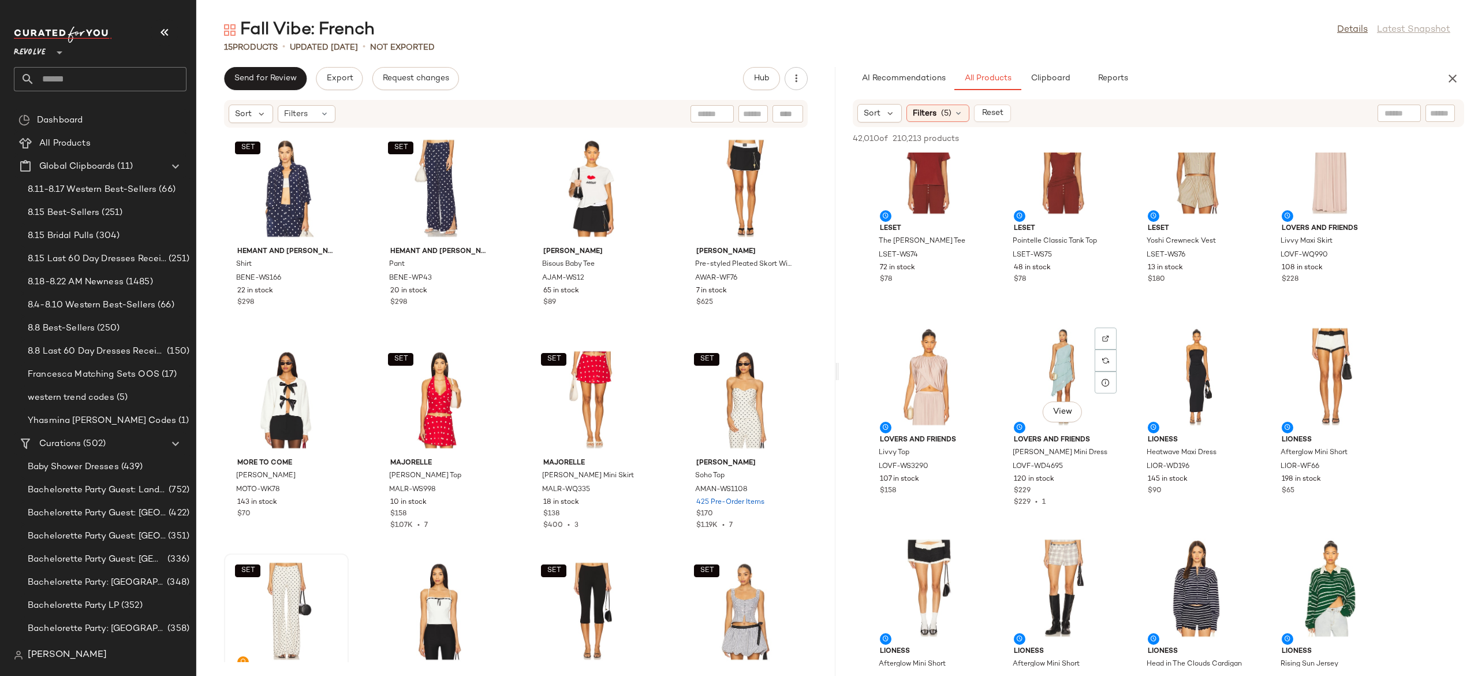
scroll to position [8923, 0]
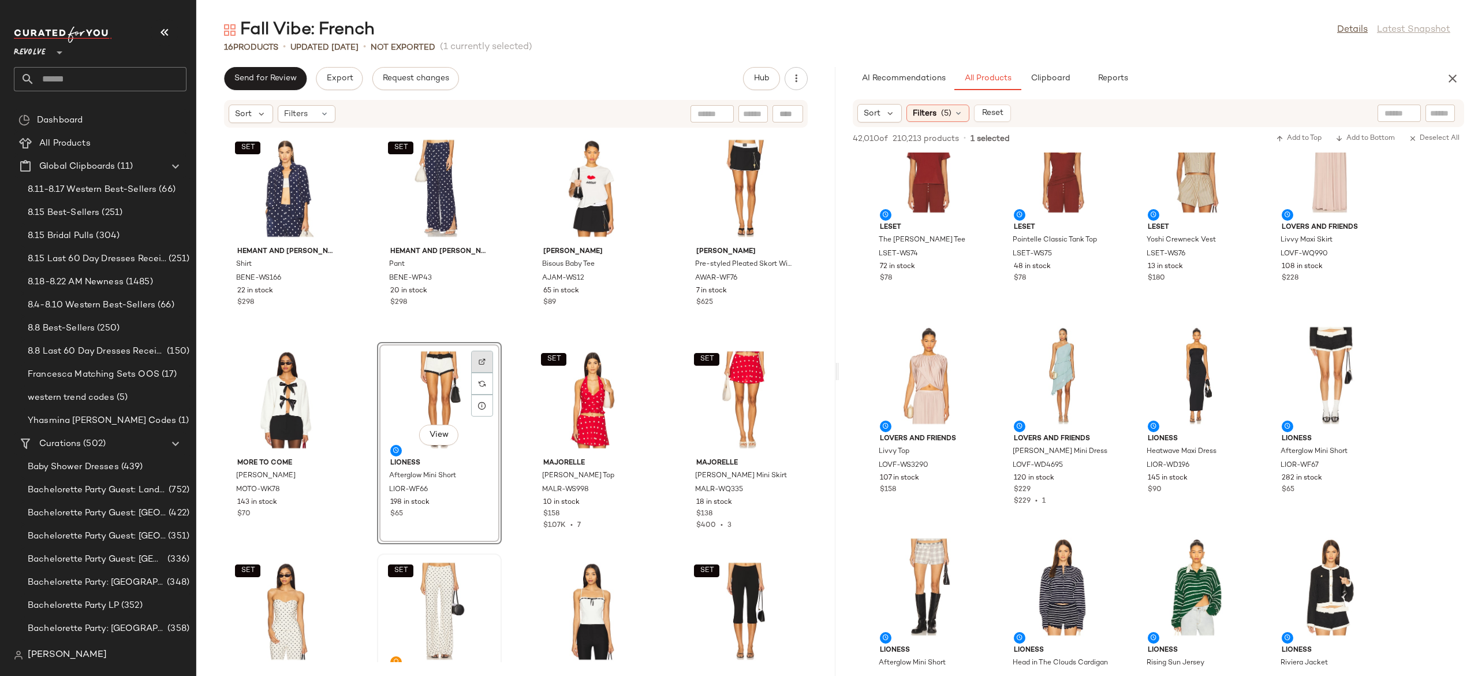
click at [483, 358] on img at bounding box center [482, 361] width 7 height 7
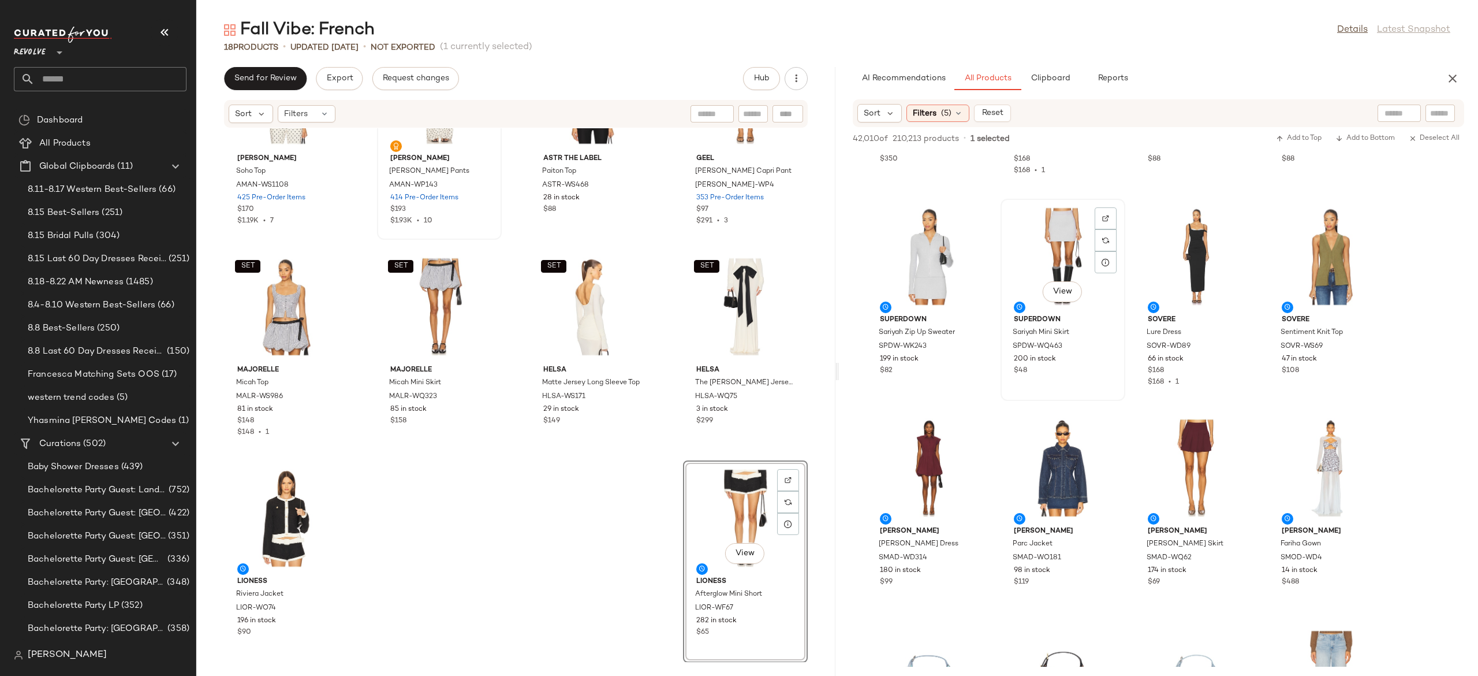
scroll to position [2702, 0]
click at [1051, 79] on span "Clipboard" at bounding box center [1050, 78] width 40 height 9
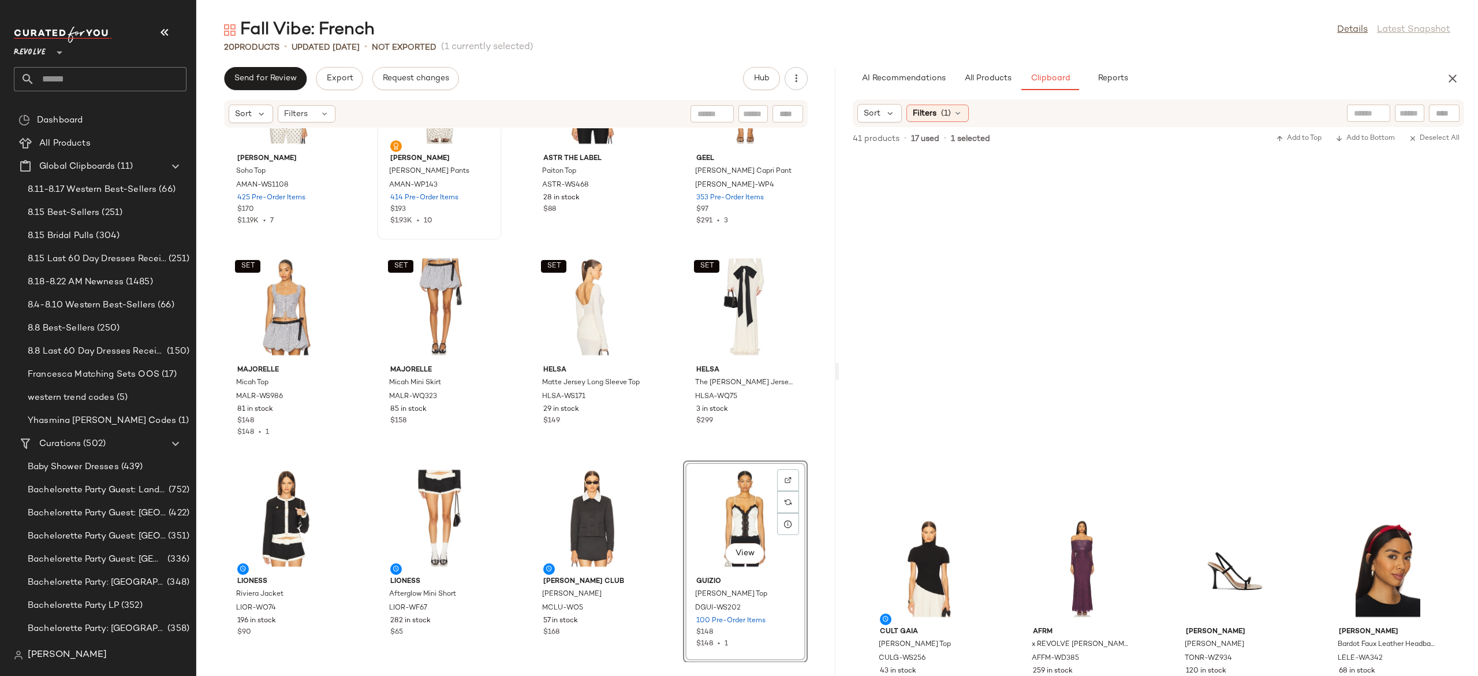
scroll to position [747, 0]
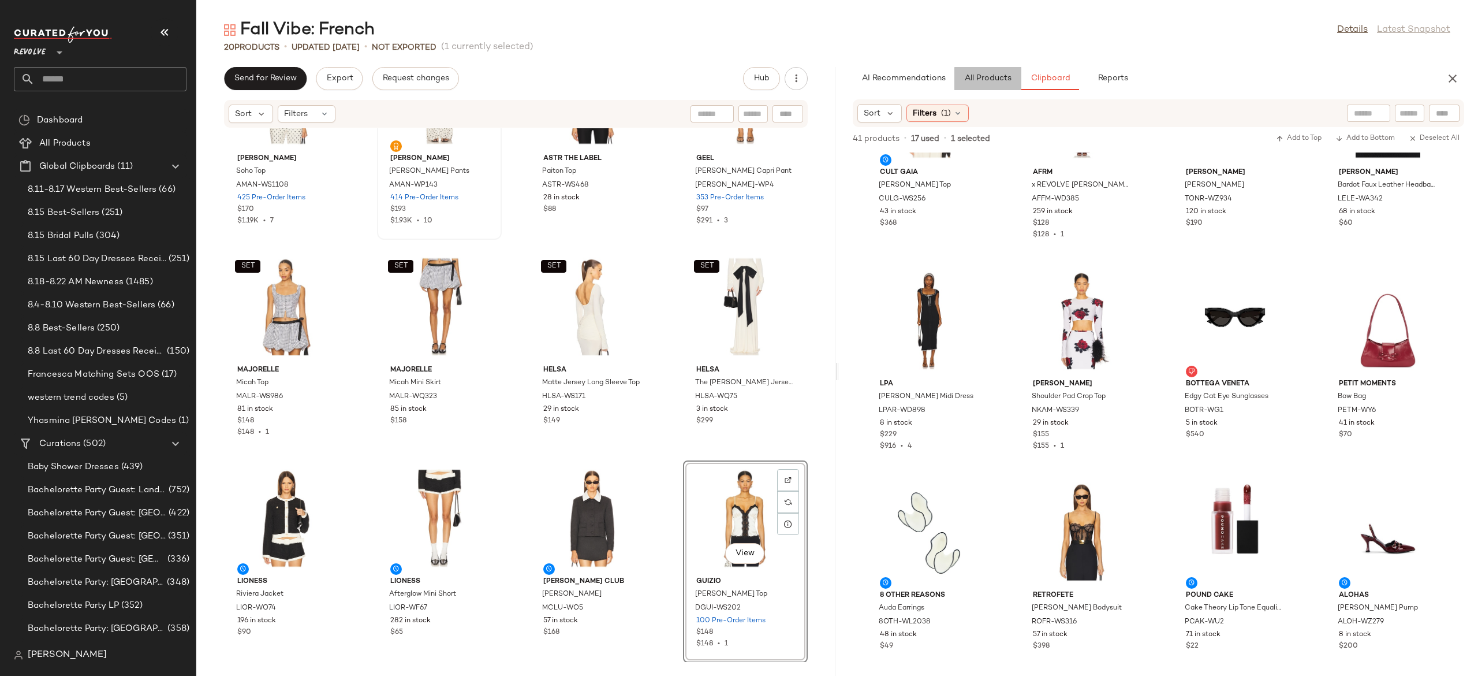
click at [1002, 80] on span "All Products" at bounding box center [987, 78] width 47 height 9
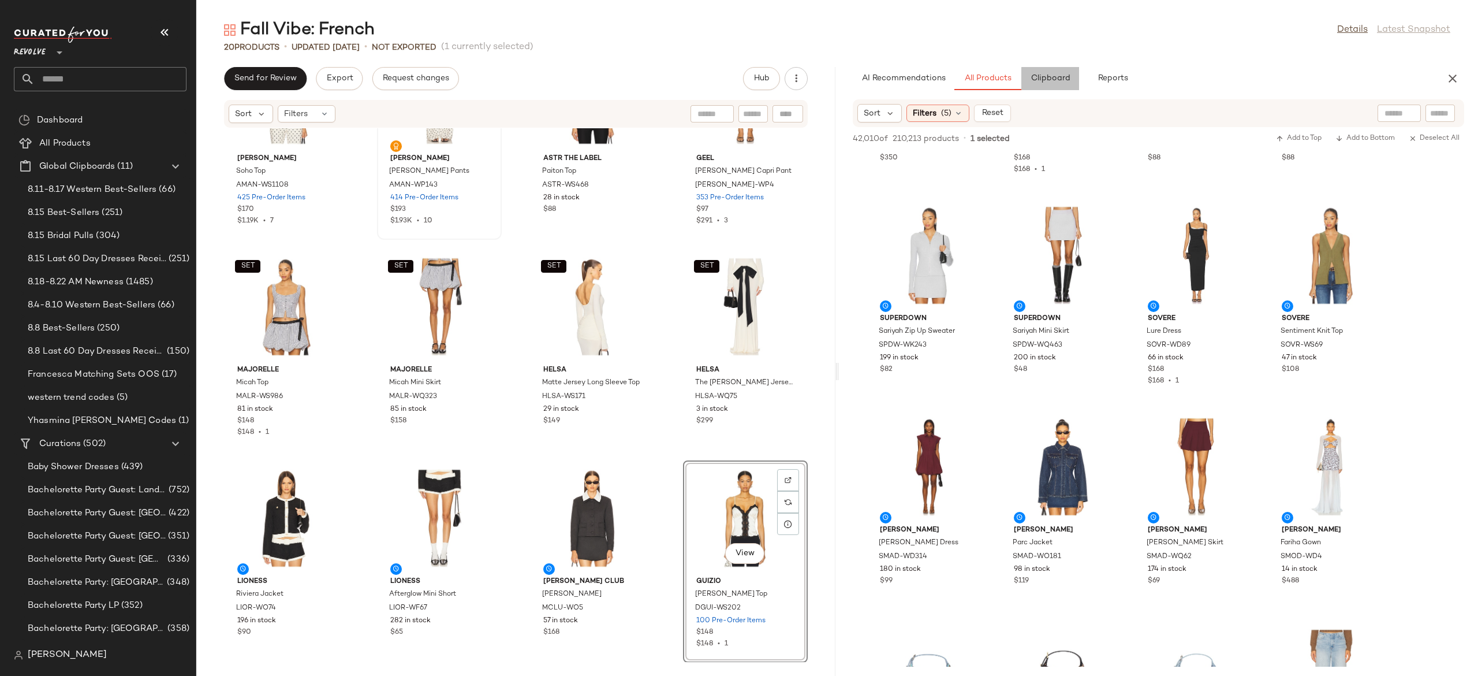
click at [1065, 80] on span "Clipboard" at bounding box center [1050, 78] width 40 height 9
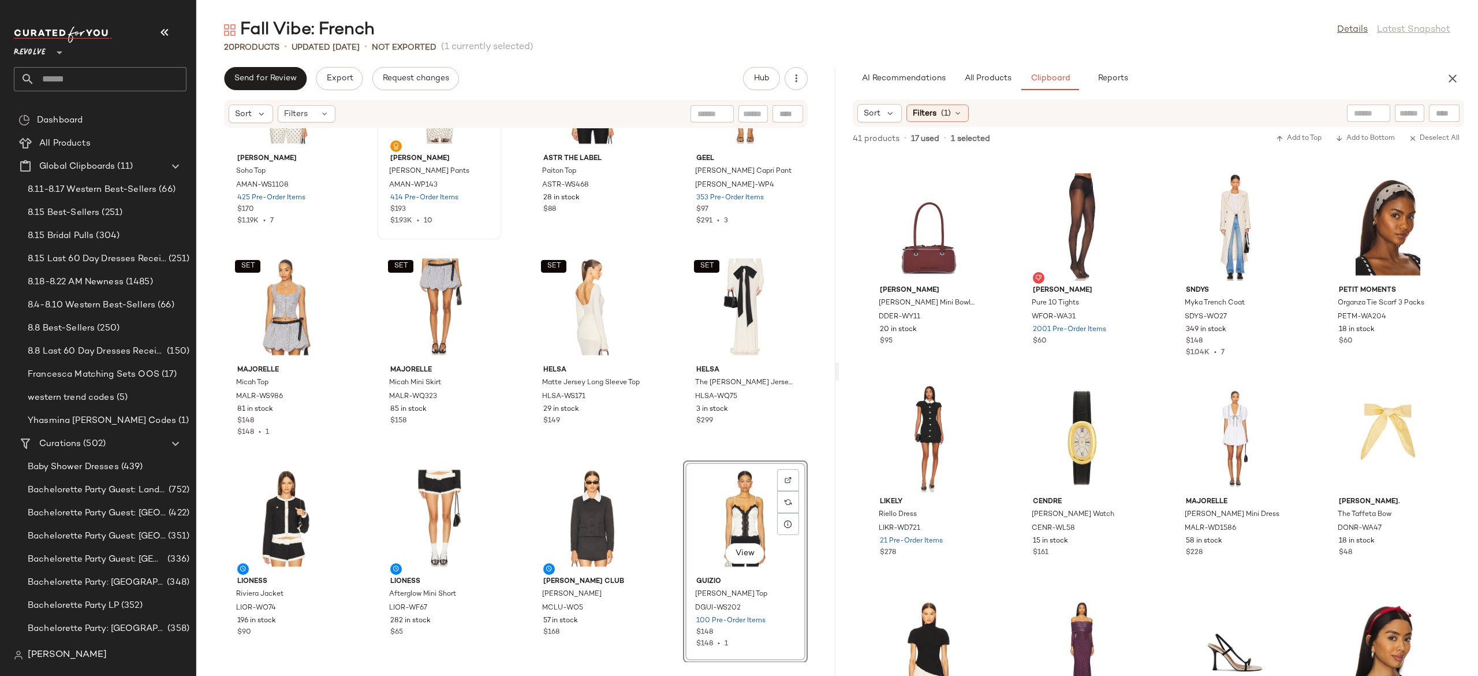
scroll to position [0, 0]
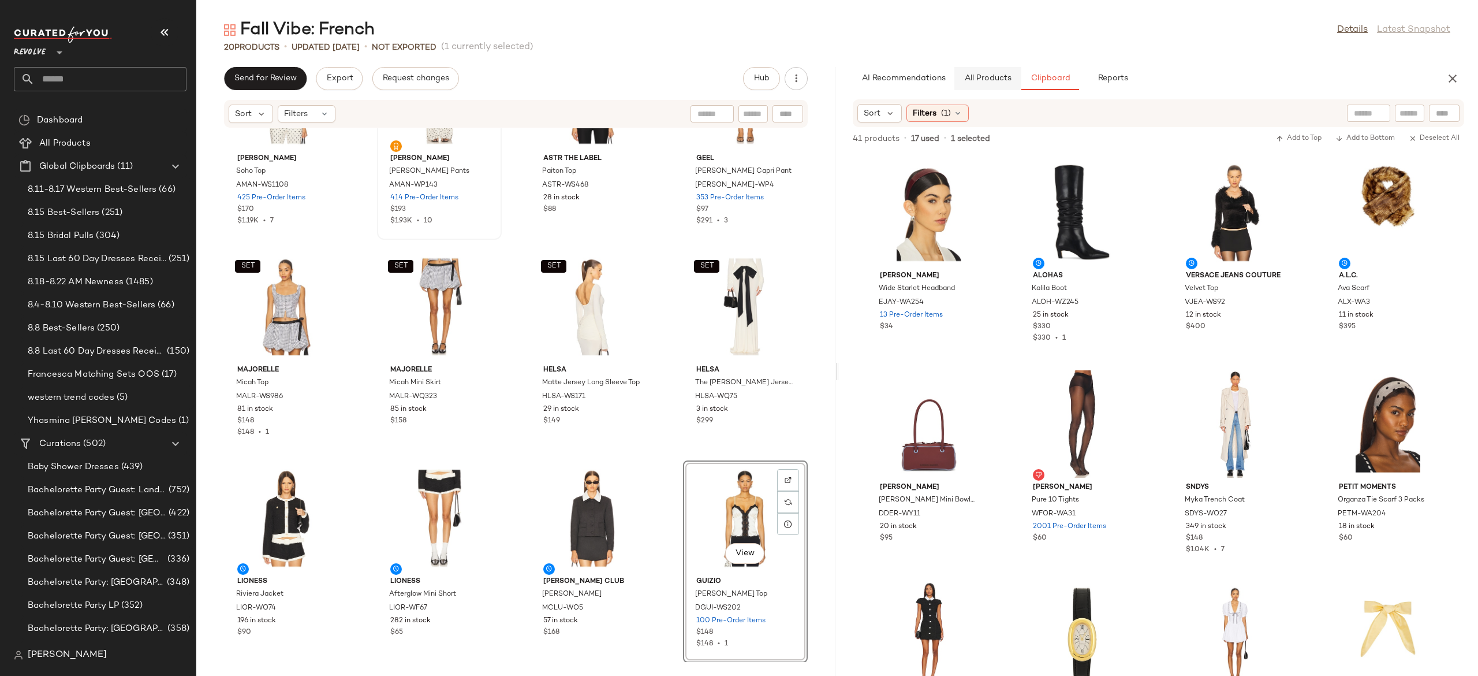
click at [1001, 77] on span "All Products" at bounding box center [987, 78] width 47 height 9
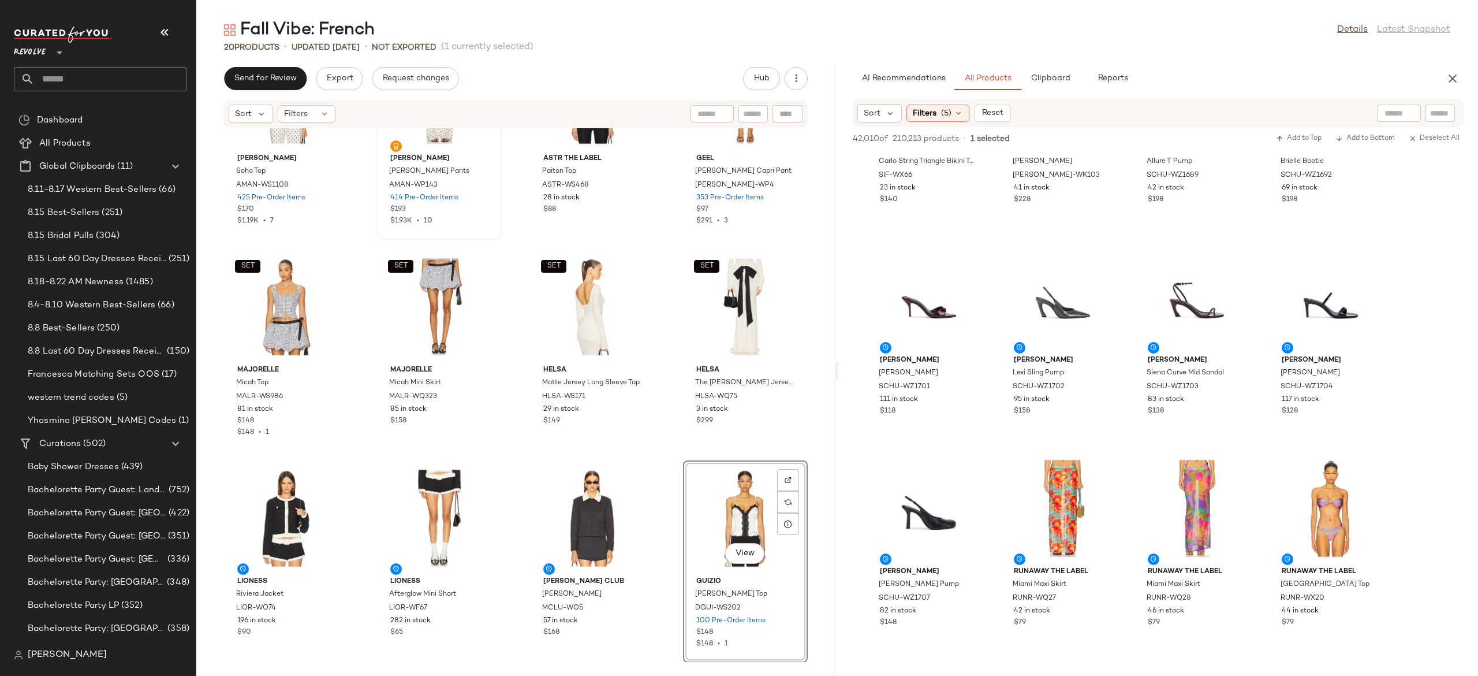
scroll to position [4145, 0]
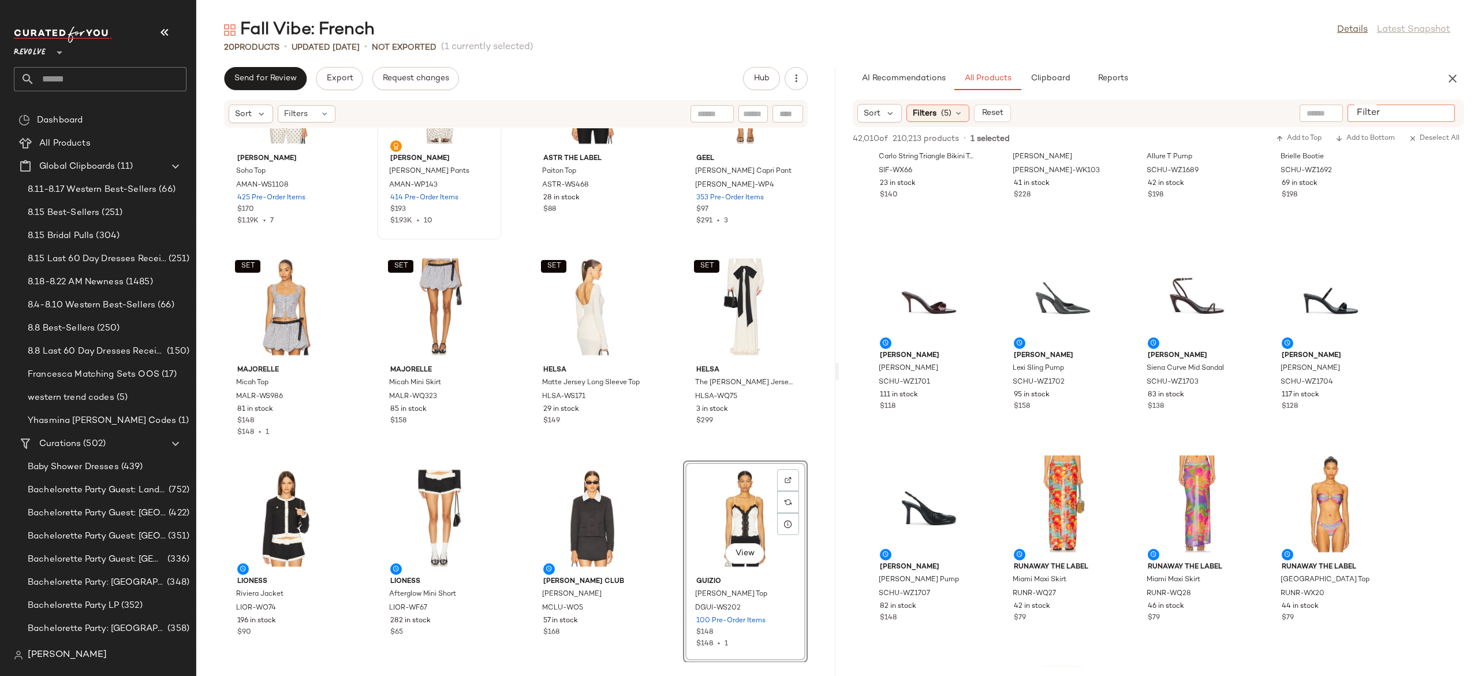
click at [1451, 113] on div at bounding box center [1401, 113] width 107 height 17
type input "*"
type input "**********"
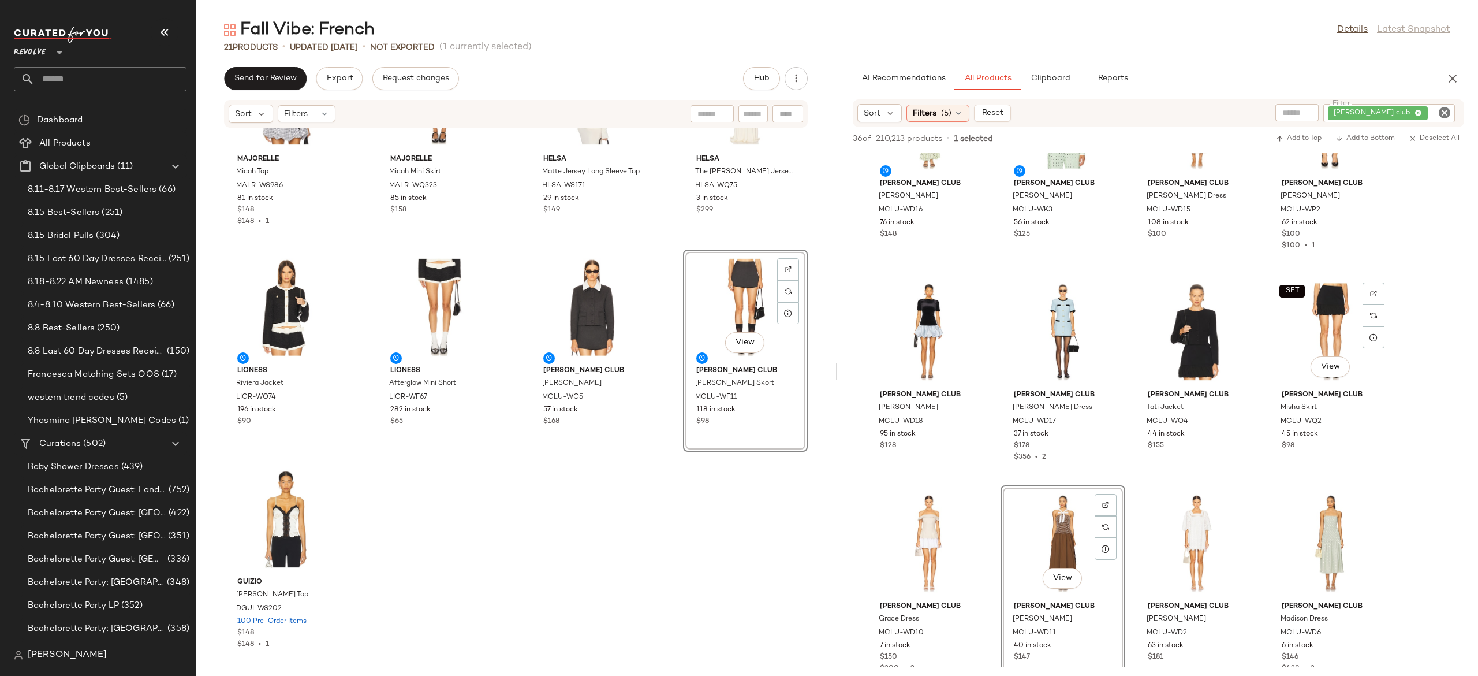
scroll to position [0, 0]
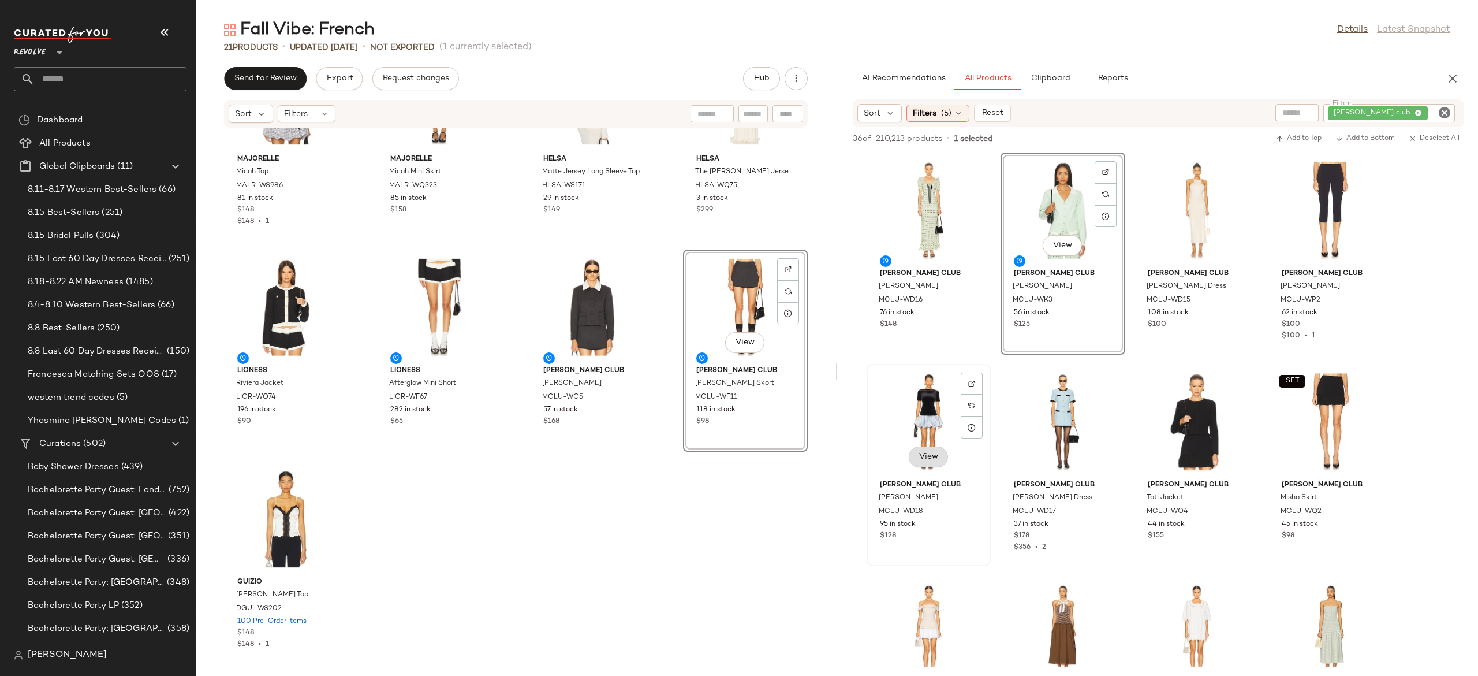
click at [939, 458] on button "View" at bounding box center [928, 456] width 39 height 21
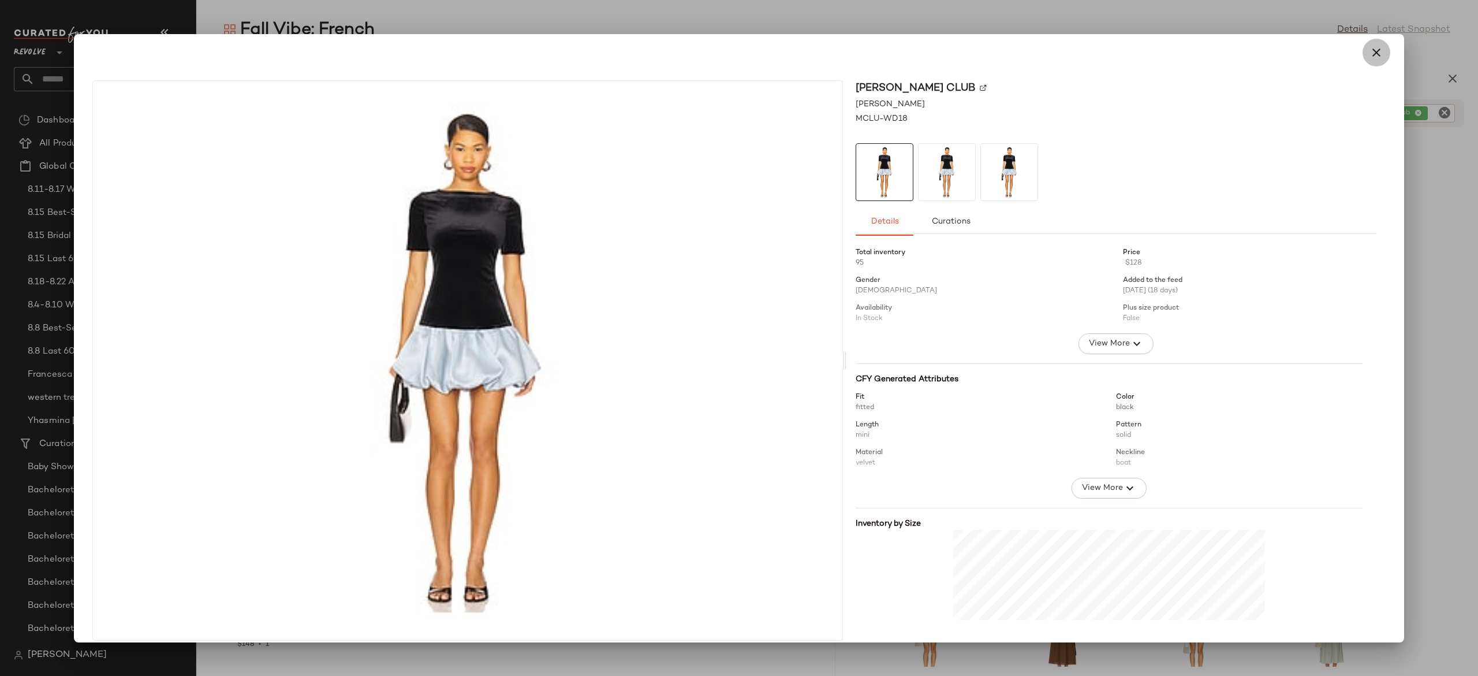
click at [1370, 53] on icon "button" at bounding box center [1377, 53] width 14 height 14
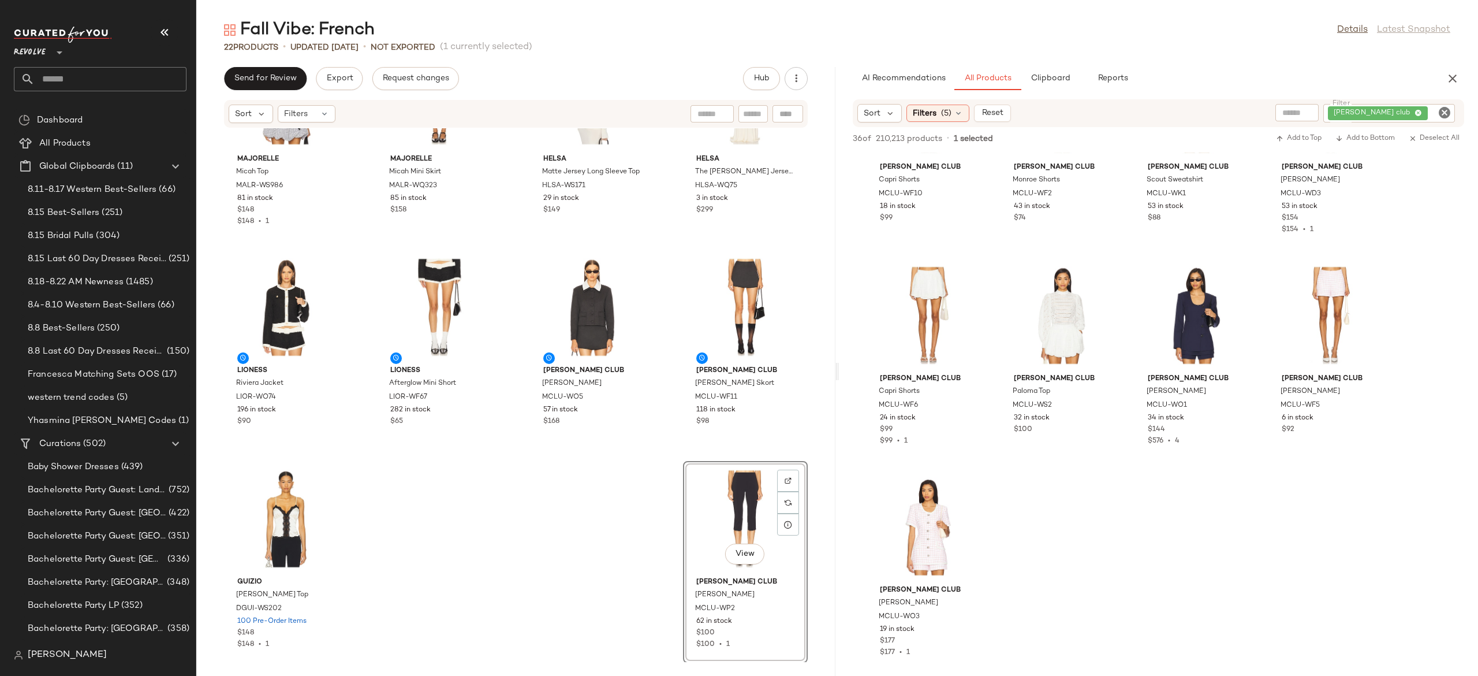
scroll to position [1365, 0]
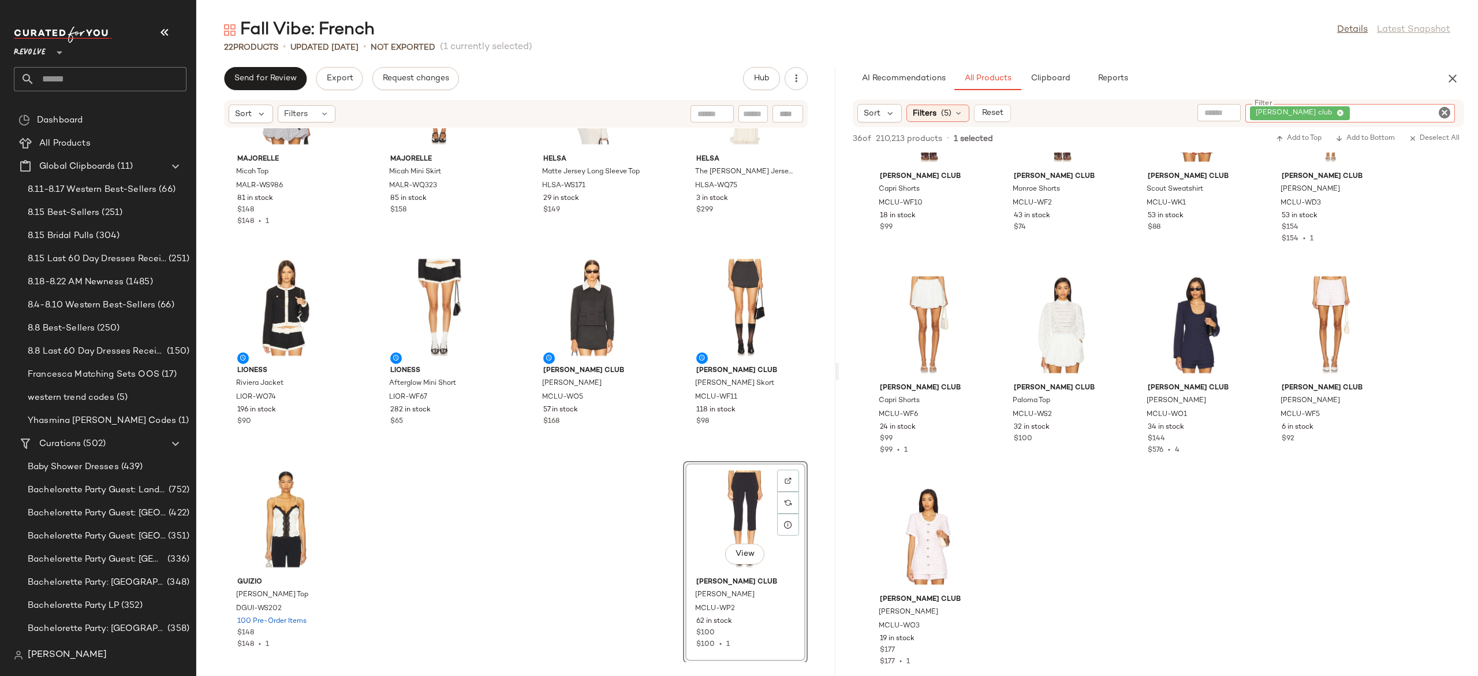
click at [1377, 115] on div "[PERSON_NAME] club" at bounding box center [1351, 113] width 210 height 18
